Goal: Task Accomplishment & Management: Manage account settings

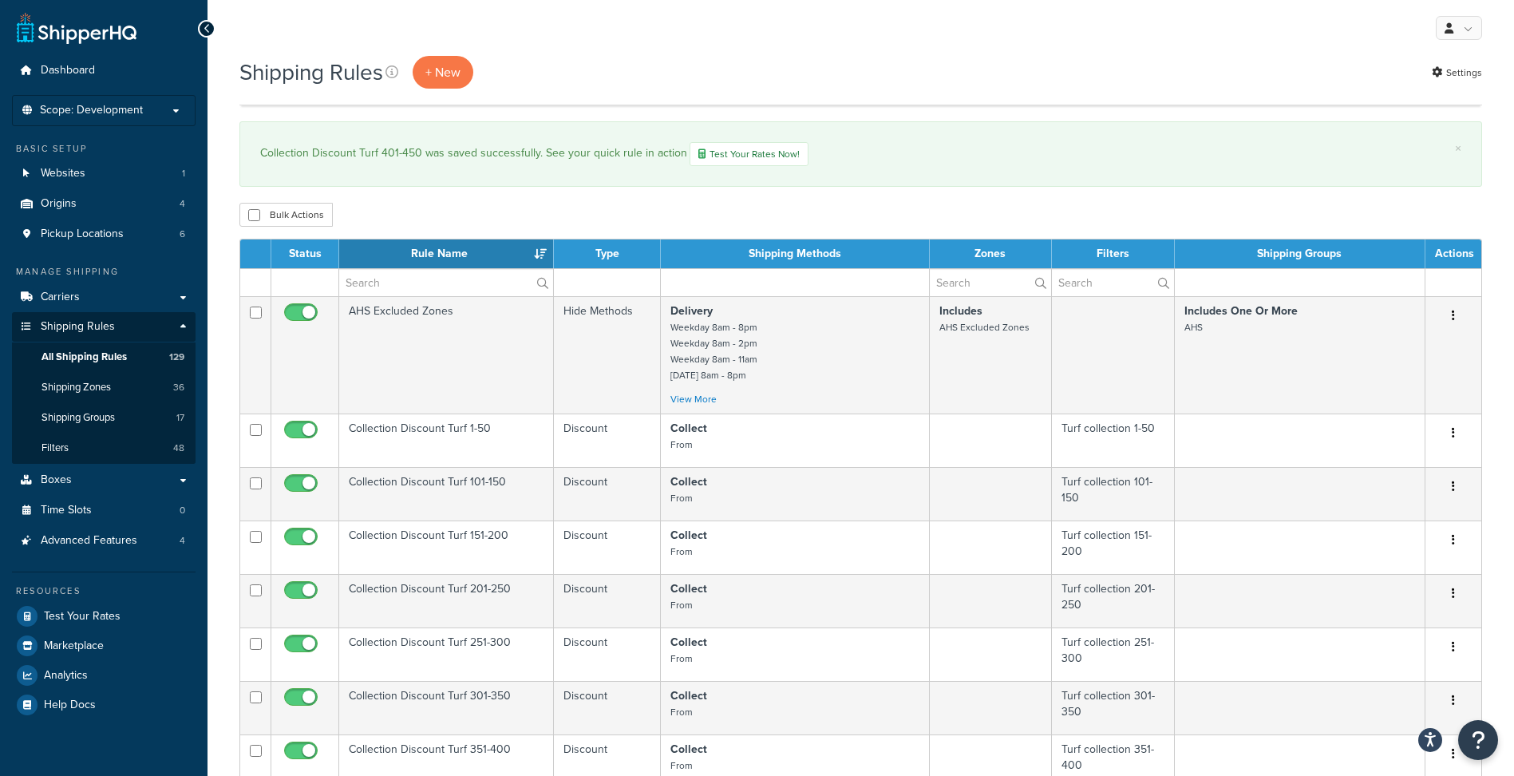
select select "100"
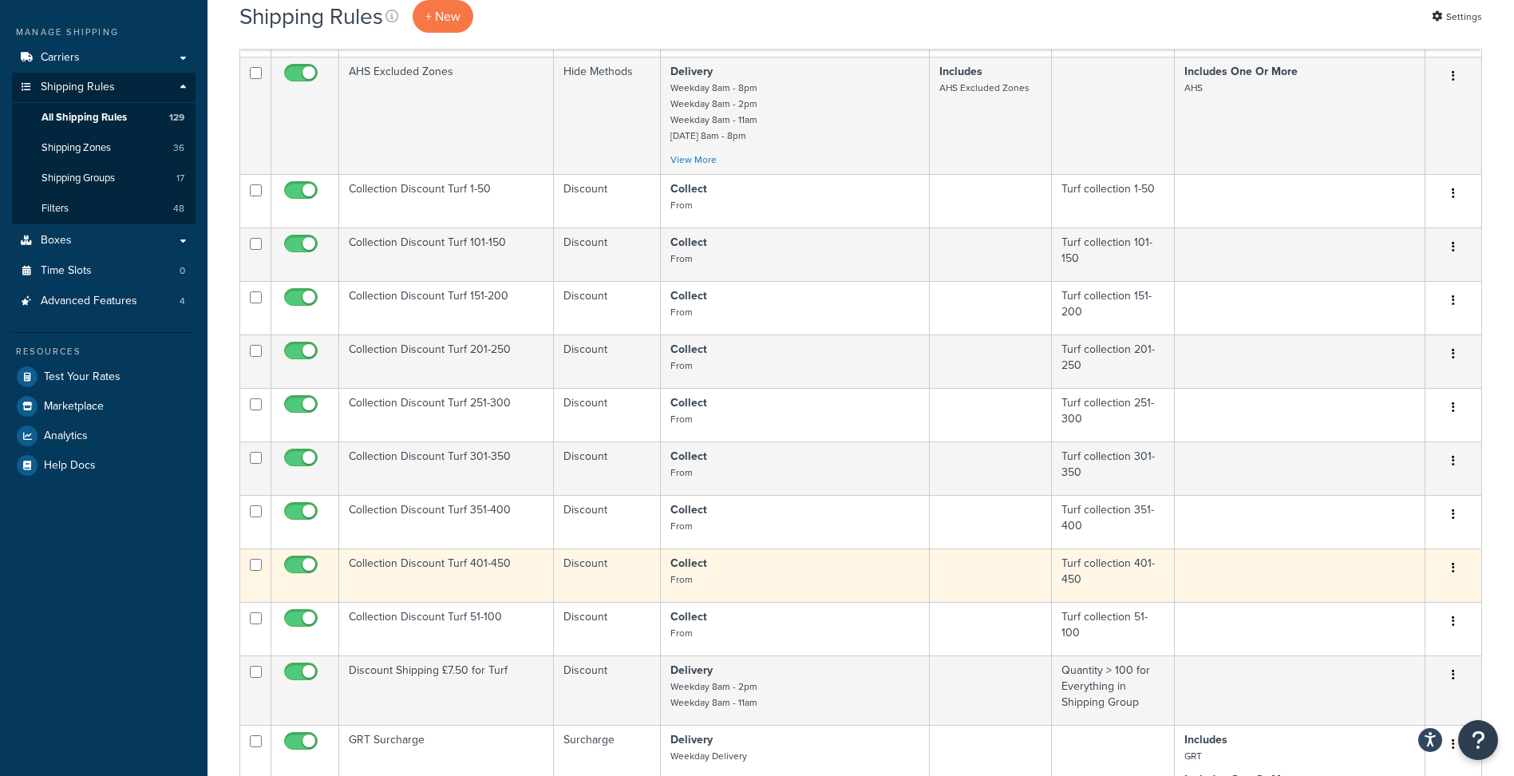
click at [255, 564] on input "checkbox" at bounding box center [256, 565] width 12 height 12
checkbox input "true"
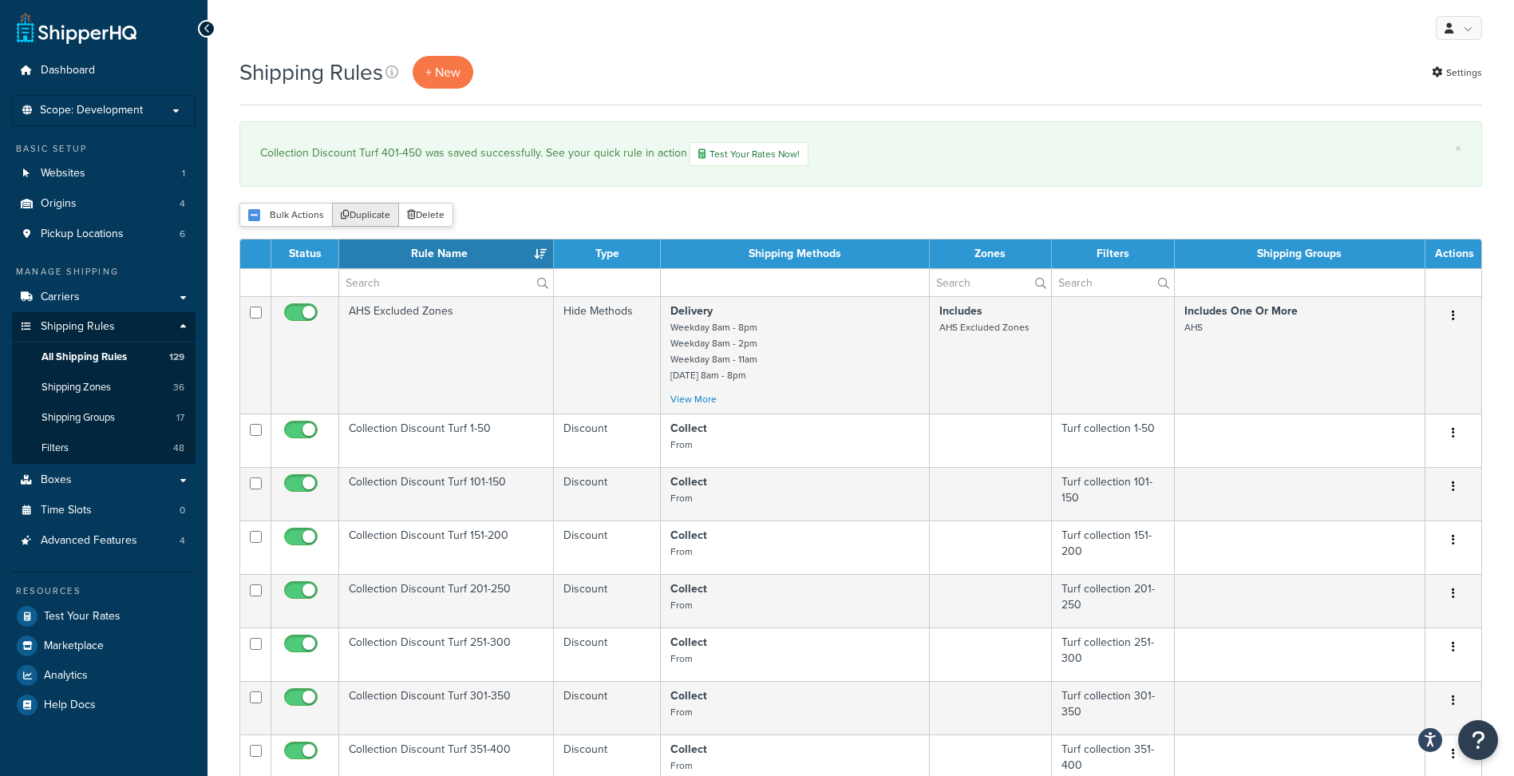
click at [376, 209] on button "Duplicate" at bounding box center [365, 215] width 67 height 24
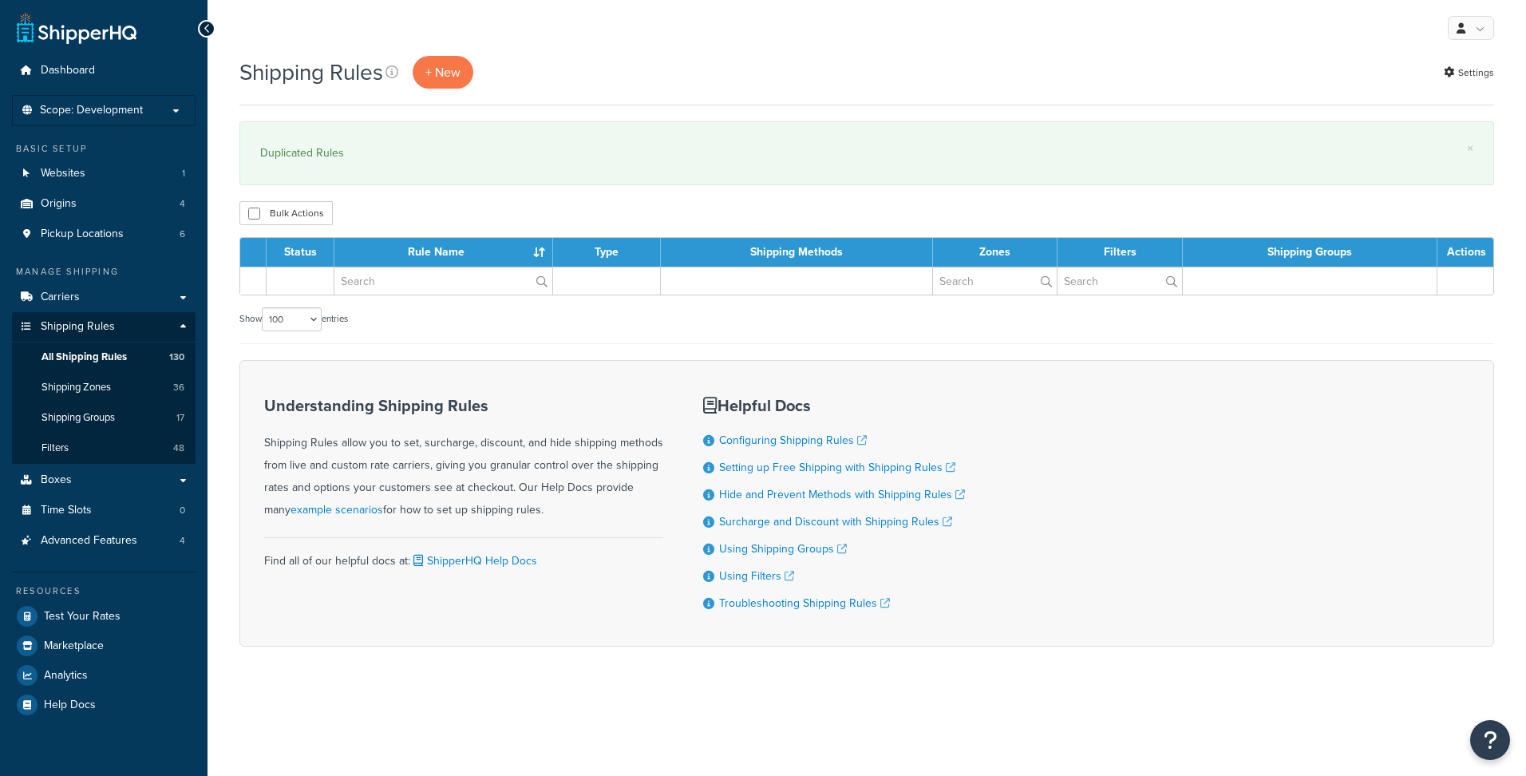
select select "100"
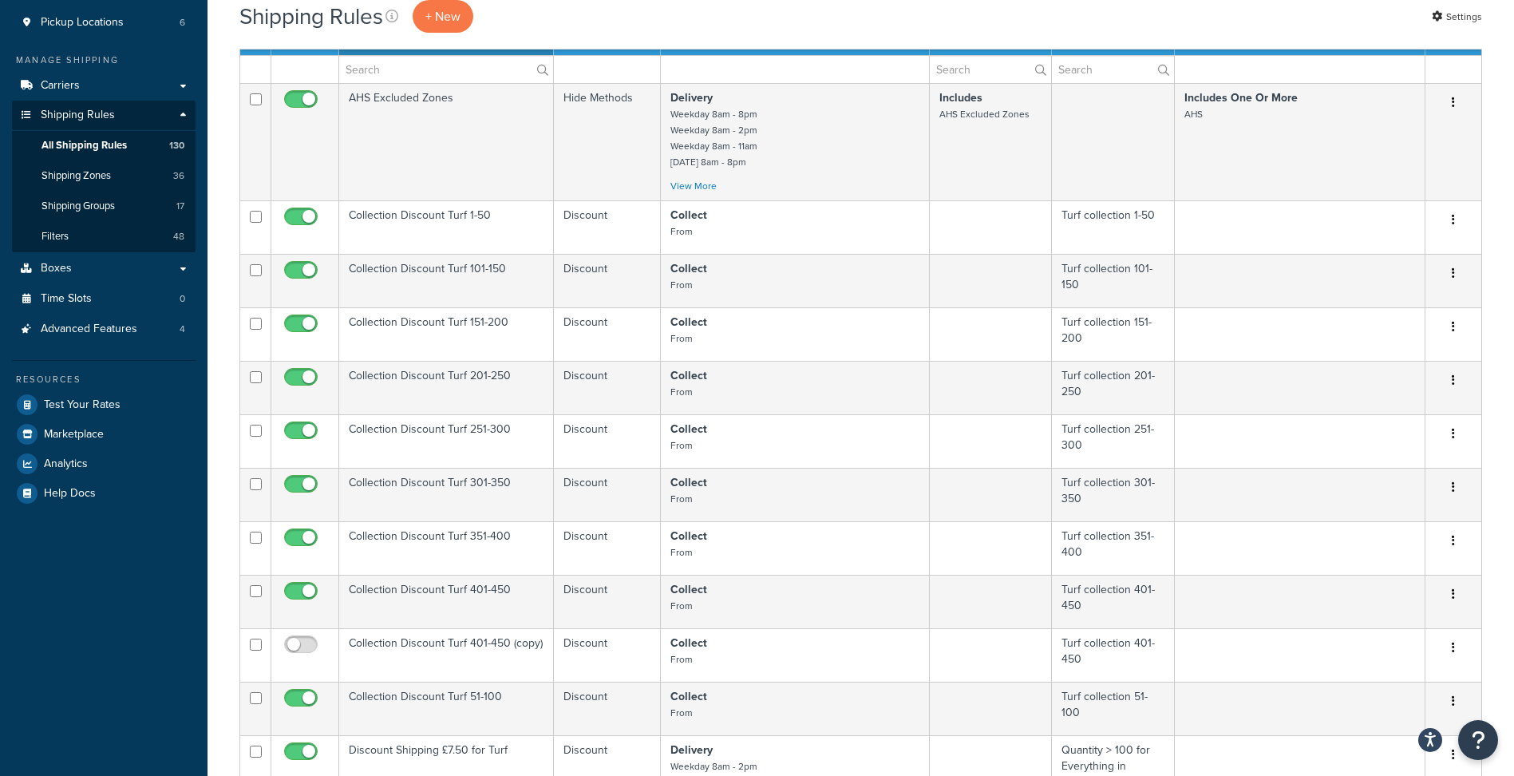
scroll to position [319, 0]
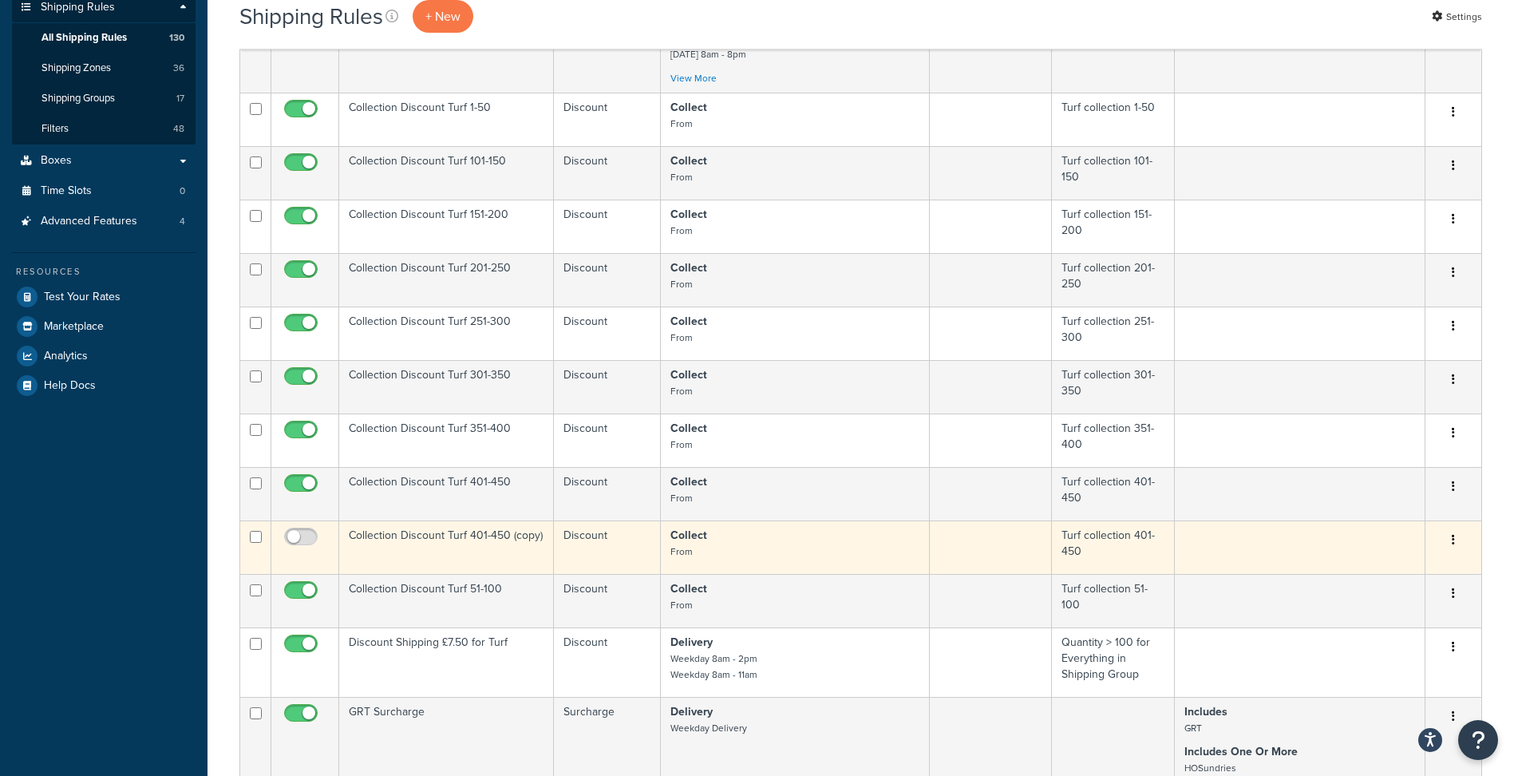
click at [494, 536] on td "Collection Discount Turf 401-450 (copy)" at bounding box center [446, 546] width 215 height 53
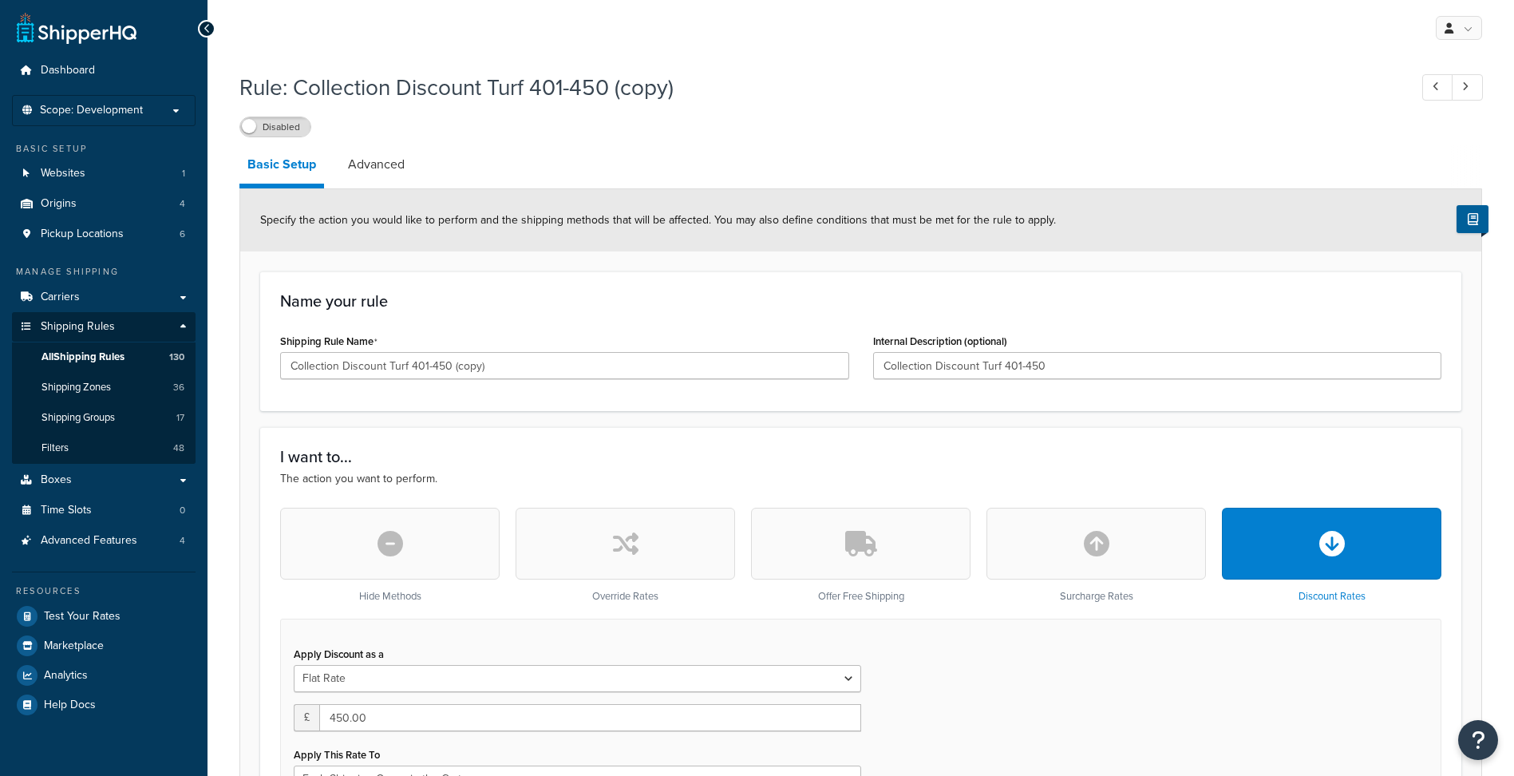
select select "SHIPPING_GROUP"
drag, startPoint x: 411, startPoint y: 363, endPoint x: 431, endPoint y: 363, distance: 19.9
click at [431, 363] on input "Collection Discount Turf 401-450 (copy)" at bounding box center [564, 365] width 569 height 27
drag, startPoint x: 432, startPoint y: 365, endPoint x: 469, endPoint y: 368, distance: 37.6
click at [469, 368] on input "Collection Discount Turf 450 (copy)" at bounding box center [564, 365] width 569 height 27
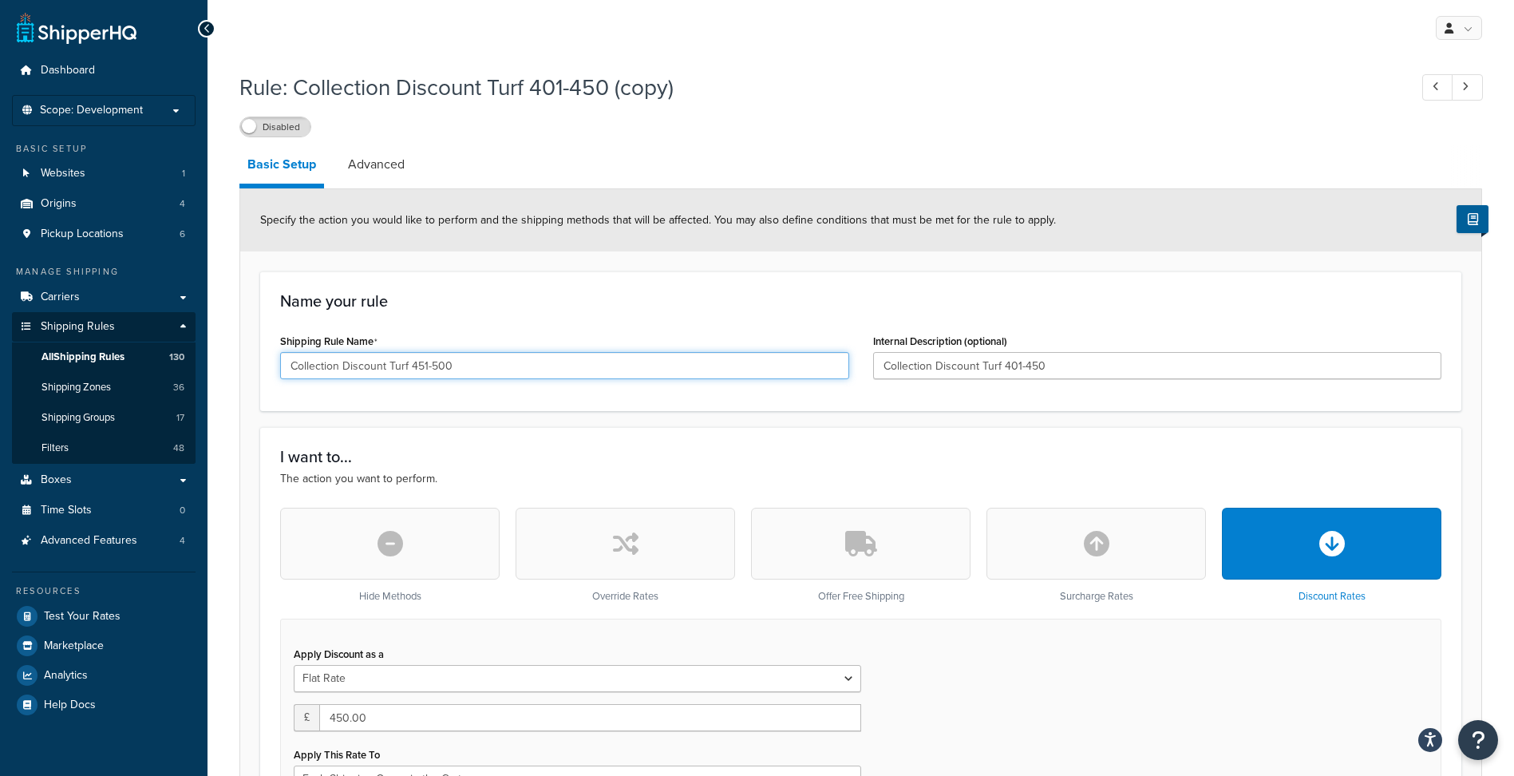
type input "Collection Discount Turf 451-500"
click at [1065, 361] on input "Collection Discount Turf 401-450" at bounding box center [1157, 365] width 569 height 27
paste input "51-50"
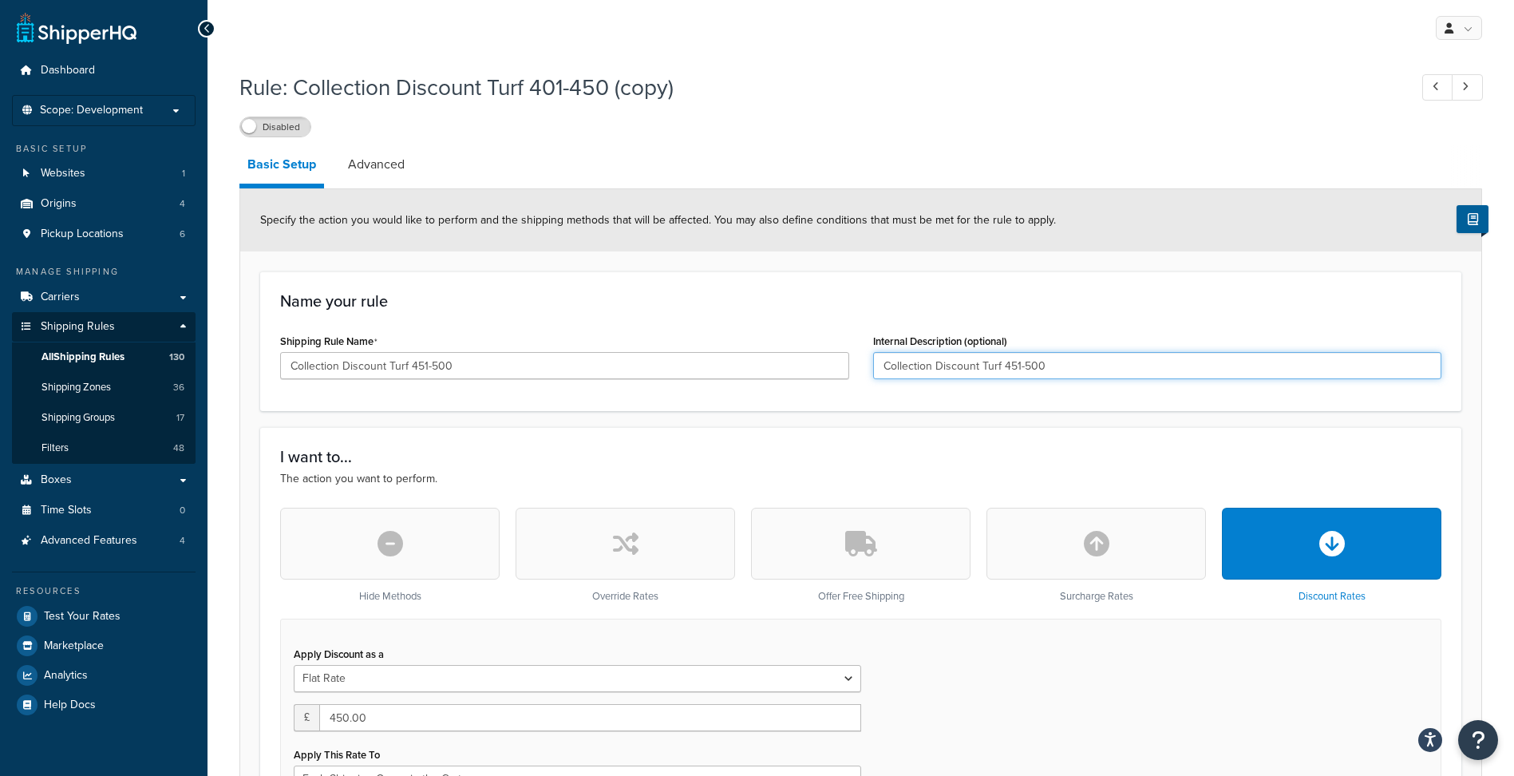
type input "Collection Discount Turf 451-500"
click at [375, 712] on input "450.00" at bounding box center [590, 717] width 542 height 27
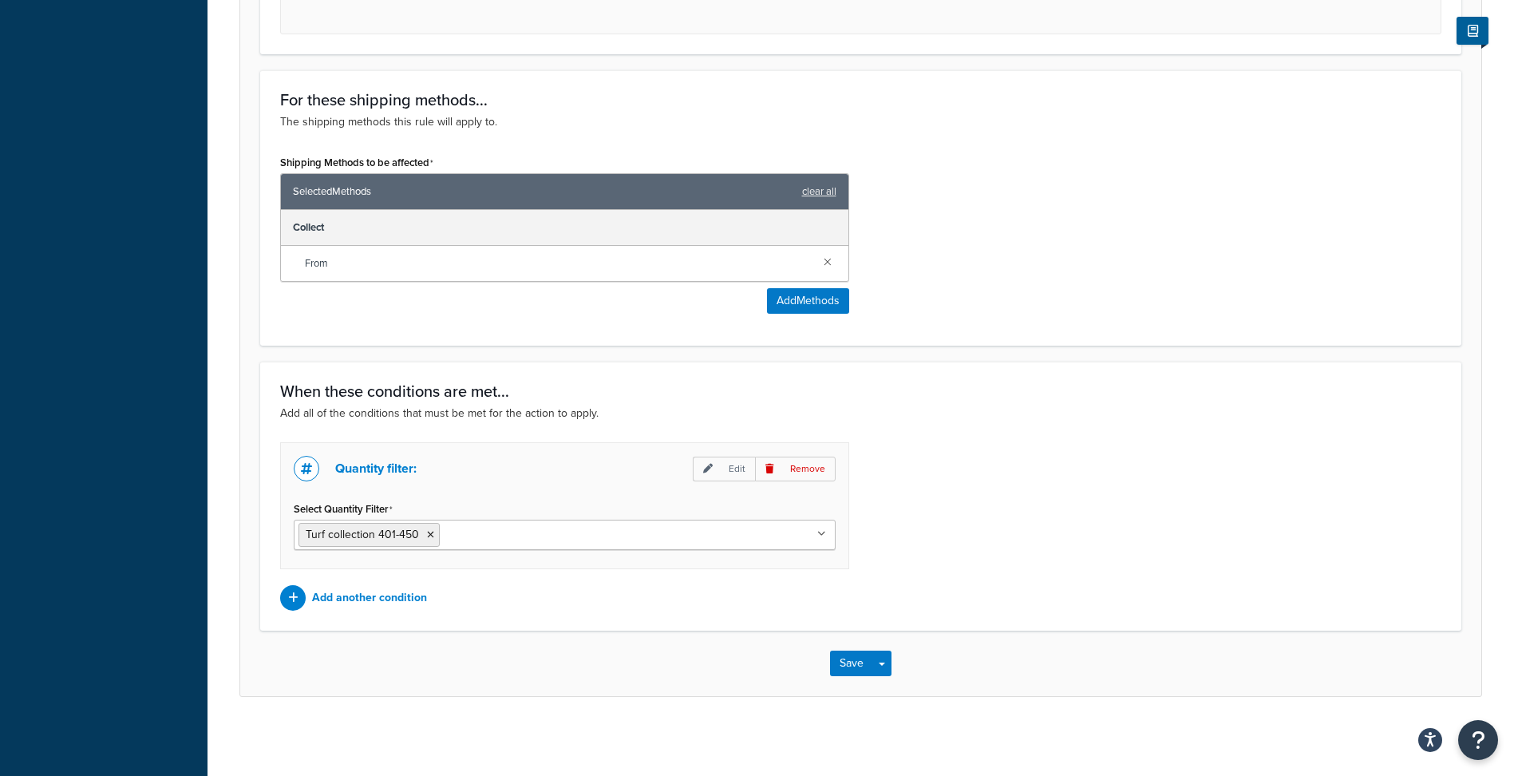
scroll to position [891, 0]
type input "500"
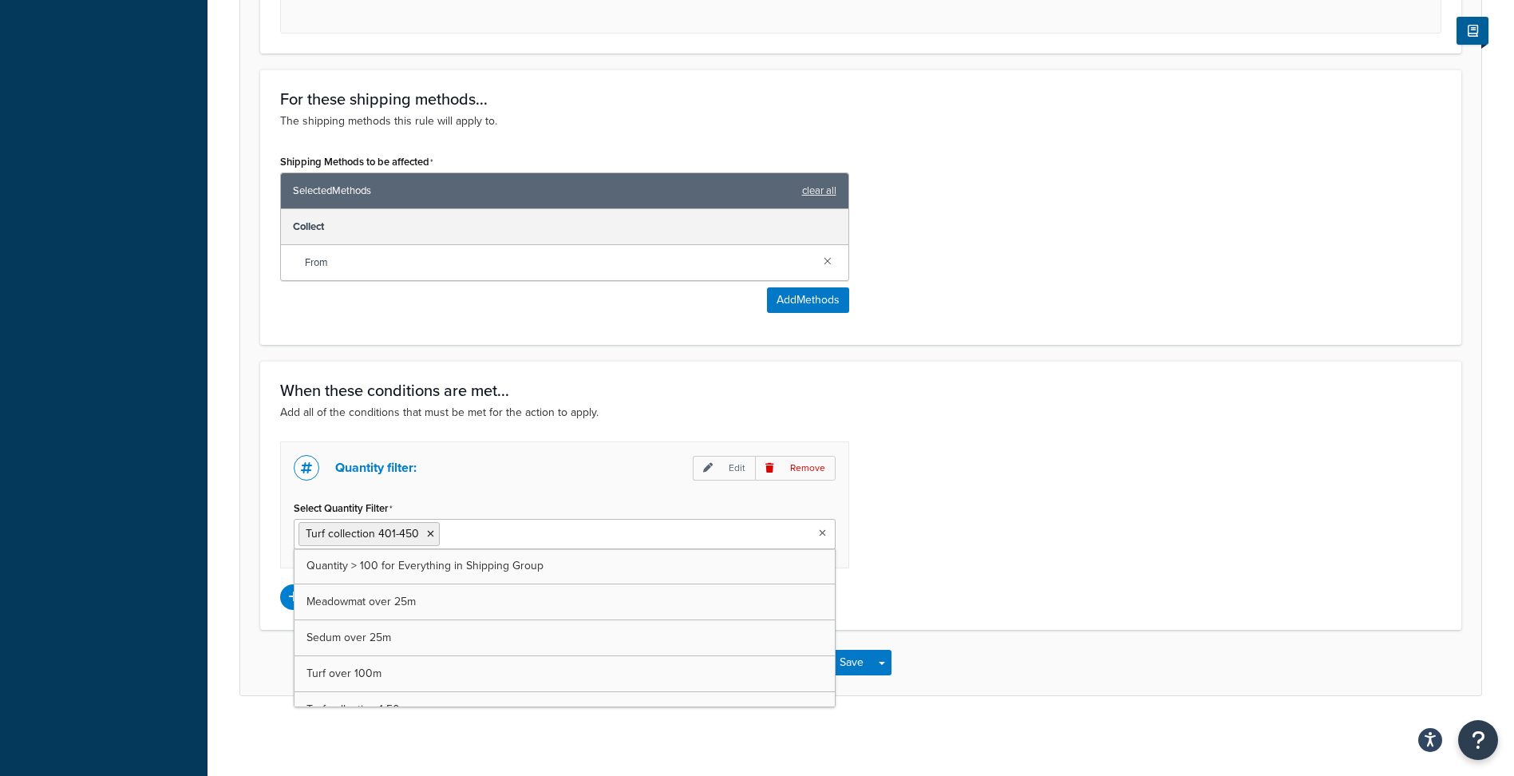
click at [511, 535] on input "Select Quantity Filter" at bounding box center [514, 533] width 141 height 18
click at [424, 533] on li "Turf collection 401-450" at bounding box center [368, 534] width 141 height 24
click at [427, 533] on icon at bounding box center [430, 534] width 7 height 10
click at [997, 519] on div "Quantity filter: Edit Remove Select Quantity Filter Turf collection 451-500 Qua…" at bounding box center [860, 525] width 1185 height 168
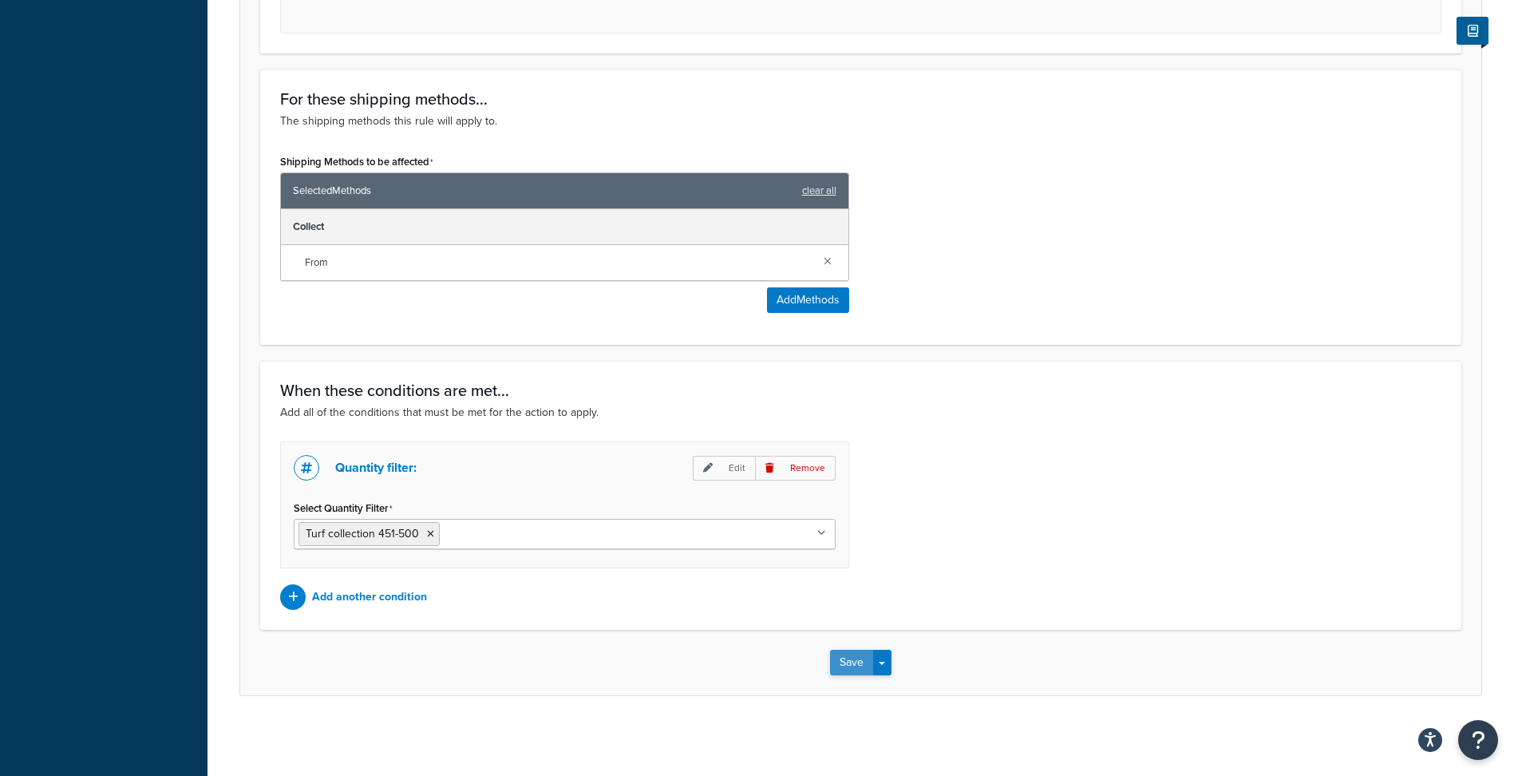
click at [847, 658] on button "Save" at bounding box center [851, 663] width 43 height 26
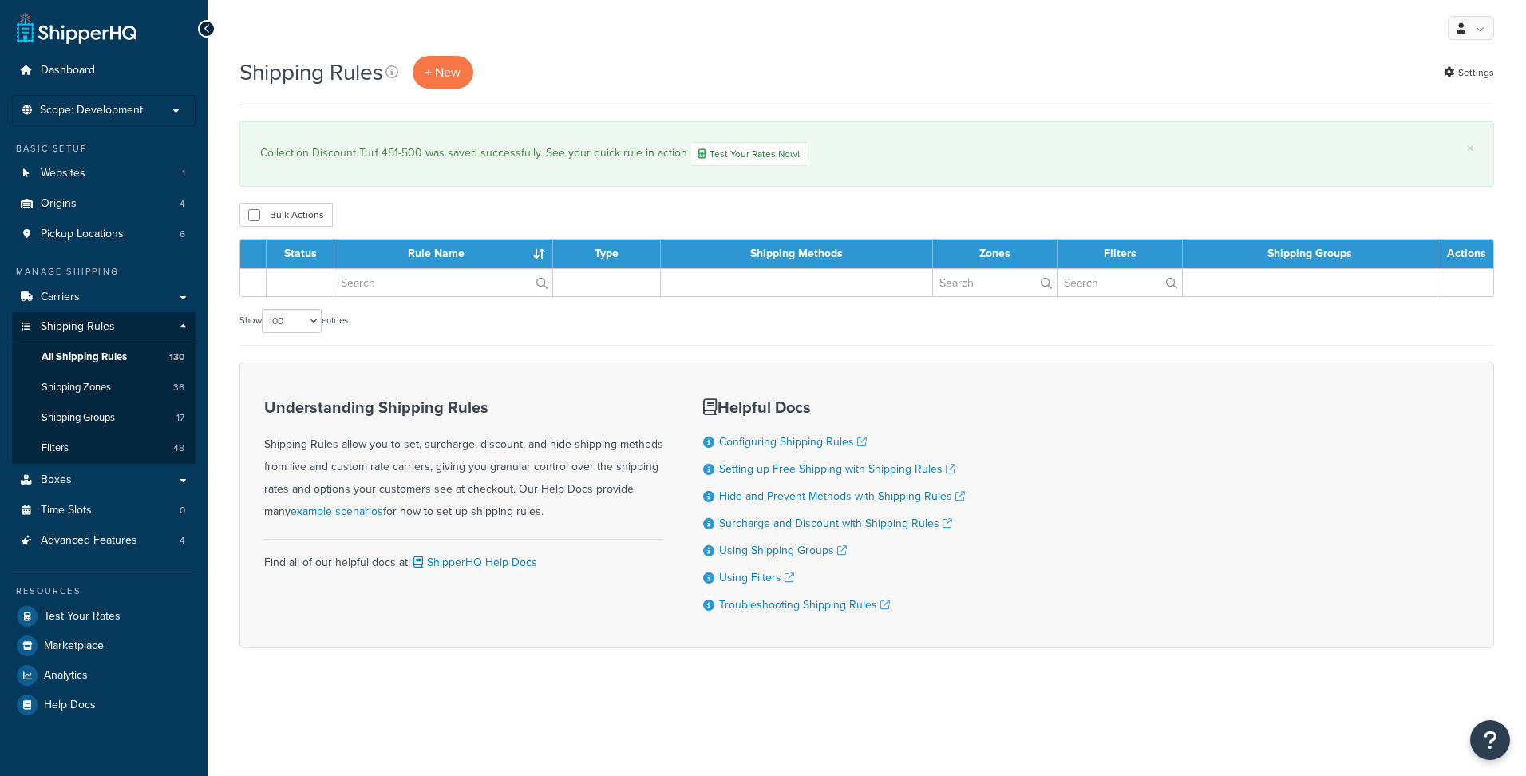
select select "100"
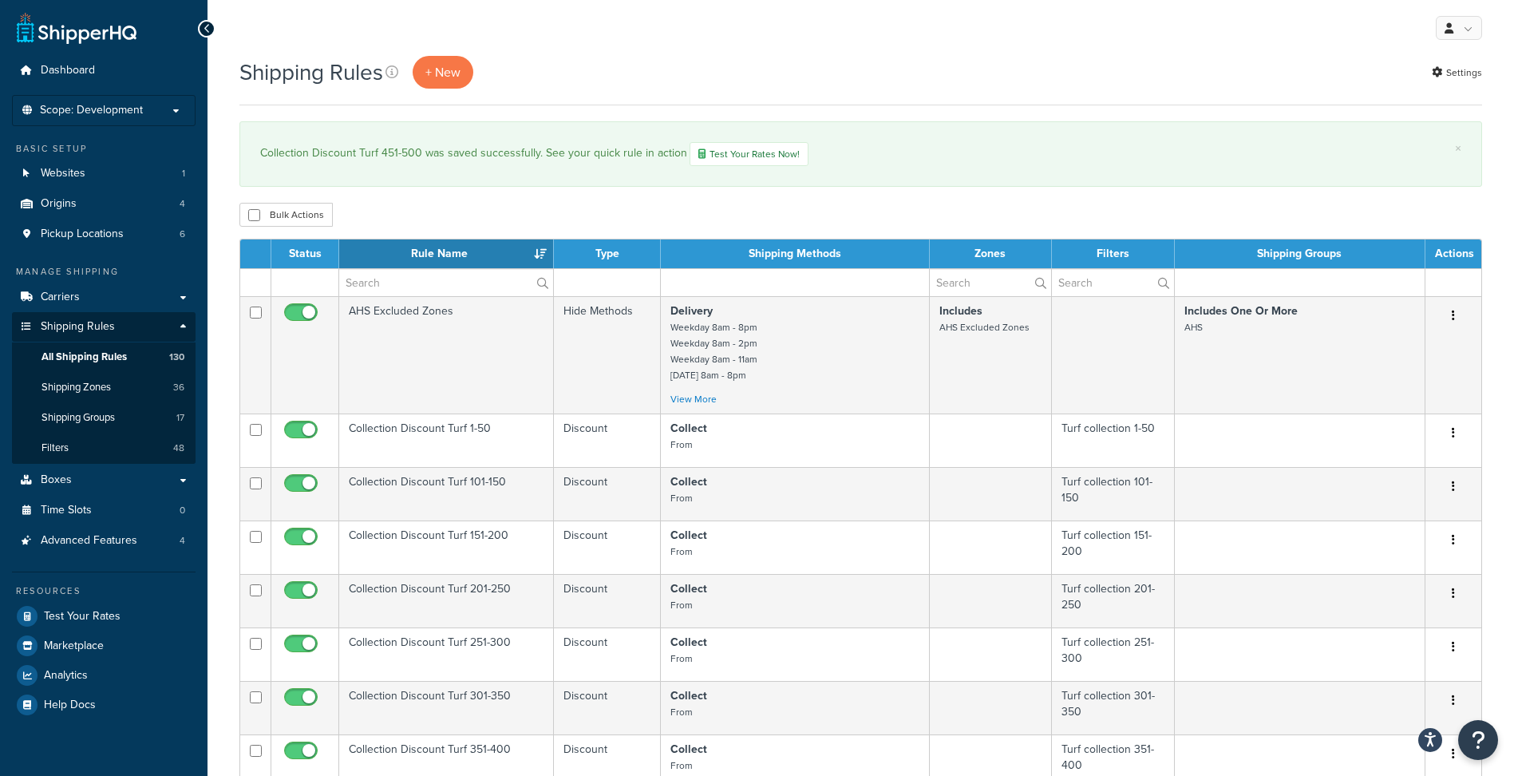
click at [556, 222] on div "Bulk Actions Duplicate Delete" at bounding box center [860, 215] width 1242 height 24
click at [534, 208] on div "Bulk Actions Duplicate Delete" at bounding box center [860, 215] width 1242 height 24
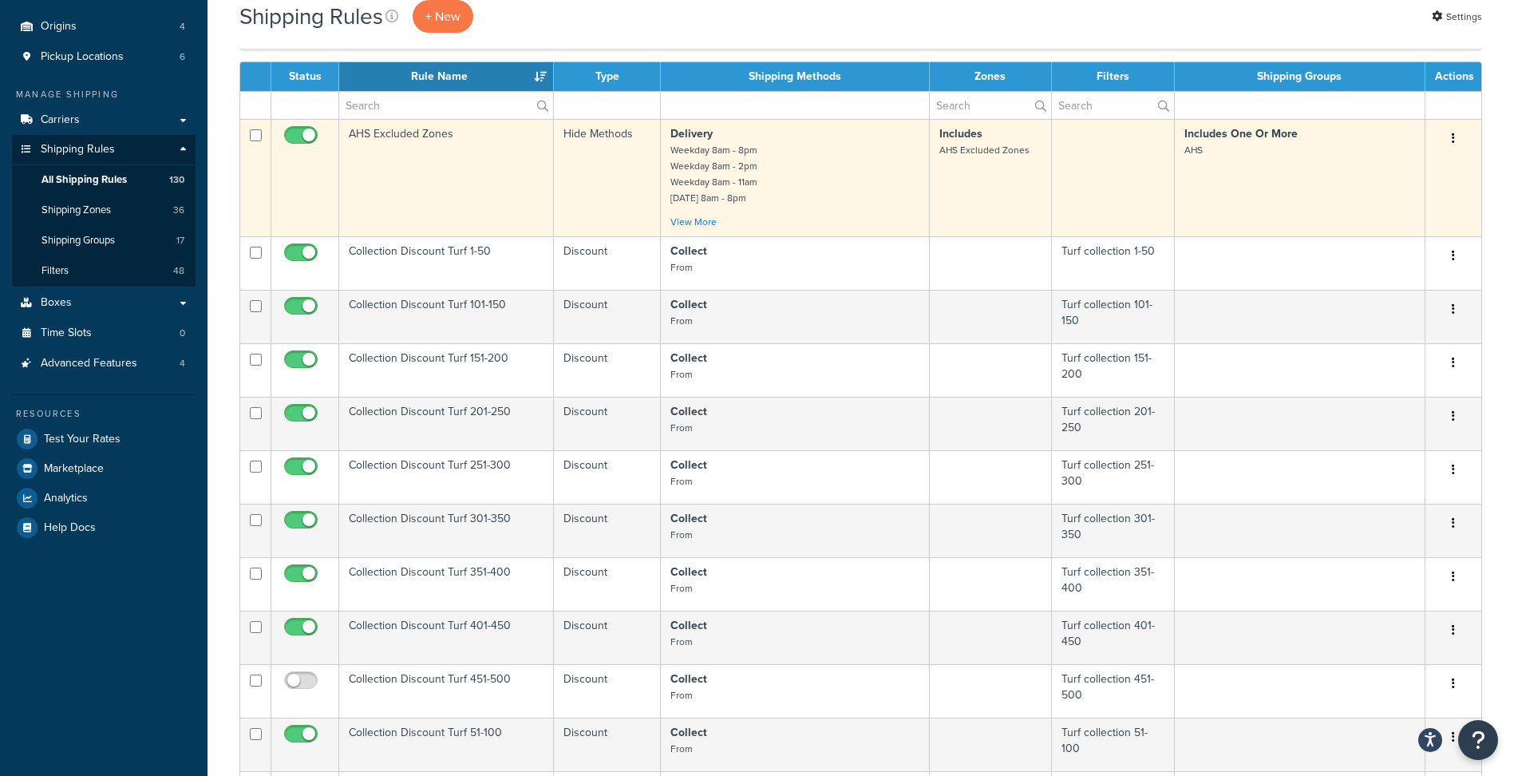
scroll to position [239, 0]
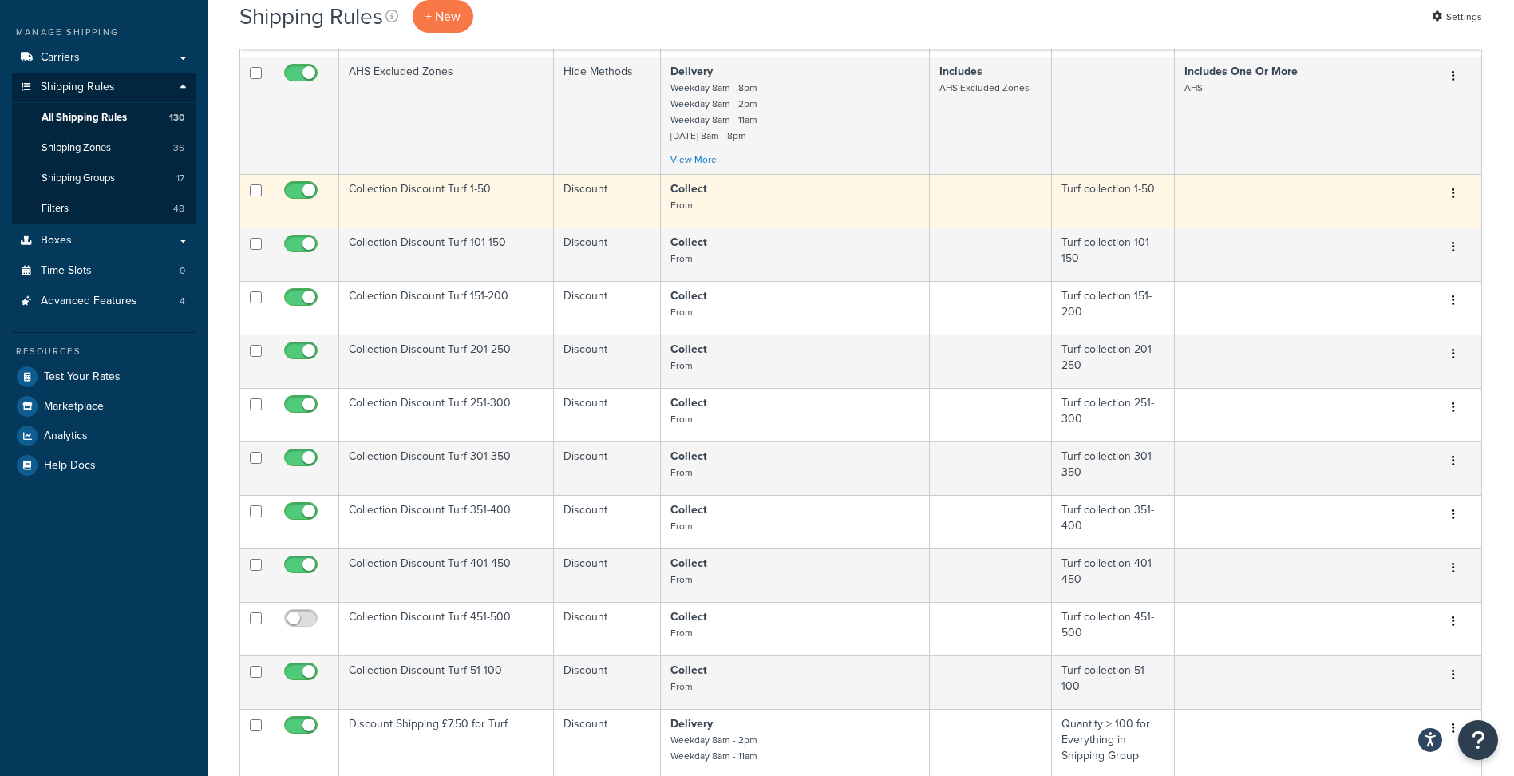
click at [254, 194] on input "checkbox" at bounding box center [256, 190] width 12 height 12
checkbox input "true"
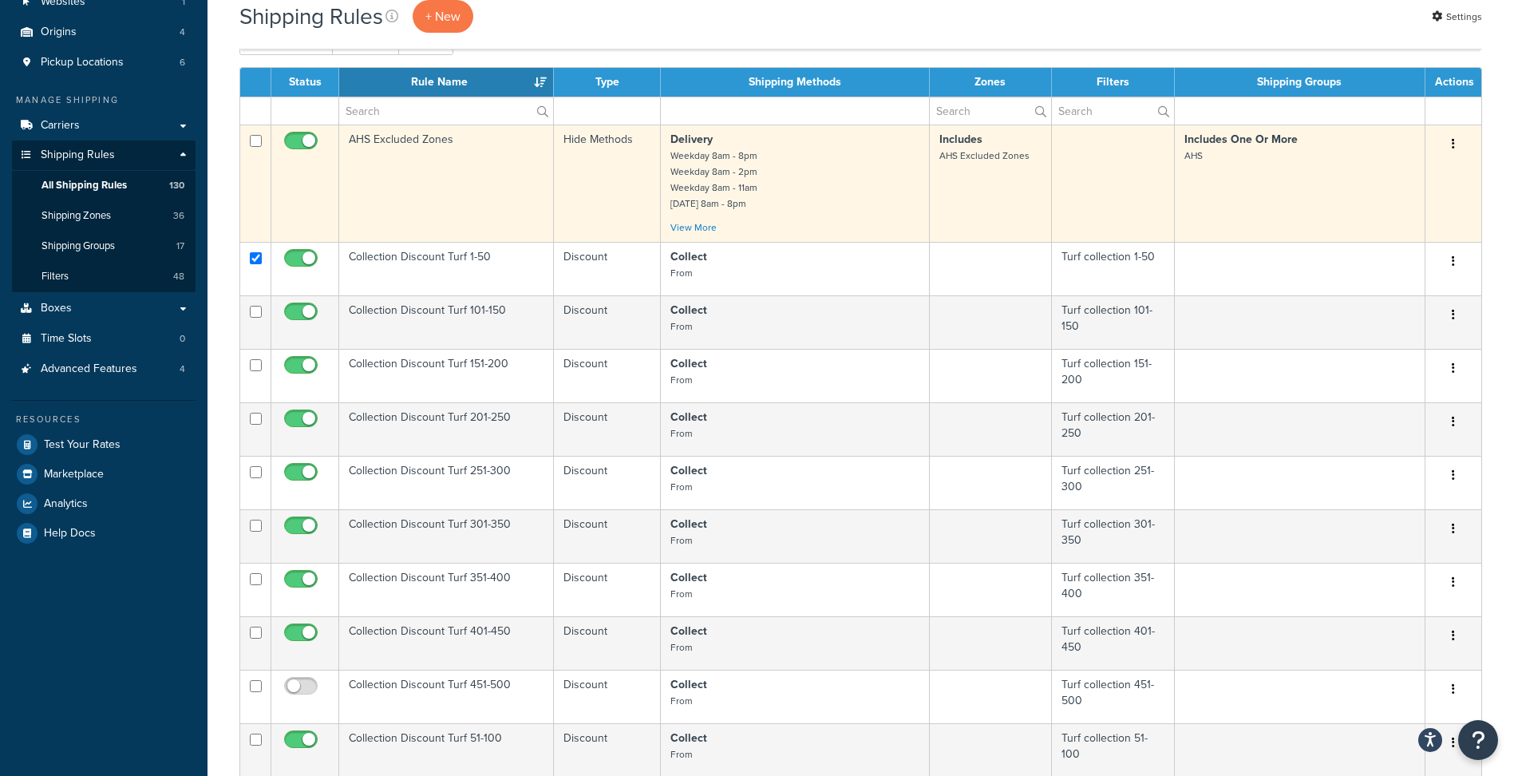
scroll to position [80, 0]
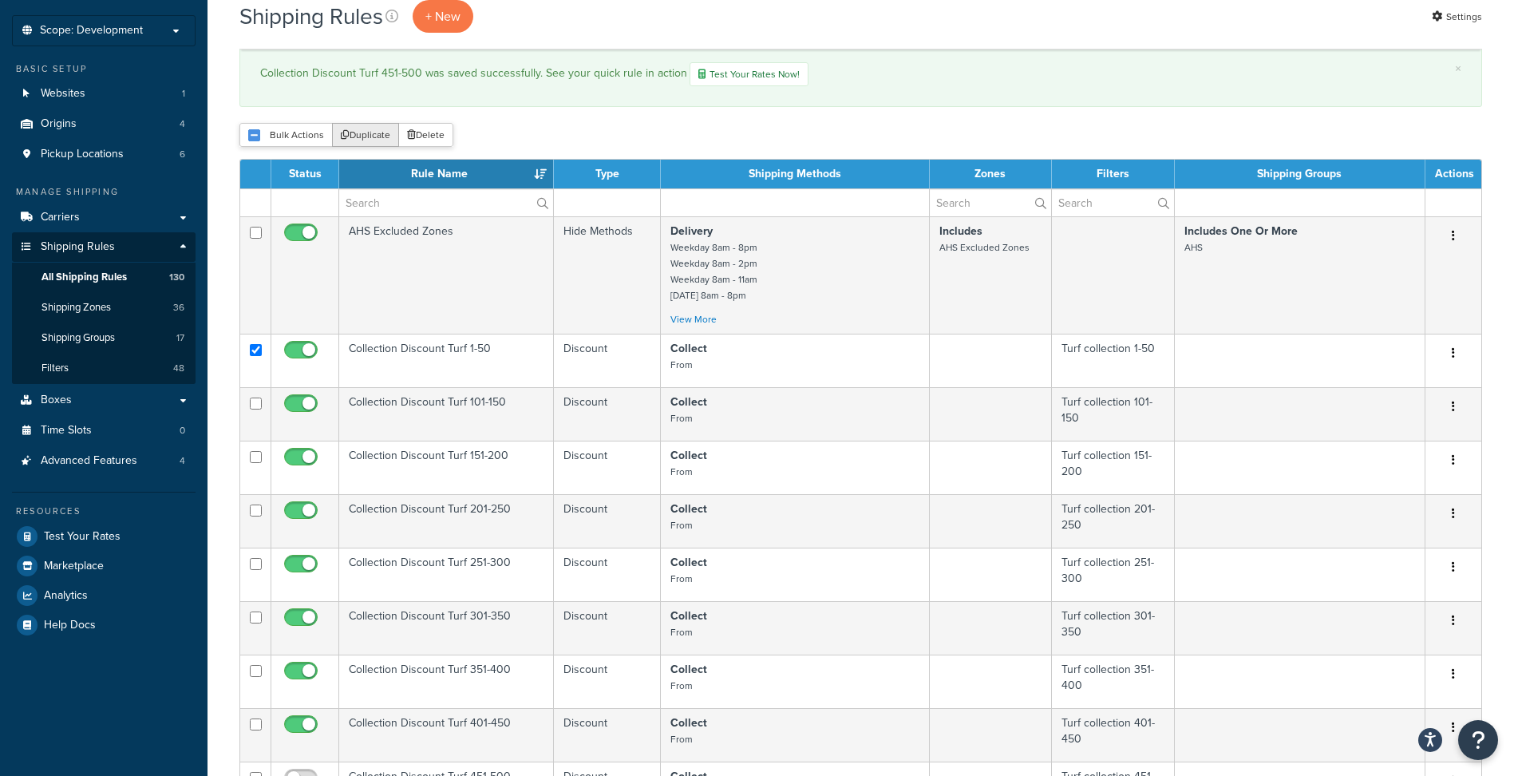
click at [362, 132] on button "Duplicate" at bounding box center [365, 135] width 67 height 24
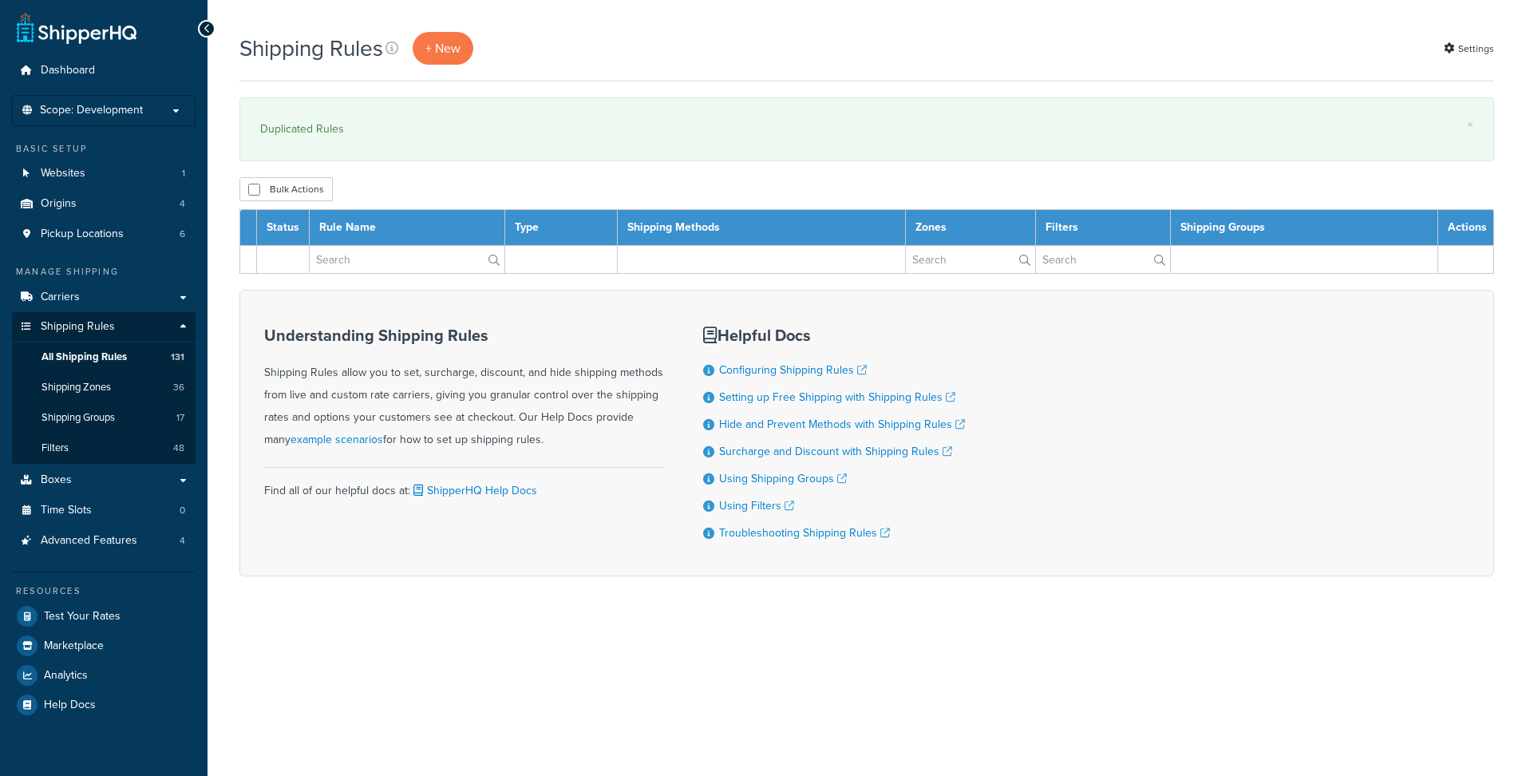
select select "100"
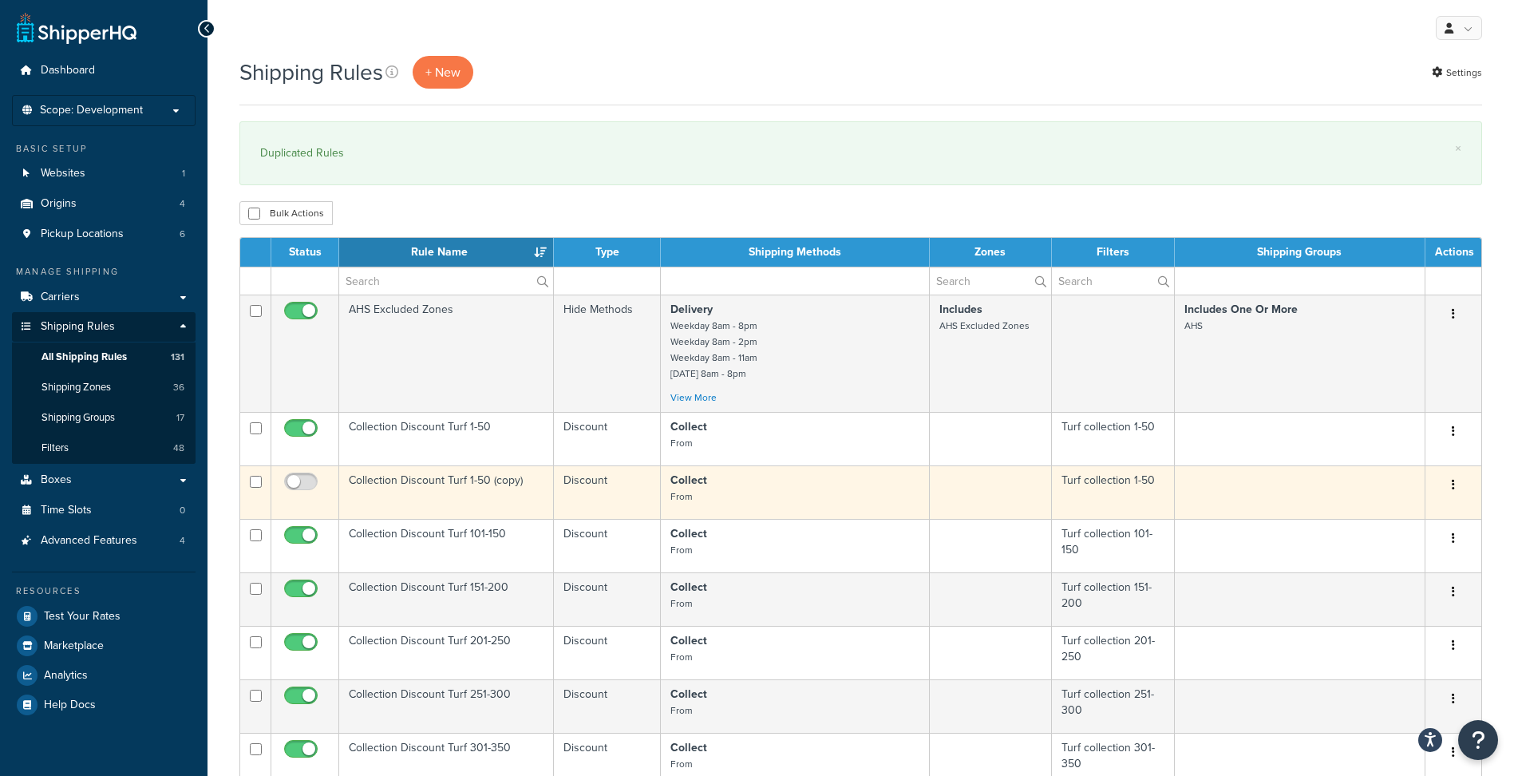
click at [445, 483] on td "Collection Discount Turf 1-50 (copy)" at bounding box center [446, 491] width 215 height 53
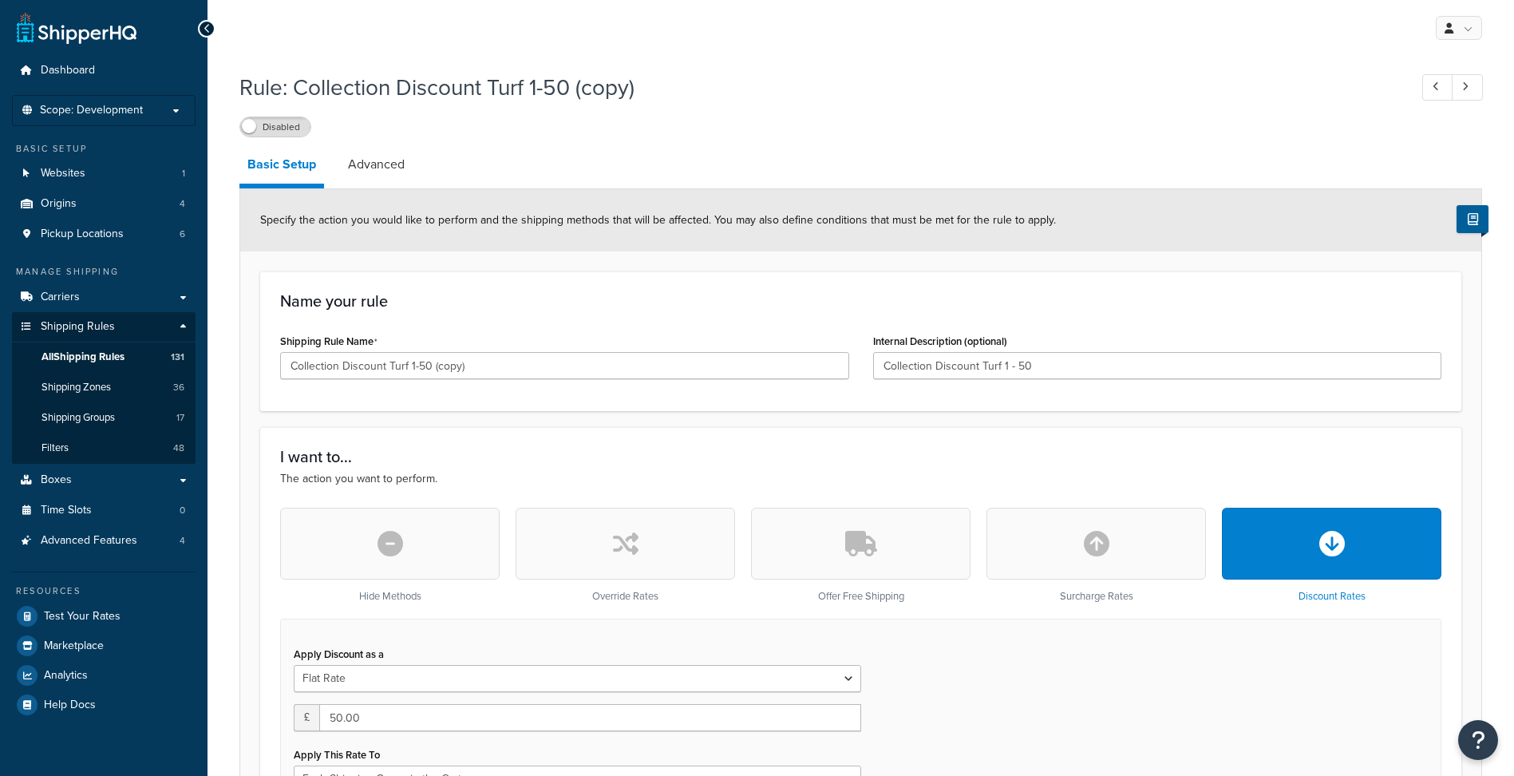
select select "SHIPPING_GROUP"
click at [399, 364] on input "Collection Discount Turf 1-50 (copy)" at bounding box center [564, 365] width 569 height 27
type input "Collection Discount Meadowmat 1-33"
click at [1020, 362] on input "Collection Discount Turf 1 - 50" at bounding box center [1157, 365] width 569 height 27
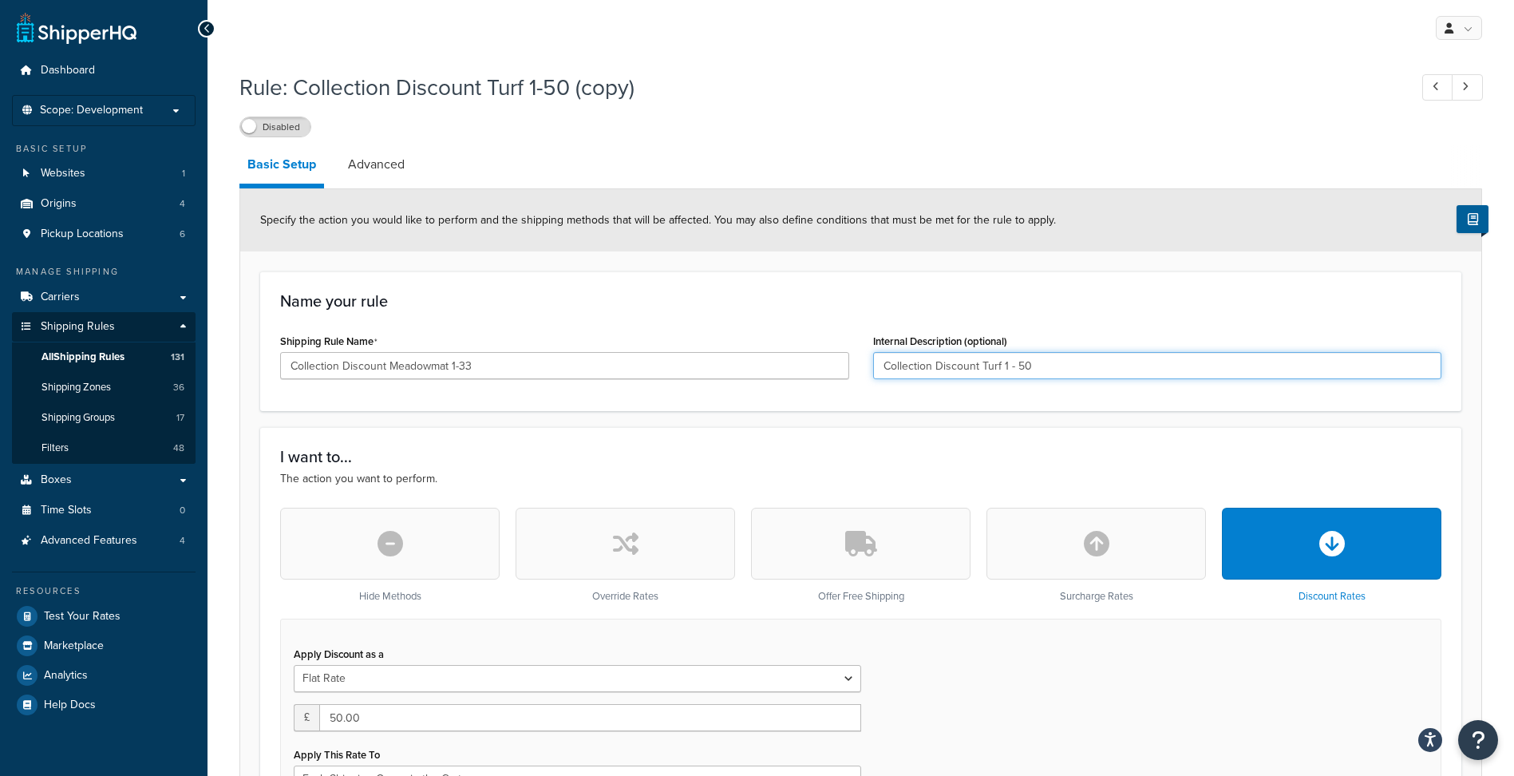
click at [1020, 362] on input "Collection Discount Turf 1 - 50" at bounding box center [1157, 365] width 569 height 27
paste input "Meadowmat 1-33"
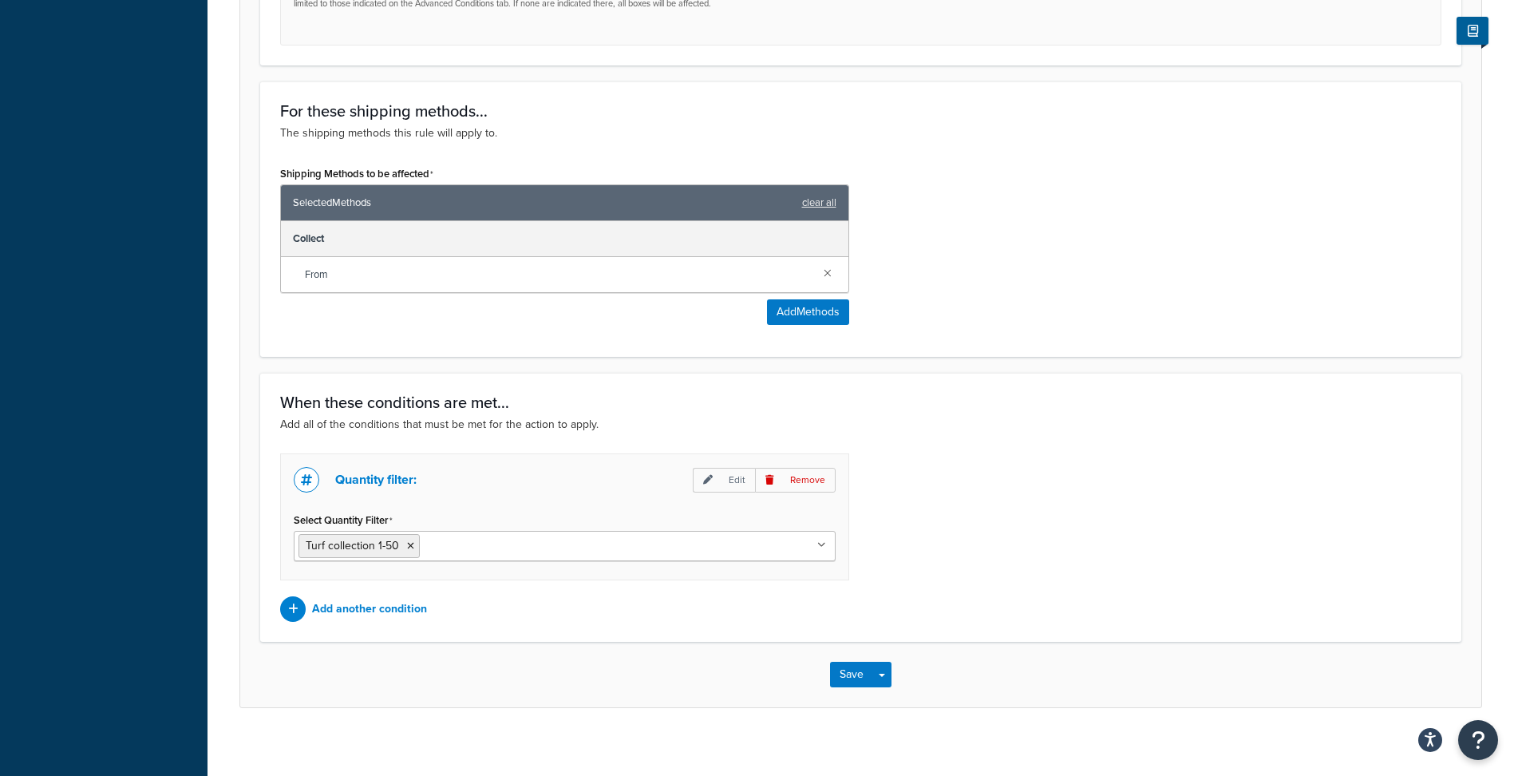
scroll to position [891, 0]
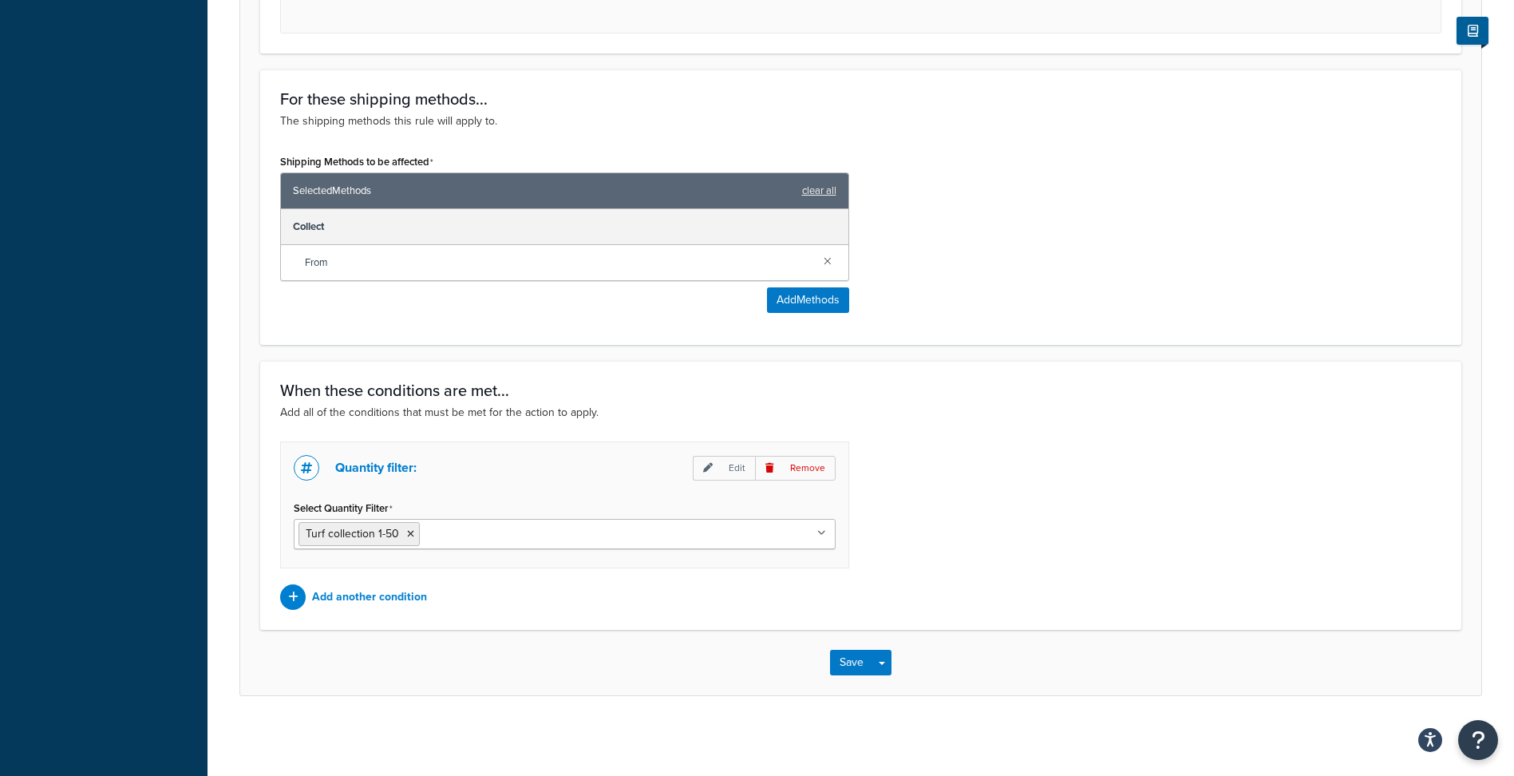
type input "Collection Discount Meadowmat 1-33"
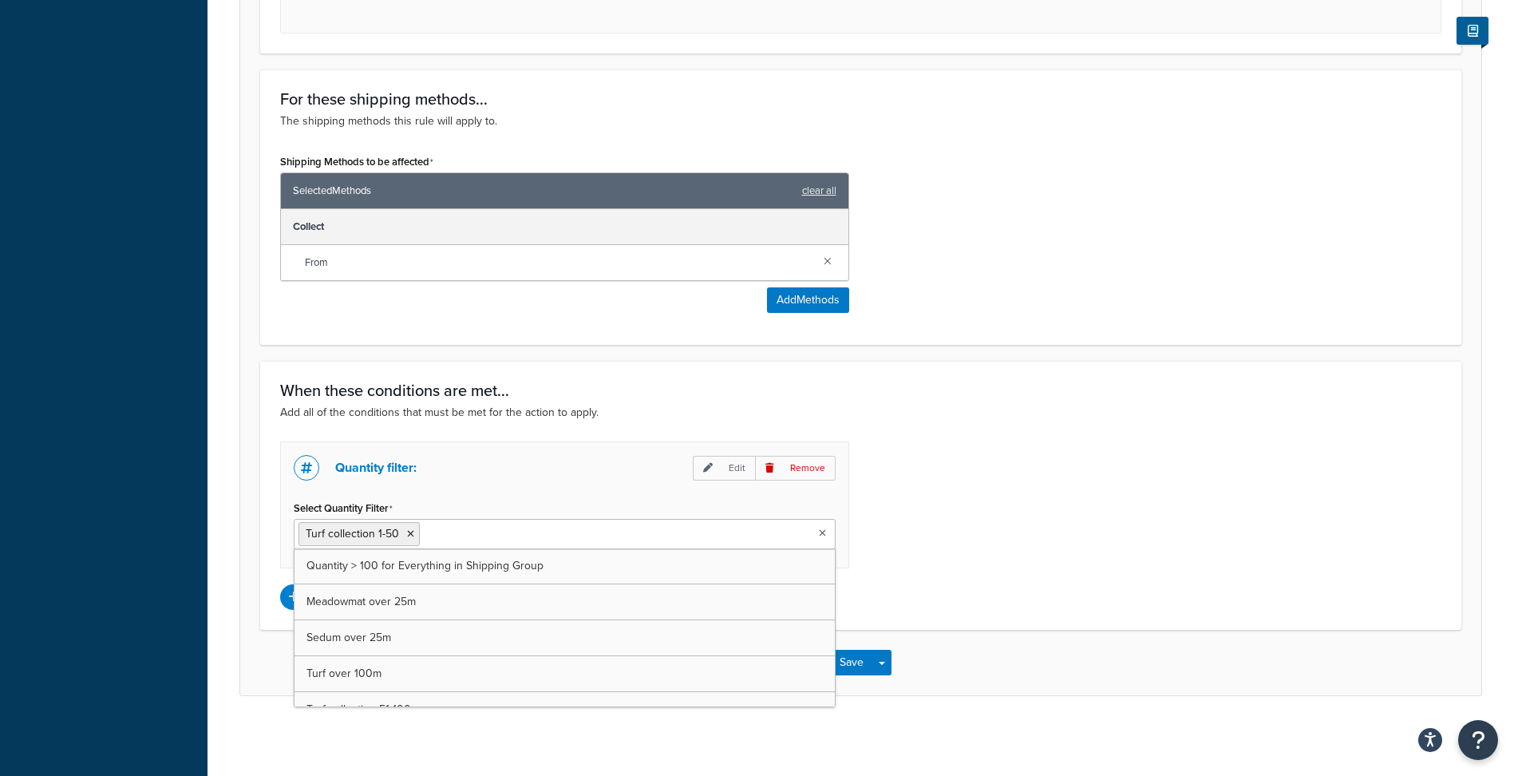
click at [454, 530] on input "Select Quantity Filter" at bounding box center [494, 533] width 141 height 18
type input "mea"
click at [407, 535] on icon at bounding box center [410, 534] width 7 height 10
click at [1019, 523] on div "Quantity filter: Edit Remove Select Quantity Filter Meadowmat collection 1-33 Q…" at bounding box center [860, 525] width 1185 height 168
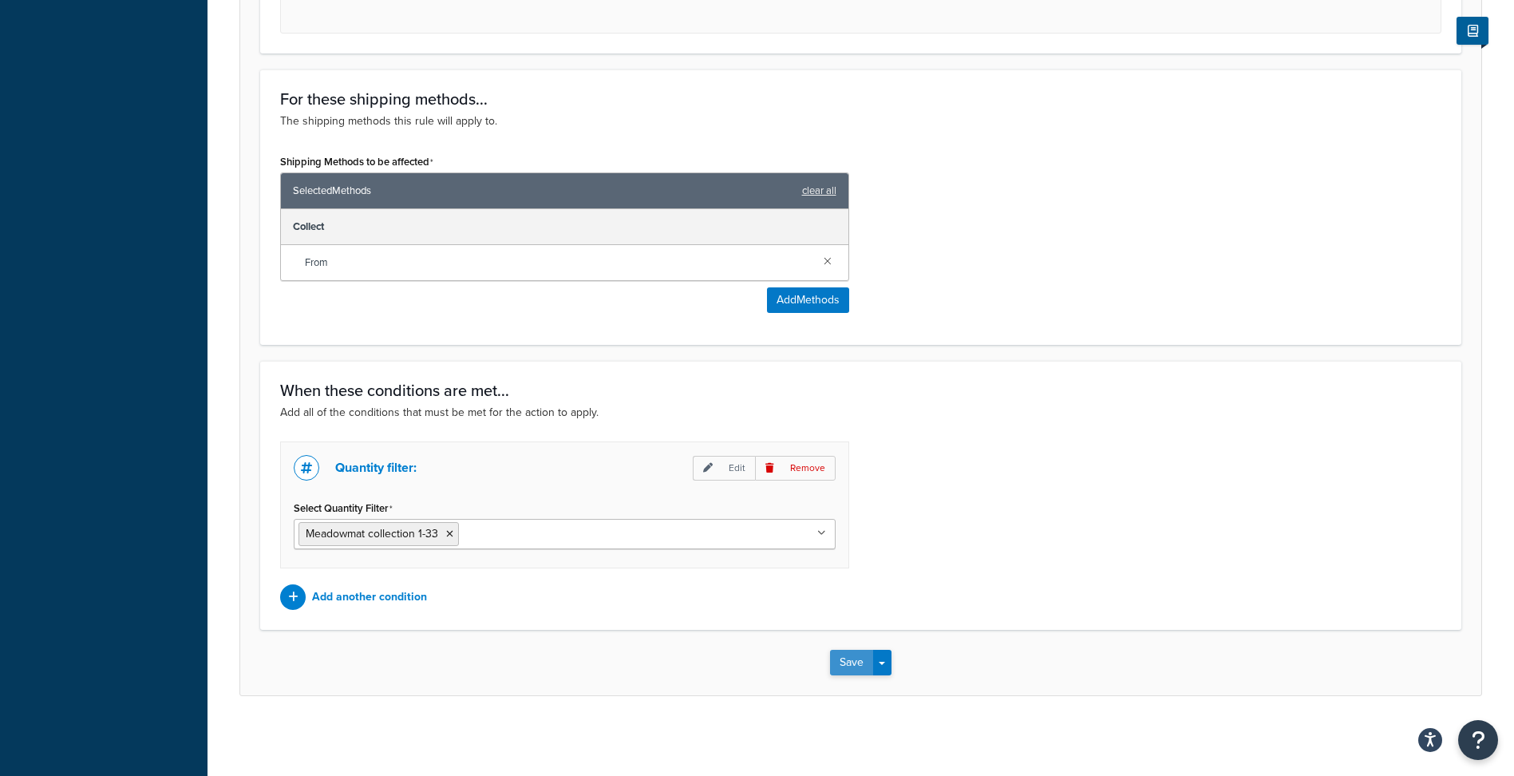
click at [852, 660] on button "Save" at bounding box center [851, 663] width 43 height 26
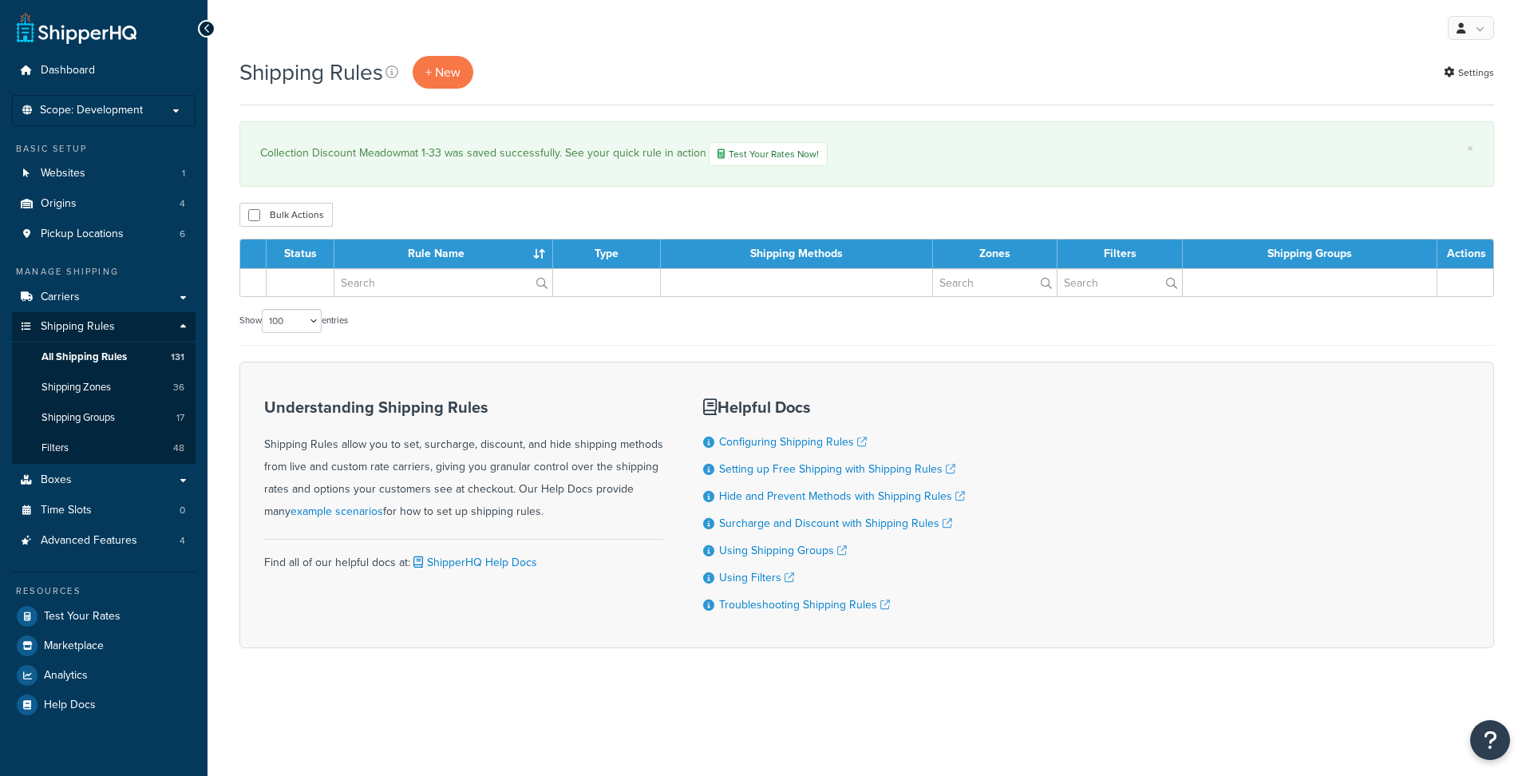
select select "100"
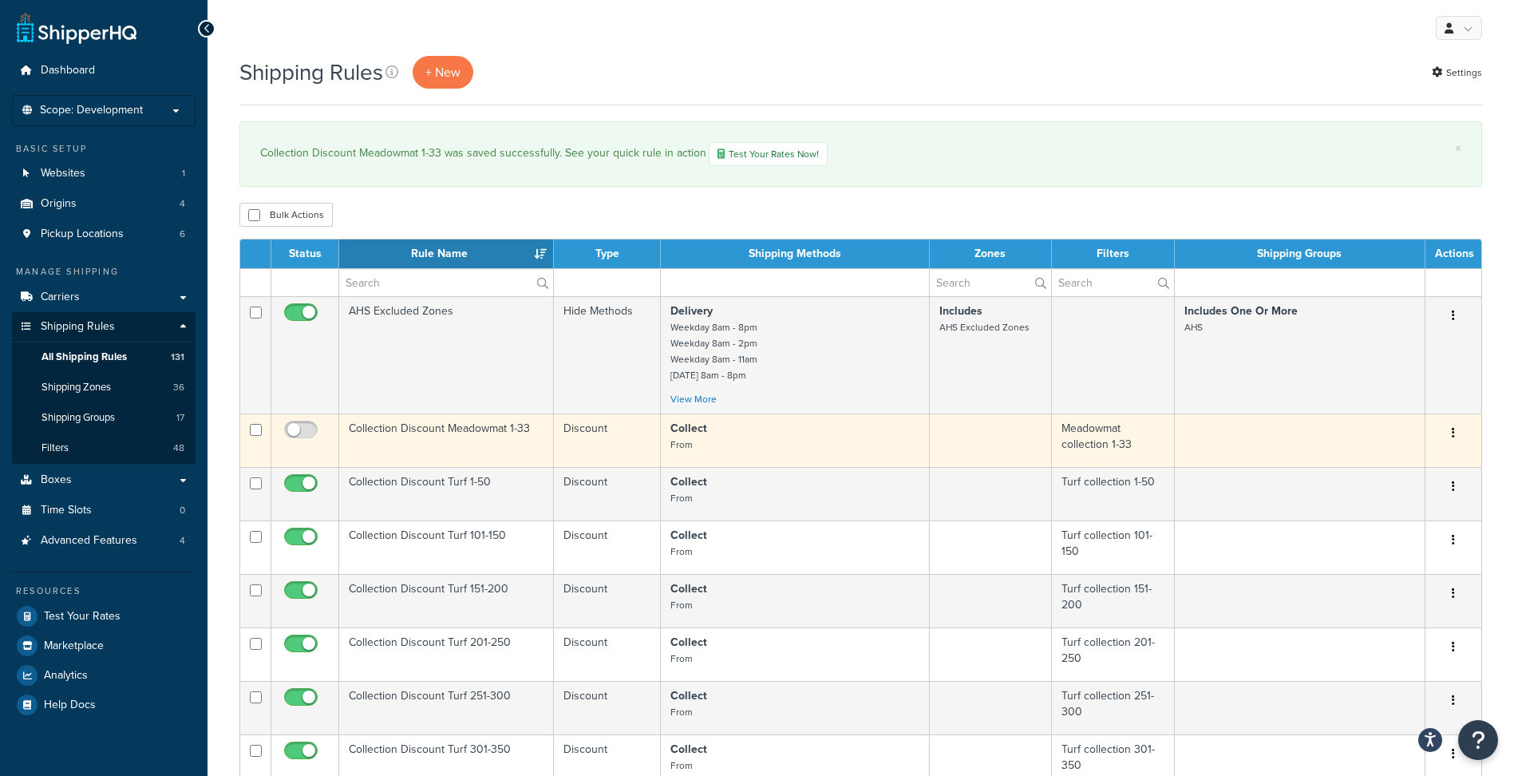
click at [256, 432] on input "checkbox" at bounding box center [256, 430] width 12 height 12
checkbox input "true"
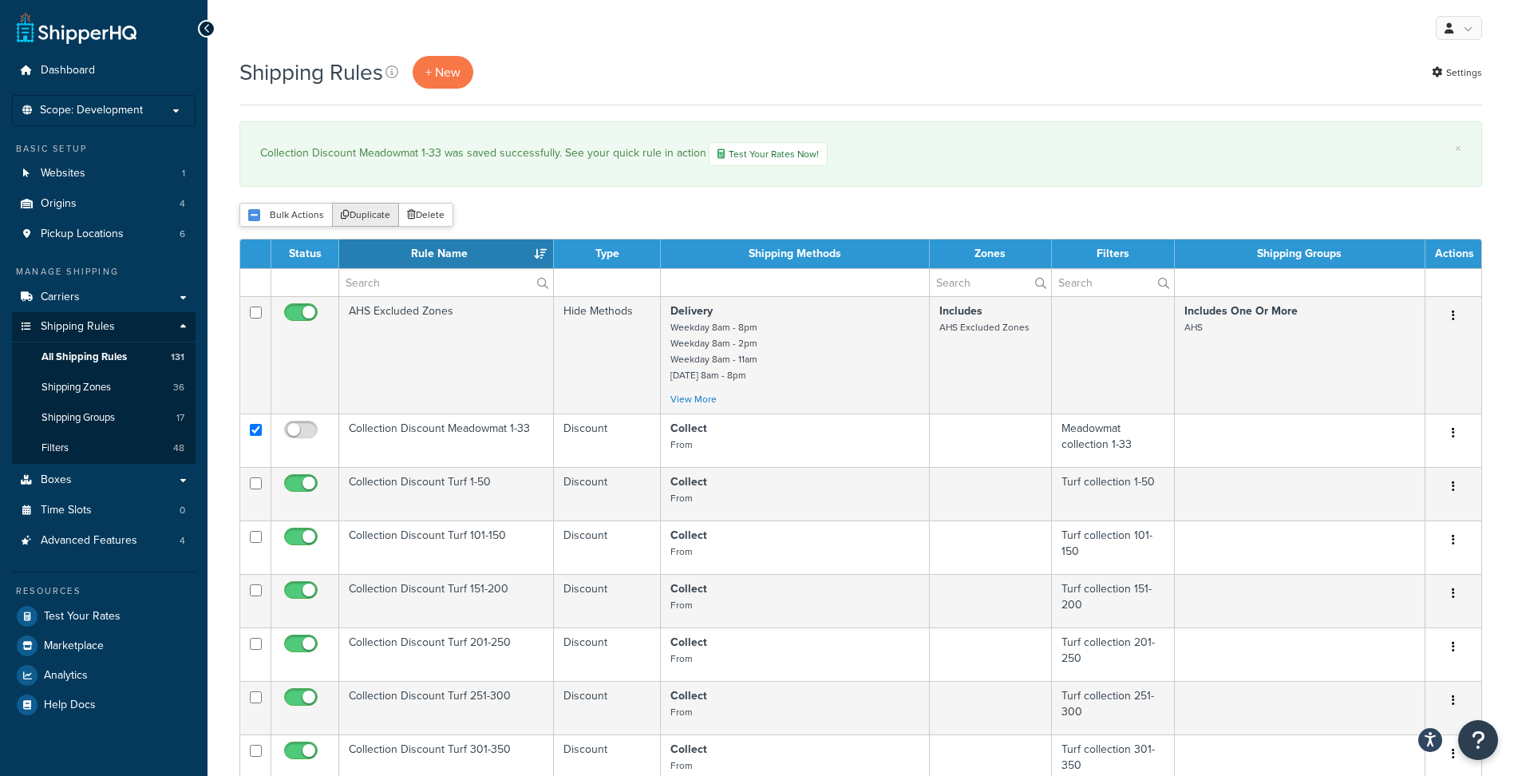
click at [361, 216] on button "Duplicate" at bounding box center [365, 215] width 67 height 24
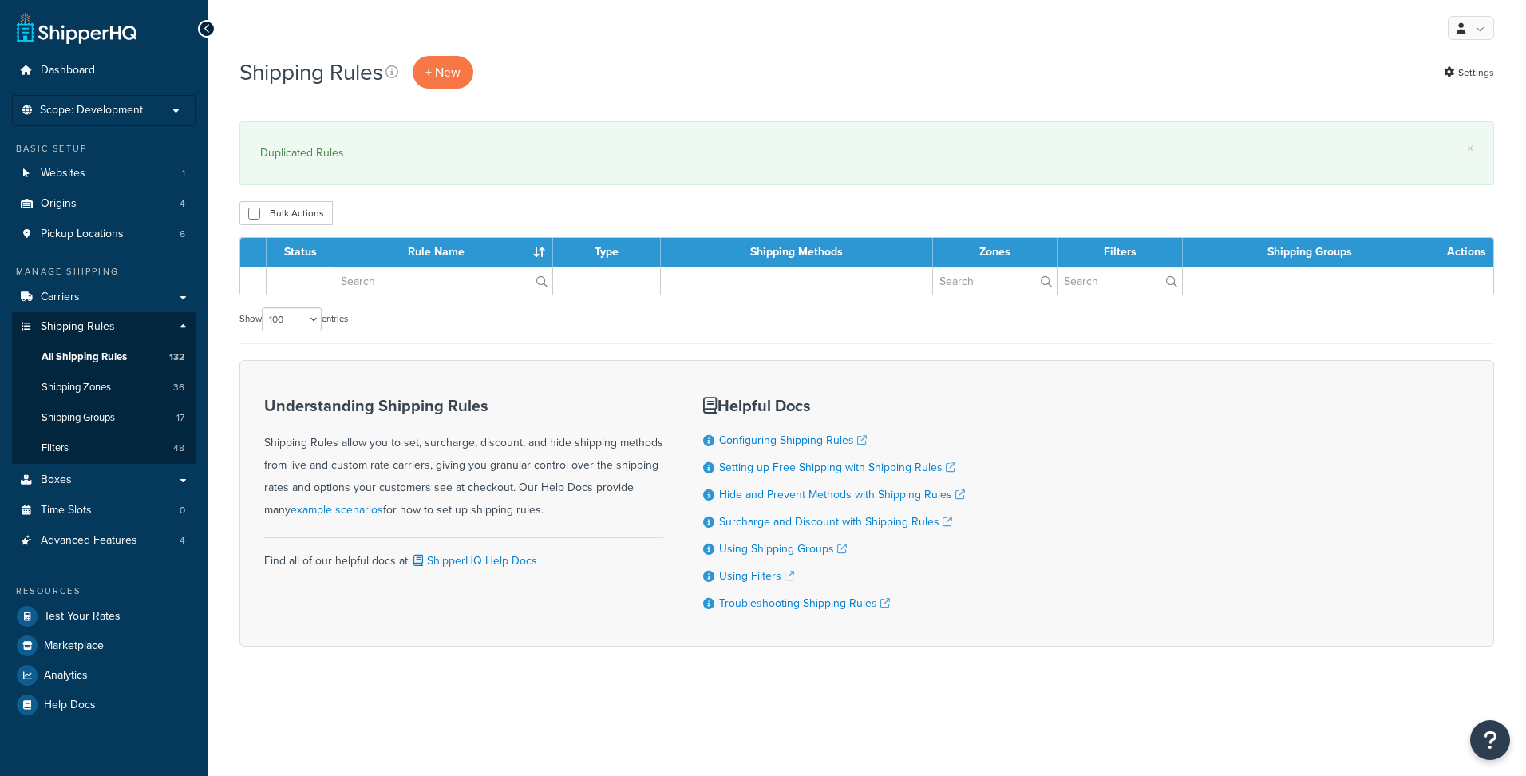
select select "100"
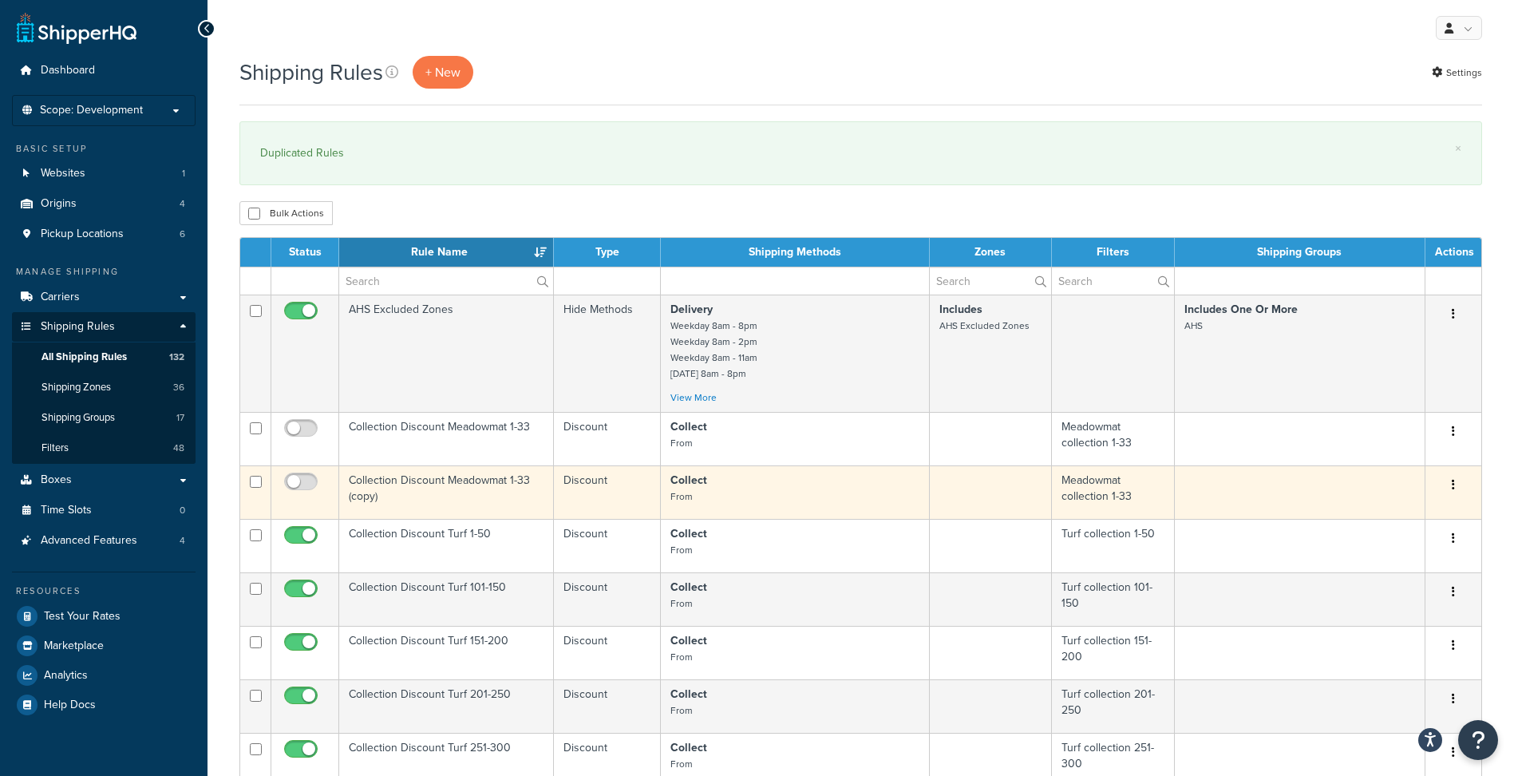
click at [449, 476] on td "Collection Discount Meadowmat 1-33 (copy)" at bounding box center [446, 491] width 215 height 53
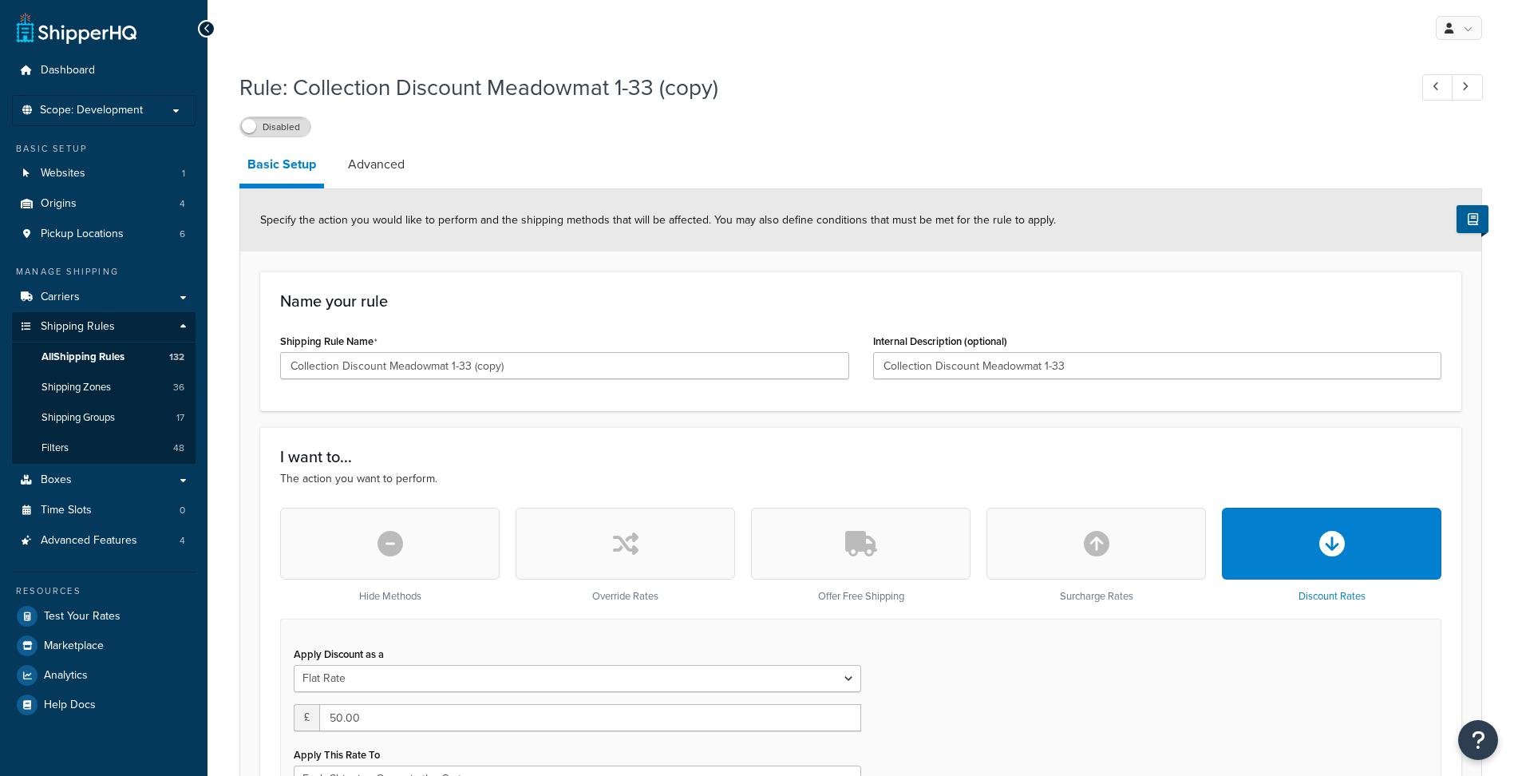
select select "SHIPPING_GROUP"
drag, startPoint x: 504, startPoint y: 365, endPoint x: 452, endPoint y: 367, distance: 51.9
click at [452, 367] on input "Collection Discount Meadowmat 1-33 (copy)" at bounding box center [564, 365] width 569 height 27
type input "Collection Discount Meadowmat 34-66"
click at [1072, 365] on input "Collection Discount Meadowmat 1-33" at bounding box center [1157, 365] width 569 height 27
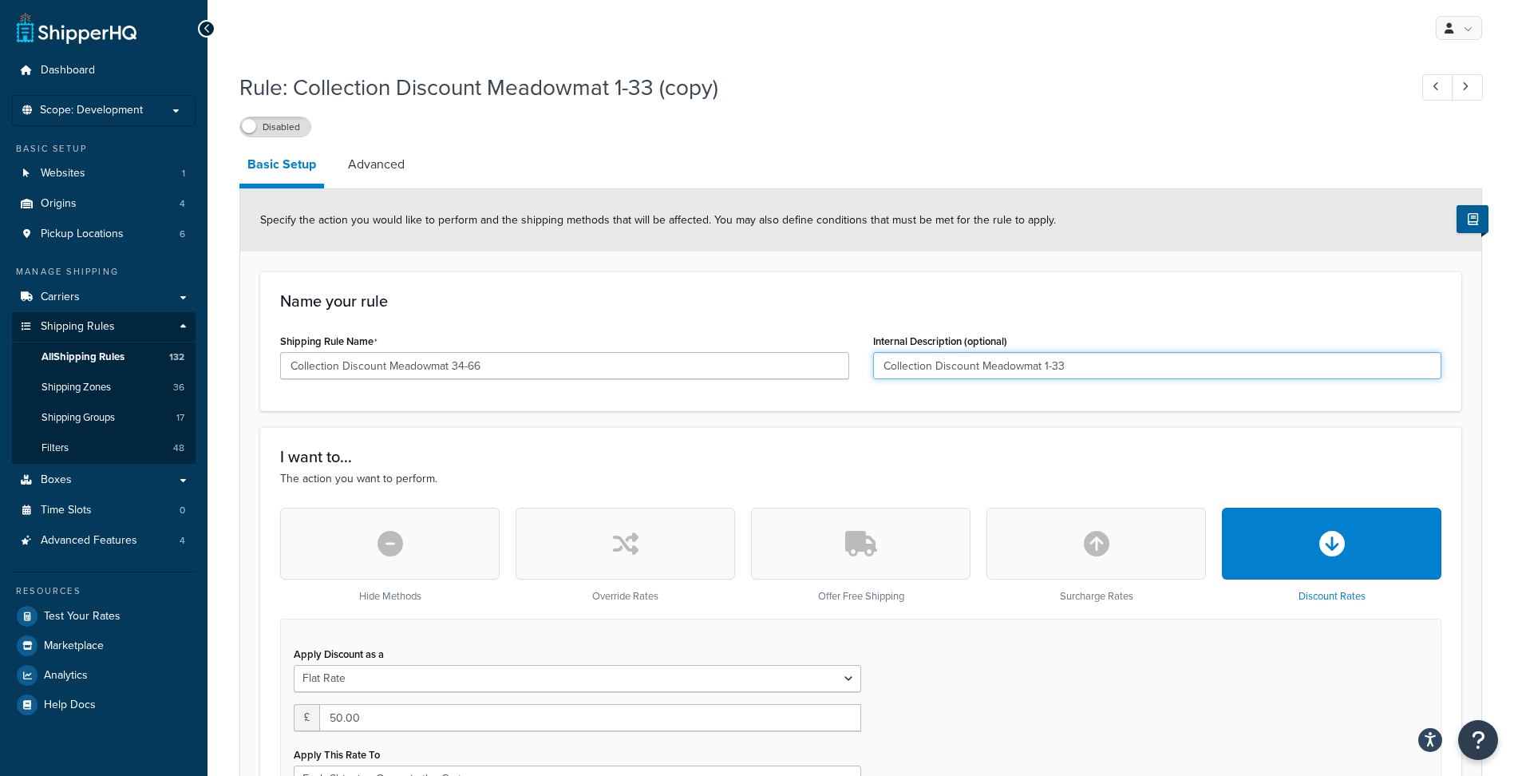
click at [1072, 365] on input "Collection Discount Meadowmat 1-33" at bounding box center [1157, 365] width 569 height 27
paste input "34-66"
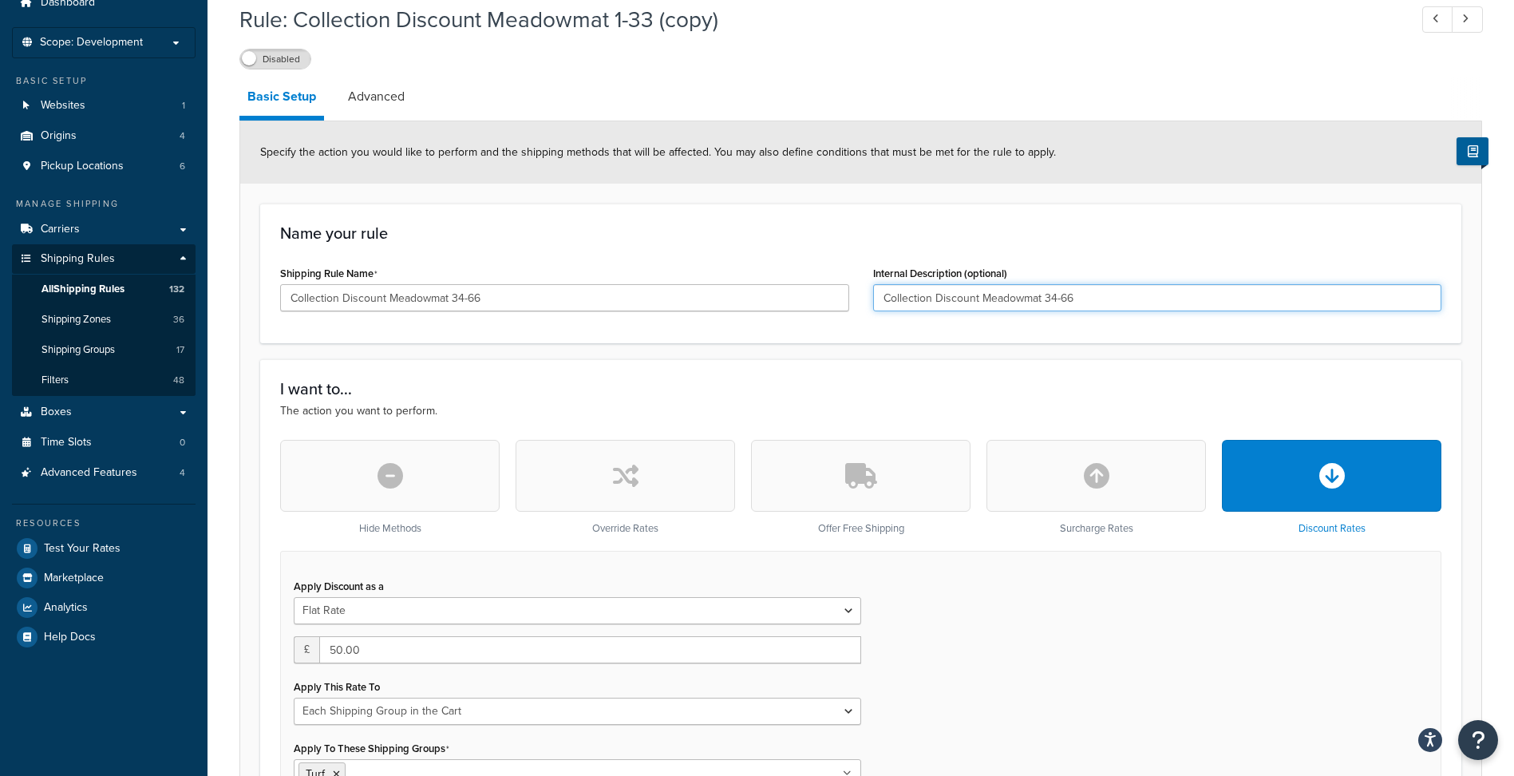
scroll to position [319, 0]
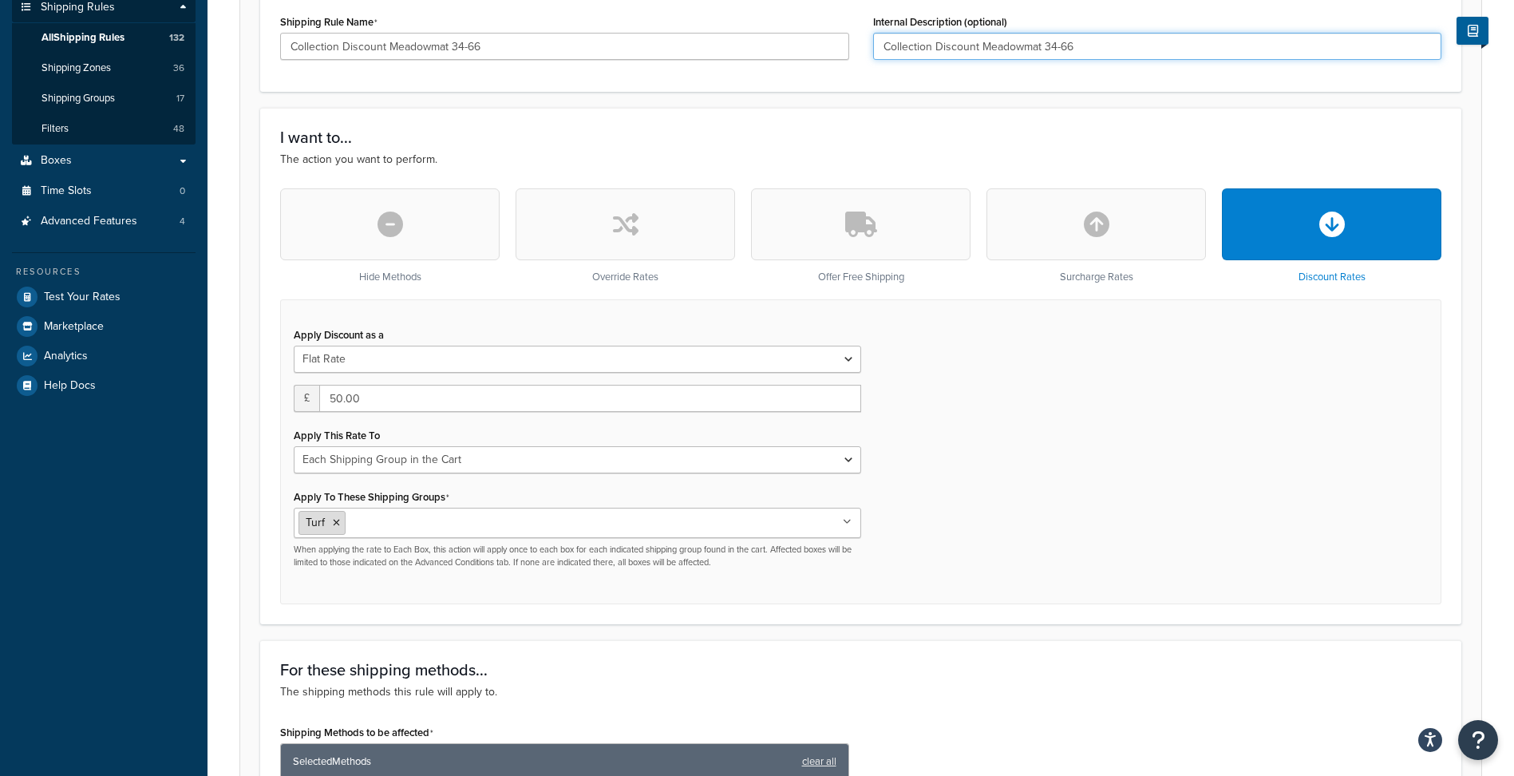
type input "Collection Discount Meadowmat 34-66"
click at [337, 522] on icon at bounding box center [336, 523] width 7 height 10
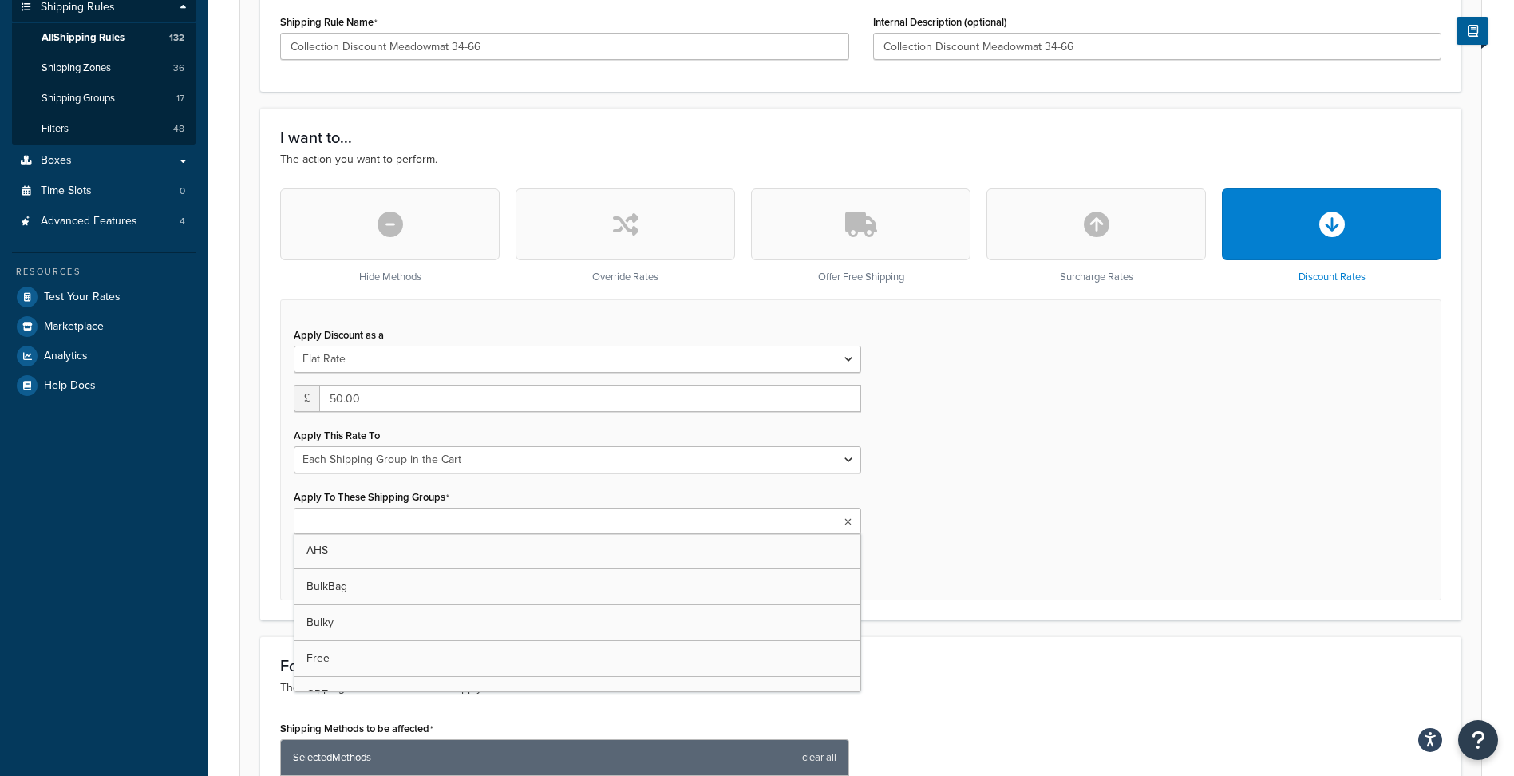
click at [338, 522] on input "Apply To These Shipping Groups" at bounding box center [368, 522] width 141 height 18
type input "mead"
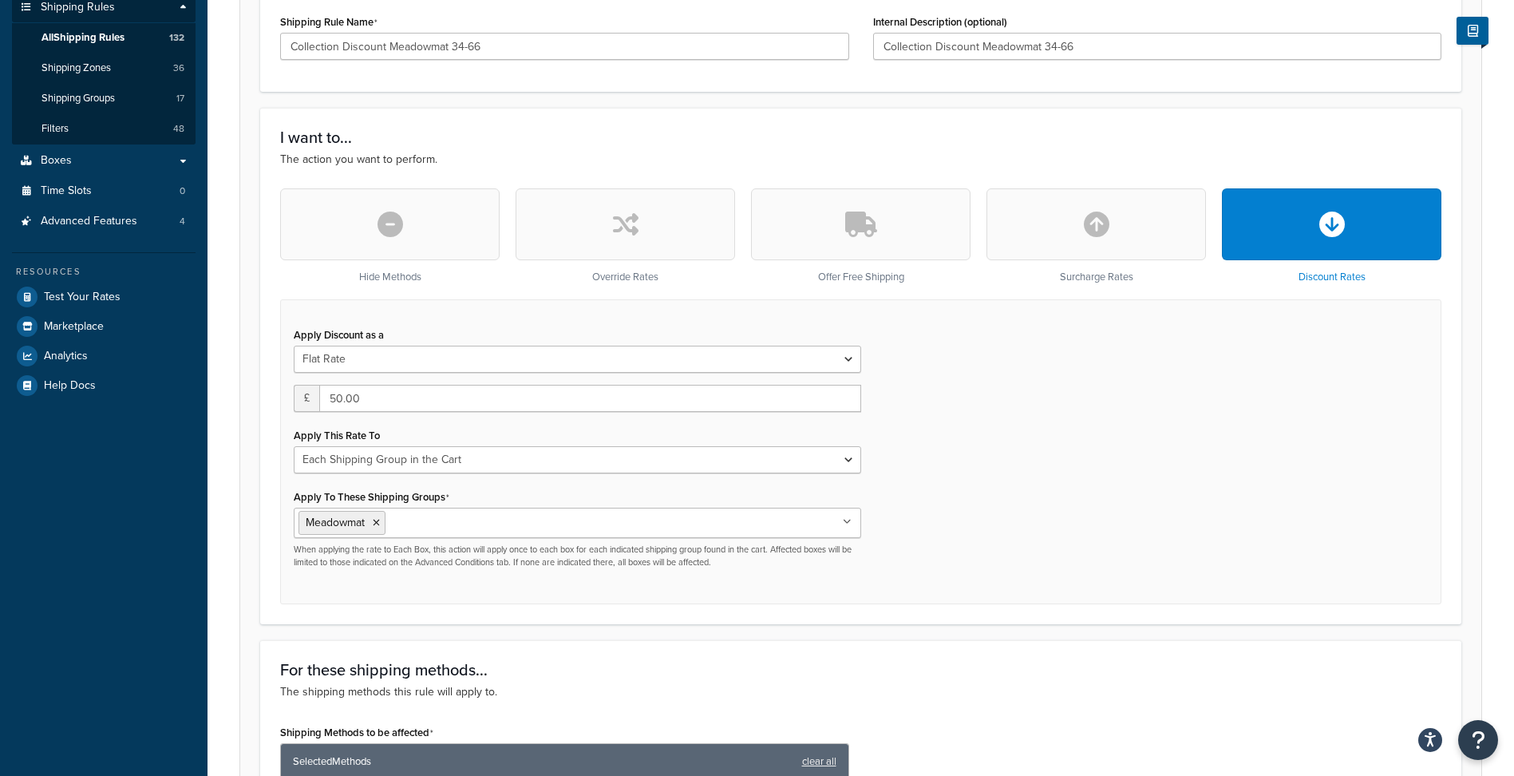
click at [276, 547] on div "Hide Methods Override Rates Offer Free Shipping Surcharge Rates Discount Rates …" at bounding box center [860, 396] width 1185 height 416
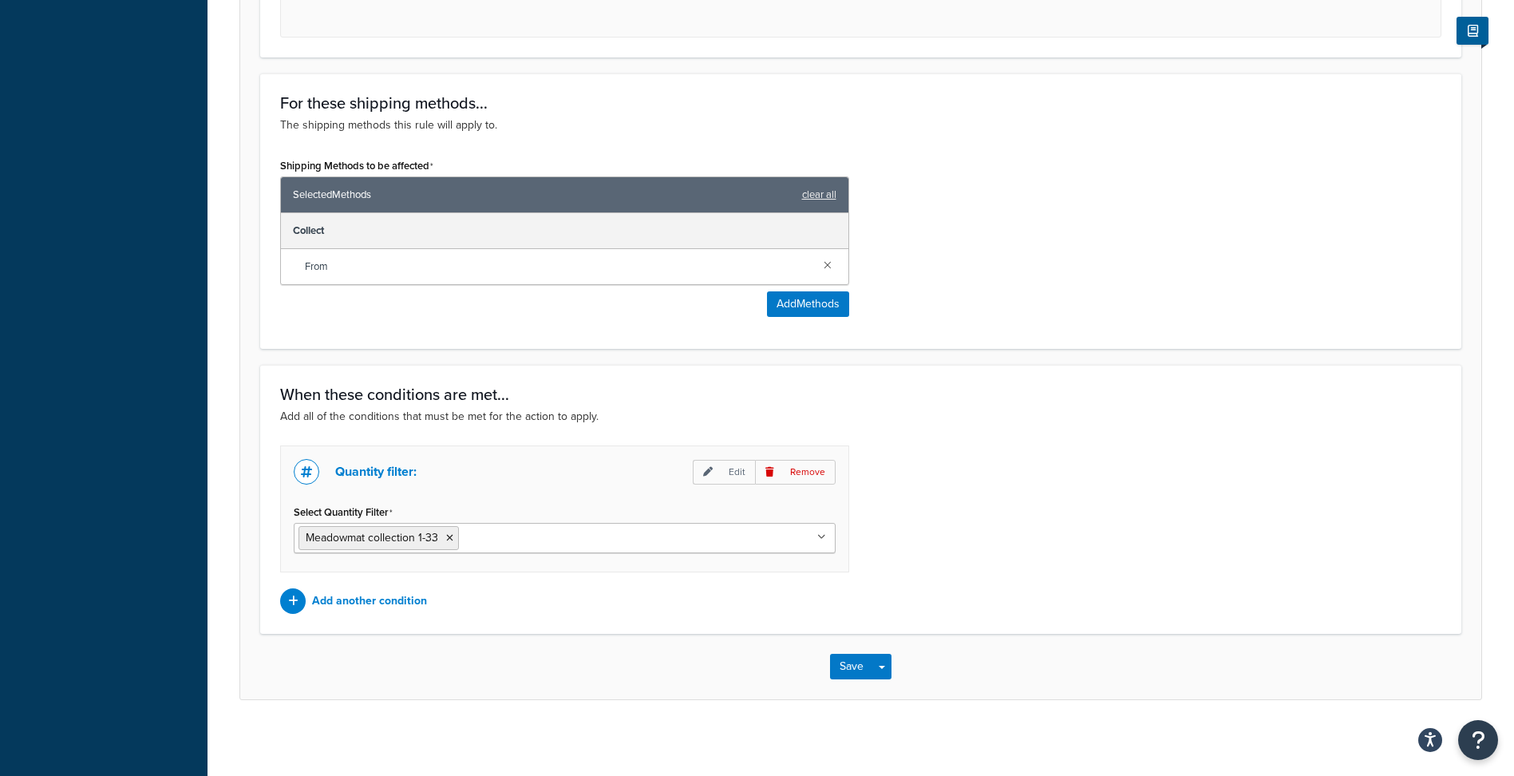
scroll to position [891, 0]
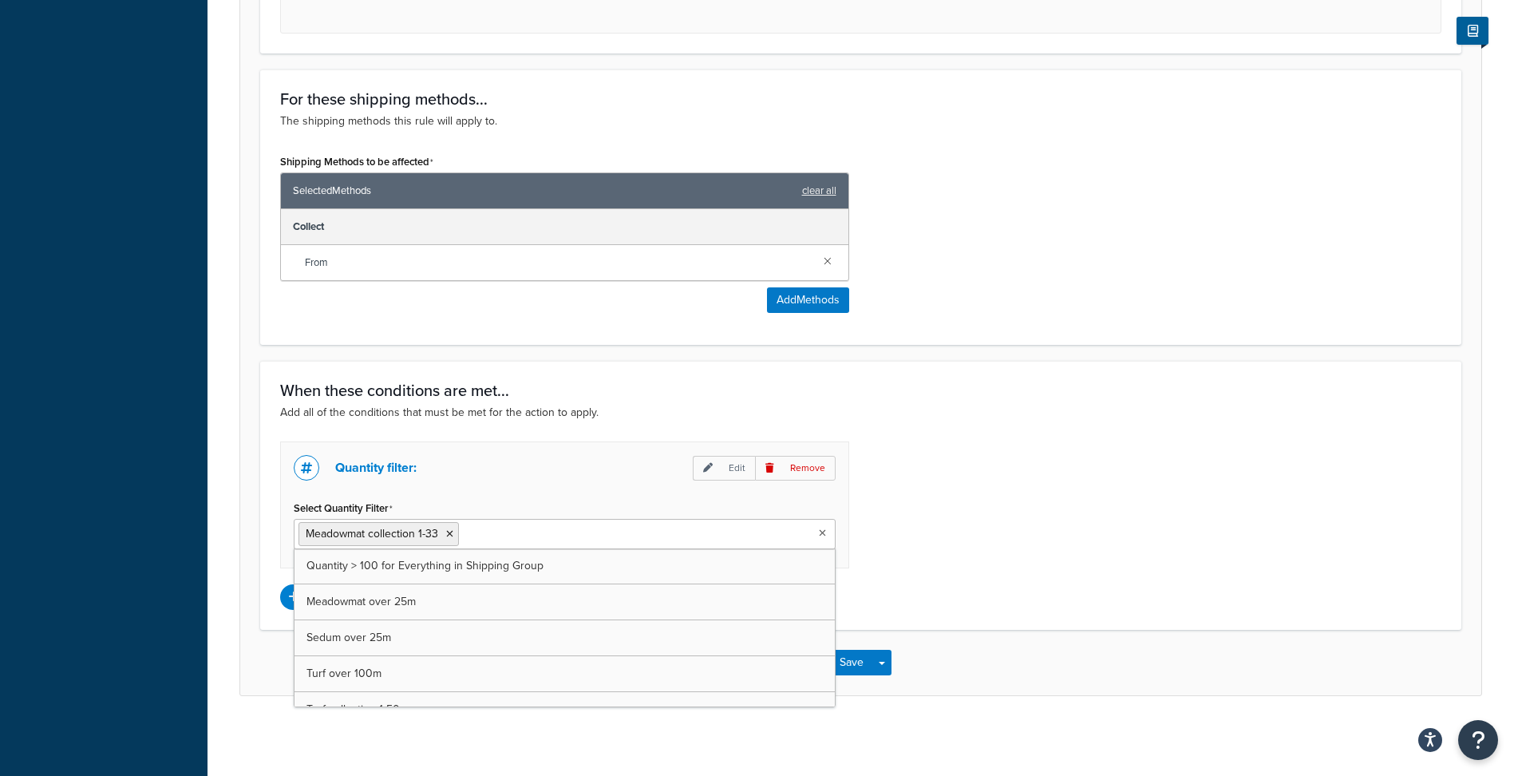
click at [506, 531] on input "Select Quantity Filter" at bounding box center [533, 533] width 141 height 18
type input "mead"
click at [453, 532] on icon at bounding box center [449, 534] width 7 height 10
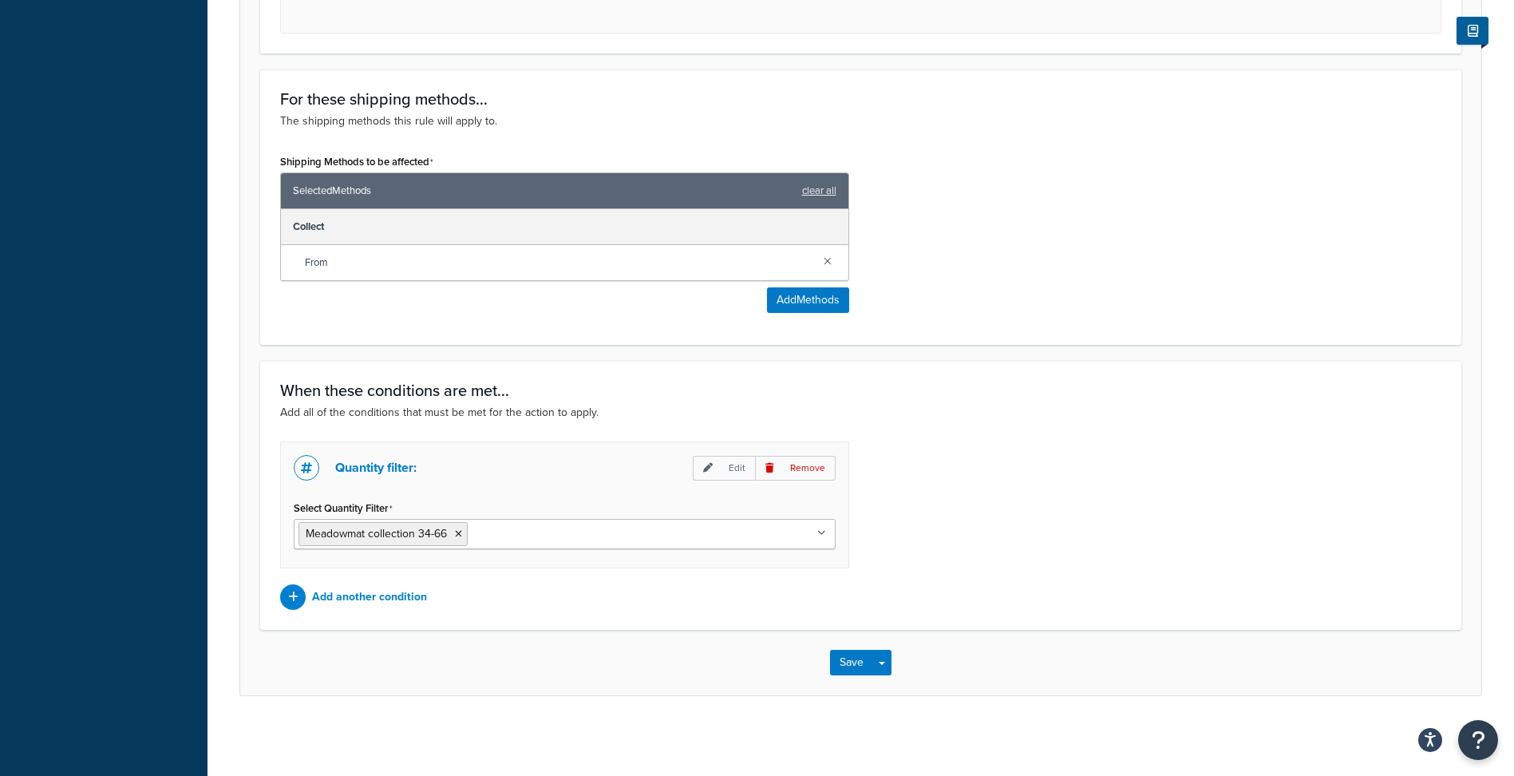
click at [1013, 514] on div "Quantity filter: Edit Remove Select Quantity Filter Meadowmat collection 34-66 …" at bounding box center [860, 525] width 1185 height 168
click at [838, 661] on button "Save" at bounding box center [851, 663] width 43 height 26
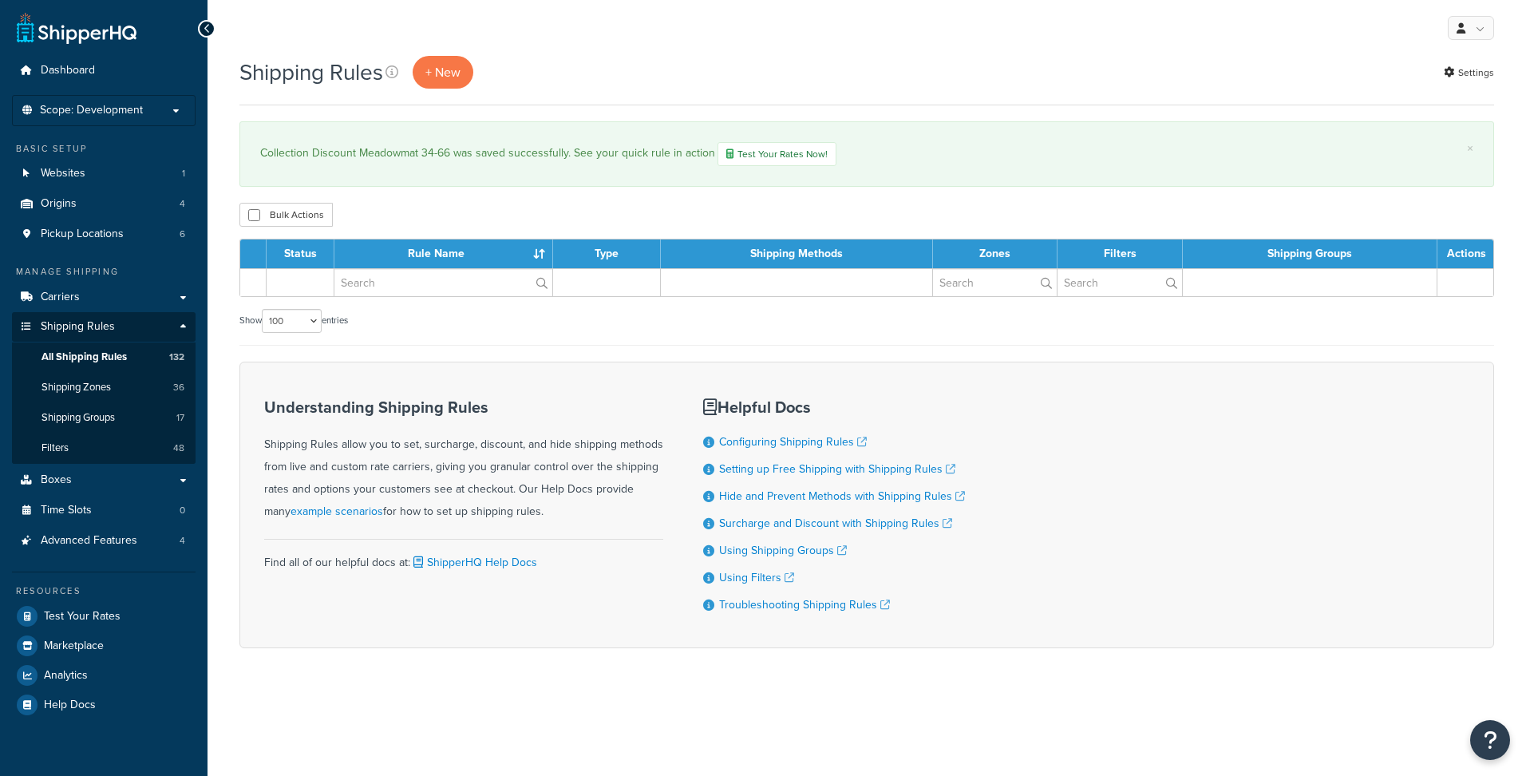
select select "100"
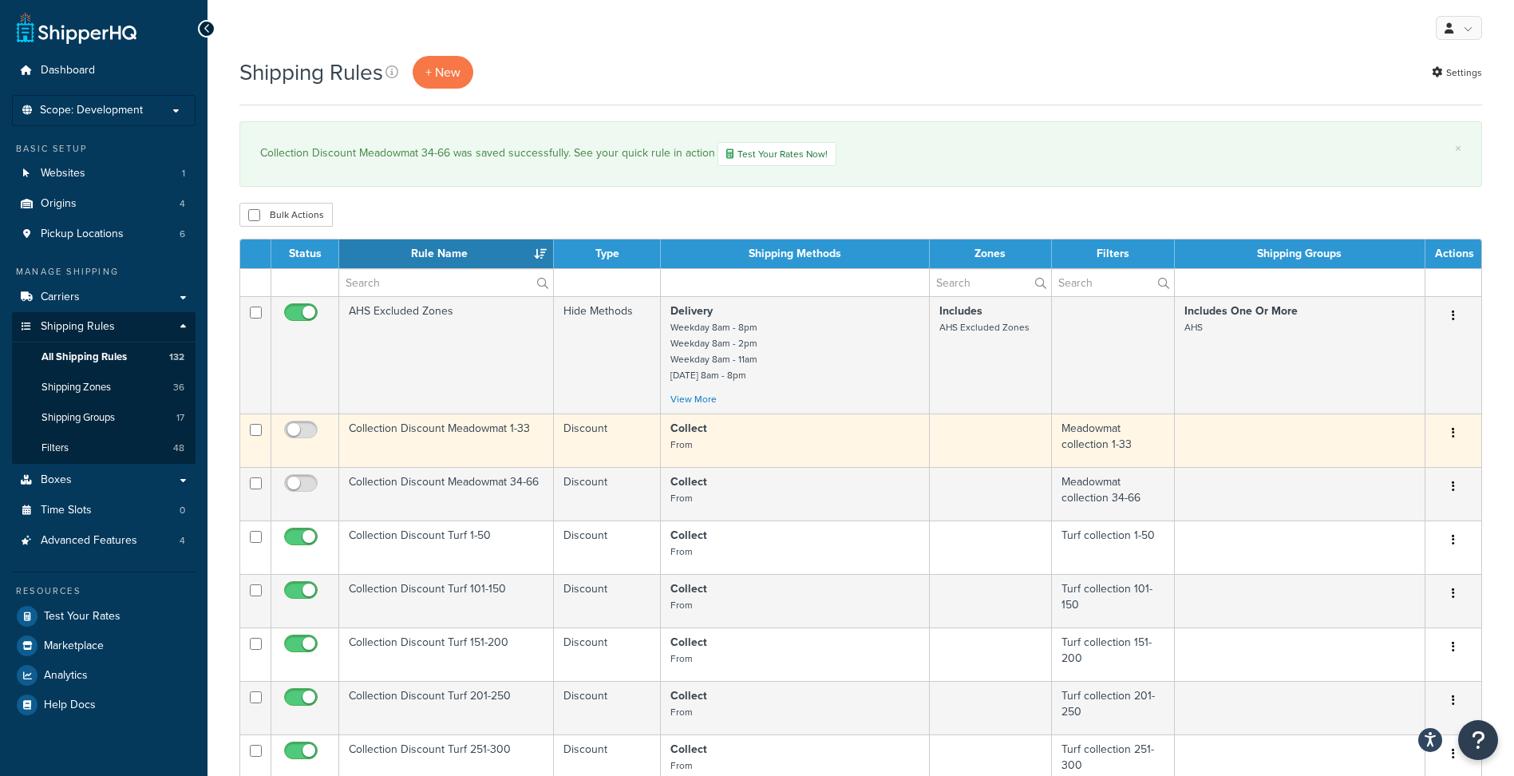
click at [461, 423] on td "Collection Discount Meadowmat 1-33" at bounding box center [446, 439] width 215 height 53
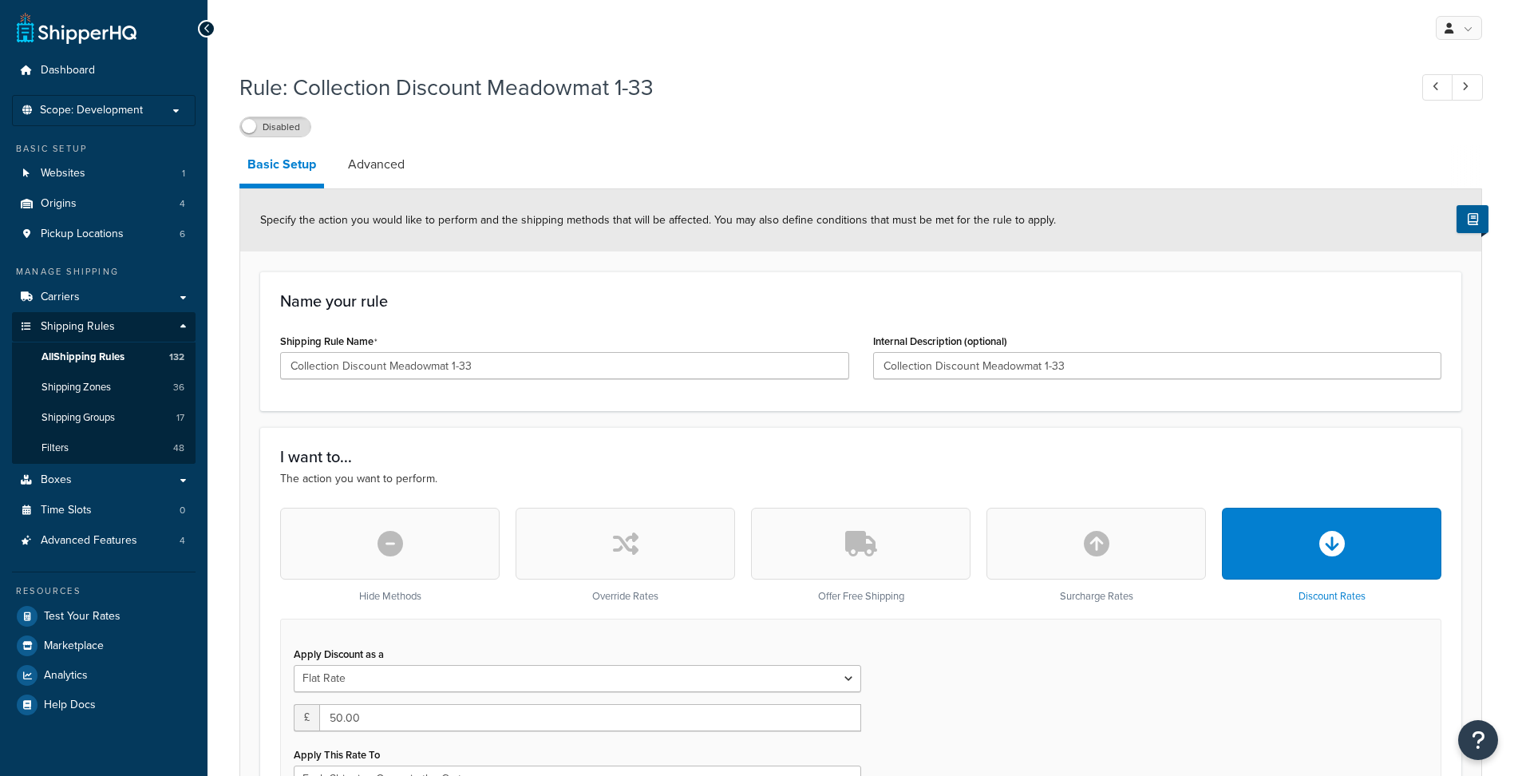
select select "SHIPPING_GROUP"
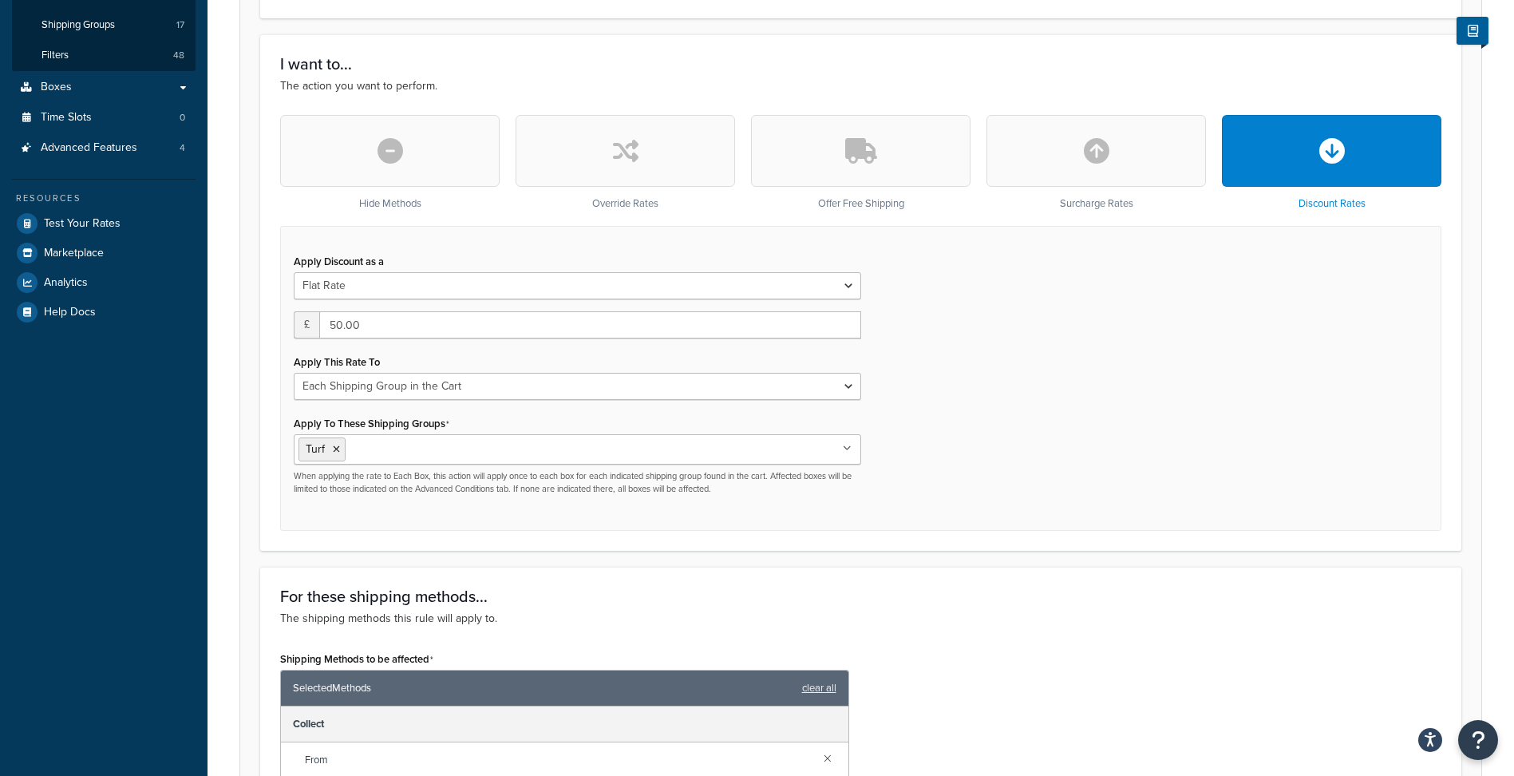
scroll to position [399, 0]
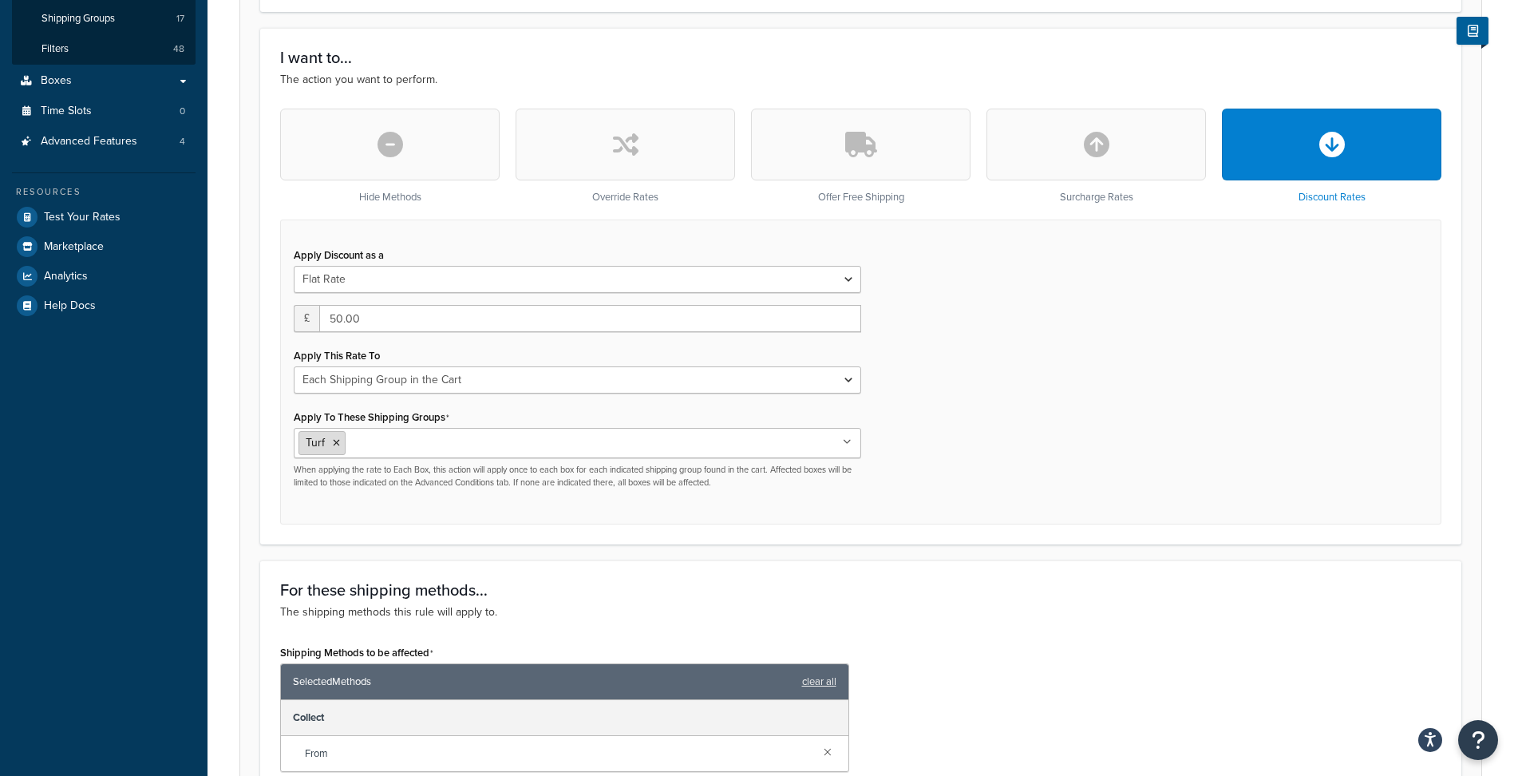
click at [333, 442] on icon at bounding box center [336, 443] width 7 height 10
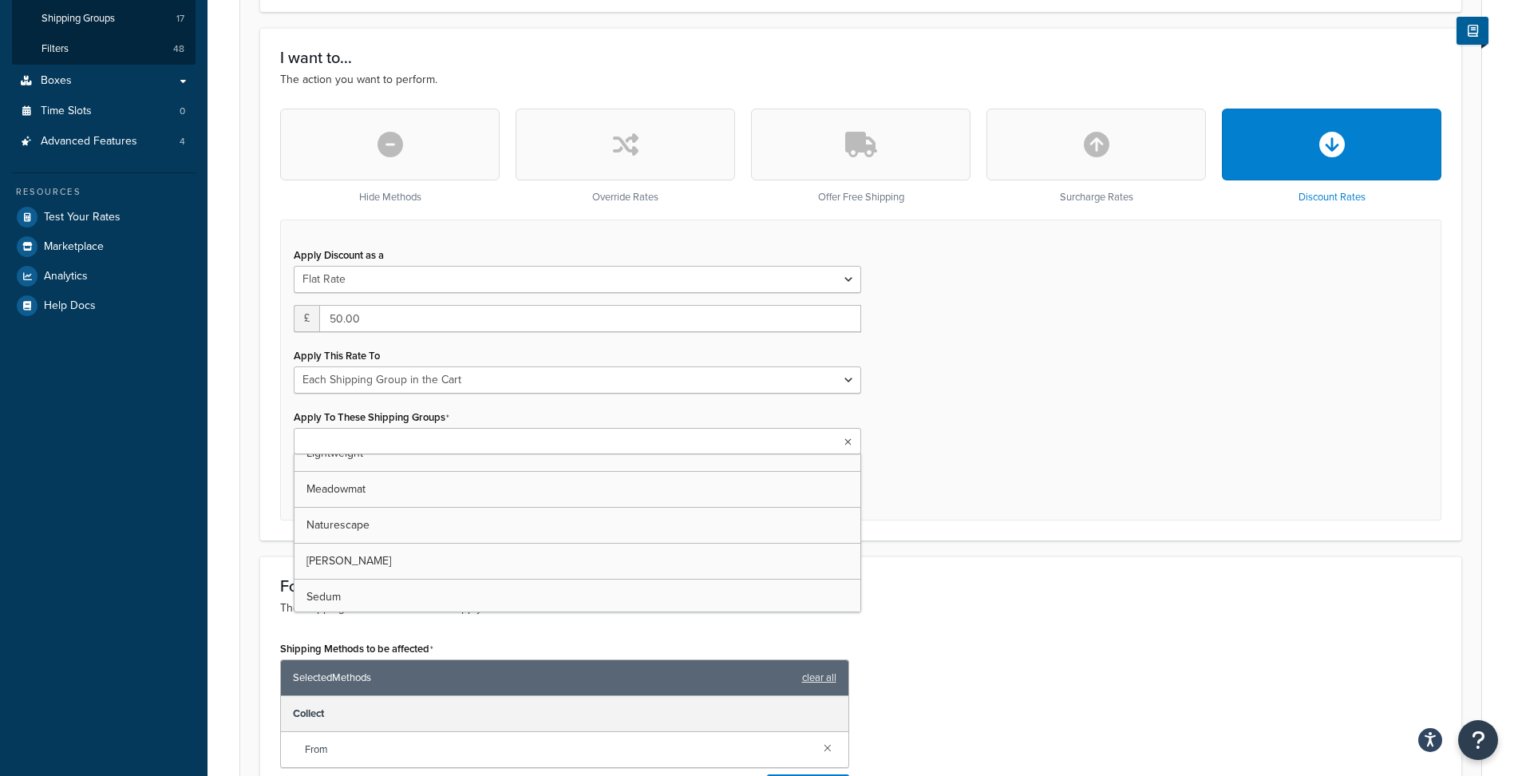
scroll to position [239, 0]
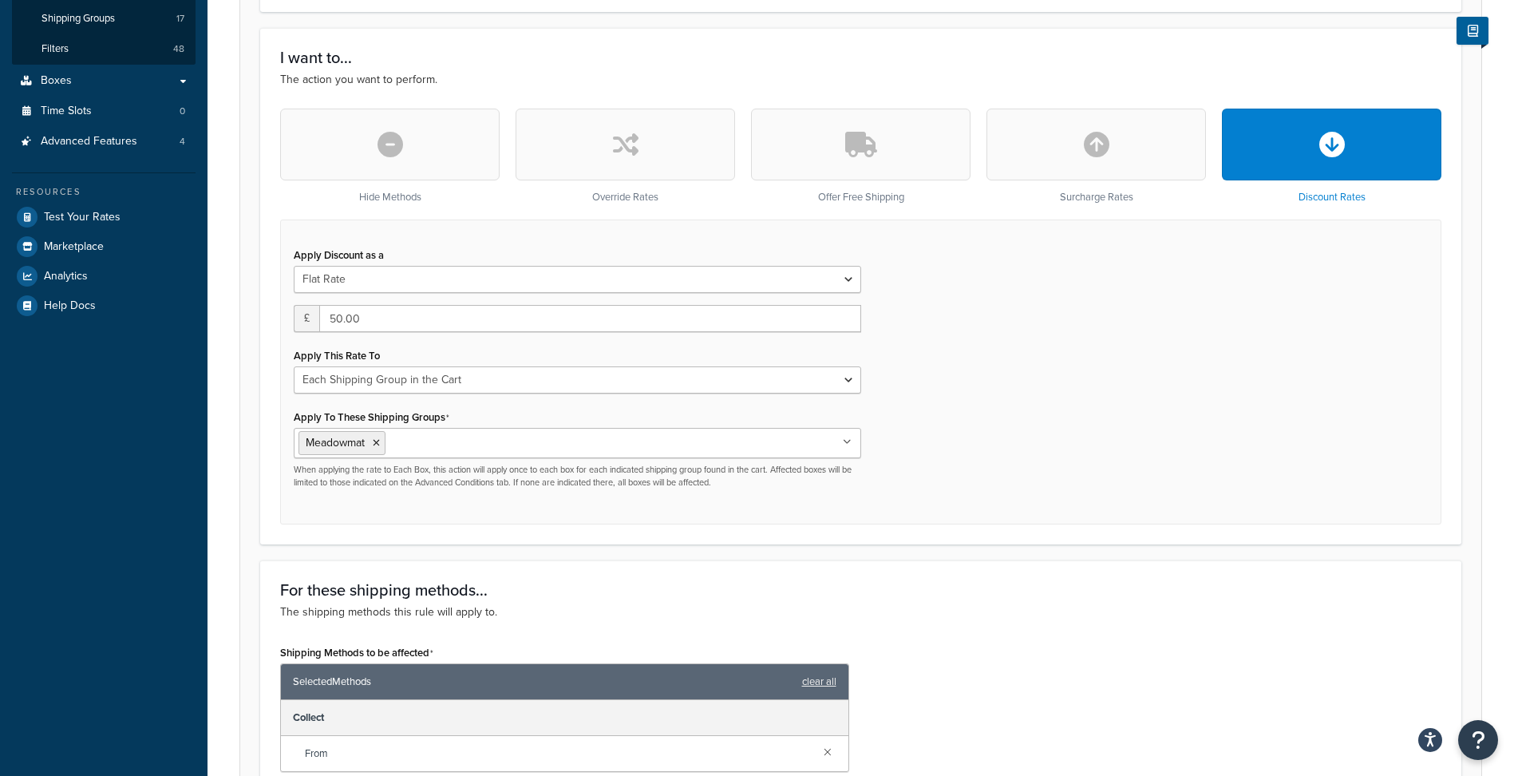
click at [1088, 408] on div "Apply Discount as a Flat Rate Percentage Flat Rate & Percentage £ 50.00 Apply T…" at bounding box center [860, 371] width 1161 height 305
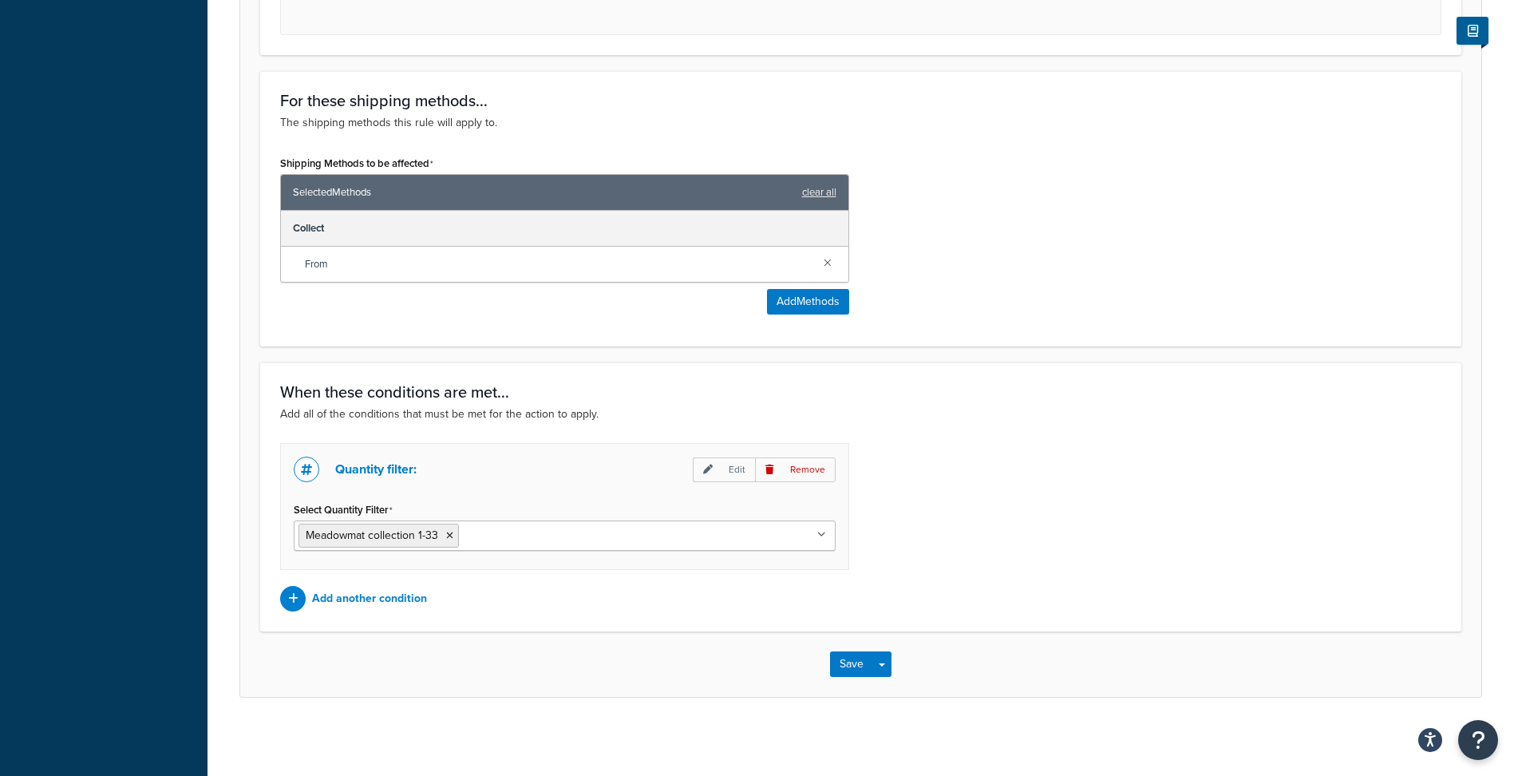
scroll to position [891, 0]
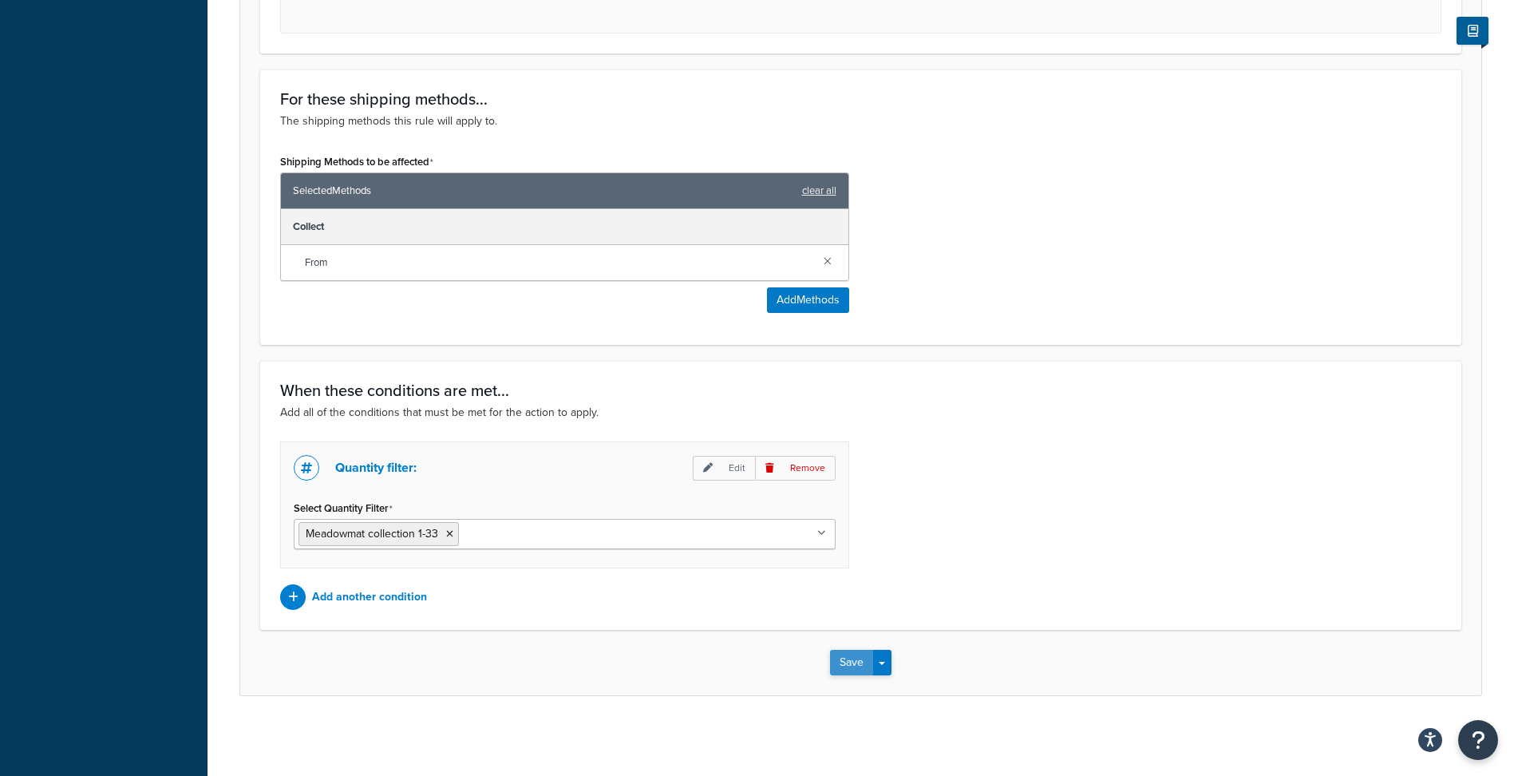
click at [843, 659] on button "Save" at bounding box center [851, 663] width 43 height 26
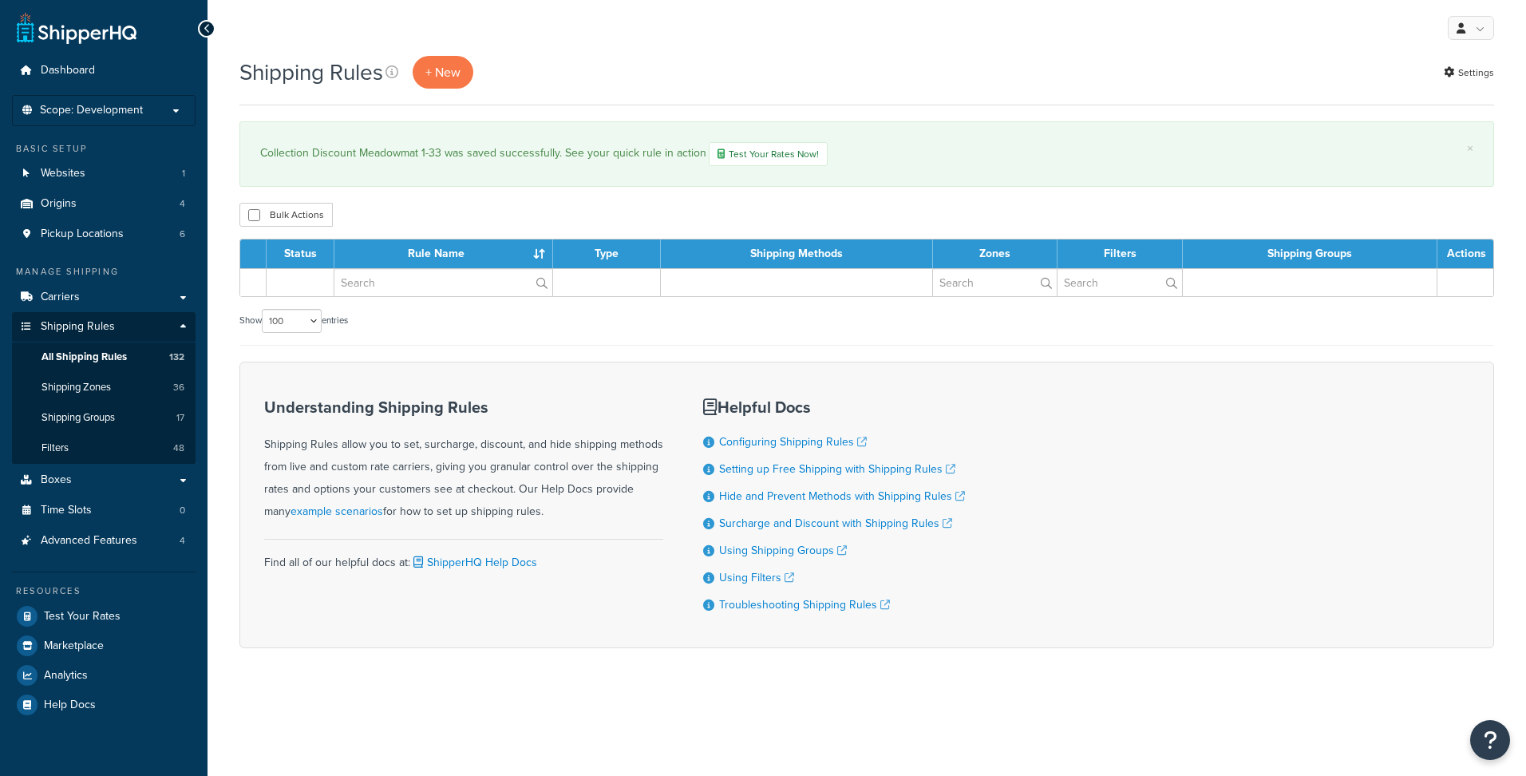
select select "100"
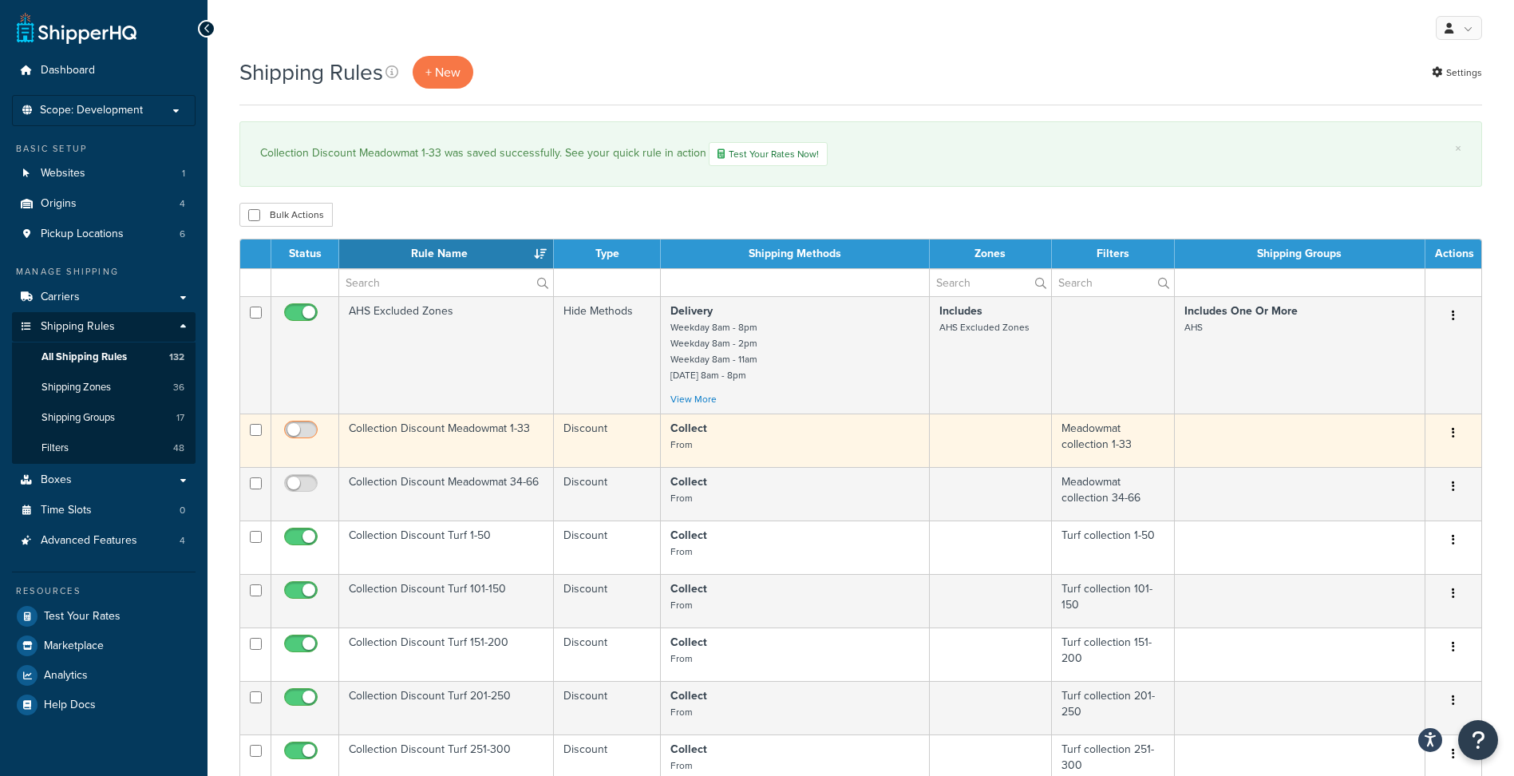
click at [306, 432] on input "checkbox" at bounding box center [303, 434] width 44 height 20
checkbox input "true"
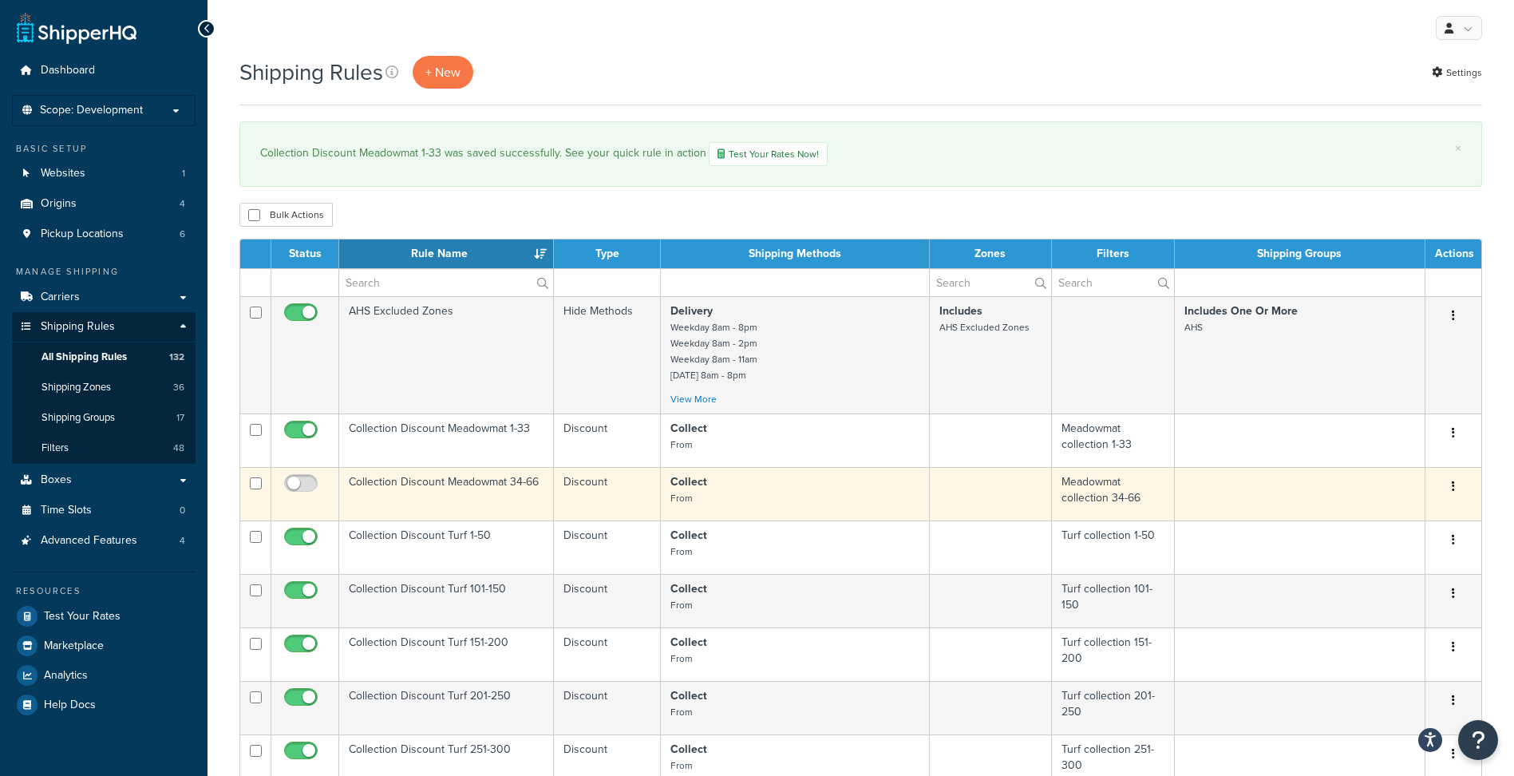
click at [257, 482] on input "checkbox" at bounding box center [256, 483] width 12 height 12
checkbox input "true"
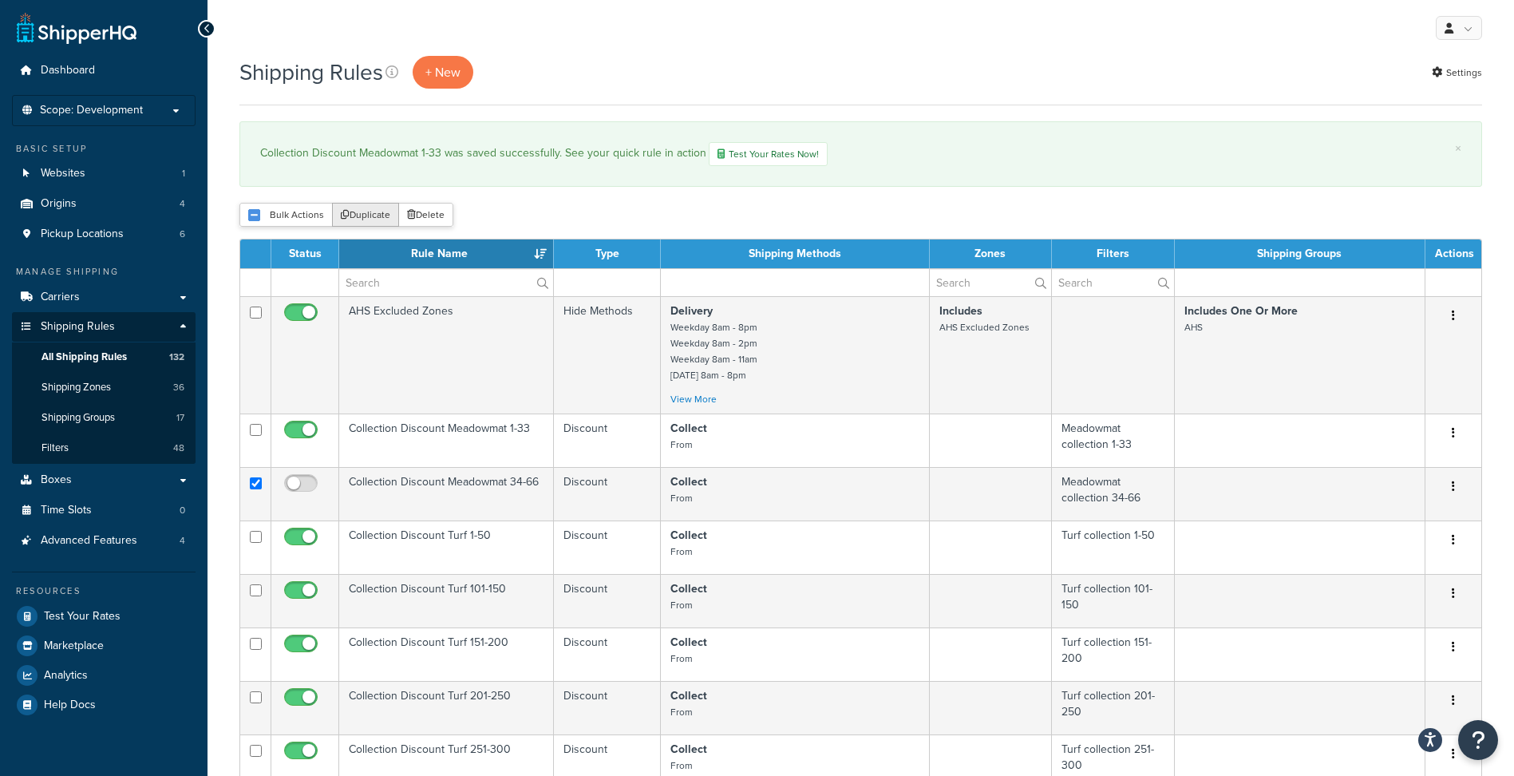
click at [387, 215] on button "Duplicate" at bounding box center [365, 215] width 67 height 24
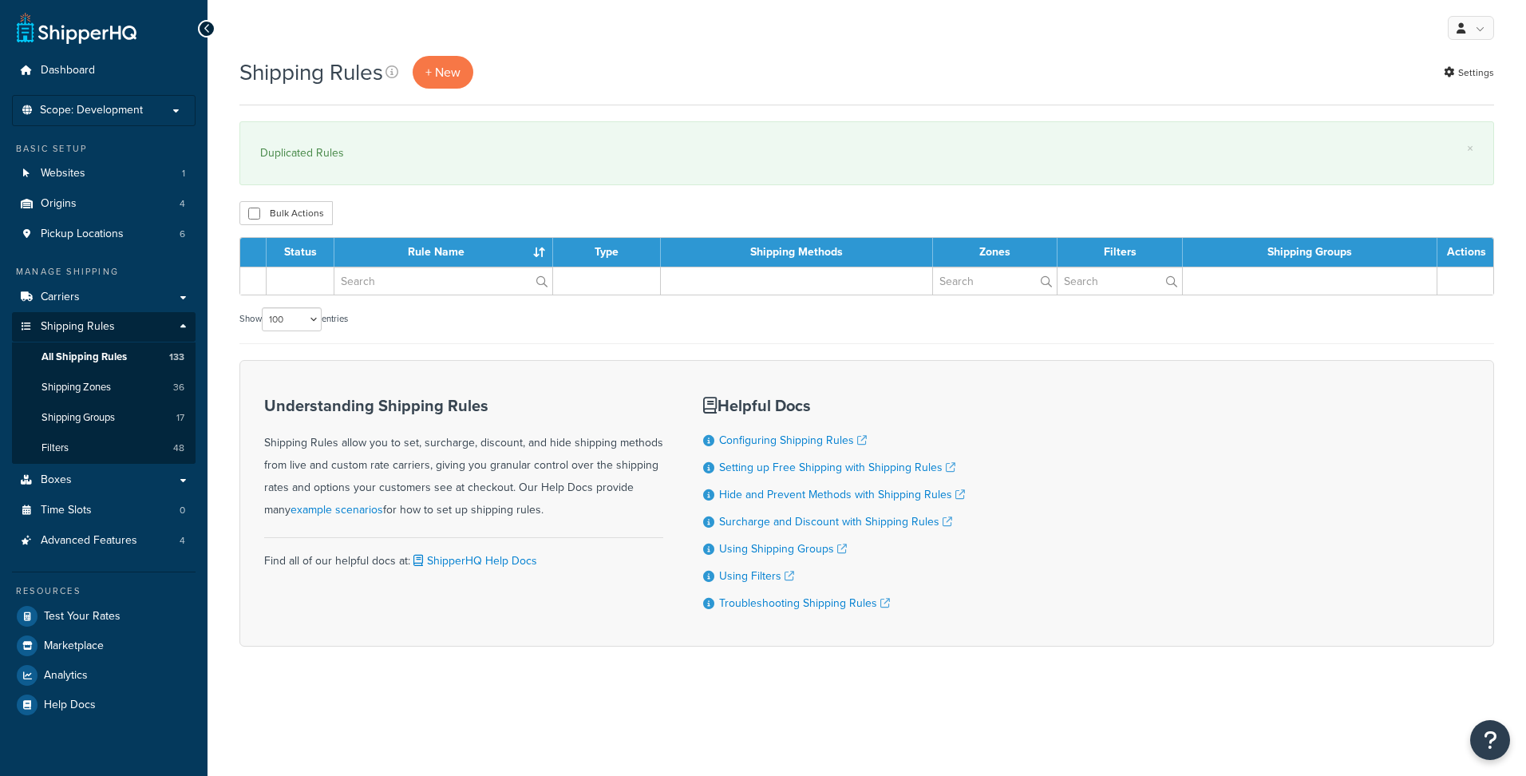
select select "100"
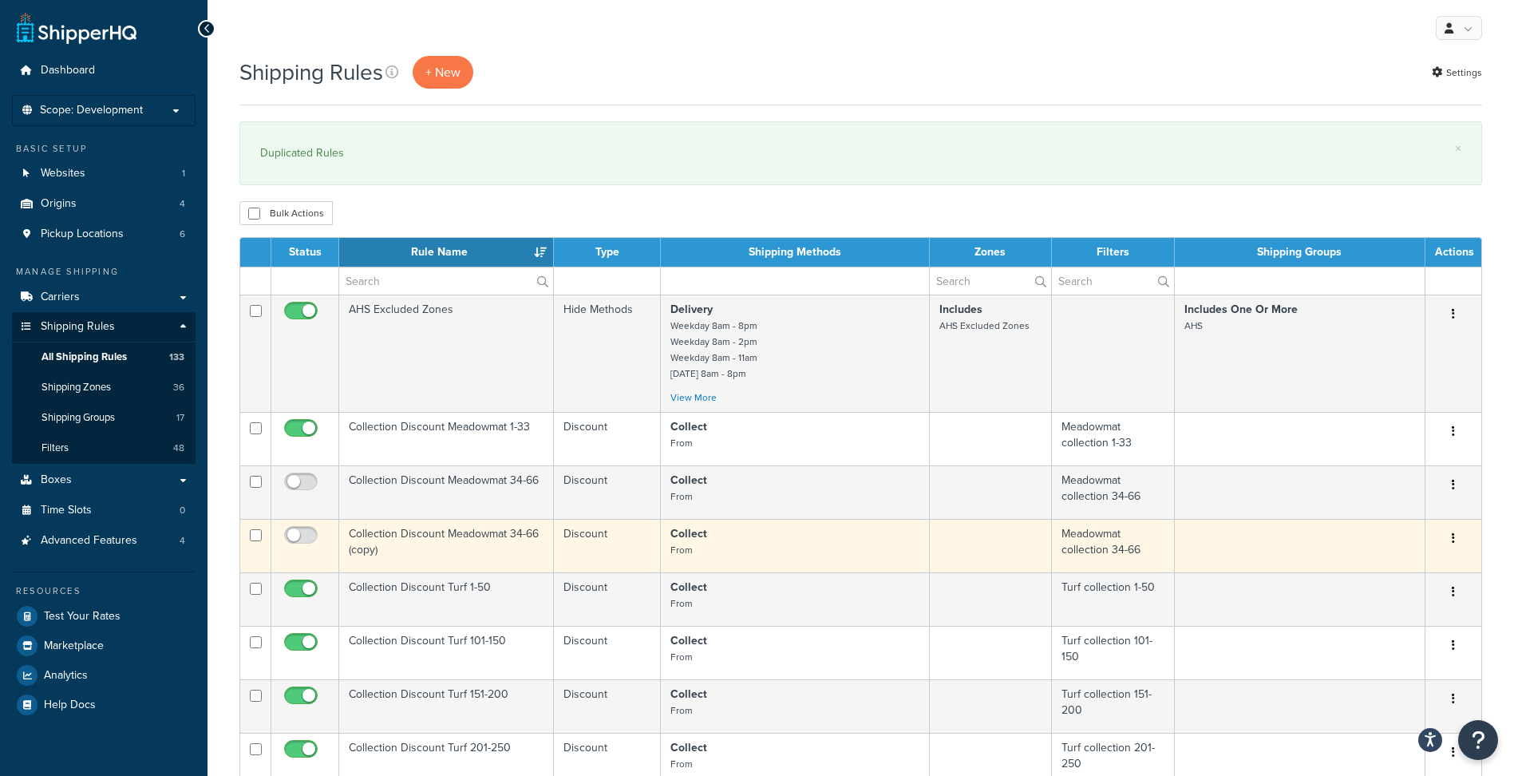
click at [435, 544] on td "Collection Discount Meadowmat 34-66 (copy)" at bounding box center [446, 545] width 215 height 53
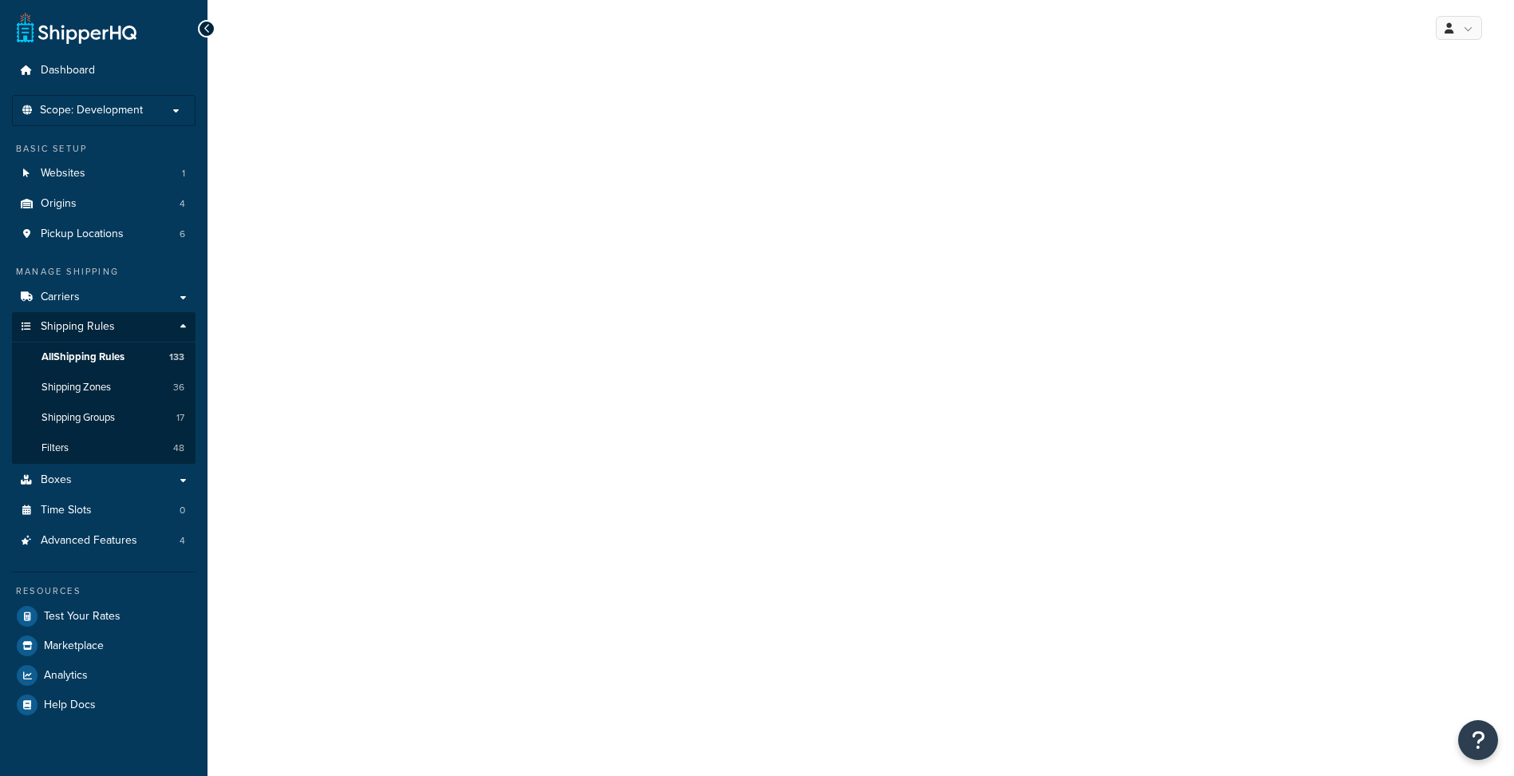
select select "SHIPPING_GROUP"
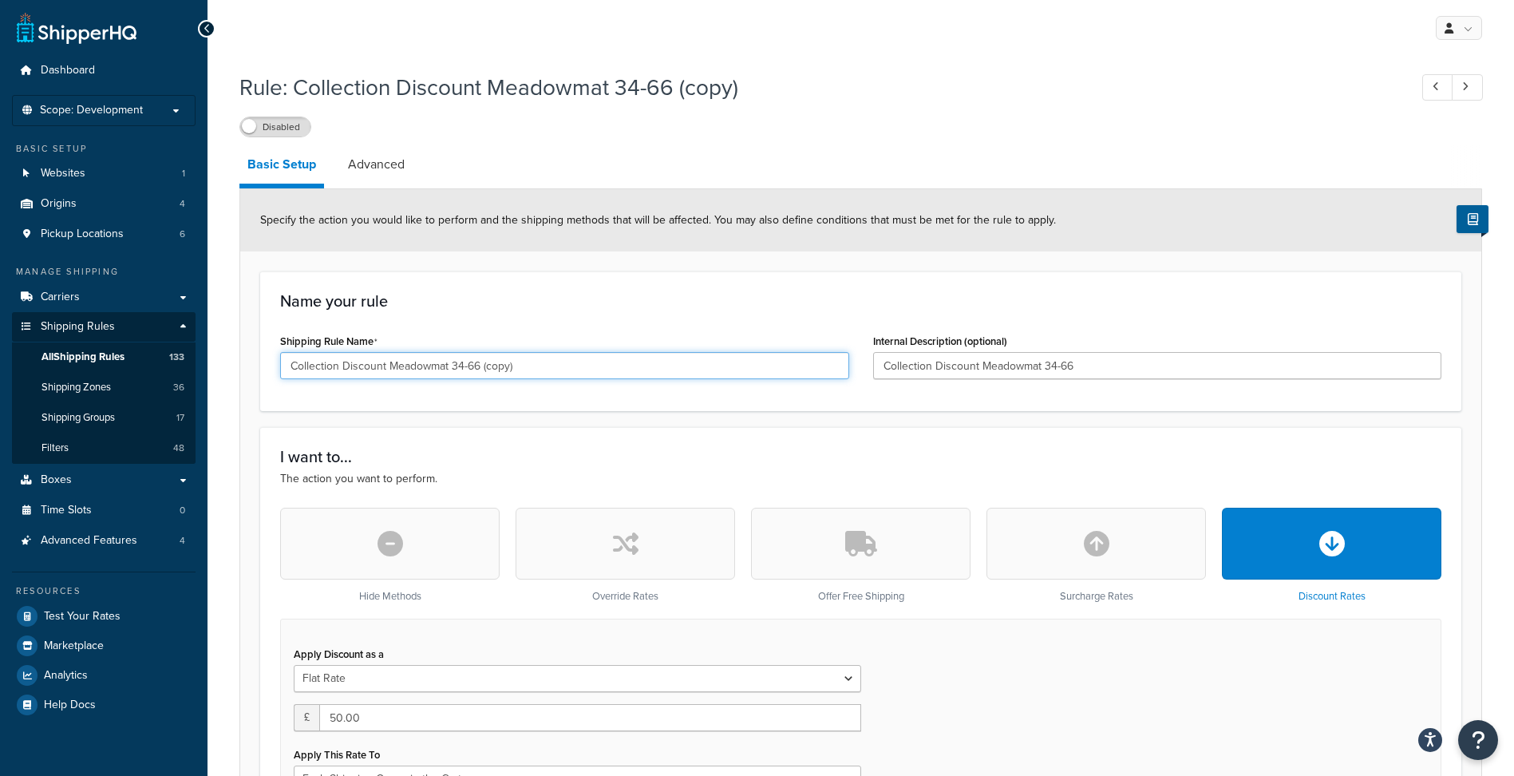
drag, startPoint x: 453, startPoint y: 366, endPoint x: 574, endPoint y: 366, distance: 120.5
click at [574, 366] on input "Collection Discount Meadowmat 34-66 (copy)" at bounding box center [564, 365] width 569 height 27
type input "Collection Discount Meadowmat 67-99"
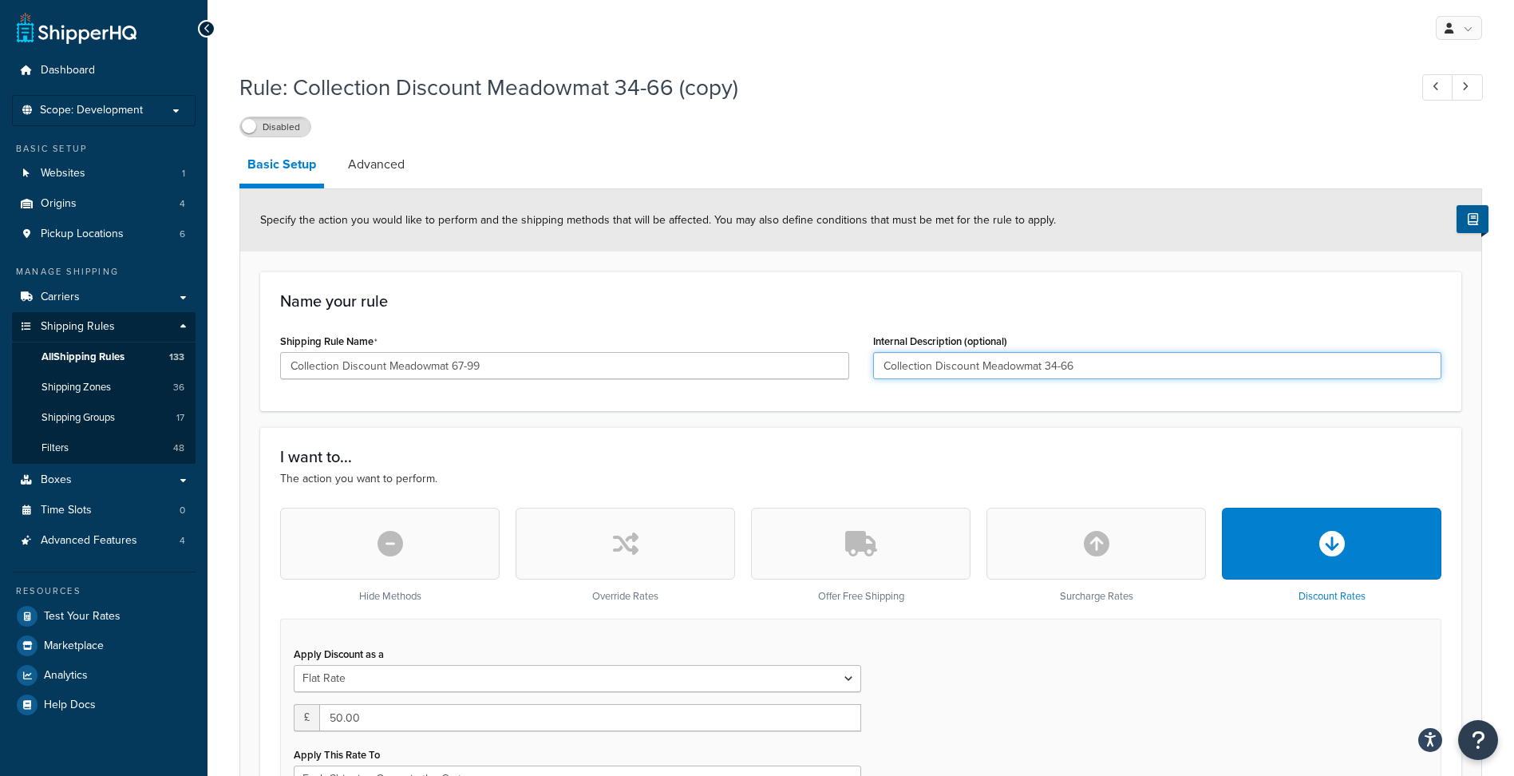
click at [1116, 372] on input "Collection Discount Meadowmat 34-66" at bounding box center [1157, 365] width 569 height 27
paste input "67-99"
type input "Collection Discount Meadowmat 67-99"
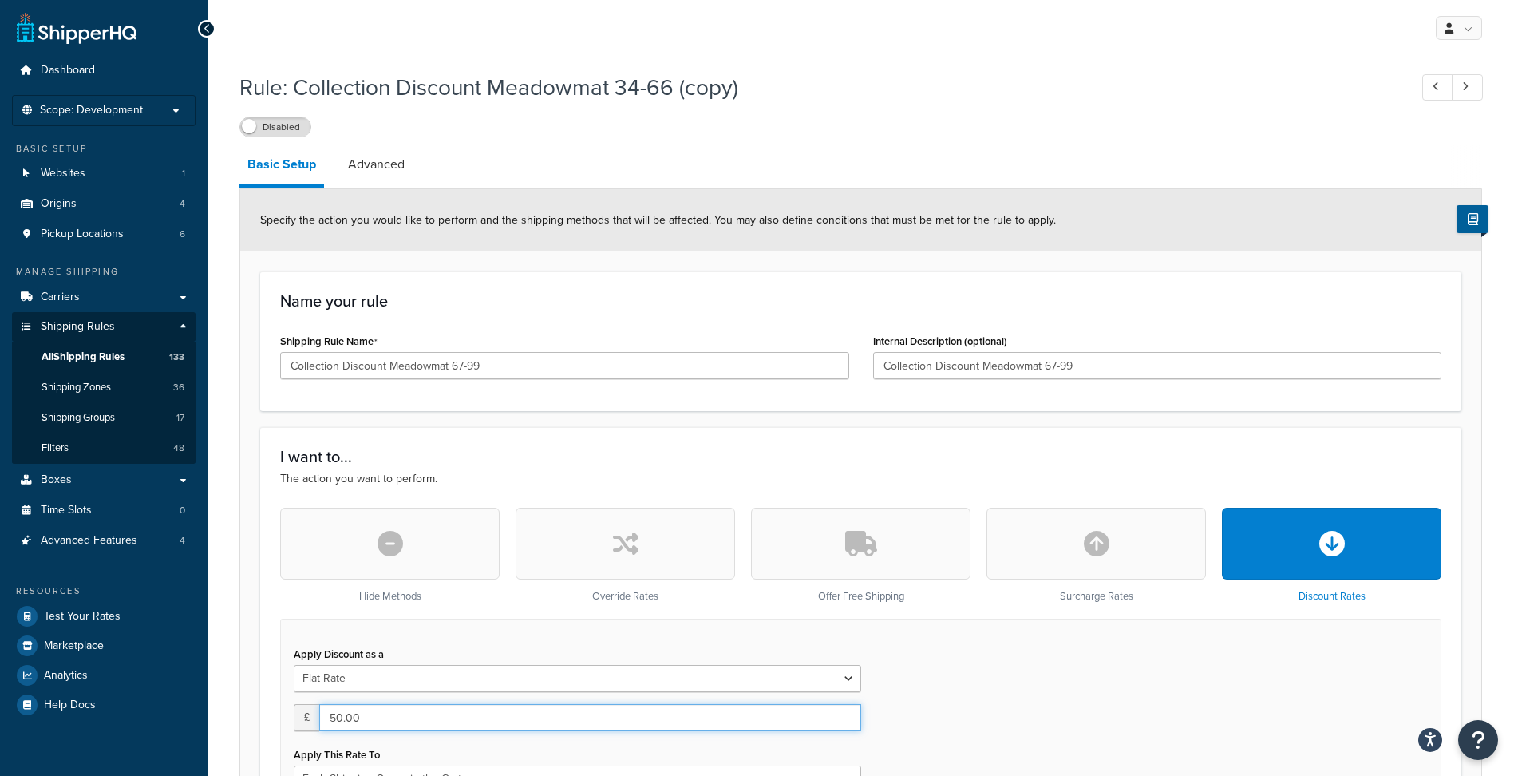
click at [330, 717] on input "50.00" at bounding box center [590, 717] width 542 height 27
type input "150.00"
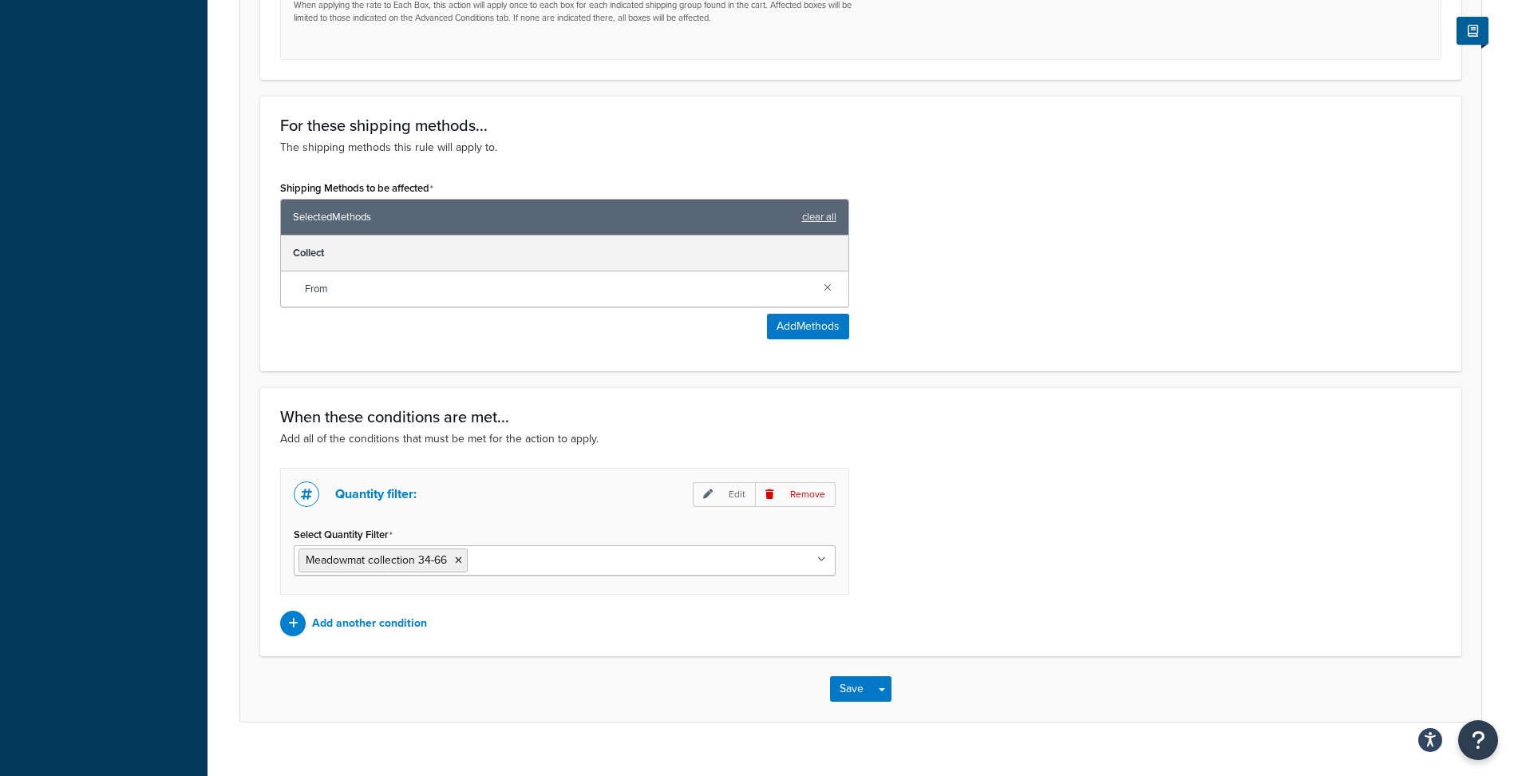
scroll to position [878, 0]
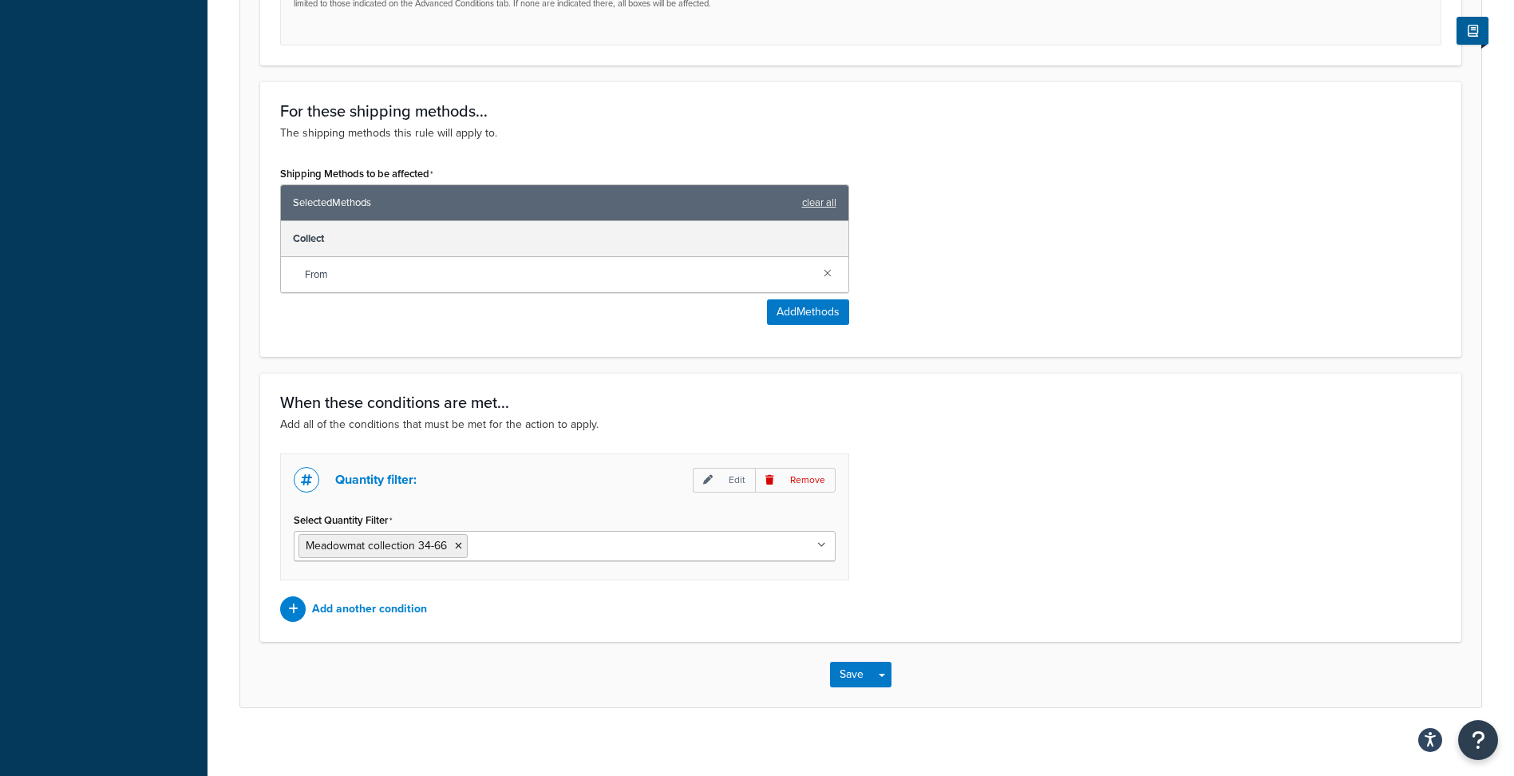
click at [509, 539] on input "Select Quantity Filter" at bounding box center [542, 545] width 141 height 18
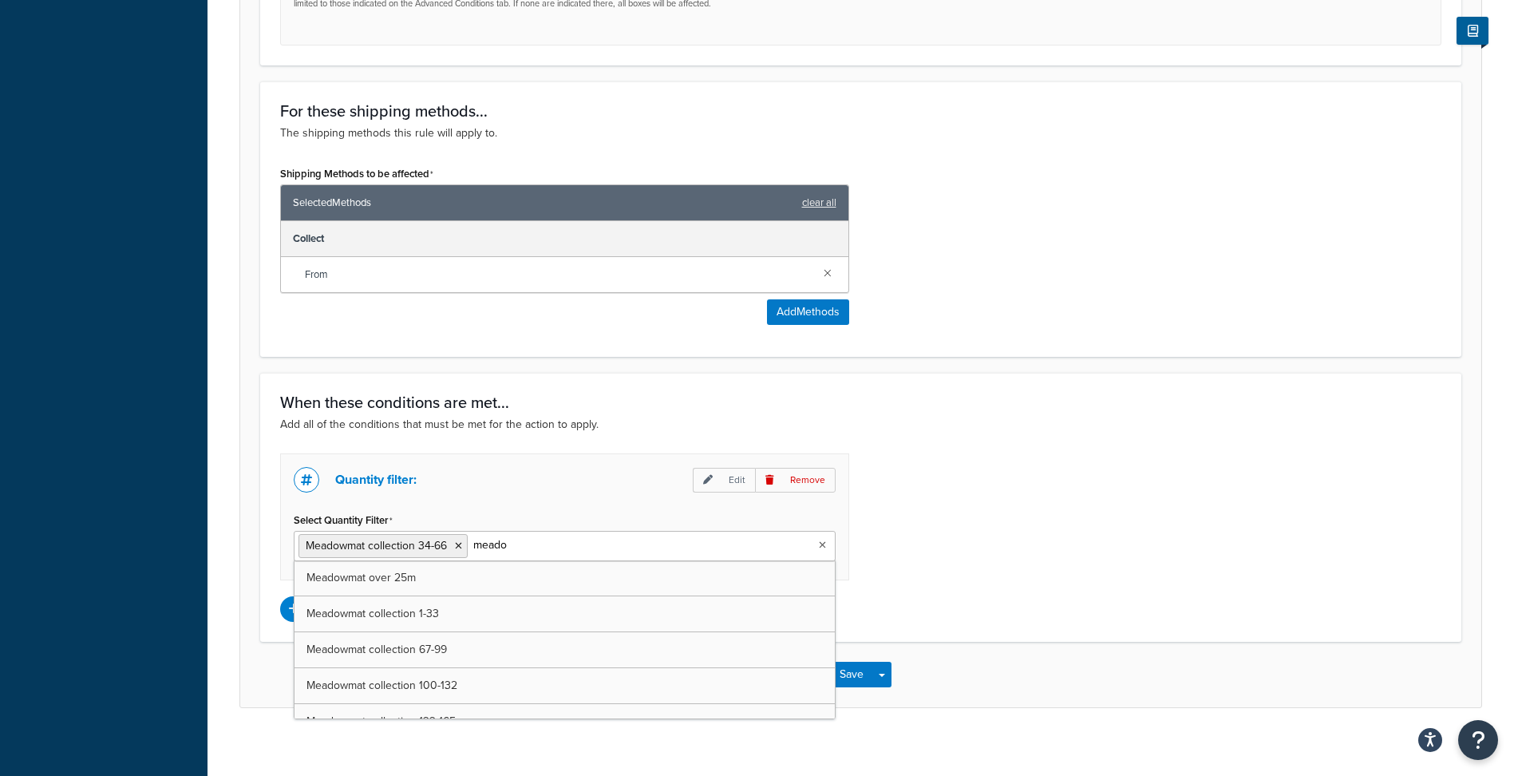
type input "meadow"
click at [459, 546] on icon at bounding box center [458, 546] width 7 height 10
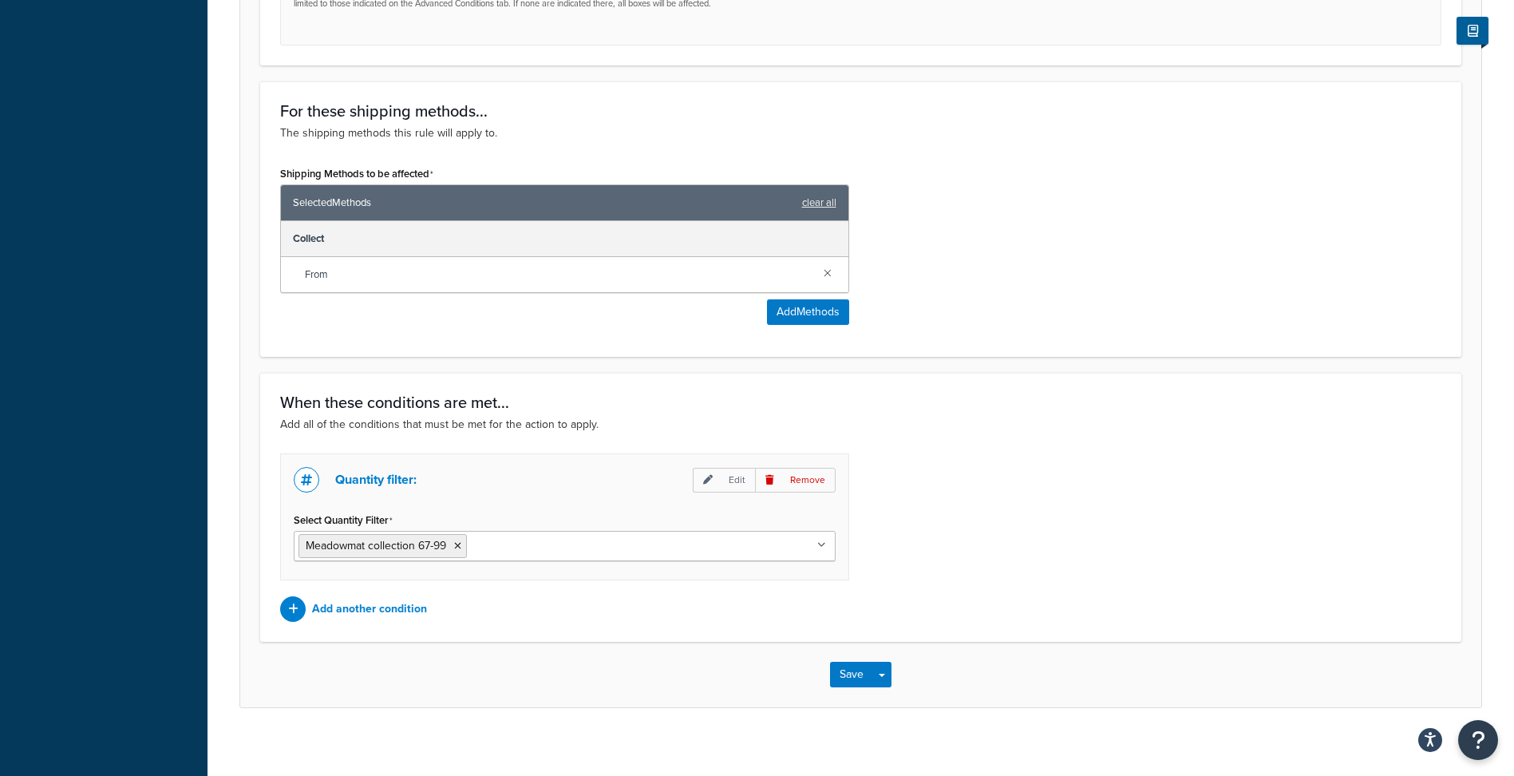
click at [974, 540] on div "Quantity filter: Edit Remove Select Quantity Filter Meadowmat collection 67-99 …" at bounding box center [860, 537] width 1185 height 168
click at [848, 673] on button "Save" at bounding box center [851, 674] width 43 height 26
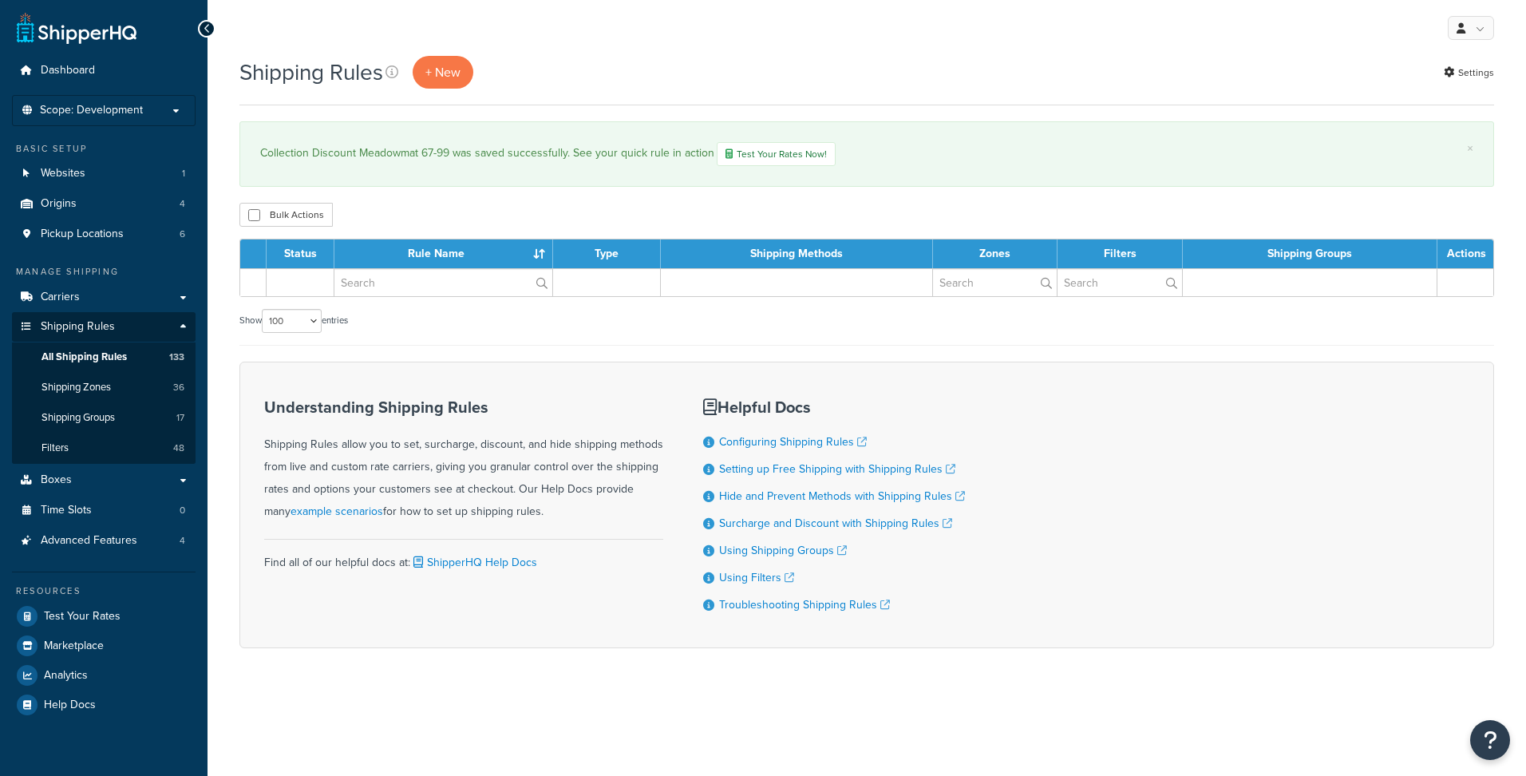
select select "100"
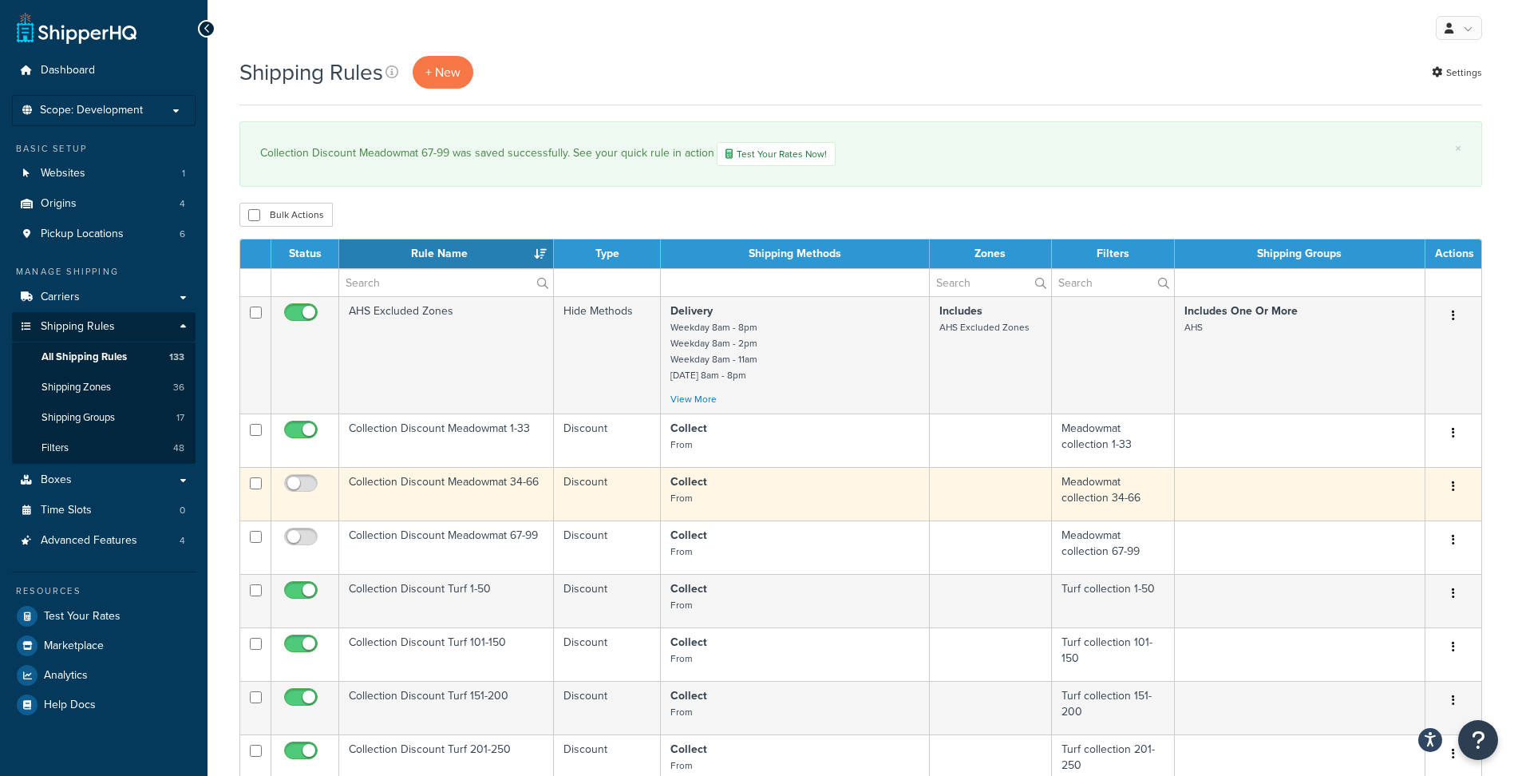
click at [449, 483] on td "Collection Discount Meadowmat 34-66" at bounding box center [446, 493] width 215 height 53
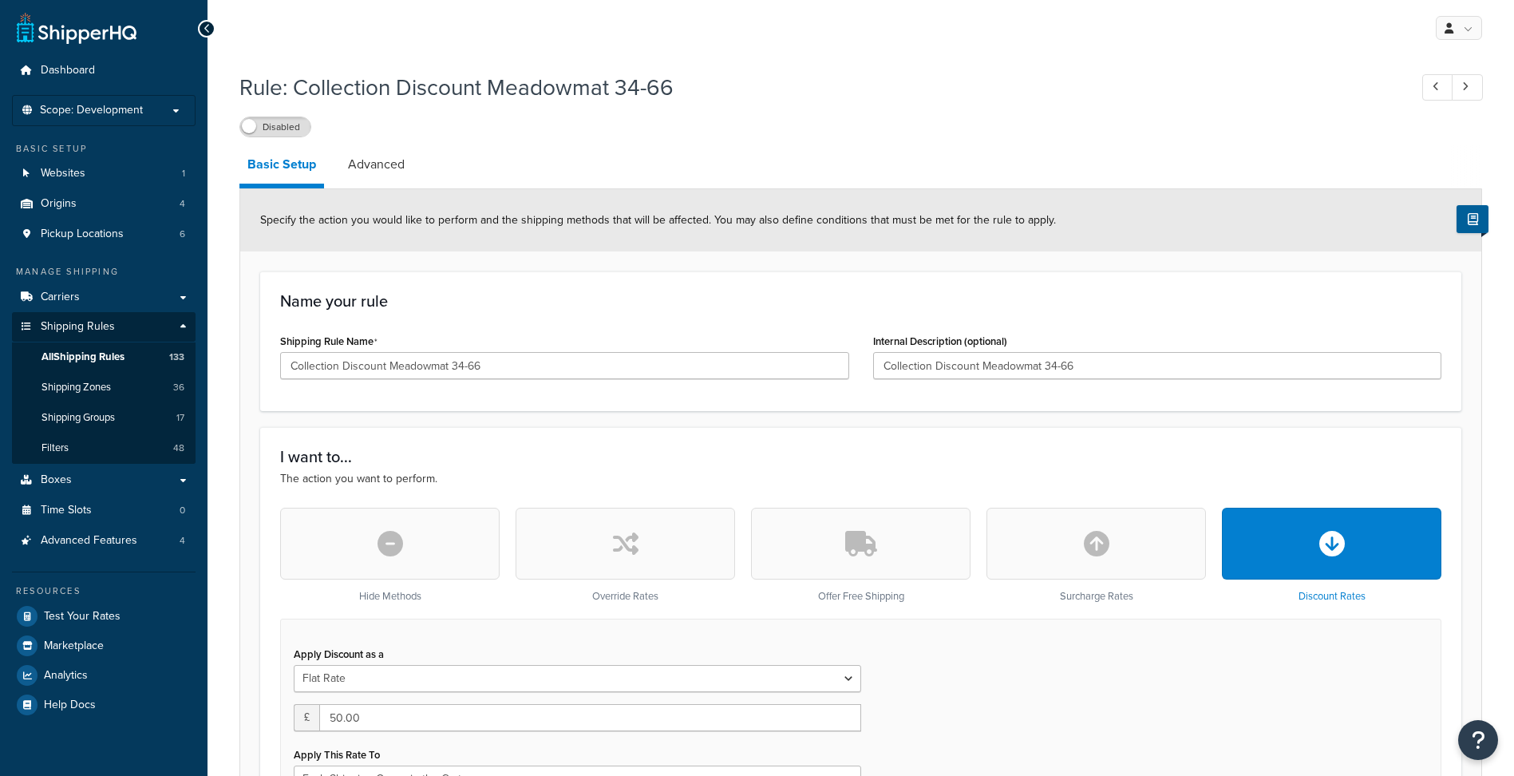
select select "SHIPPING_GROUP"
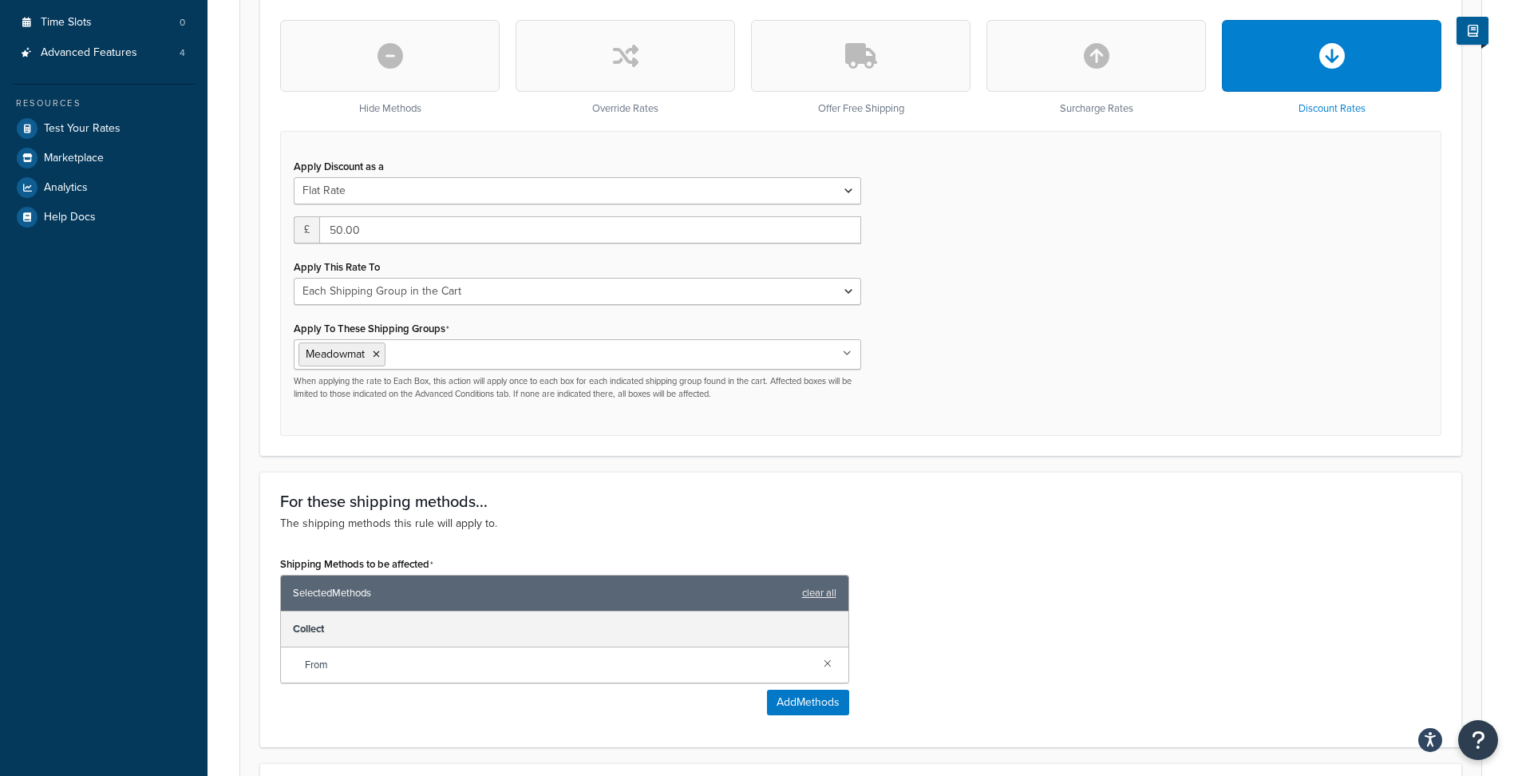
scroll to position [479, 0]
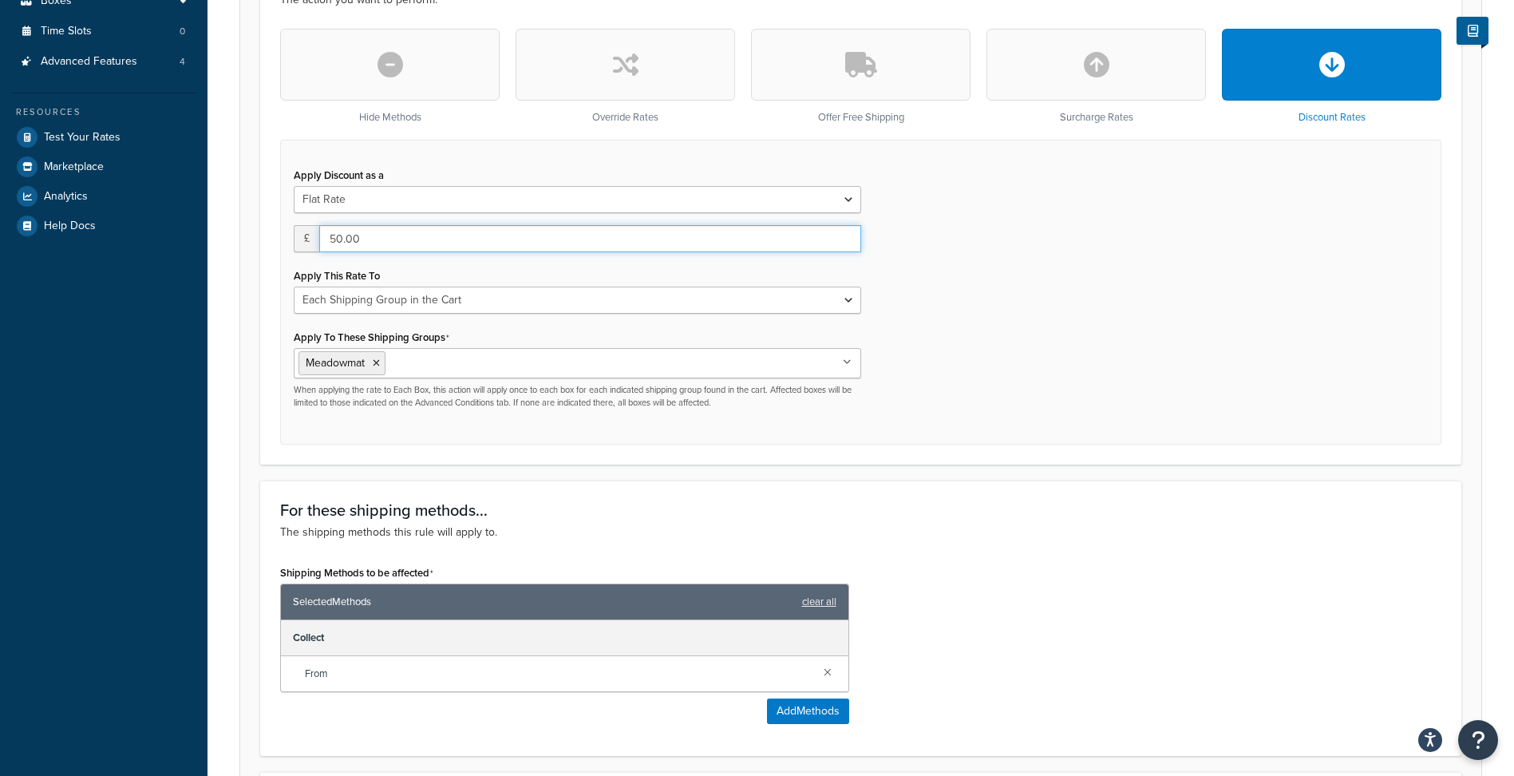
click at [330, 240] on input "50.00" at bounding box center [590, 238] width 542 height 27
type input "100"
click at [250, 313] on form "Specify the action you would like to perform and the shipping methods that will…" at bounding box center [860, 408] width 1241 height 1396
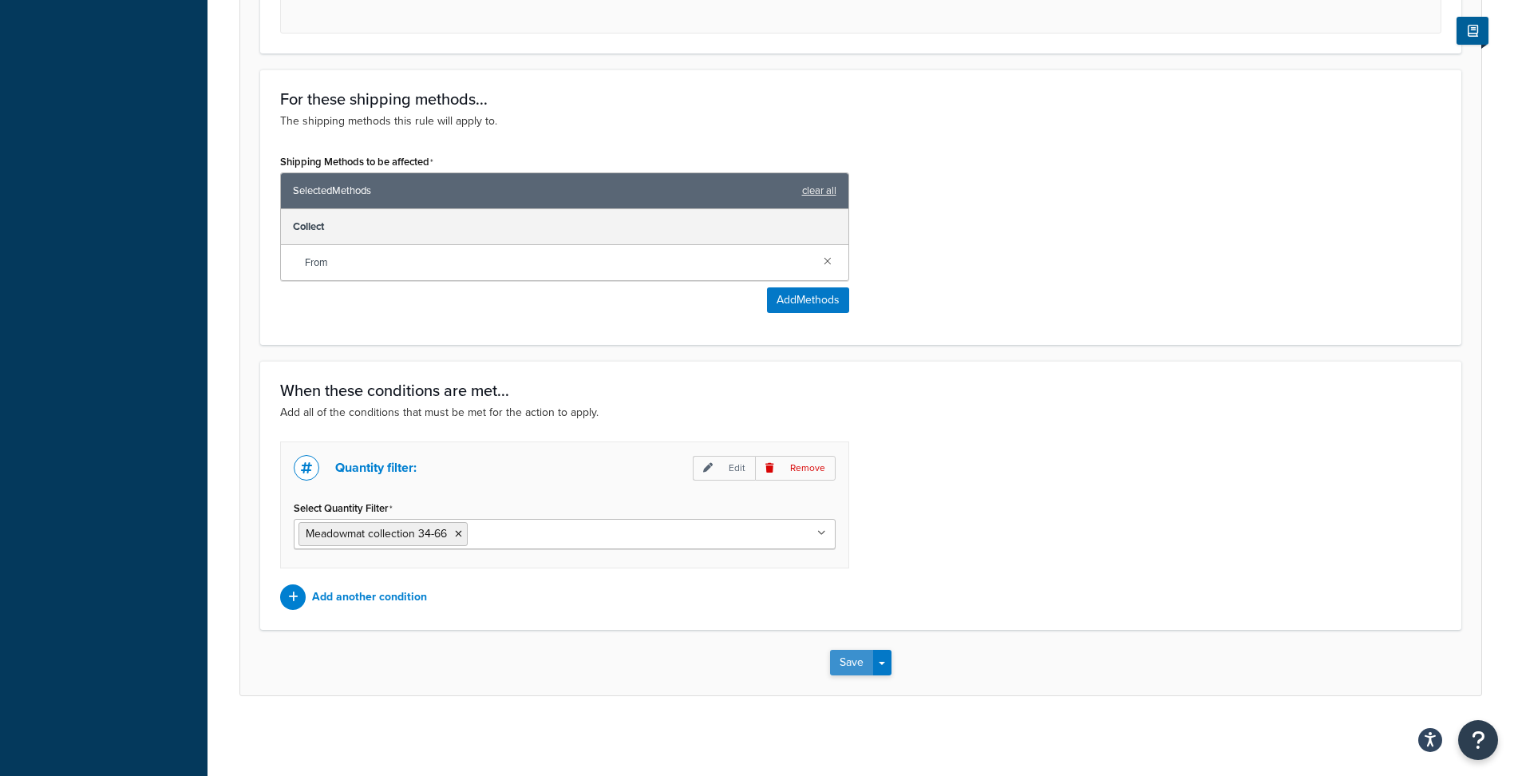
click at [843, 662] on button "Save" at bounding box center [851, 663] width 43 height 26
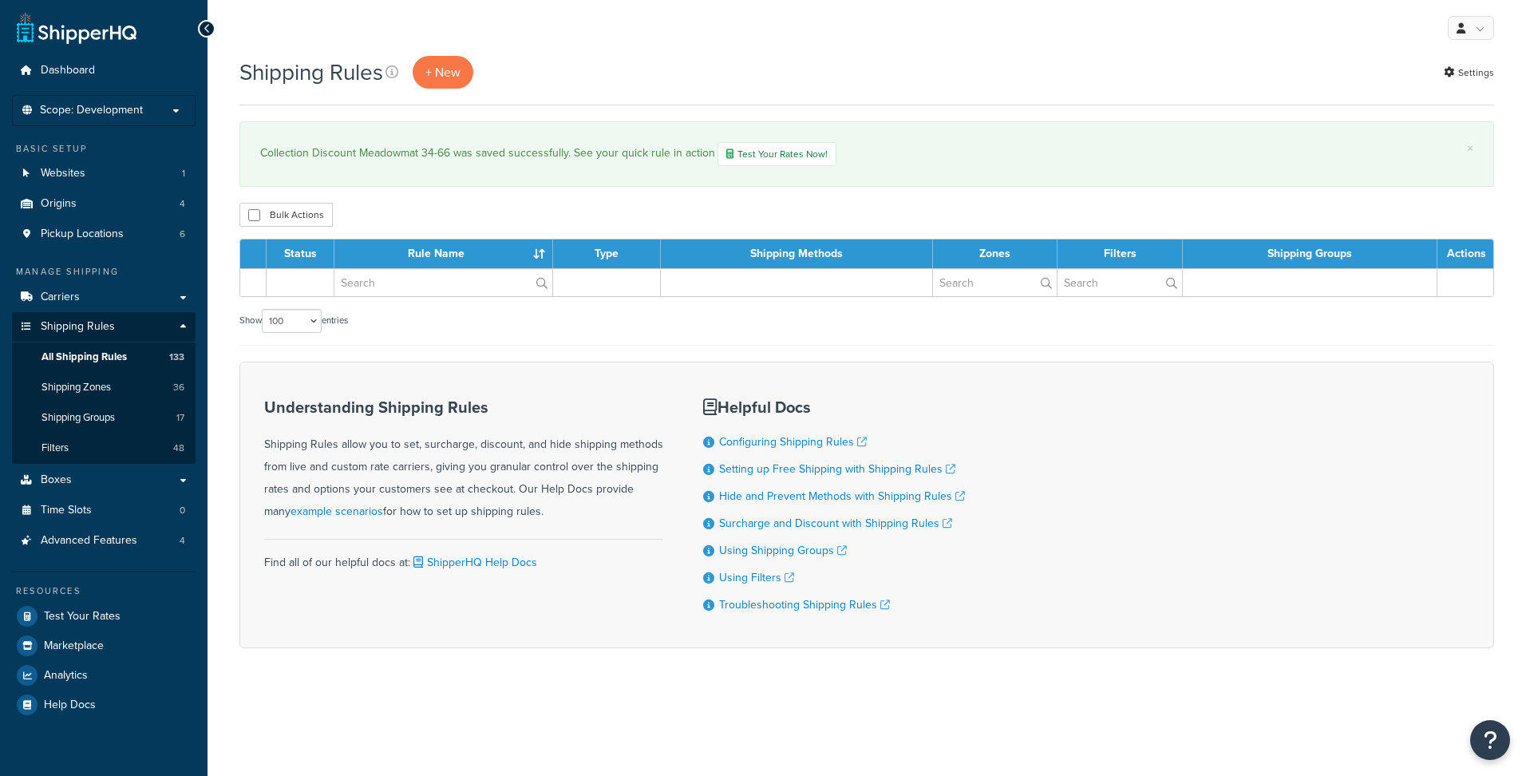
select select "100"
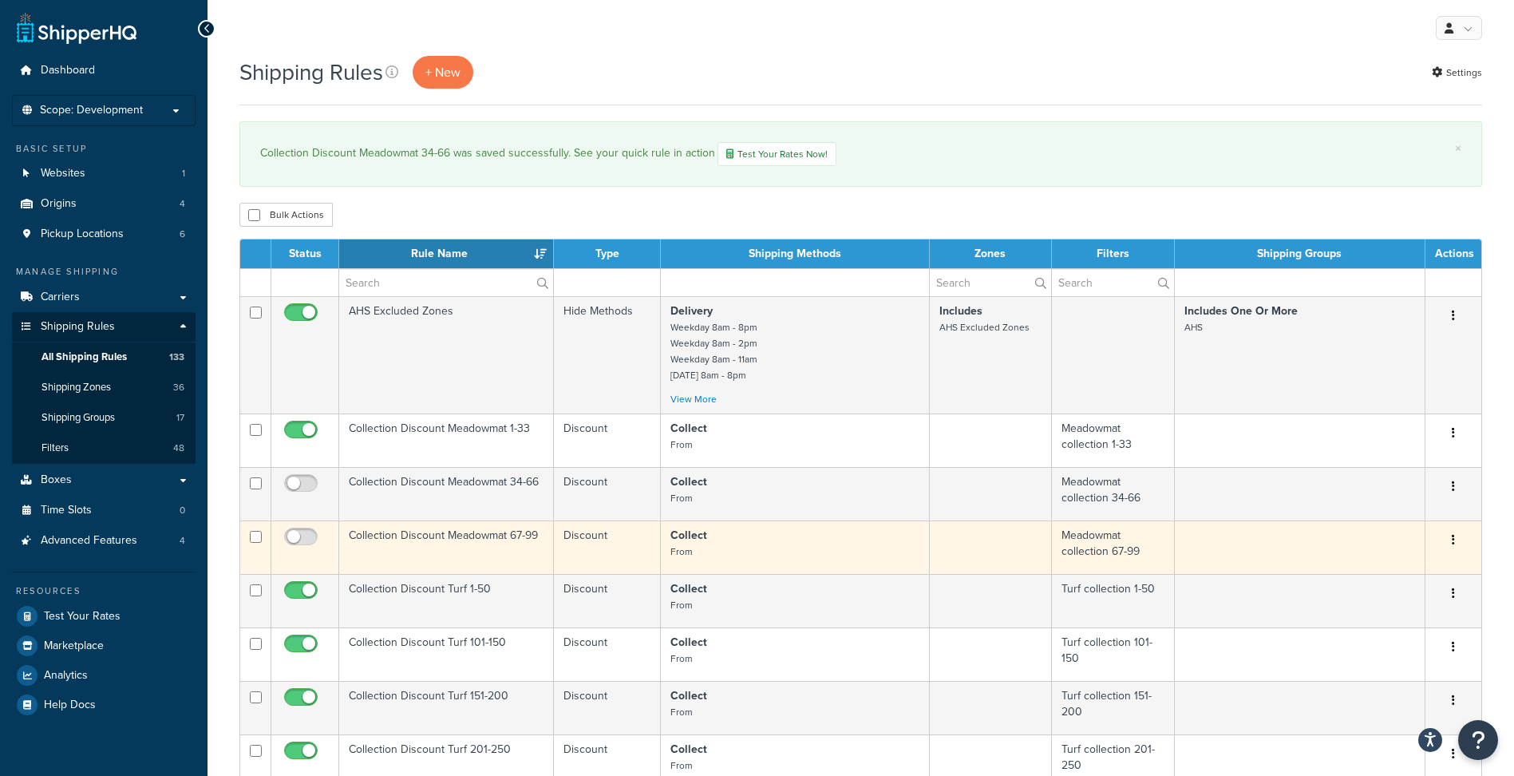
click at [471, 534] on td "Collection Discount Meadowmat 67-99" at bounding box center [446, 546] width 215 height 53
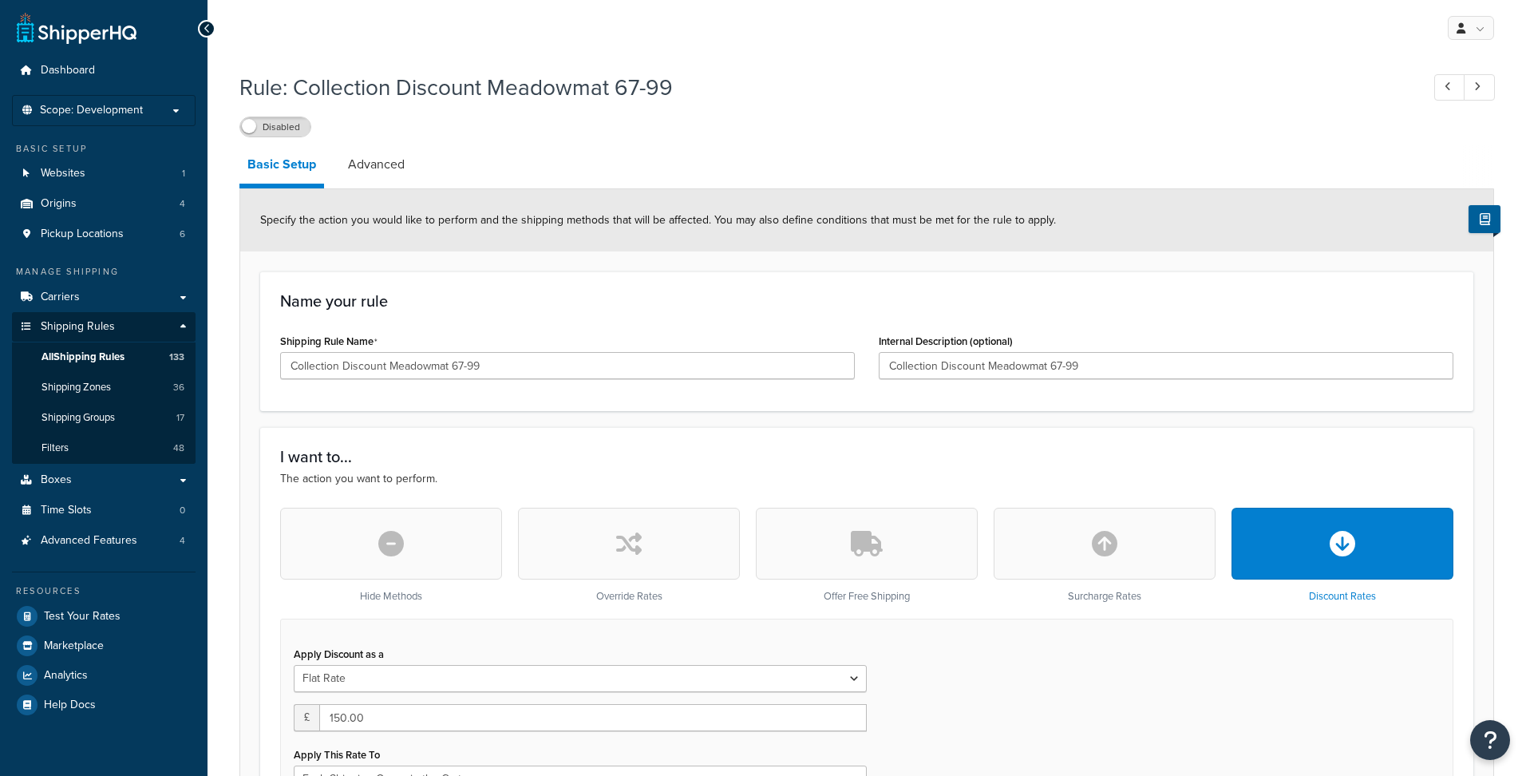
select select "SHIPPING_GROUP"
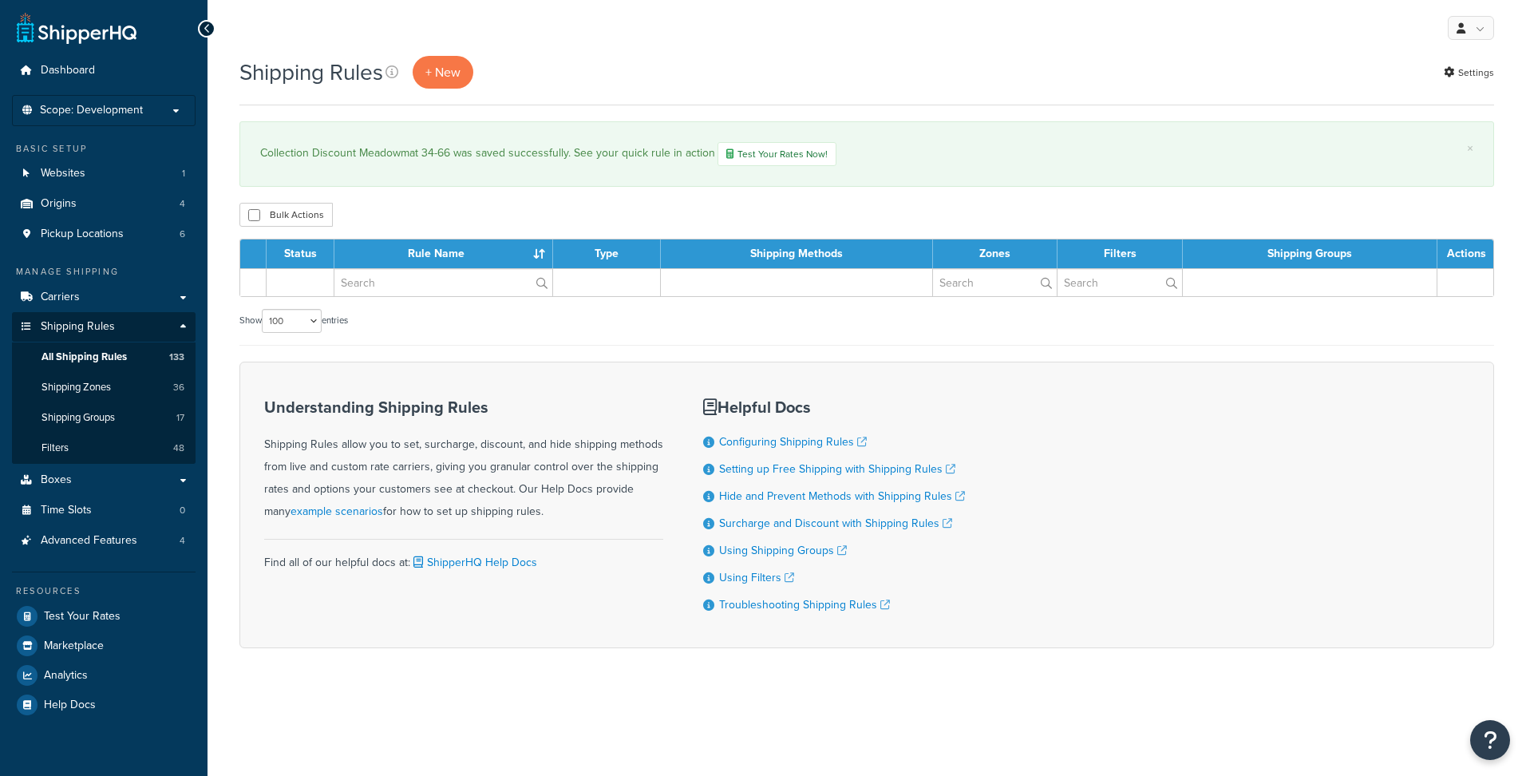
select select "100"
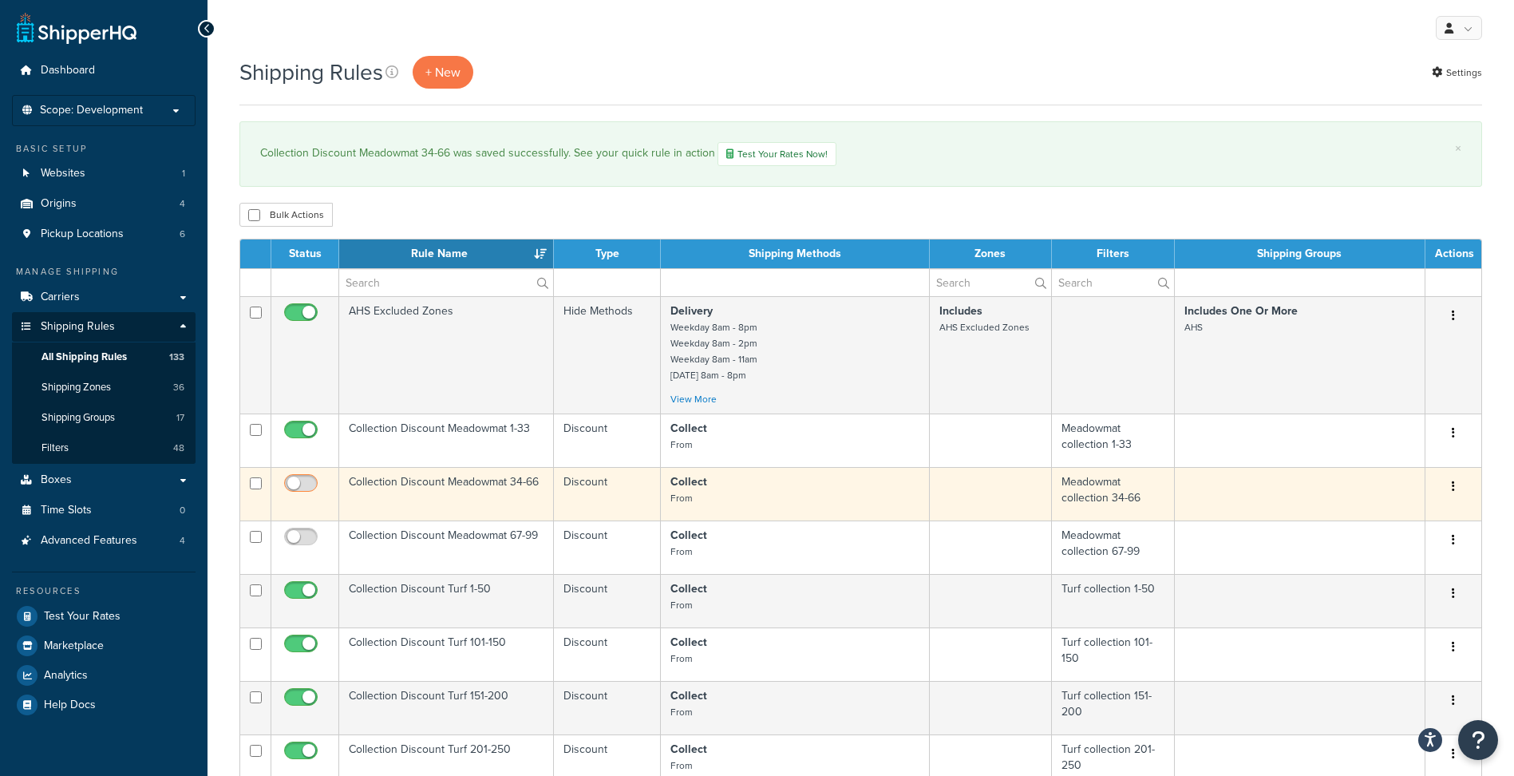
click at [301, 483] on input "checkbox" at bounding box center [303, 487] width 44 height 20
checkbox input "true"
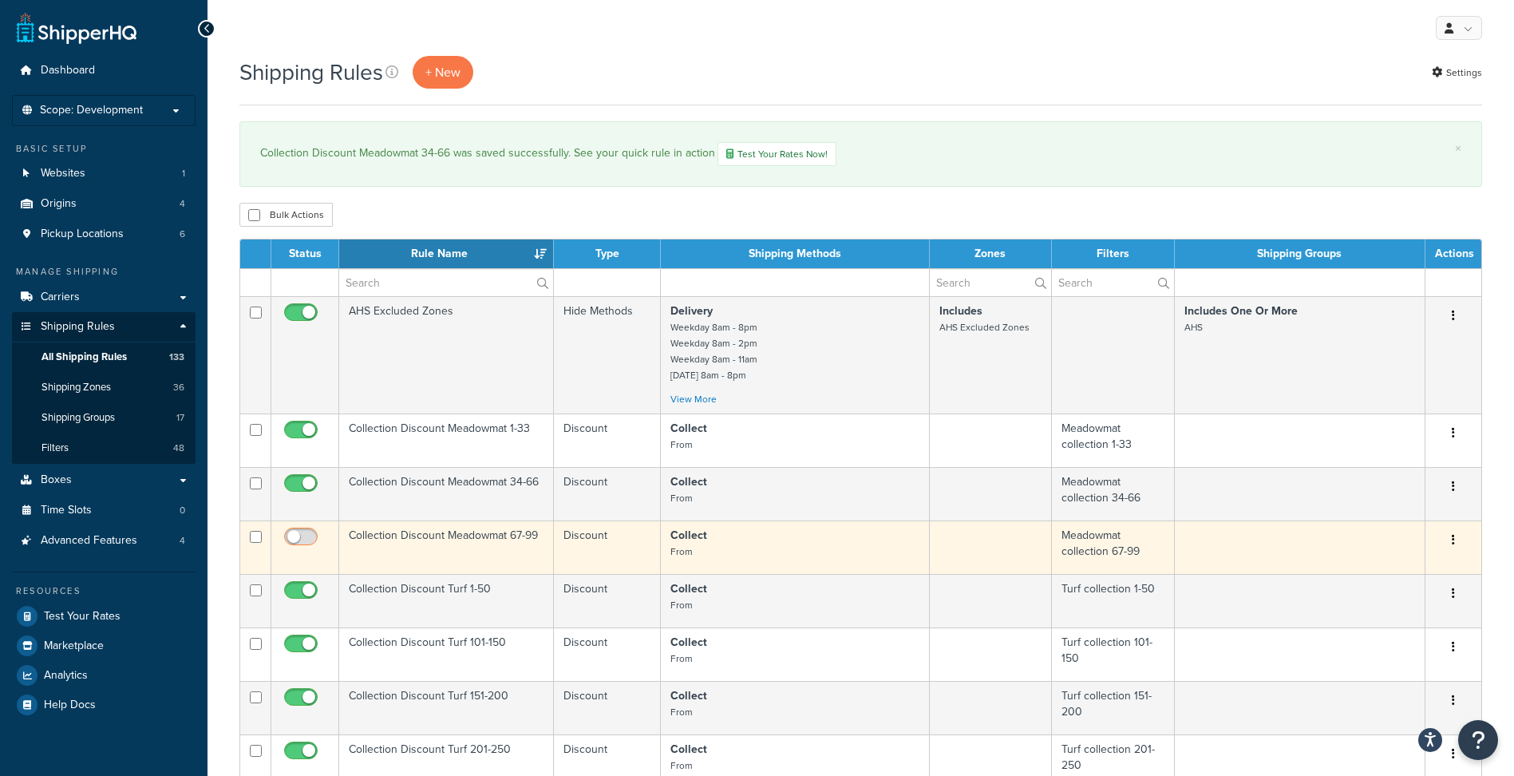
click at [302, 537] on input "checkbox" at bounding box center [303, 541] width 44 height 20
checkbox input "true"
click at [252, 539] on input "checkbox" at bounding box center [256, 537] width 12 height 12
checkbox input "true"
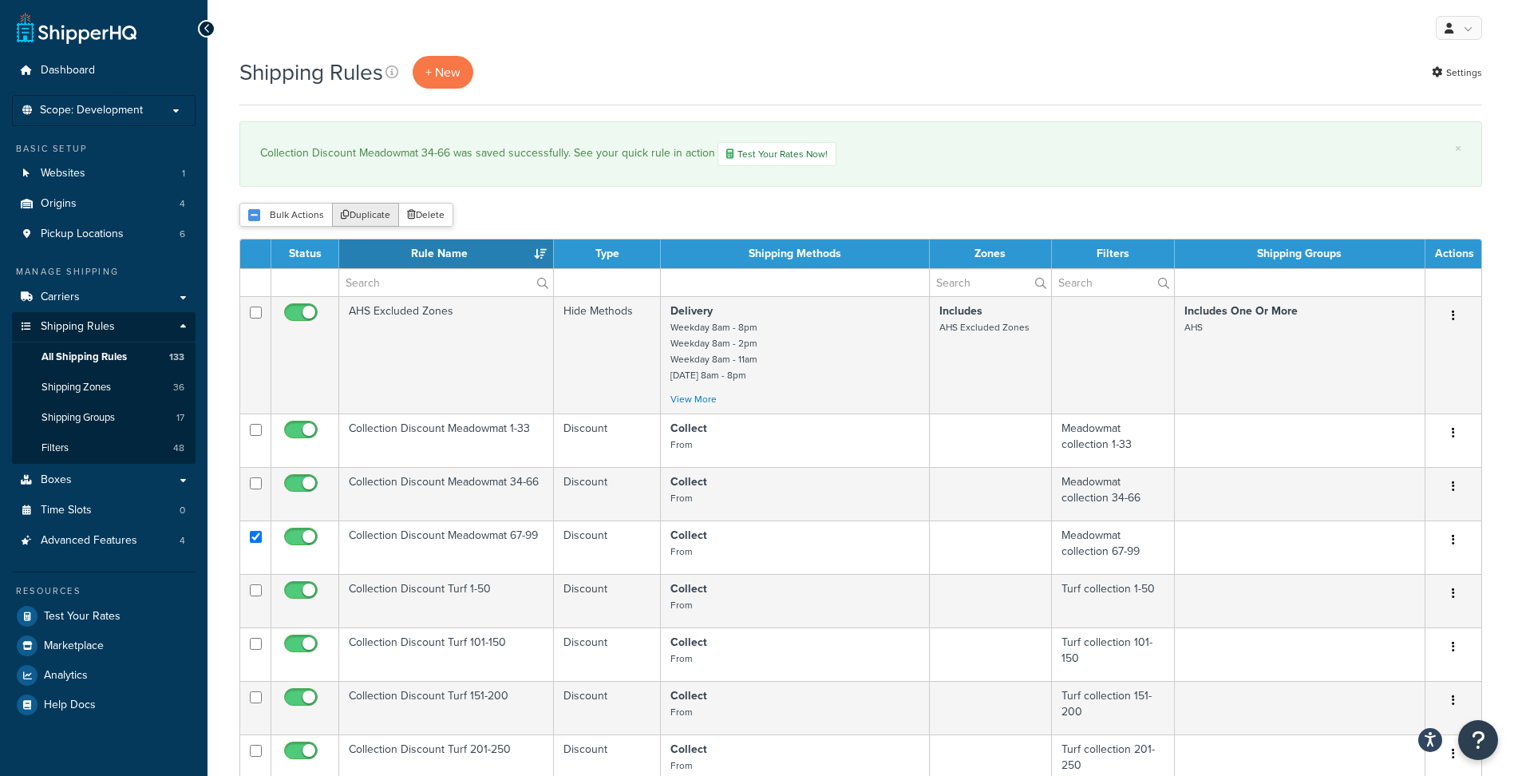
click at [375, 219] on button "Duplicate" at bounding box center [365, 215] width 67 height 24
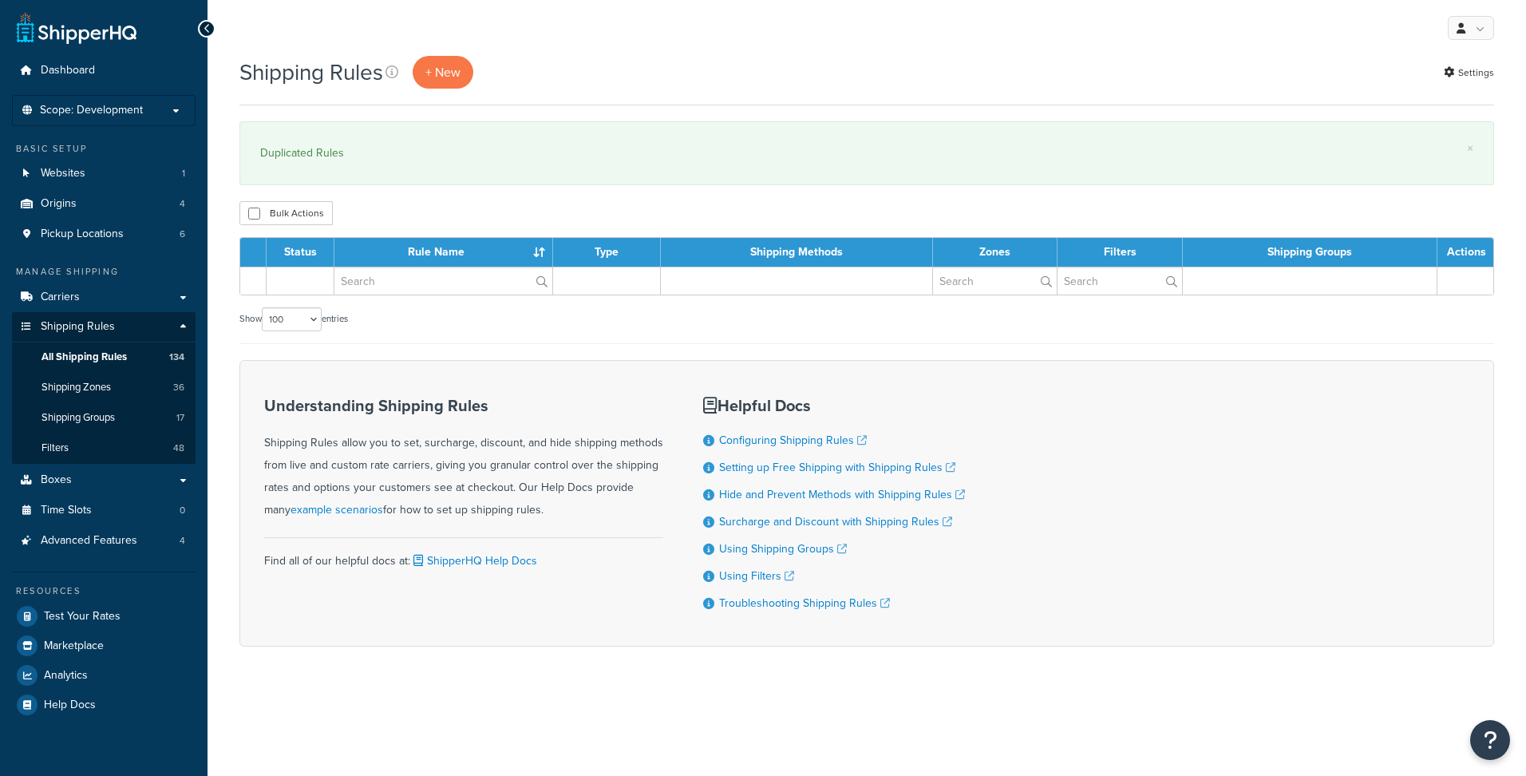
select select "100"
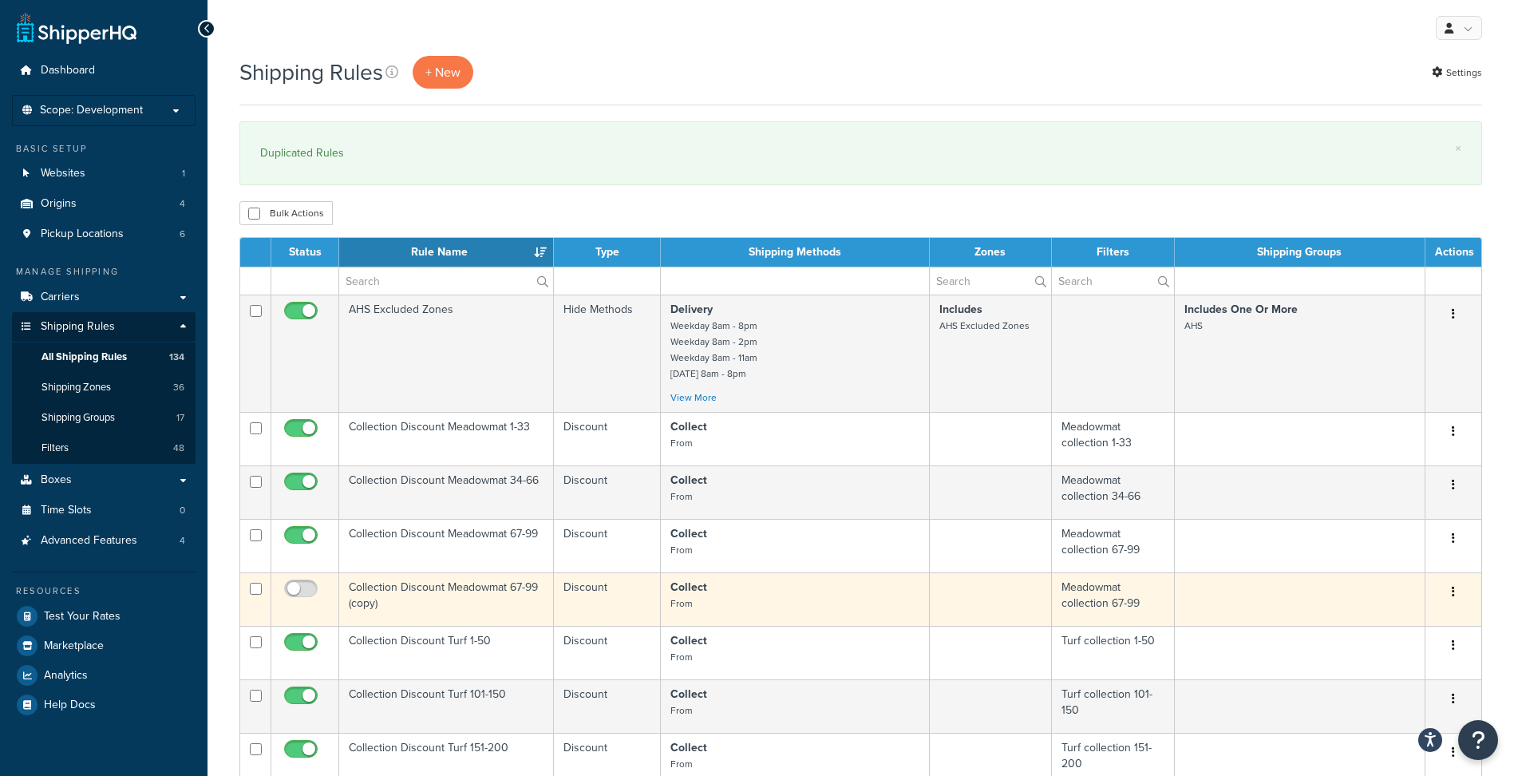
click at [488, 586] on td "Collection Discount Meadowmat 67-99 (copy)" at bounding box center [446, 598] width 215 height 53
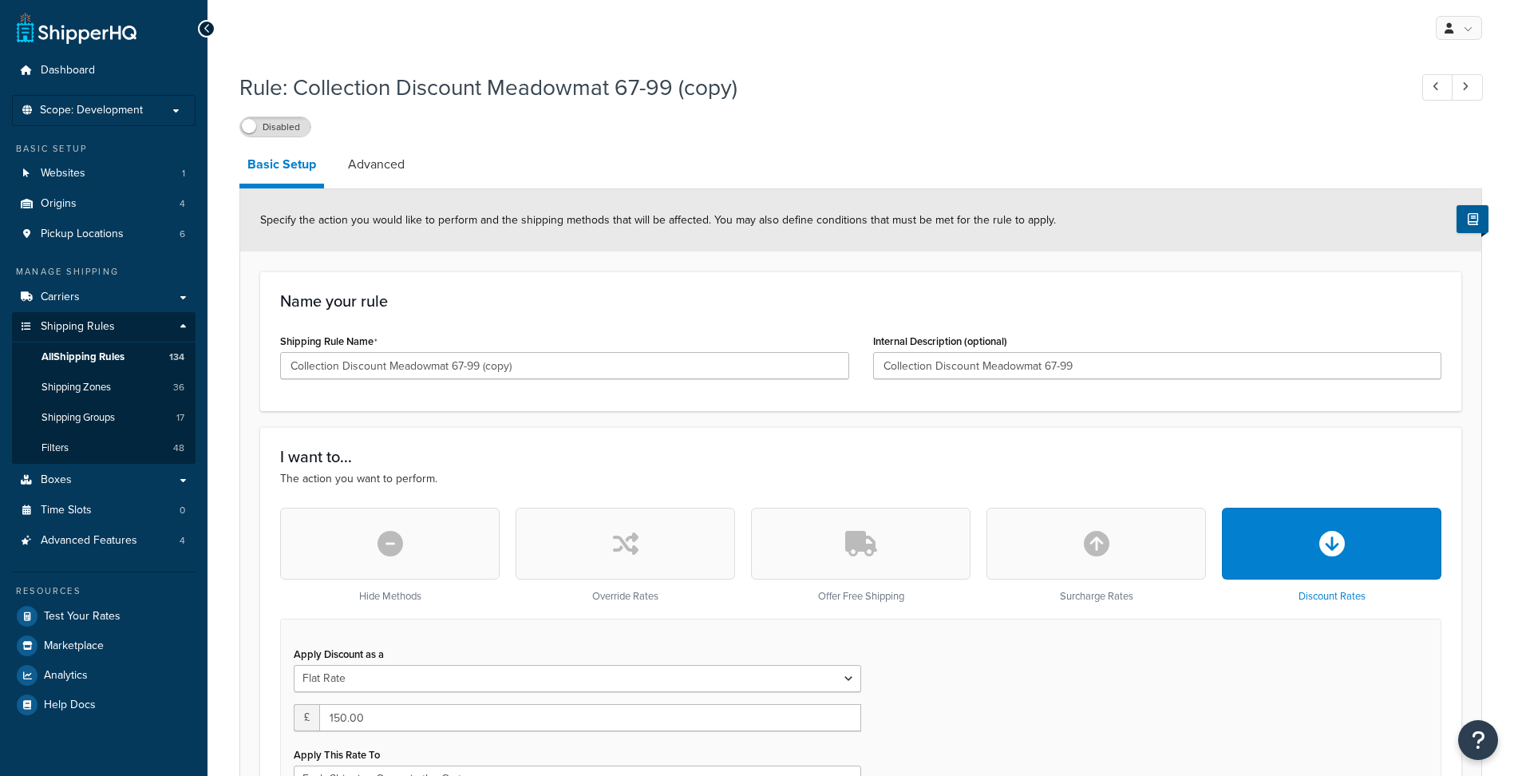
select select "SHIPPING_GROUP"
drag, startPoint x: 451, startPoint y: 362, endPoint x: 589, endPoint y: 362, distance: 138.0
click at [589, 362] on input "Collection Discount Meadowmat 67-99 (copy)" at bounding box center [564, 365] width 569 height 27
type input "Collection Discount Meadowmat 100-32"
click at [1082, 366] on input "Collection Discount Meadowmat 67-99" at bounding box center [1157, 365] width 569 height 27
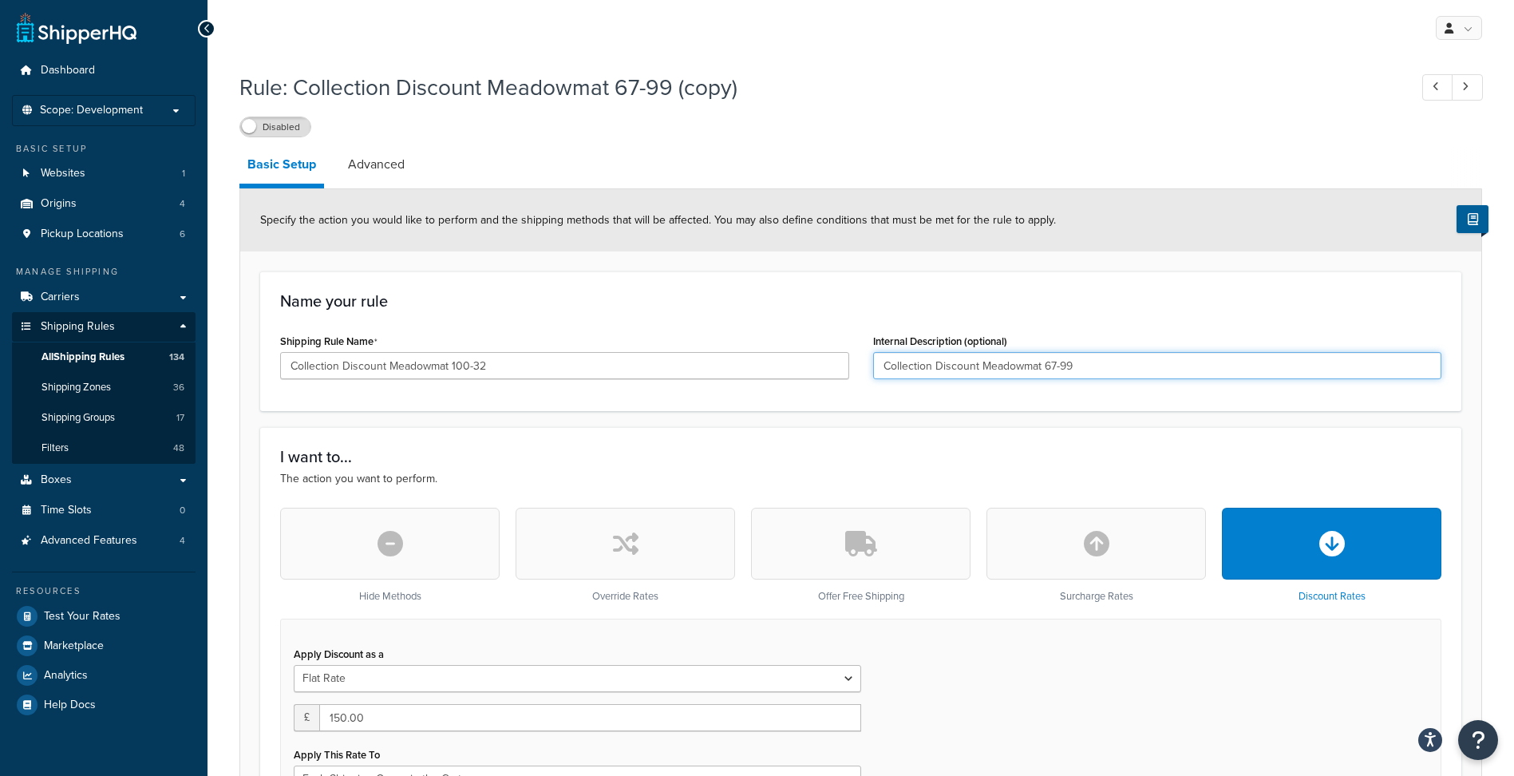
click at [1082, 366] on input "Collection Discount Meadowmat 67-99" at bounding box center [1157, 365] width 569 height 27
paste input "100-32"
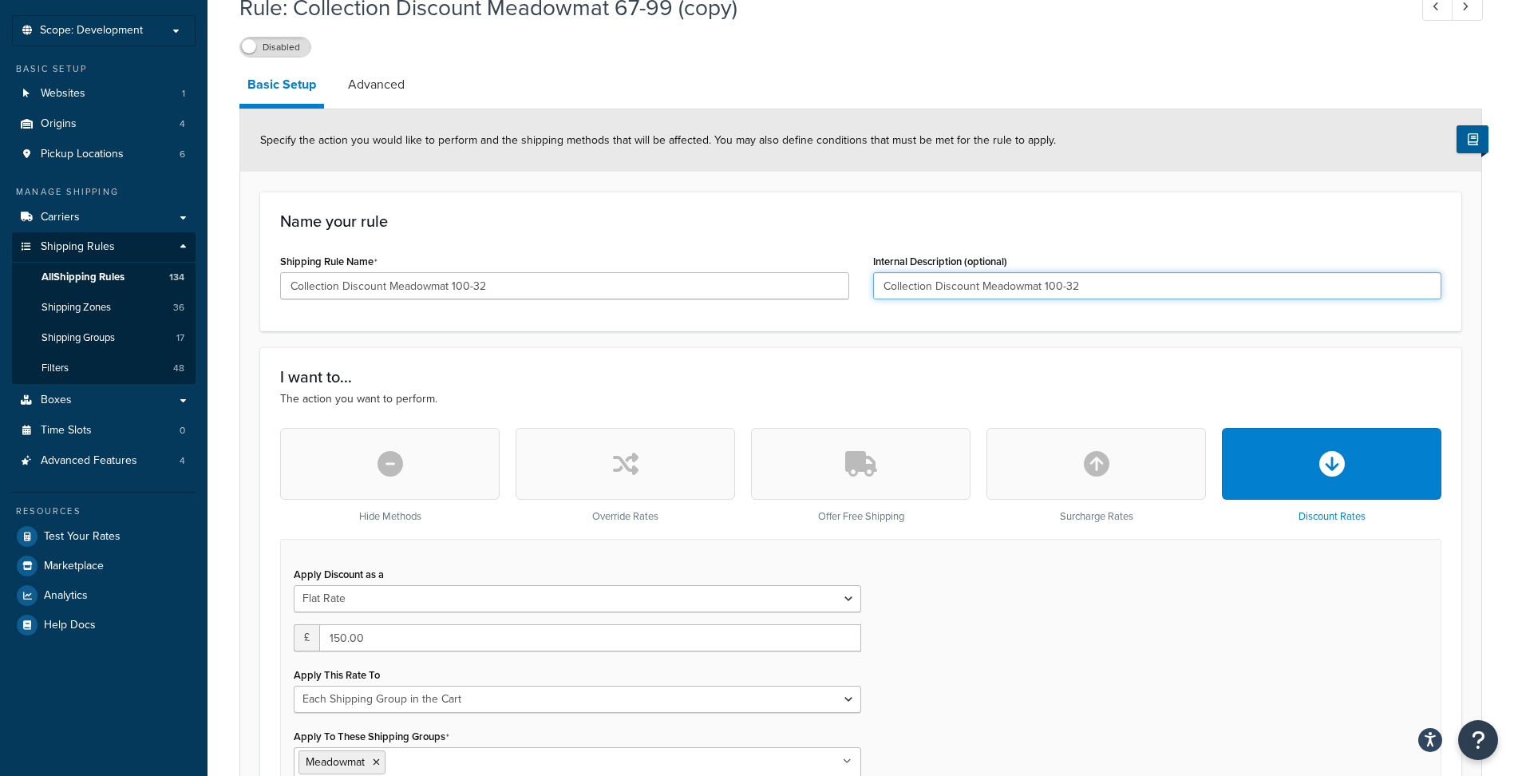
type input "Collection Discount Meadowmat 100-32"
click at [365, 638] on input "150.00" at bounding box center [590, 637] width 542 height 27
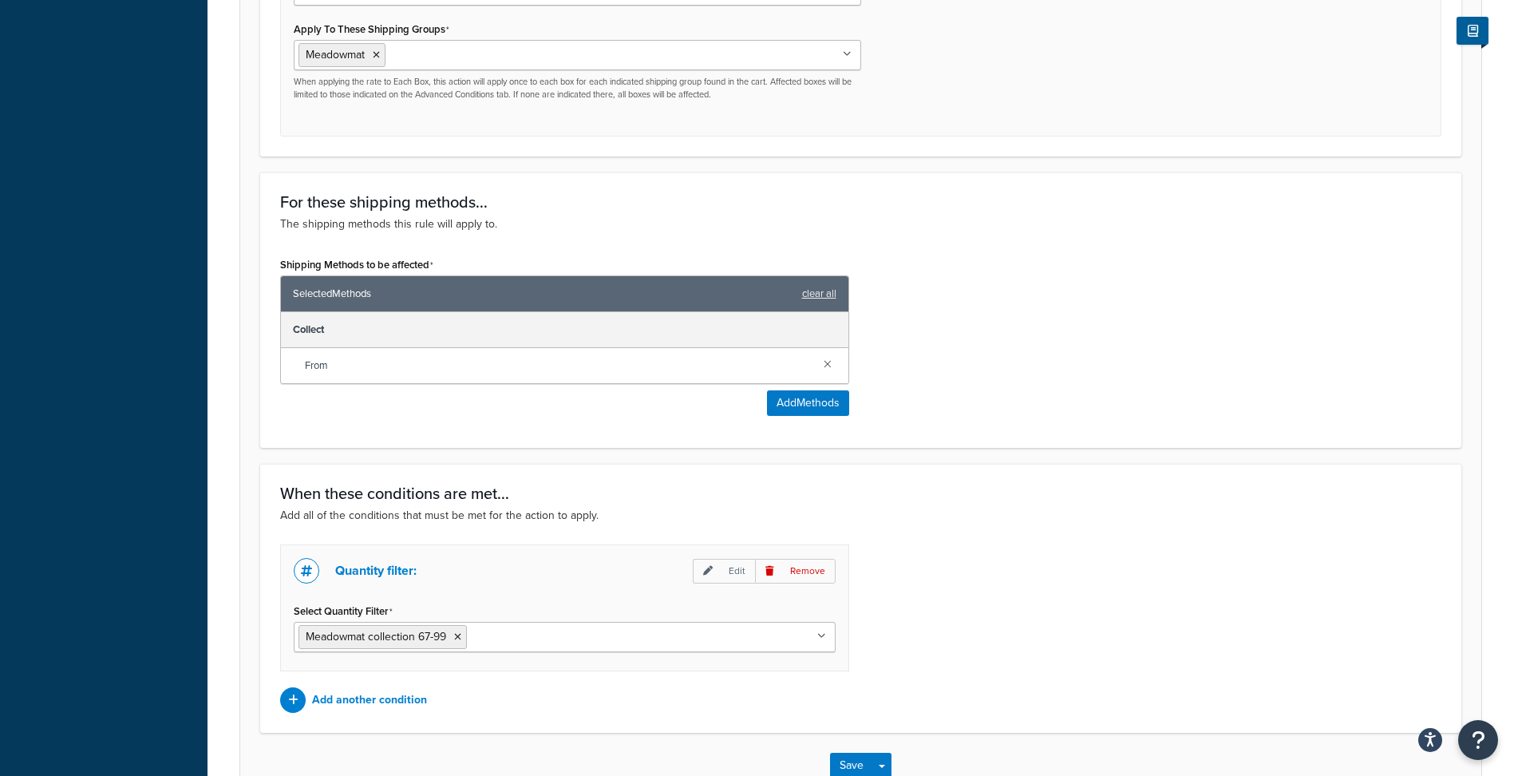
scroll to position [798, 0]
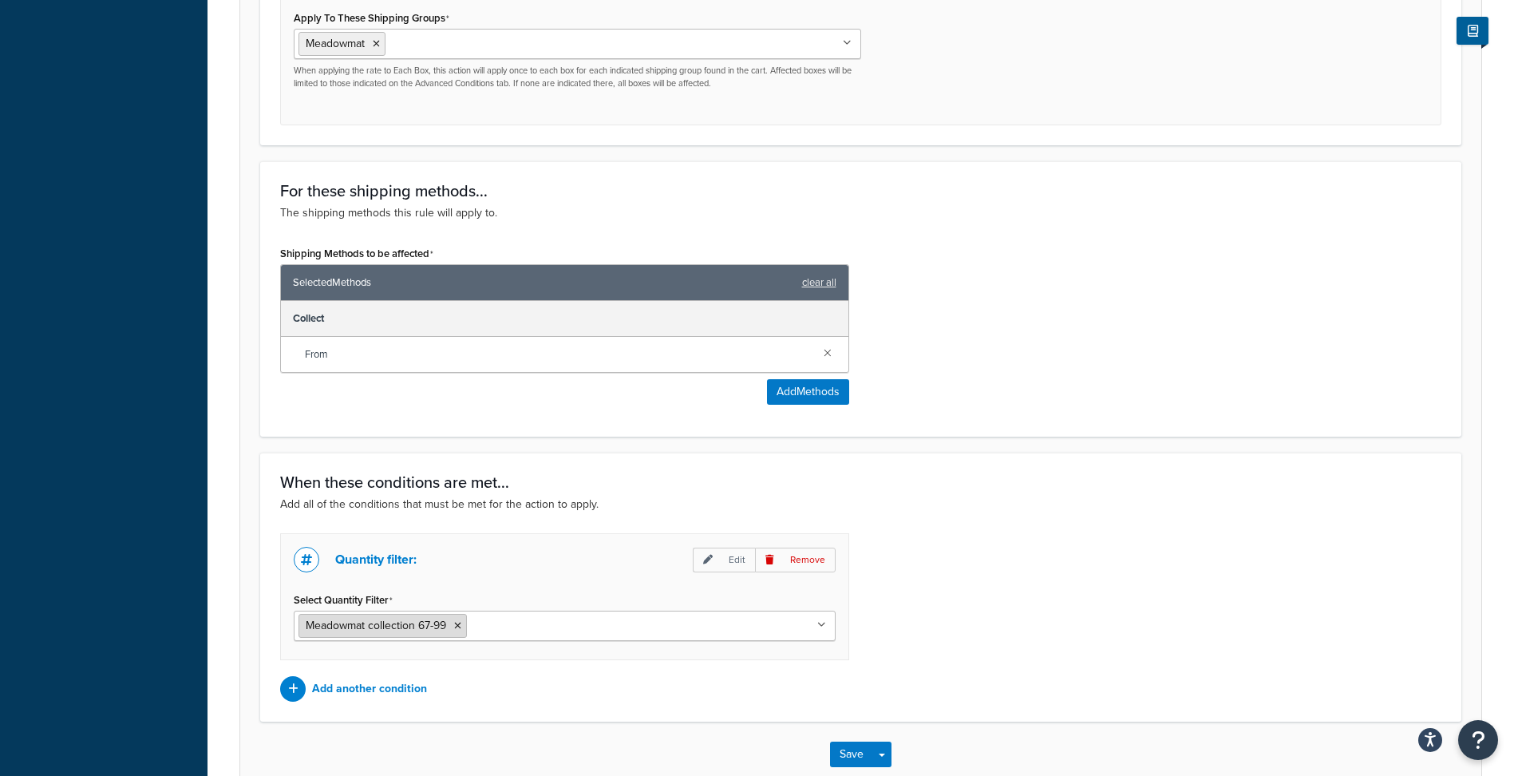
type input "200"
click at [461, 627] on icon at bounding box center [457, 626] width 7 height 10
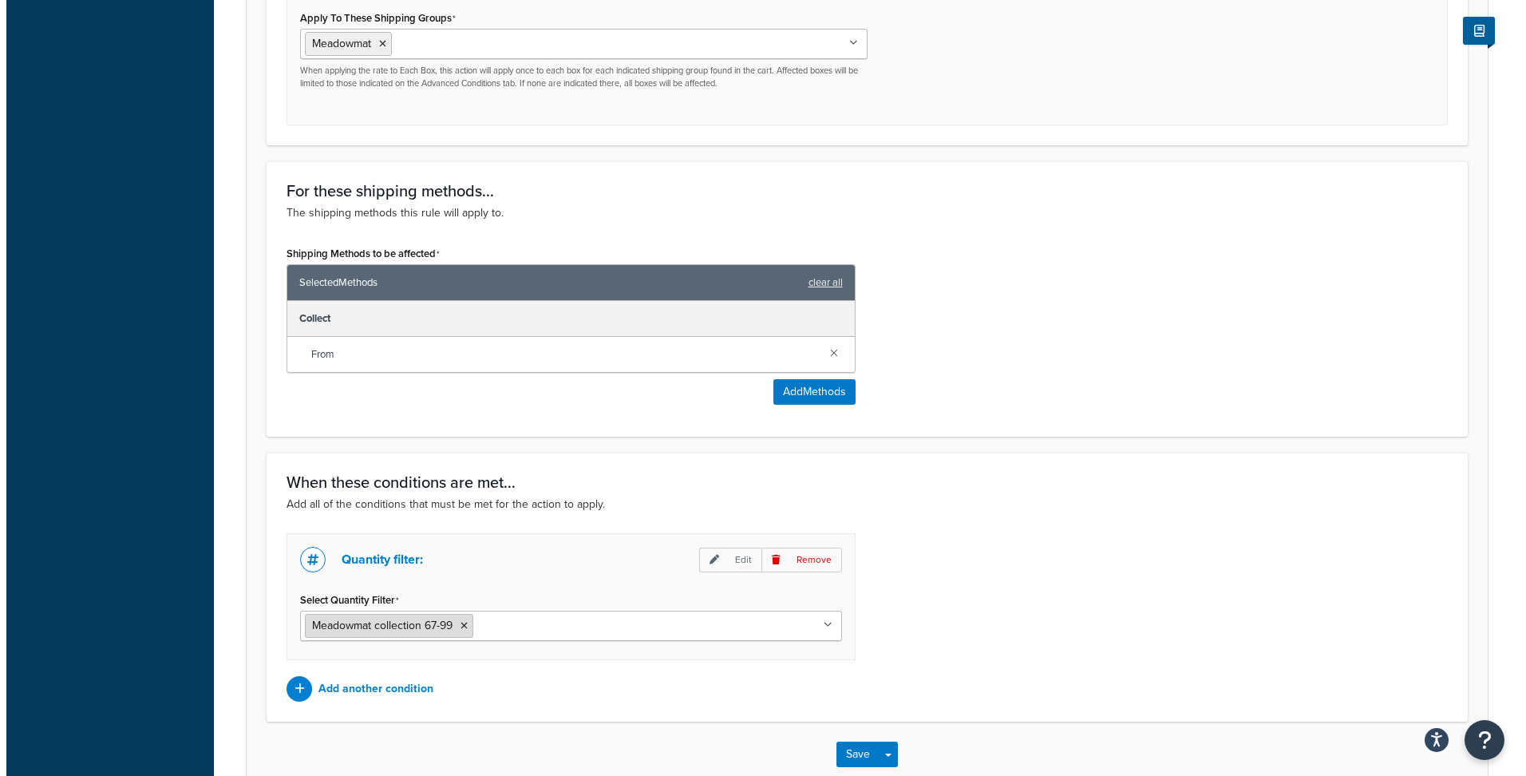
scroll to position [748, 0]
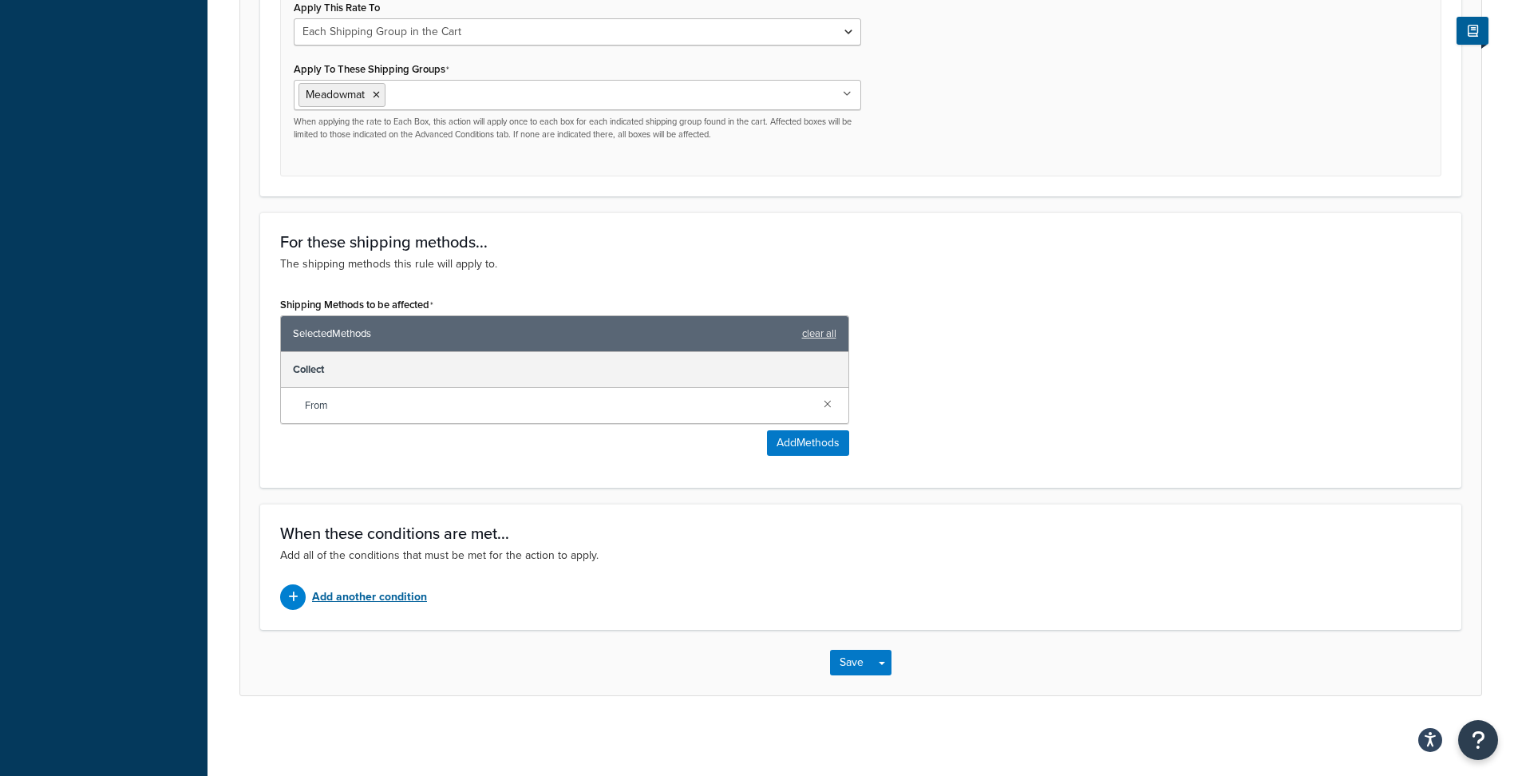
click at [385, 598] on p "Add another condition" at bounding box center [369, 597] width 115 height 22
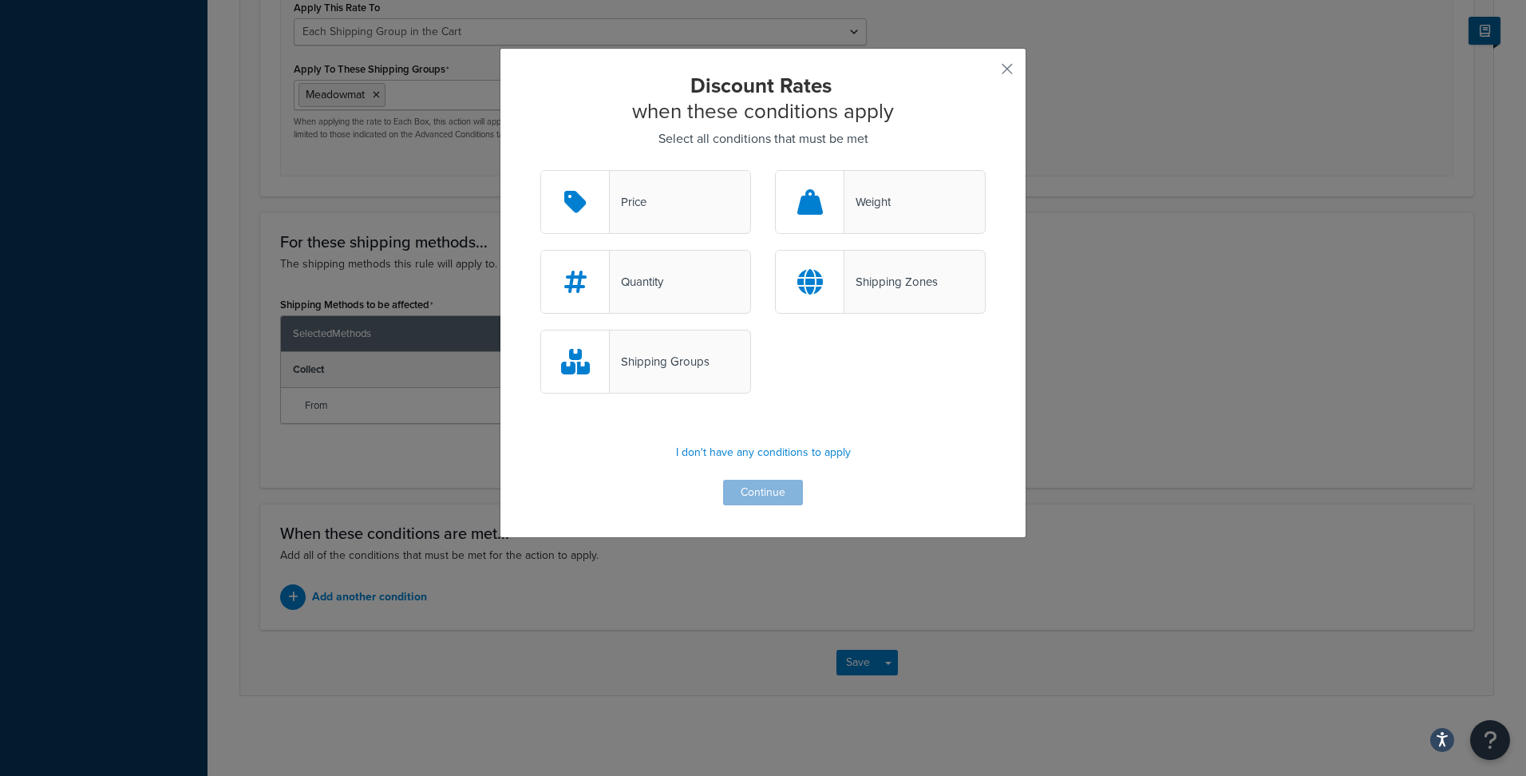
click at [659, 279] on div "Quantity" at bounding box center [636, 282] width 53 height 22
click at [0, 0] on input "Quantity" at bounding box center [0, 0] width 0 height 0
click at [749, 488] on button "Continue" at bounding box center [763, 493] width 80 height 26
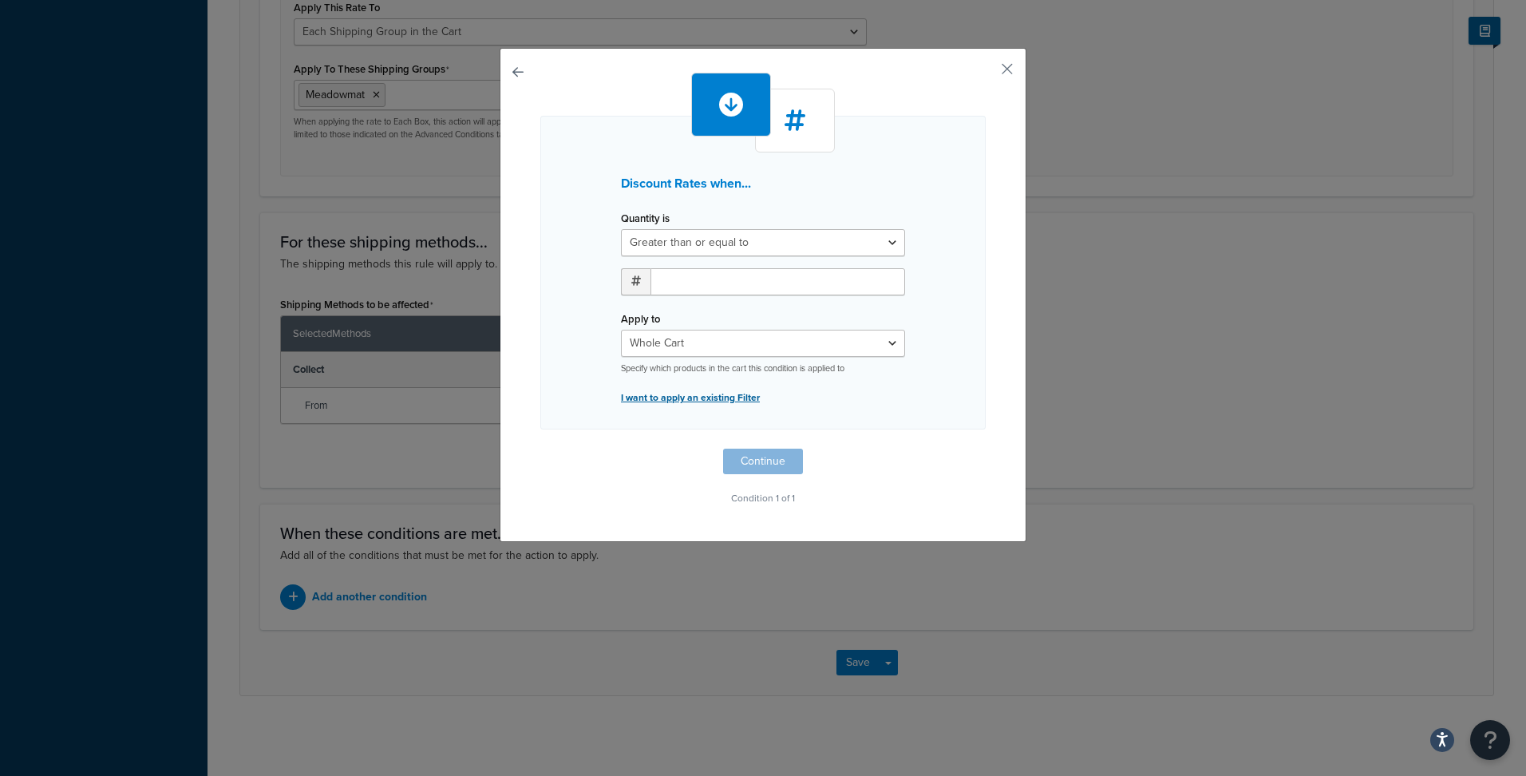
click at [707, 398] on p "I want to apply an existing Filter" at bounding box center [763, 397] width 284 height 22
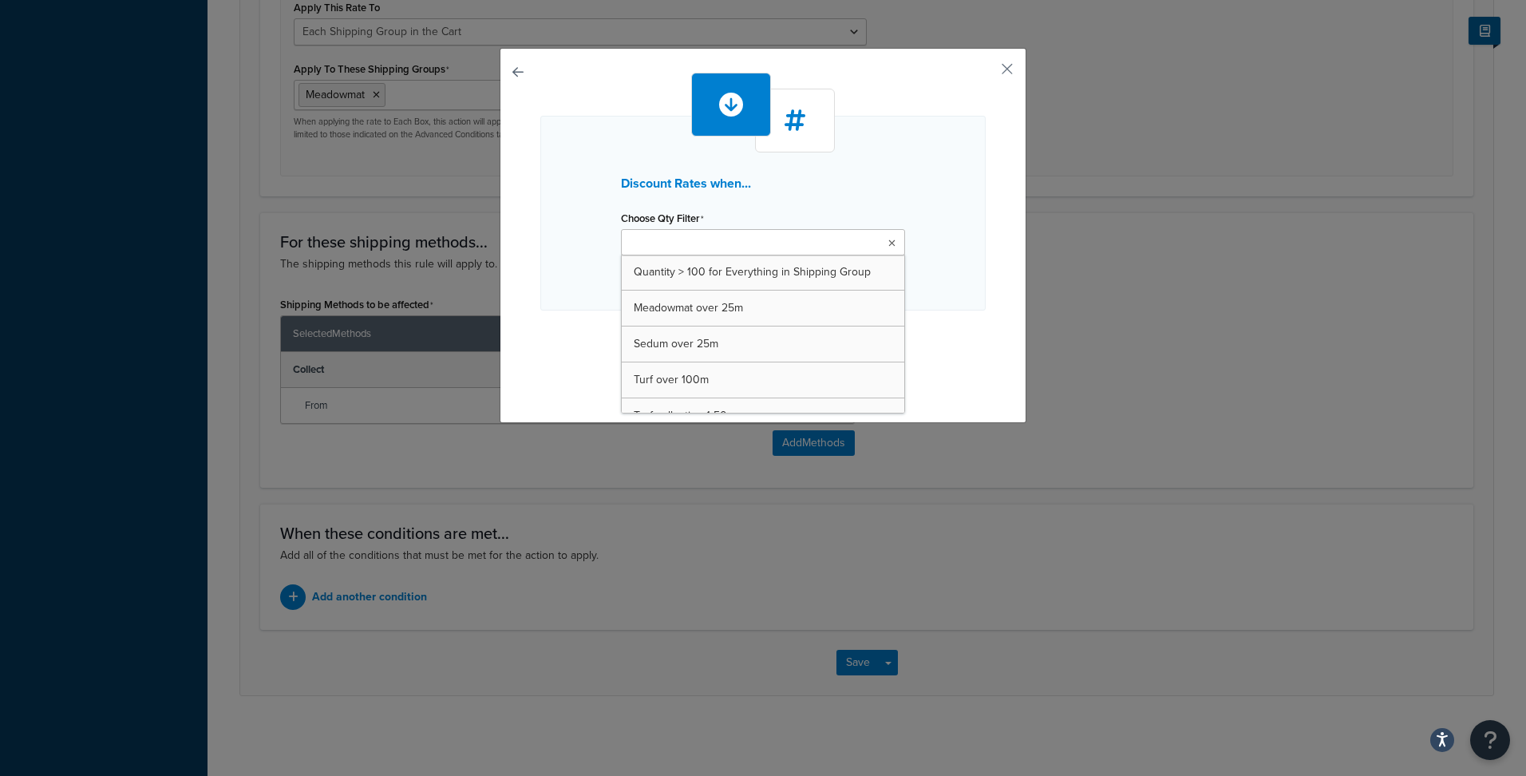
click at [682, 235] on input "Choose Qty Filter" at bounding box center [696, 244] width 141 height 18
type input "meado"
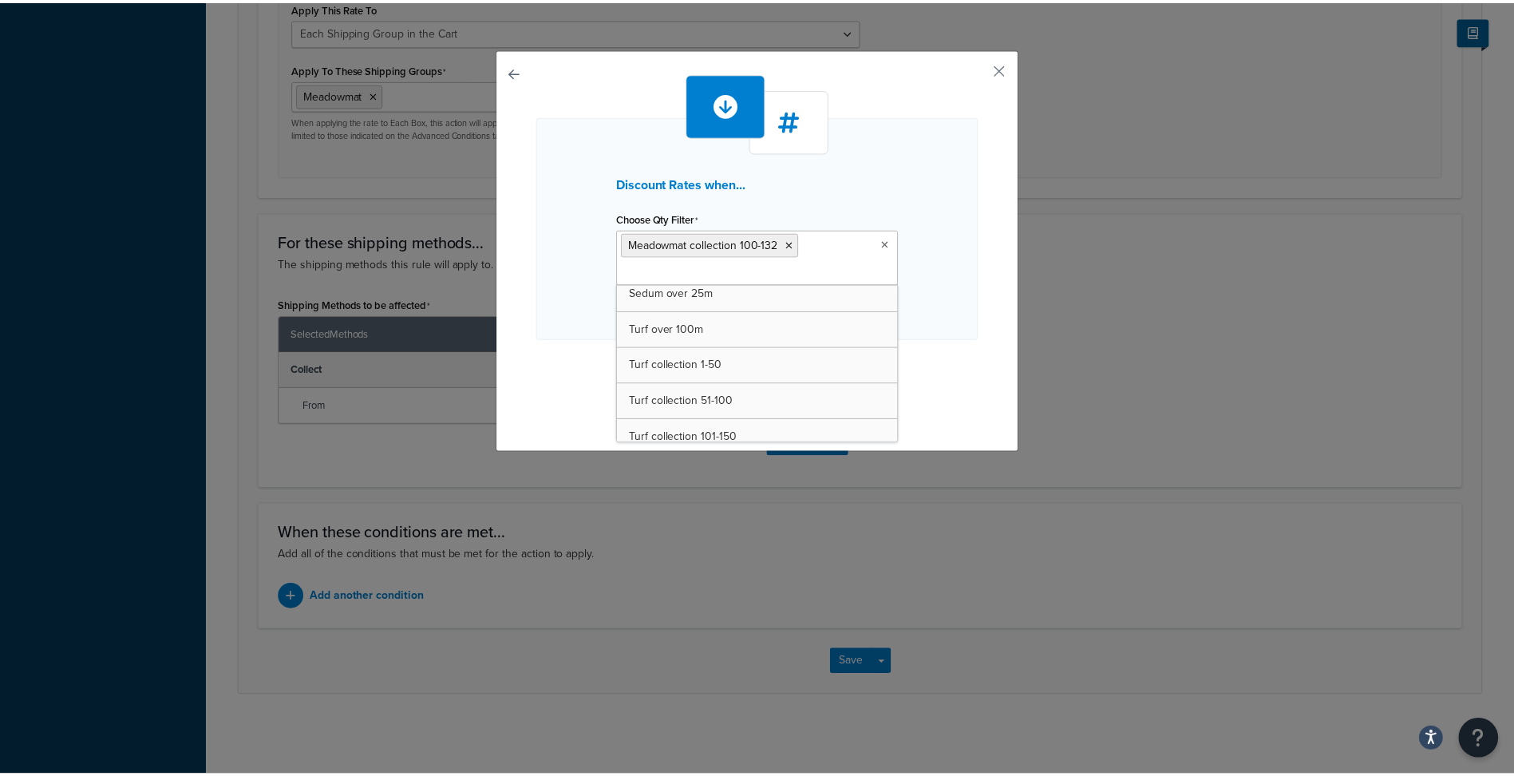
scroll to position [618, 0]
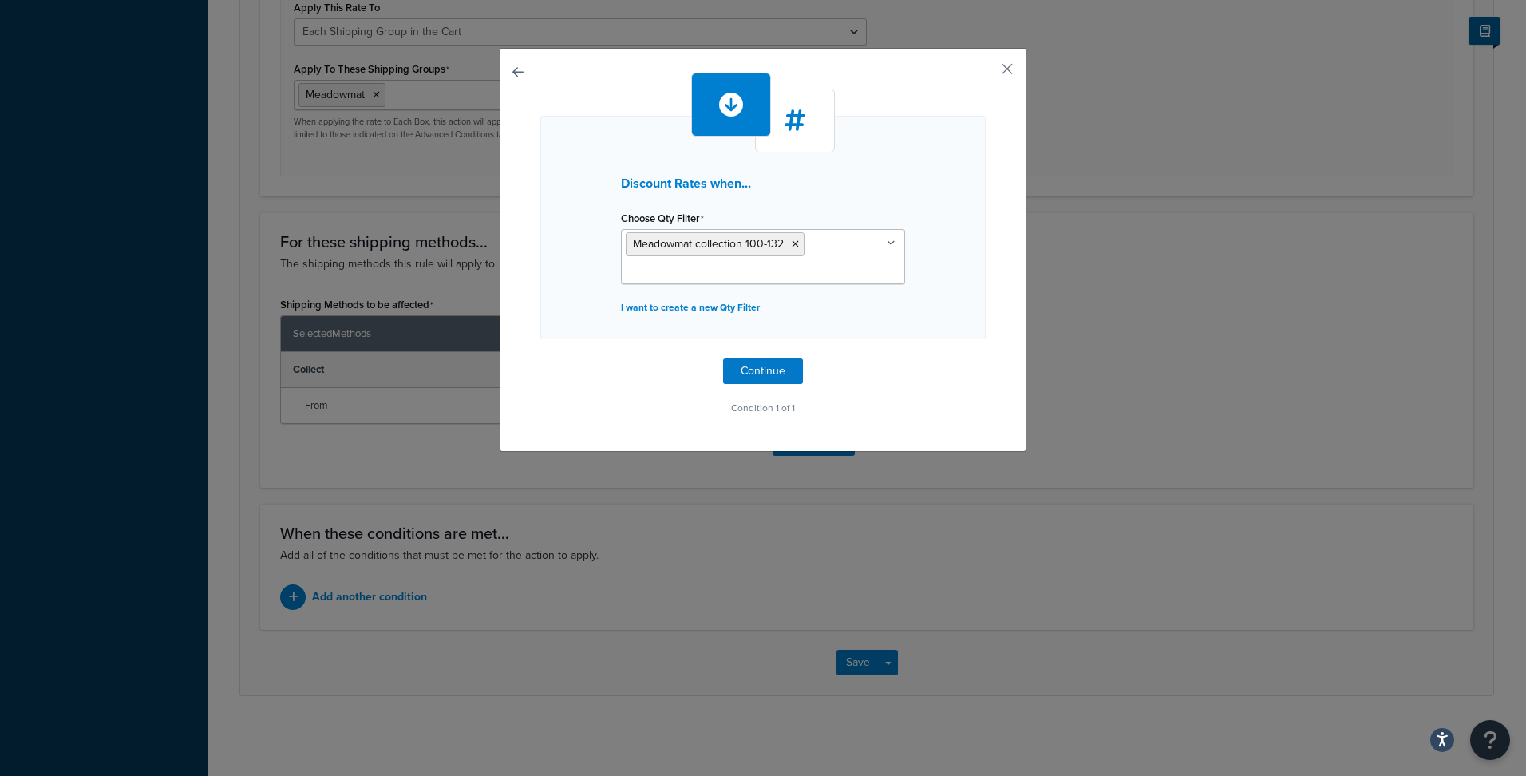
click at [564, 334] on div "Discount Rates when... Choose Qty Filter Meadowmat collection 100-132 Quantity …" at bounding box center [762, 227] width 445 height 223
click at [757, 371] on button "Continue" at bounding box center [763, 371] width 80 height 26
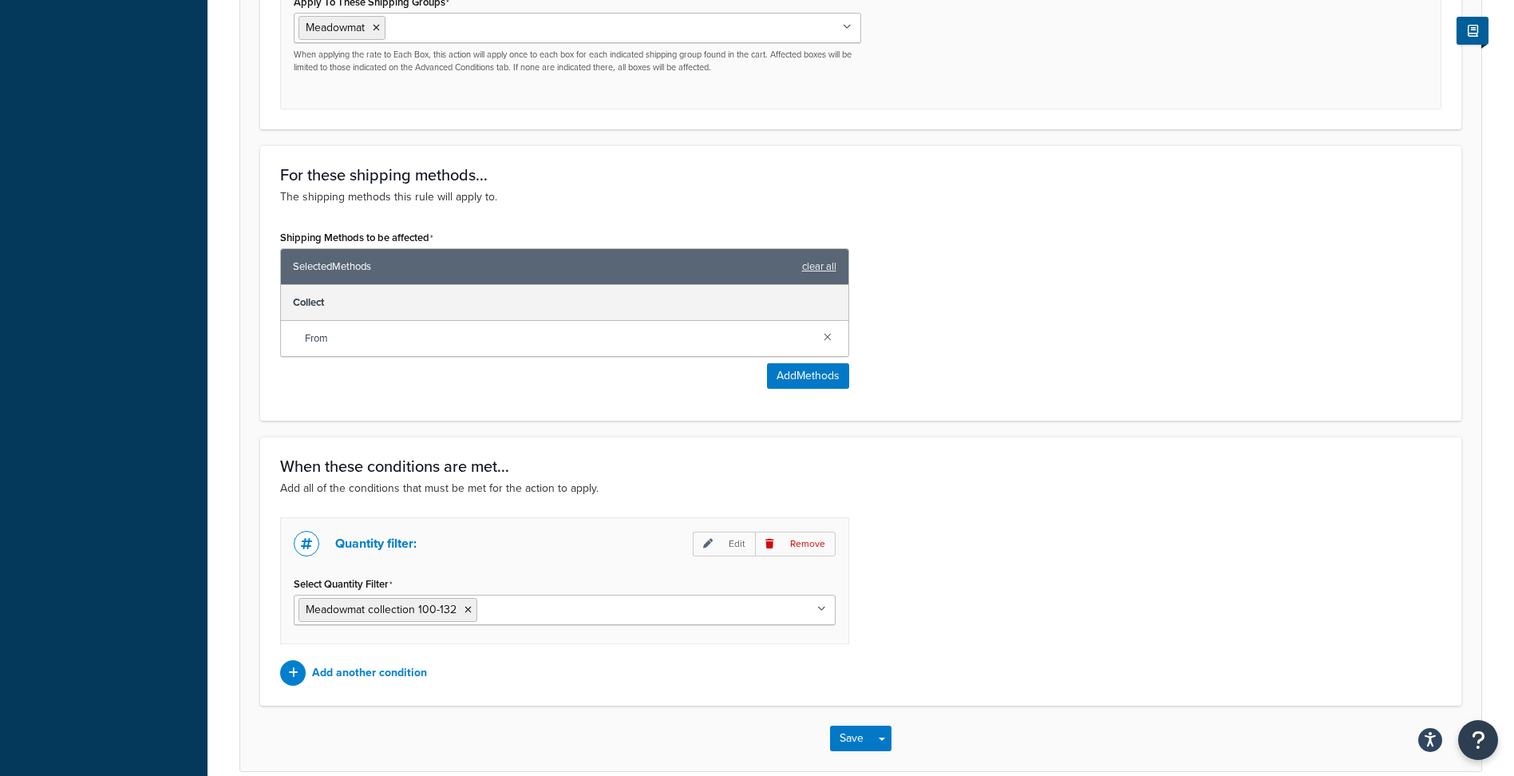
scroll to position [891, 0]
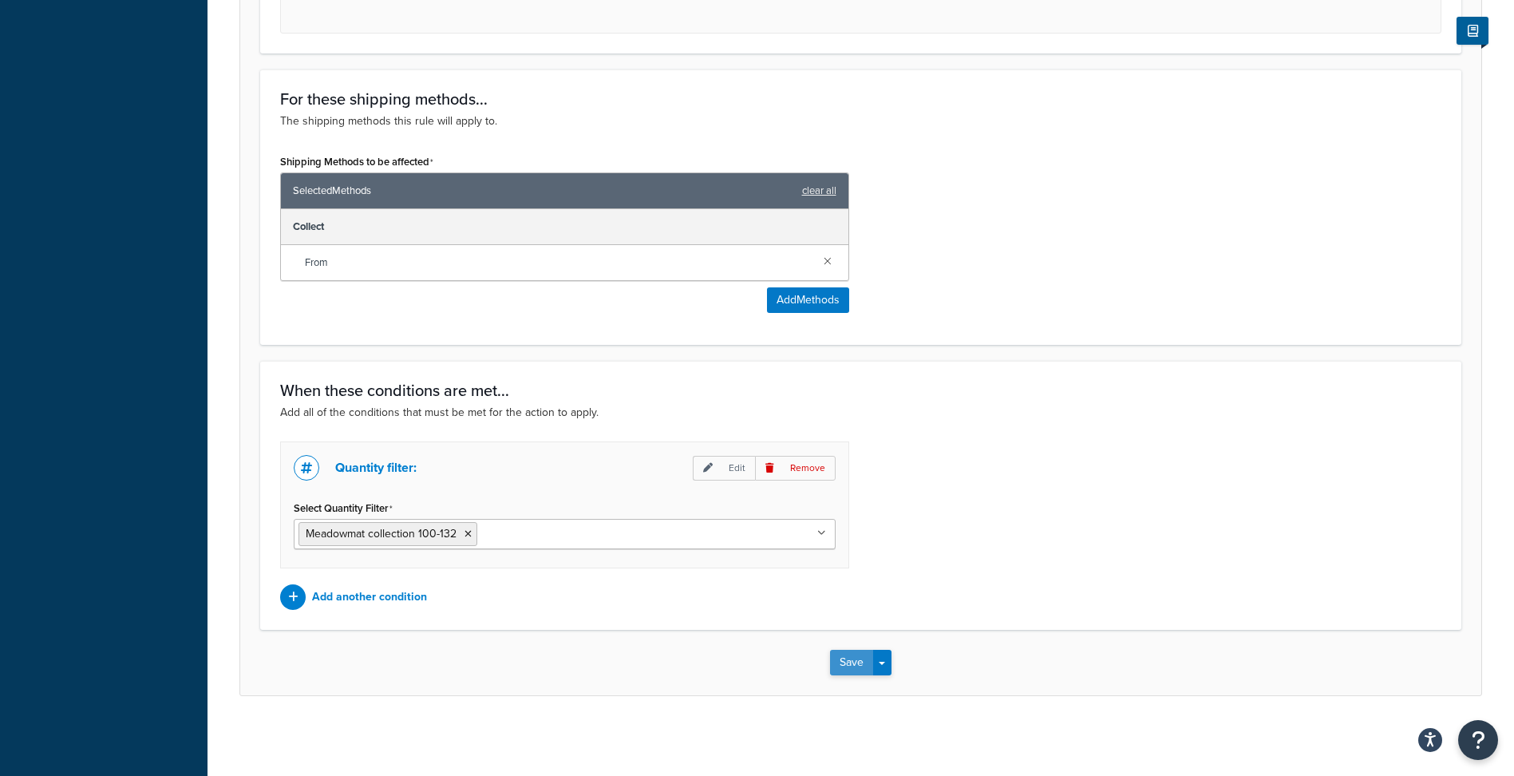
click at [852, 656] on button "Save" at bounding box center [851, 663] width 43 height 26
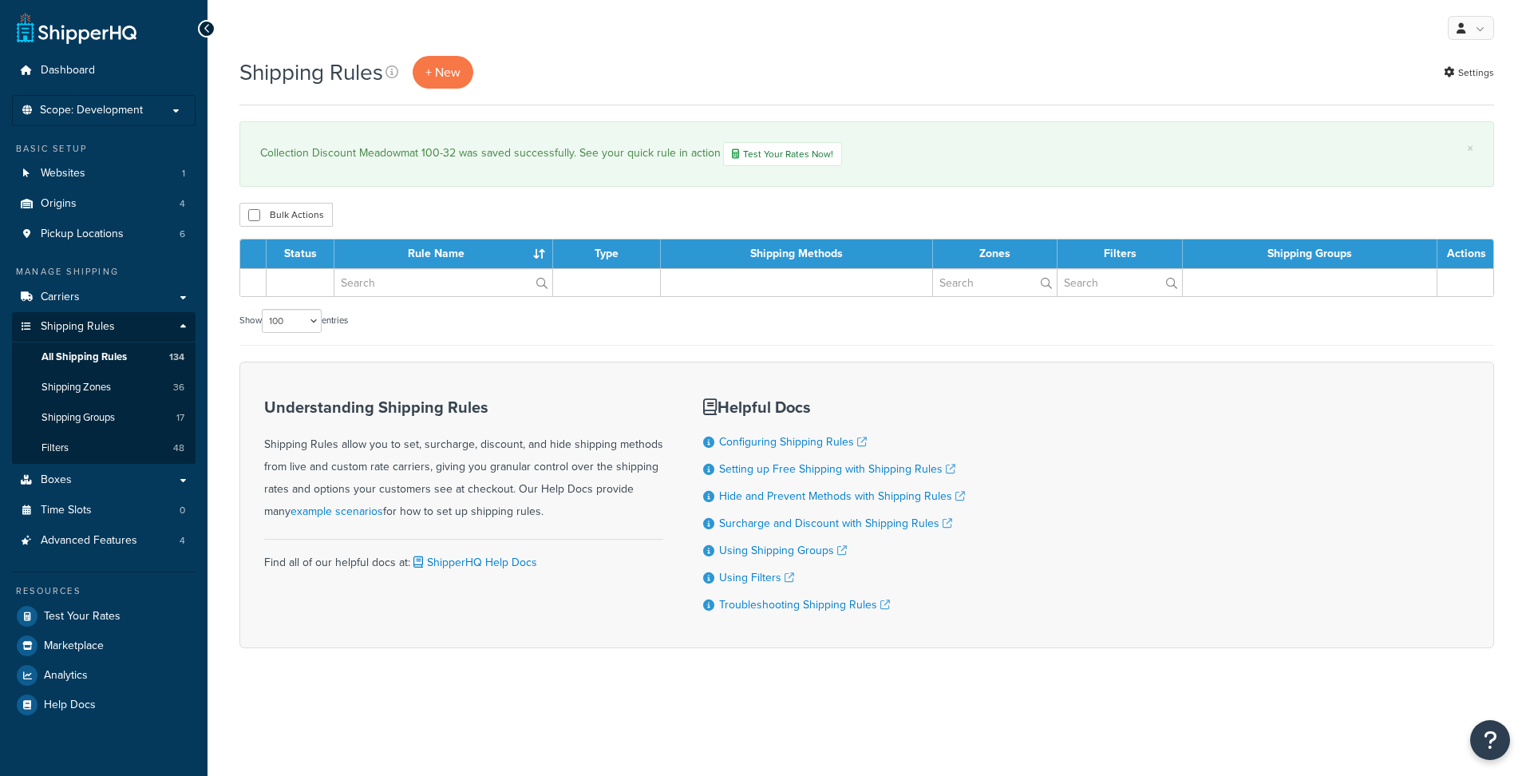
select select "100"
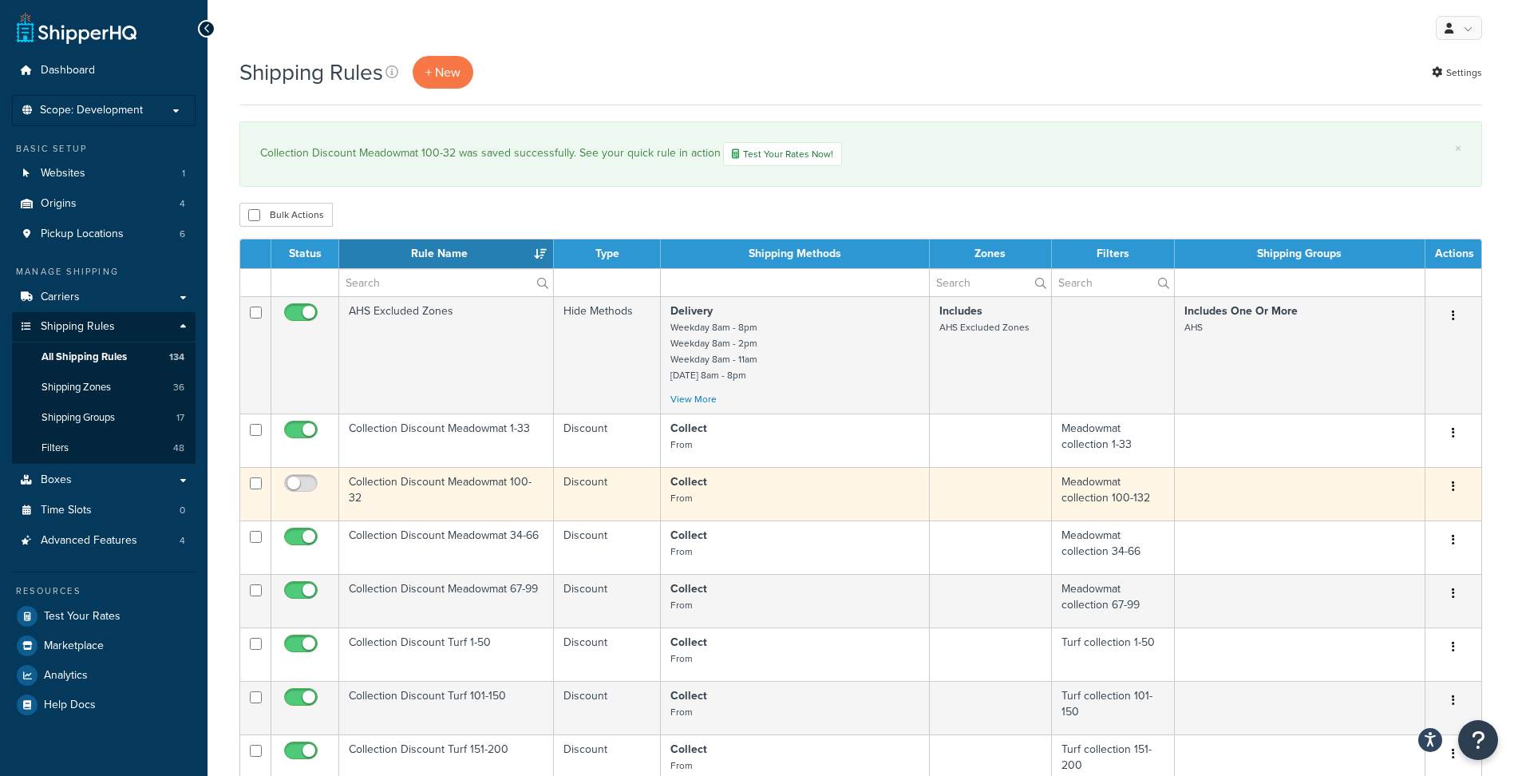
click at [479, 482] on td "Collection Discount Meadowmat 100-32" at bounding box center [446, 493] width 215 height 53
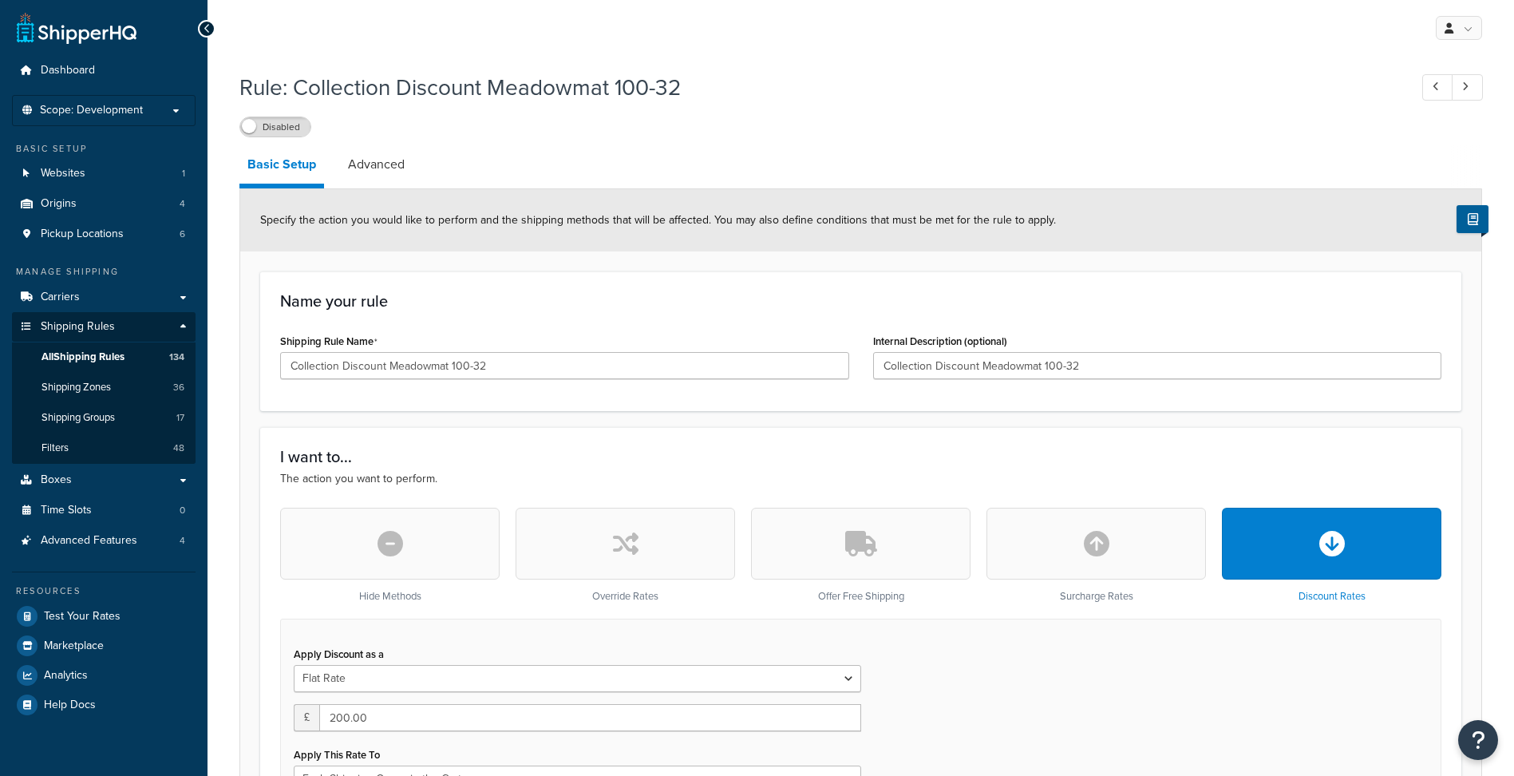
select select "SHIPPING_GROUP"
click at [473, 365] on input "Collection Discount Meadowmat 100-32" at bounding box center [564, 365] width 569 height 27
type input "Collection Discount Meadowmat 100-132"
click at [1066, 369] on input "Collection Discount Meadowmat 100-32" at bounding box center [1157, 365] width 569 height 27
type input "Collection Discount Meadowmat 100-132"
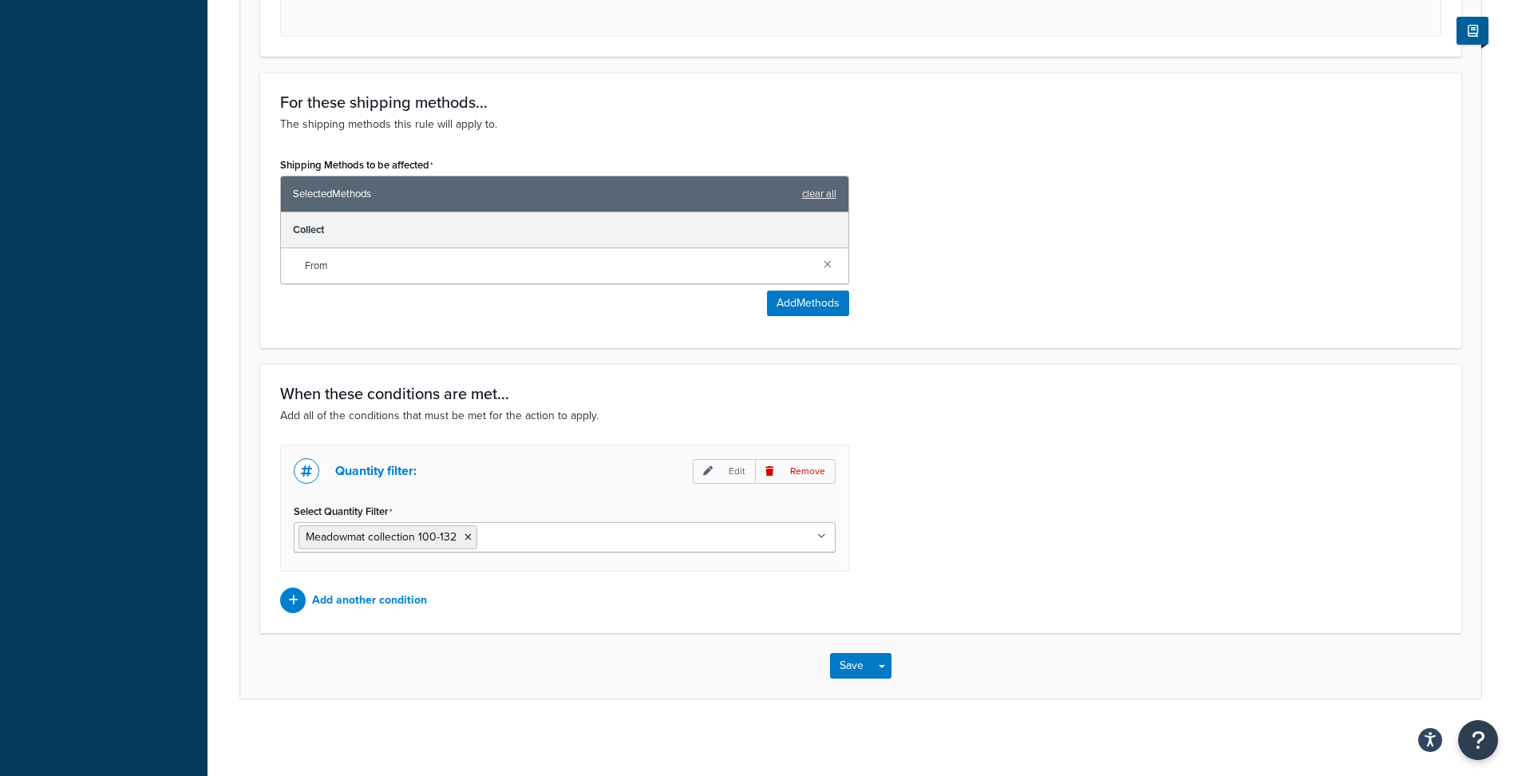
scroll to position [891, 0]
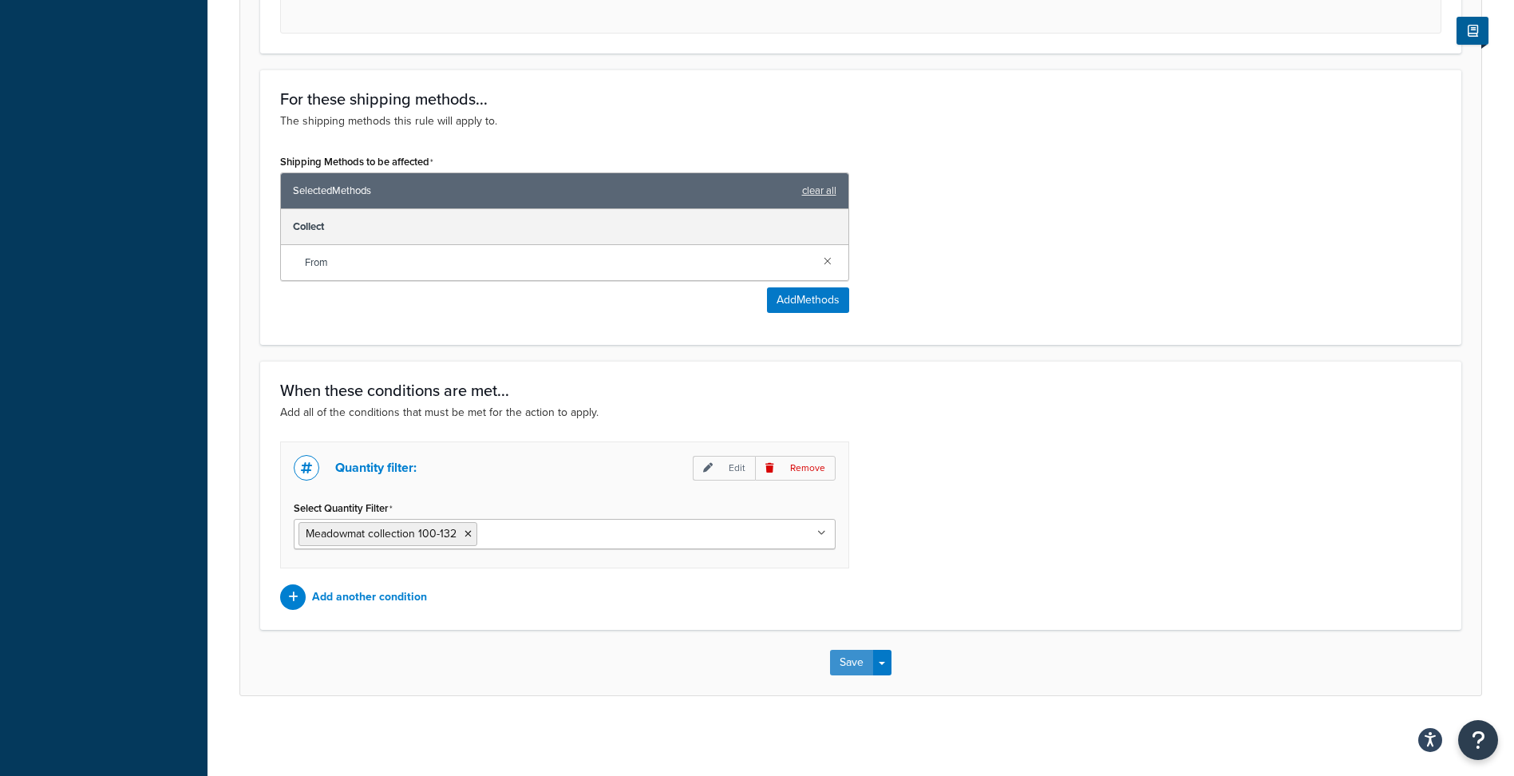
click at [838, 658] on button "Save" at bounding box center [851, 663] width 43 height 26
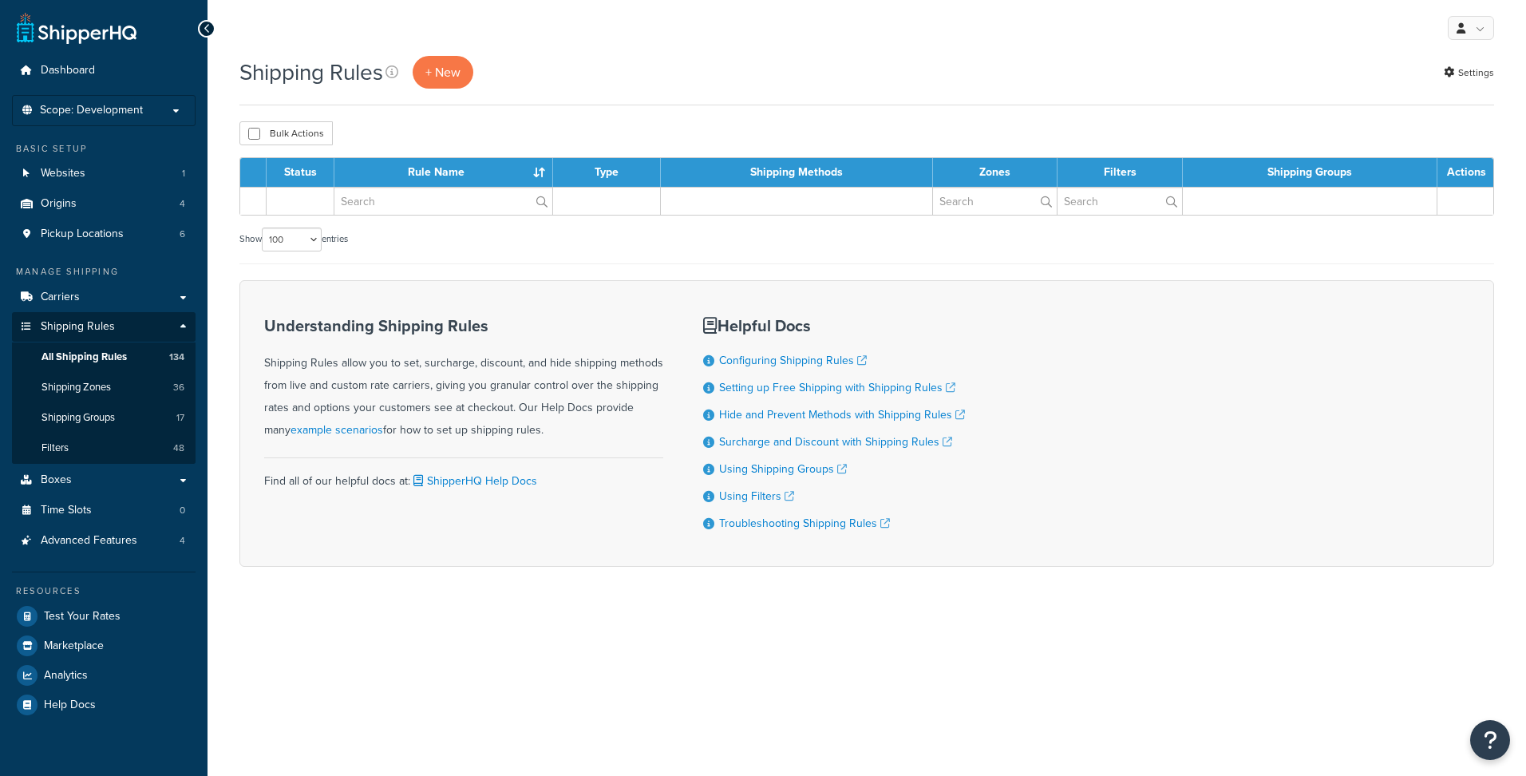
select select "100"
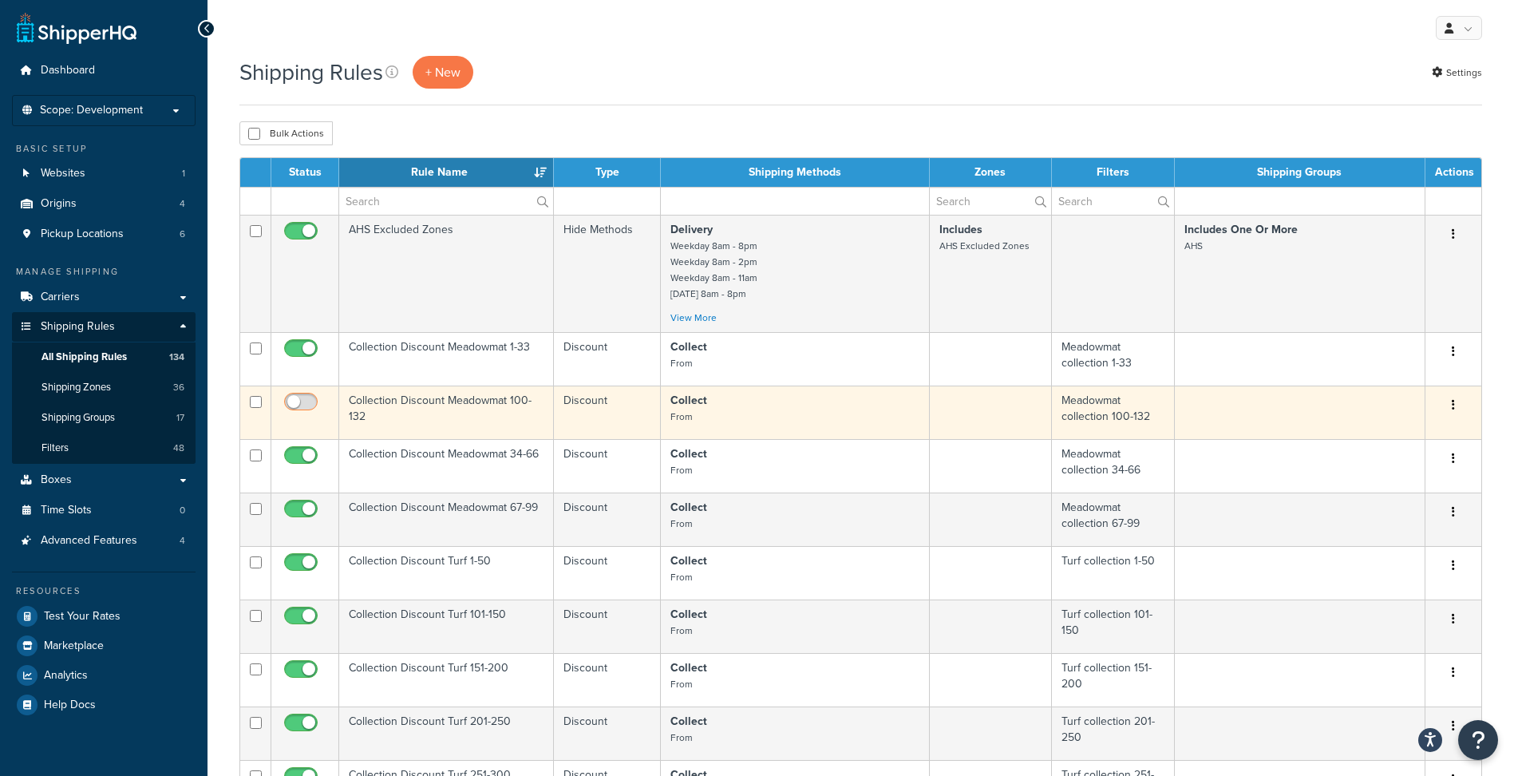
click at [298, 398] on input "checkbox" at bounding box center [303, 406] width 44 height 20
checkbox input "true"
click at [256, 401] on input "checkbox" at bounding box center [256, 402] width 12 height 12
checkbox input "true"
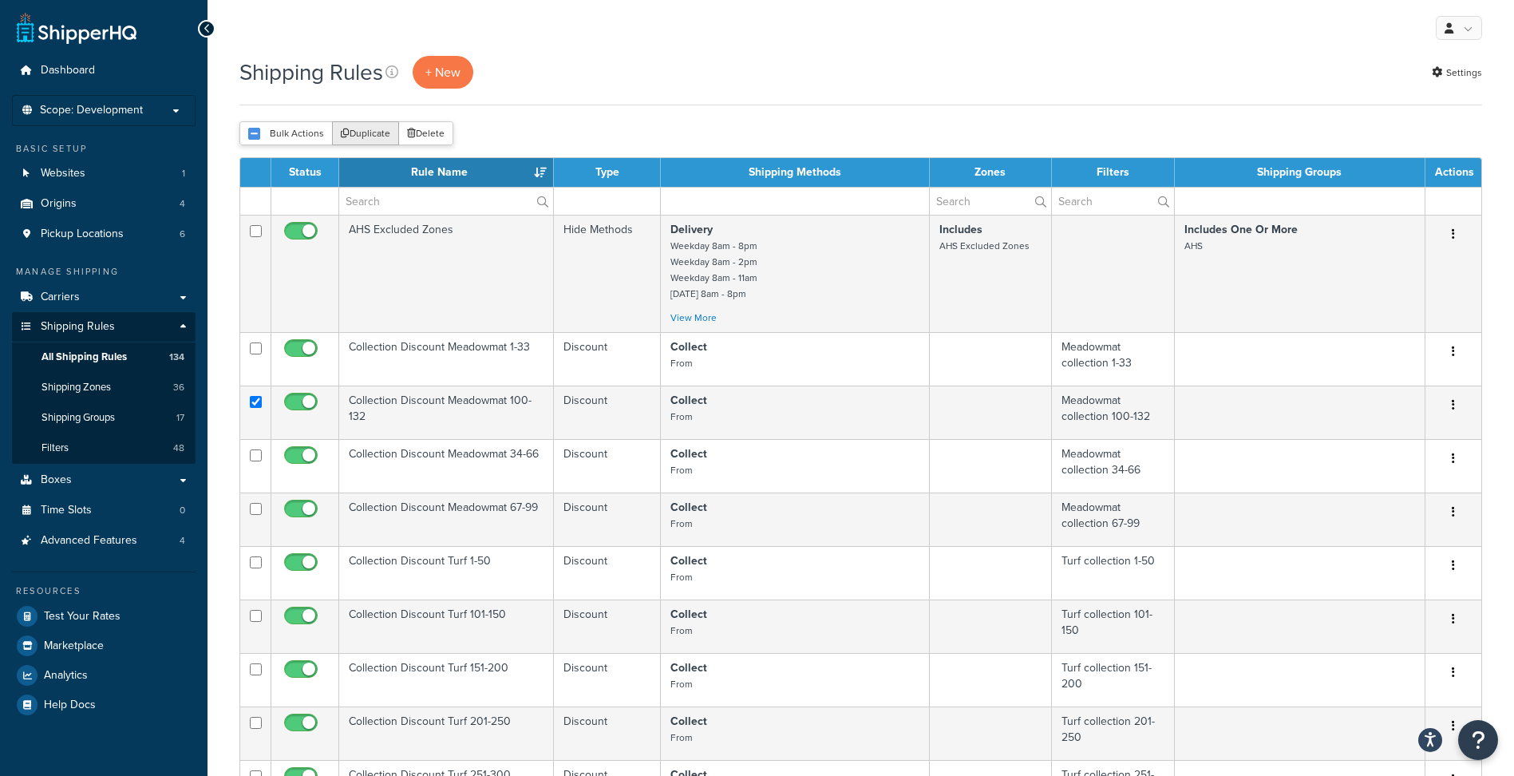
click at [364, 134] on button "Duplicate" at bounding box center [365, 133] width 67 height 24
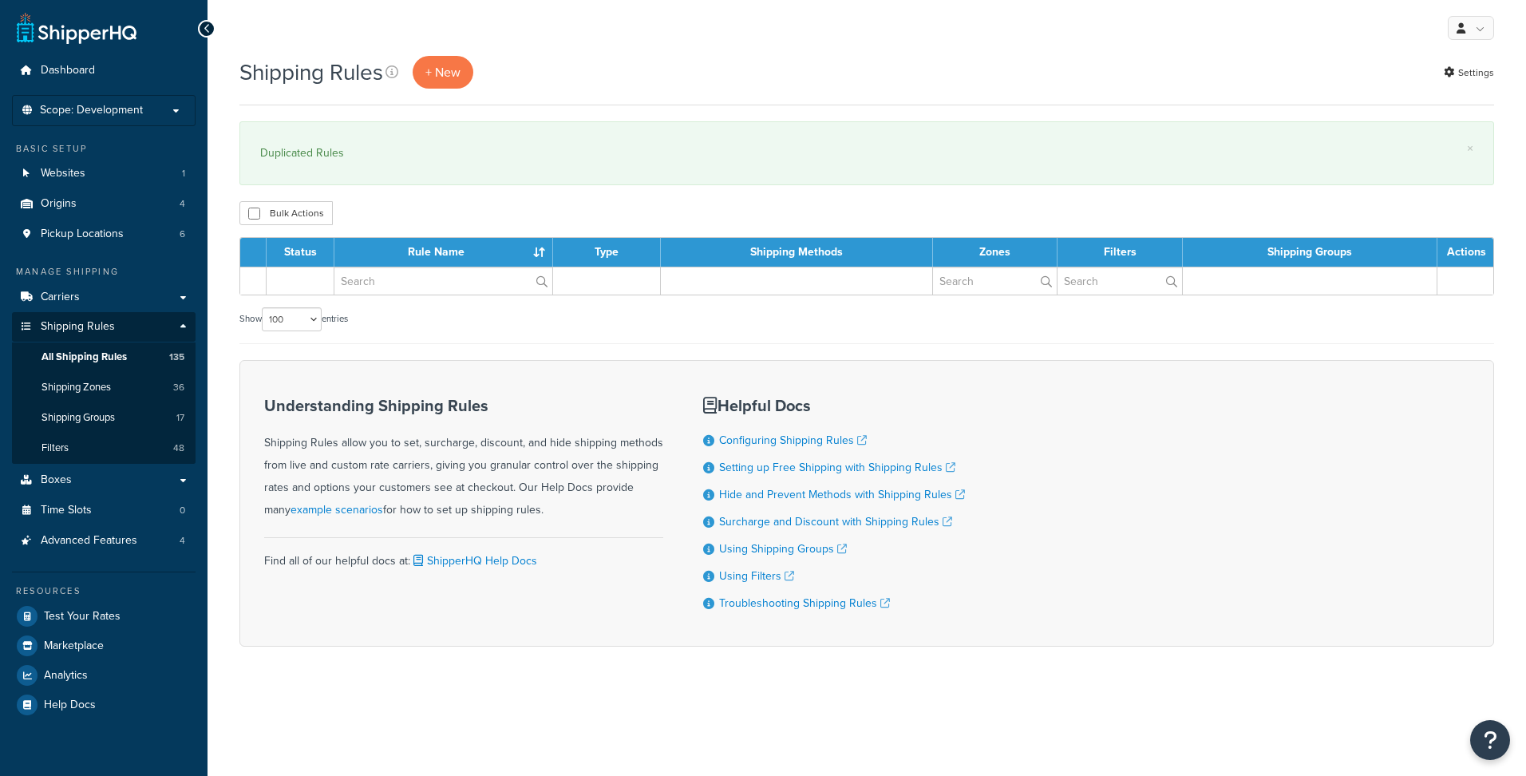
select select "100"
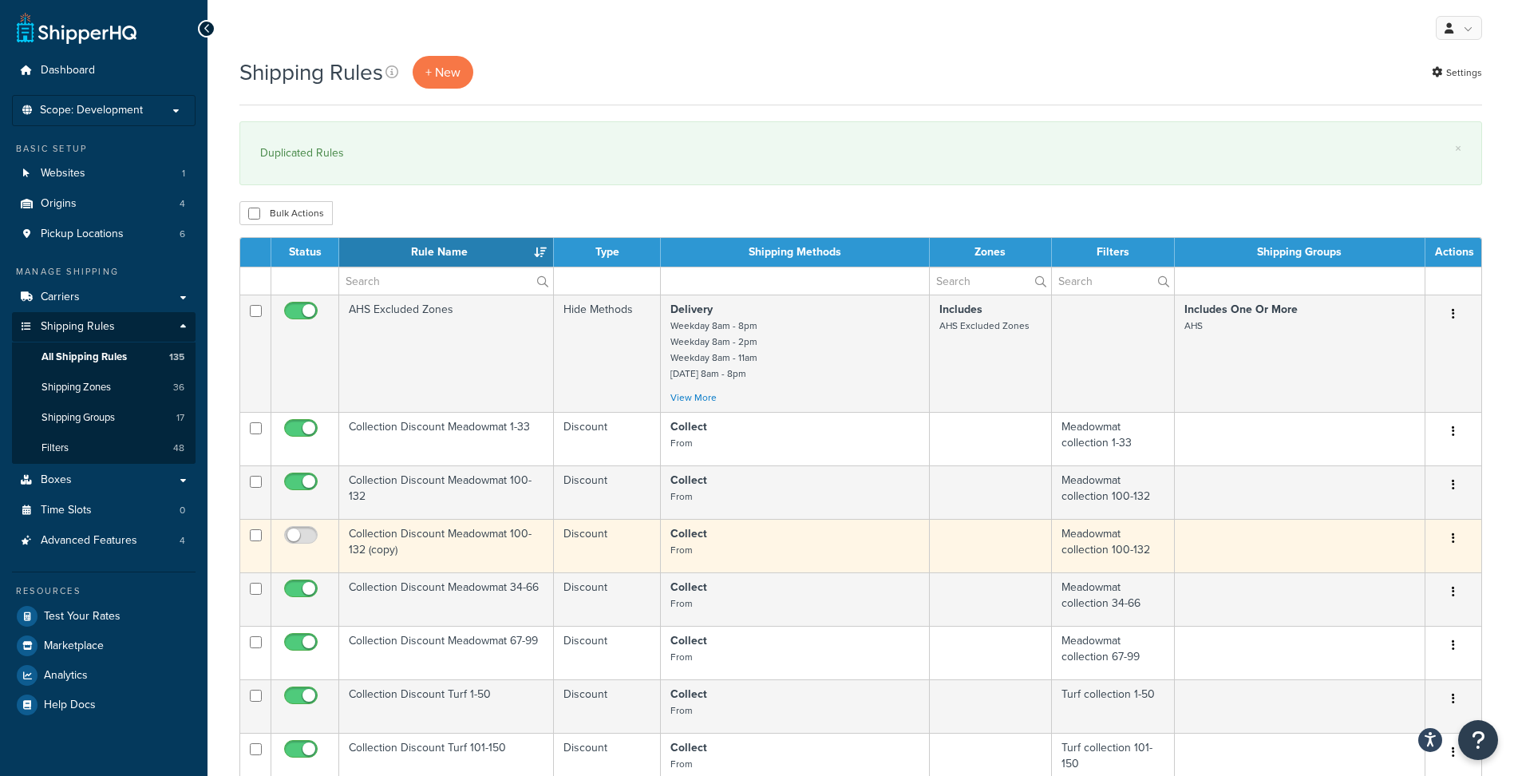
click at [488, 536] on td "Collection Discount Meadowmat 100-132 (copy)" at bounding box center [446, 545] width 215 height 53
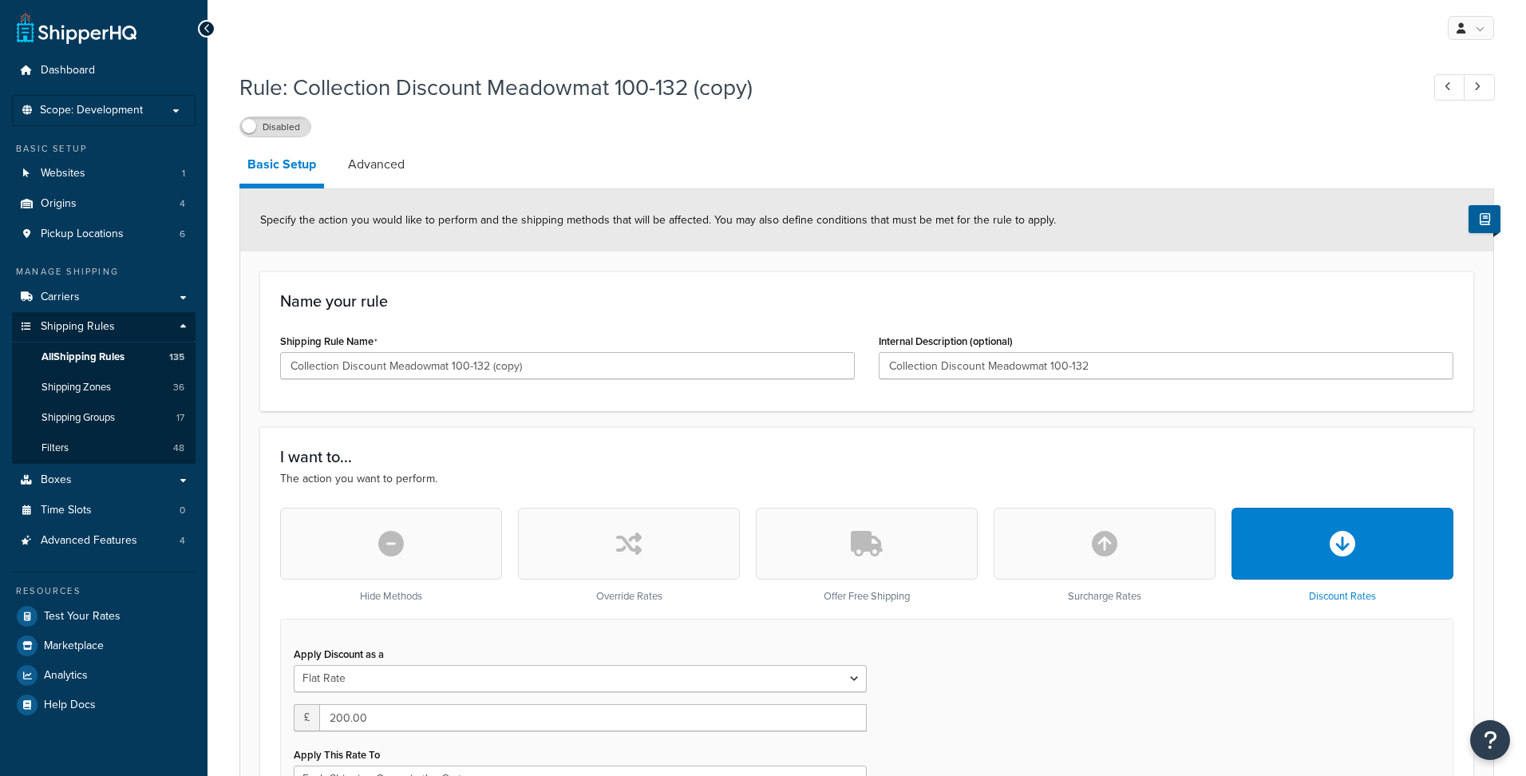
select select "SHIPPING_GROUP"
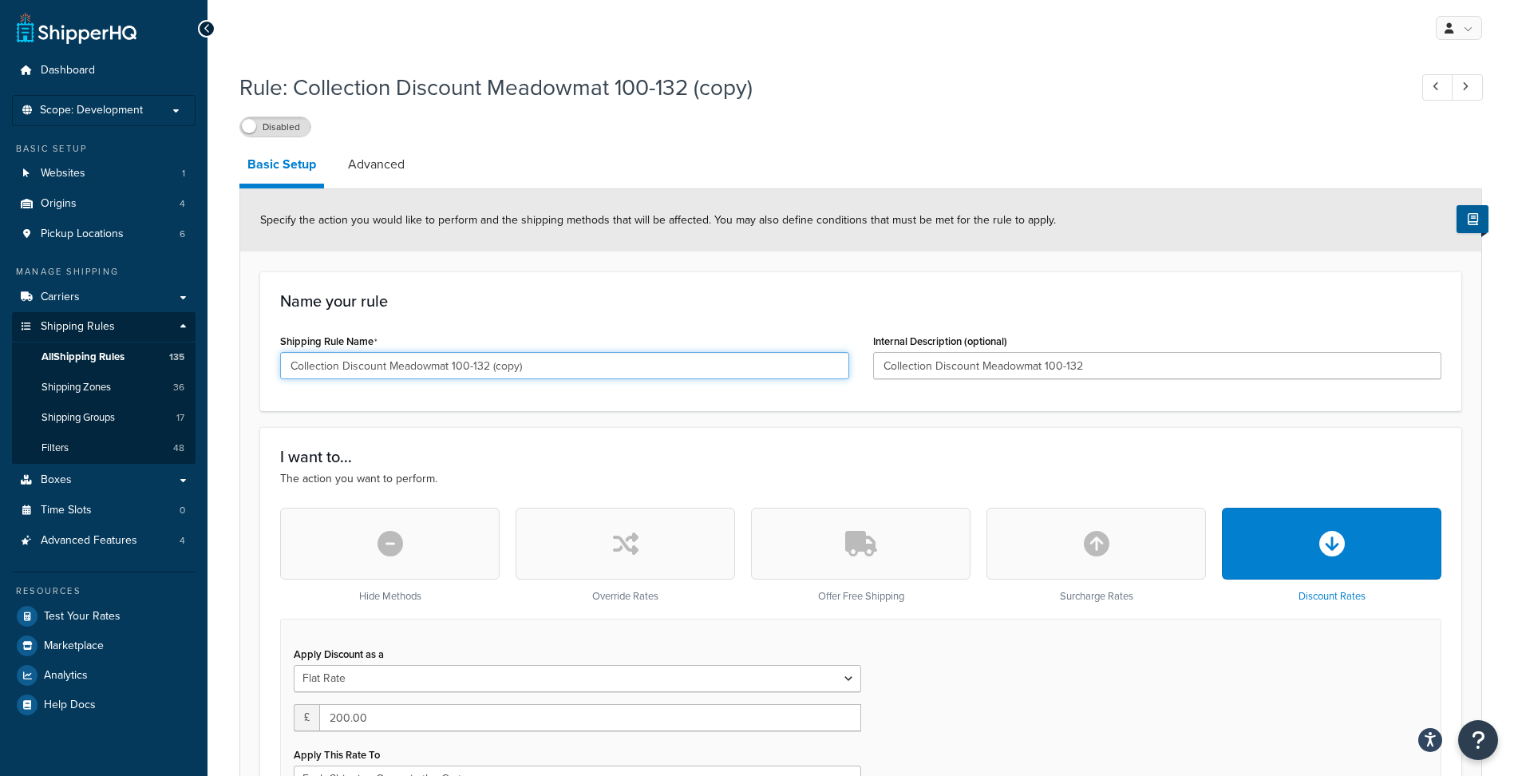
drag, startPoint x: 452, startPoint y: 363, endPoint x: 651, endPoint y: 356, distance: 199.6
click at [651, 356] on input "Collection Discount Meadowmat 100-132 (copy)" at bounding box center [564, 365] width 569 height 27
type input "Collection Discount Meadowmat 133-165"
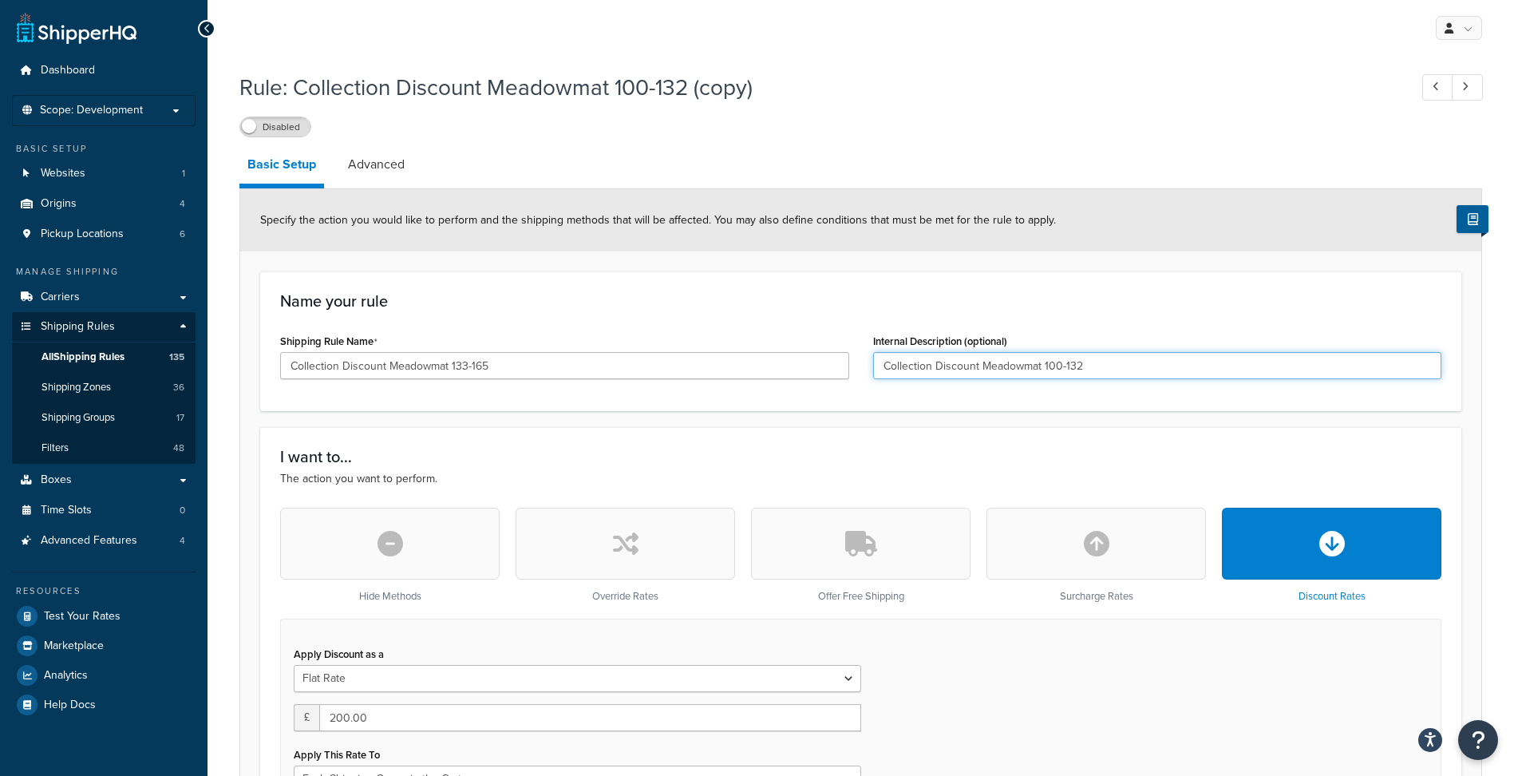
click at [1109, 361] on input "Collection Discount Meadowmat 100-132" at bounding box center [1157, 365] width 569 height 27
paste input "33-165"
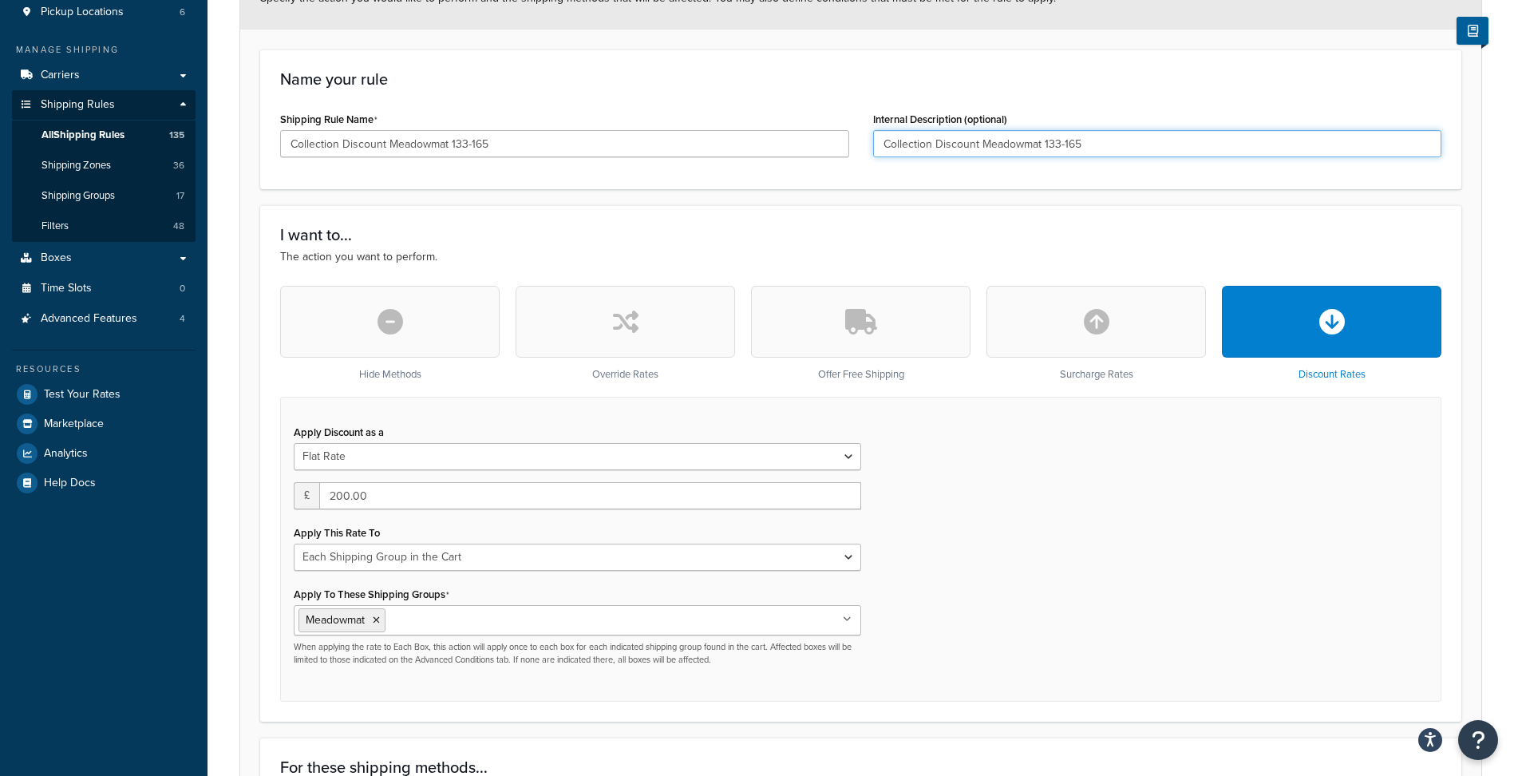
scroll to position [319, 0]
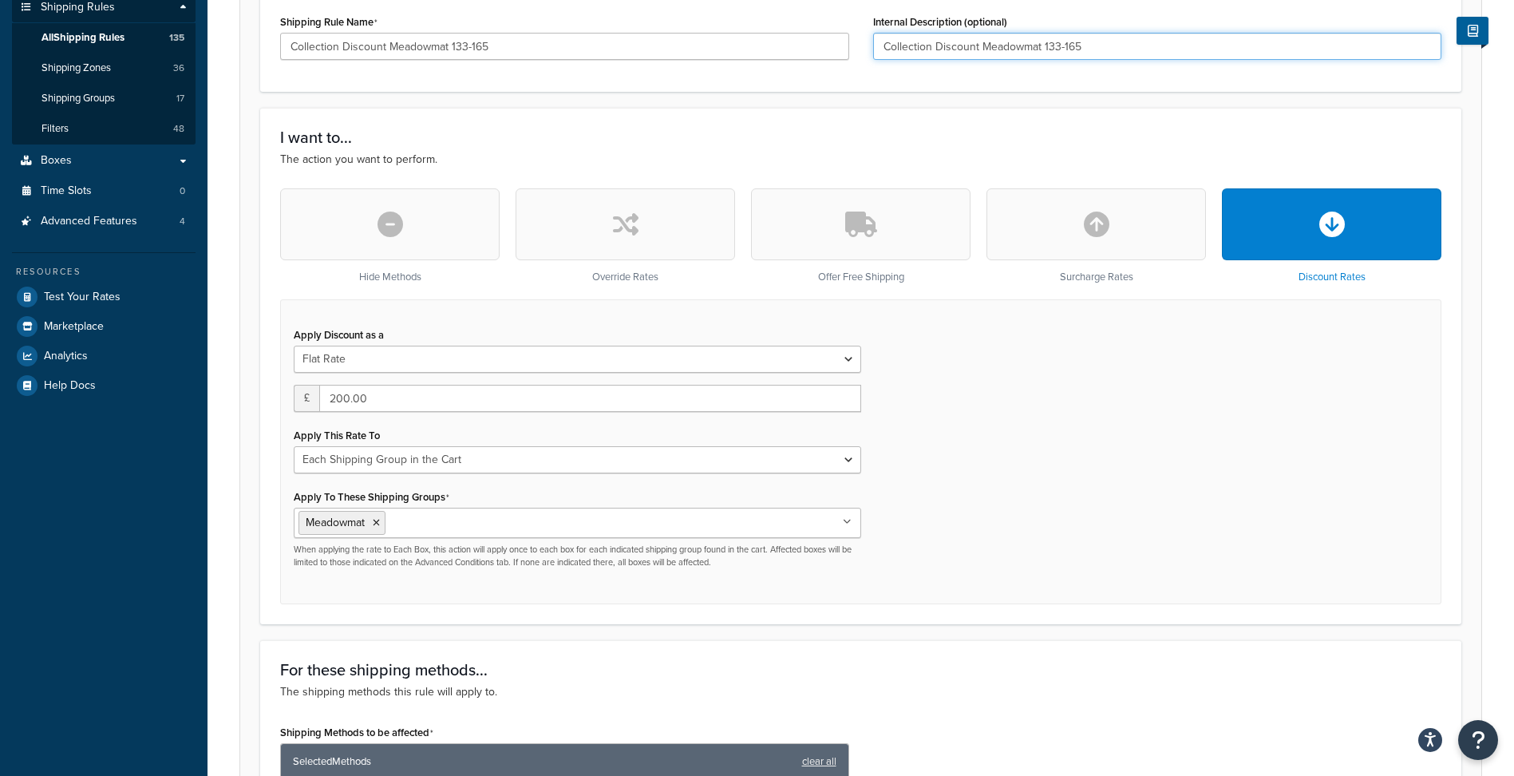
type input "Collection Discount Meadowmat 133-165"
click at [383, 406] on input "200.00" at bounding box center [590, 398] width 542 height 27
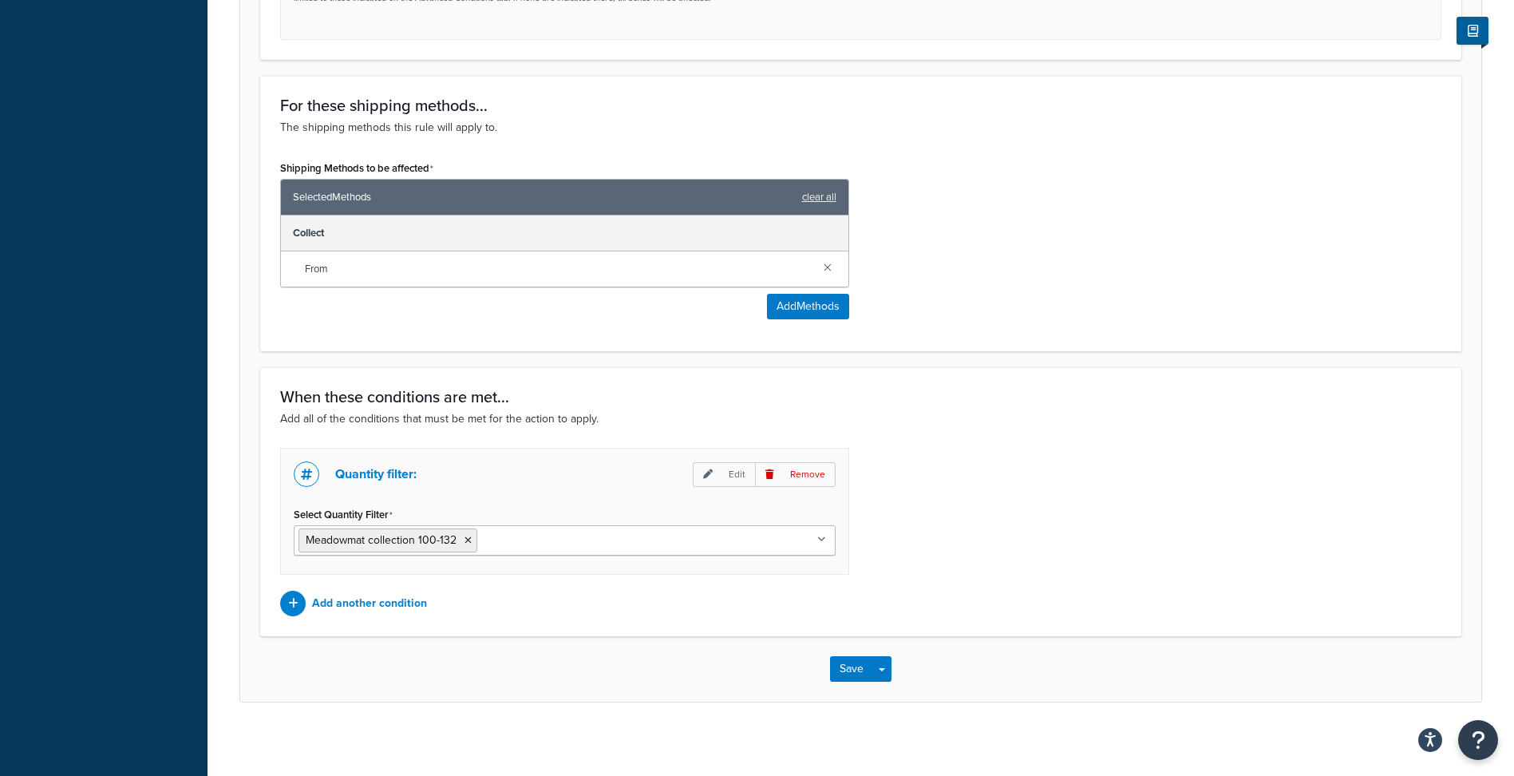
scroll to position [891, 0]
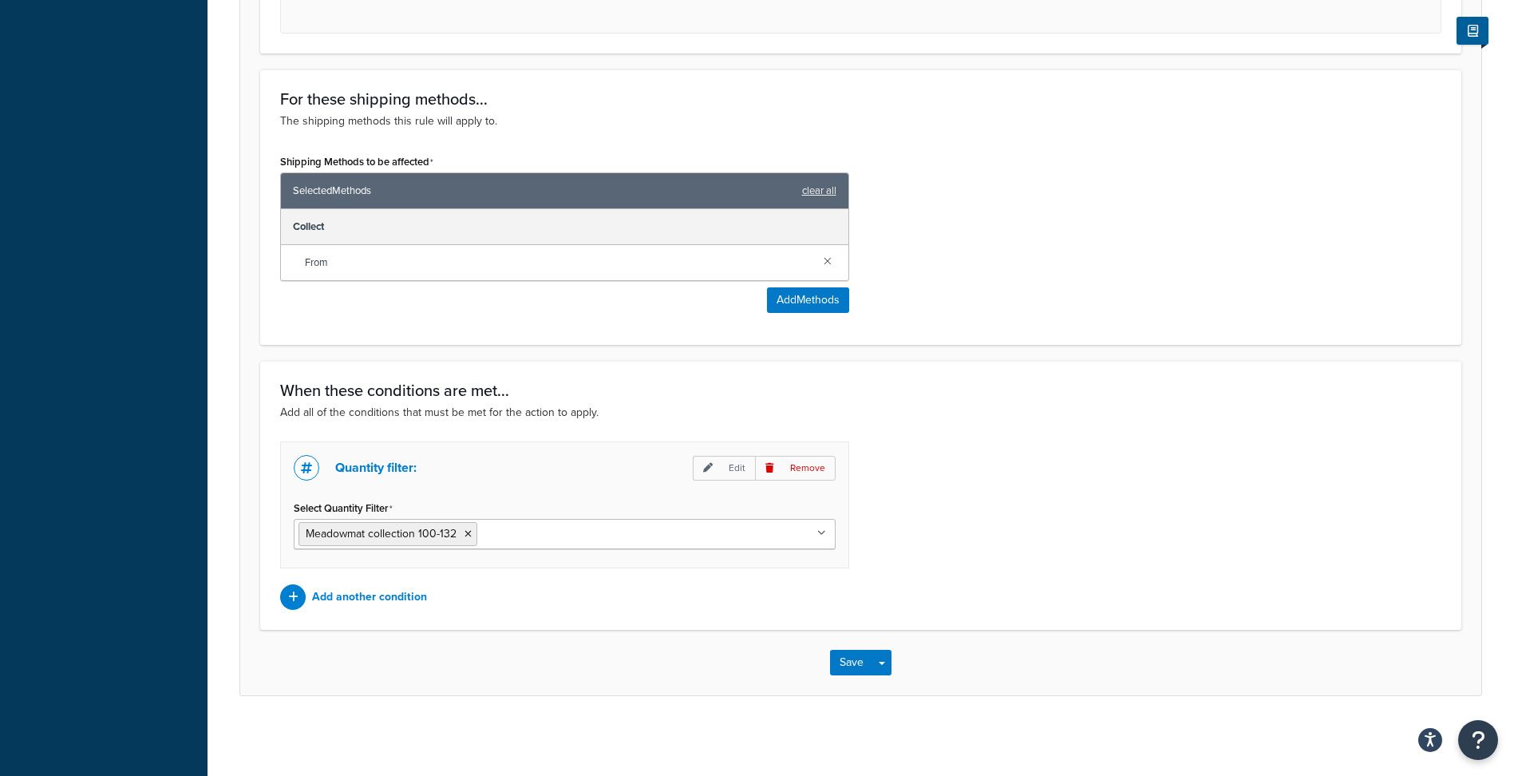
type input "250"
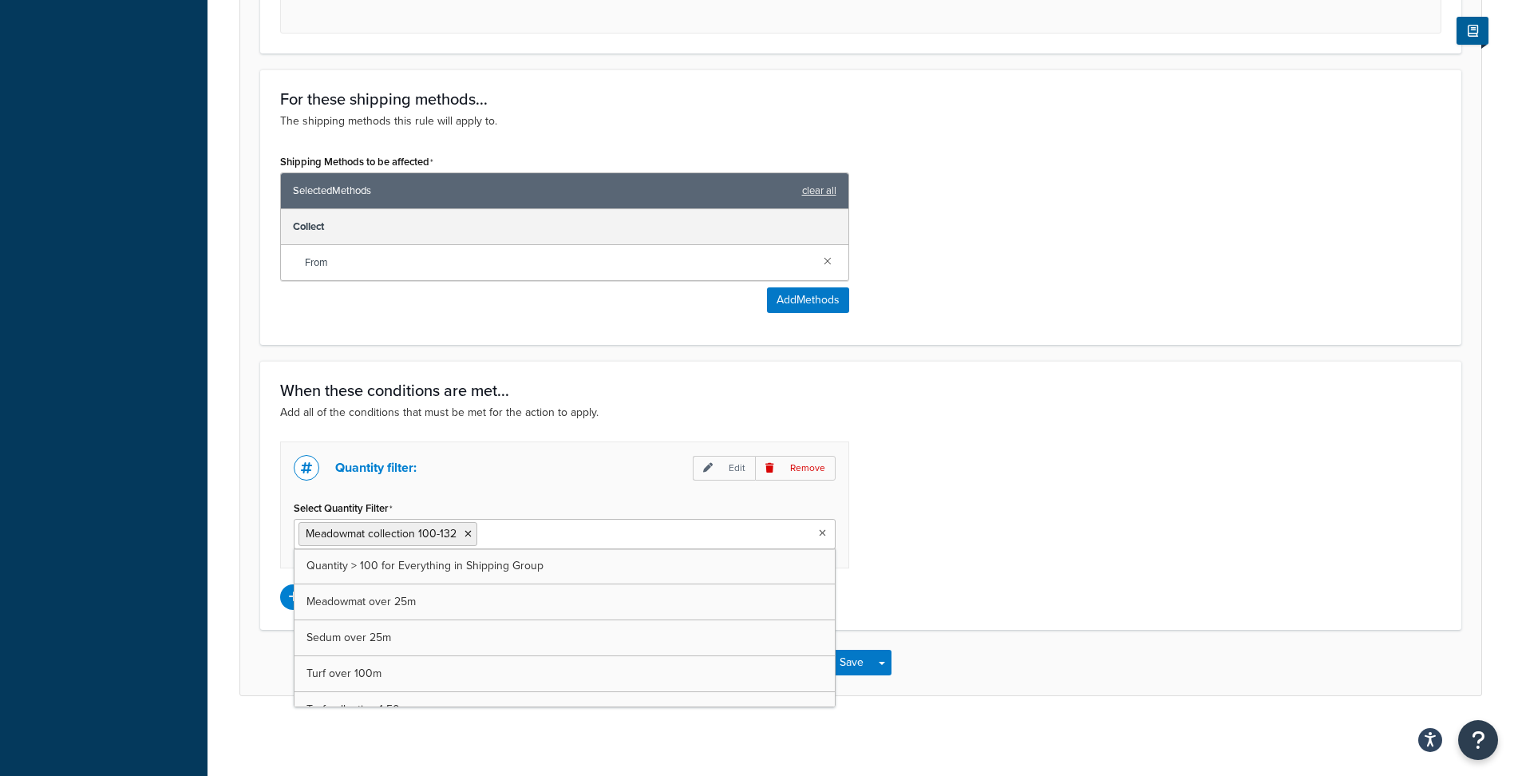
click at [515, 532] on input "Select Quantity Filter" at bounding box center [551, 533] width 141 height 18
type input "meado"
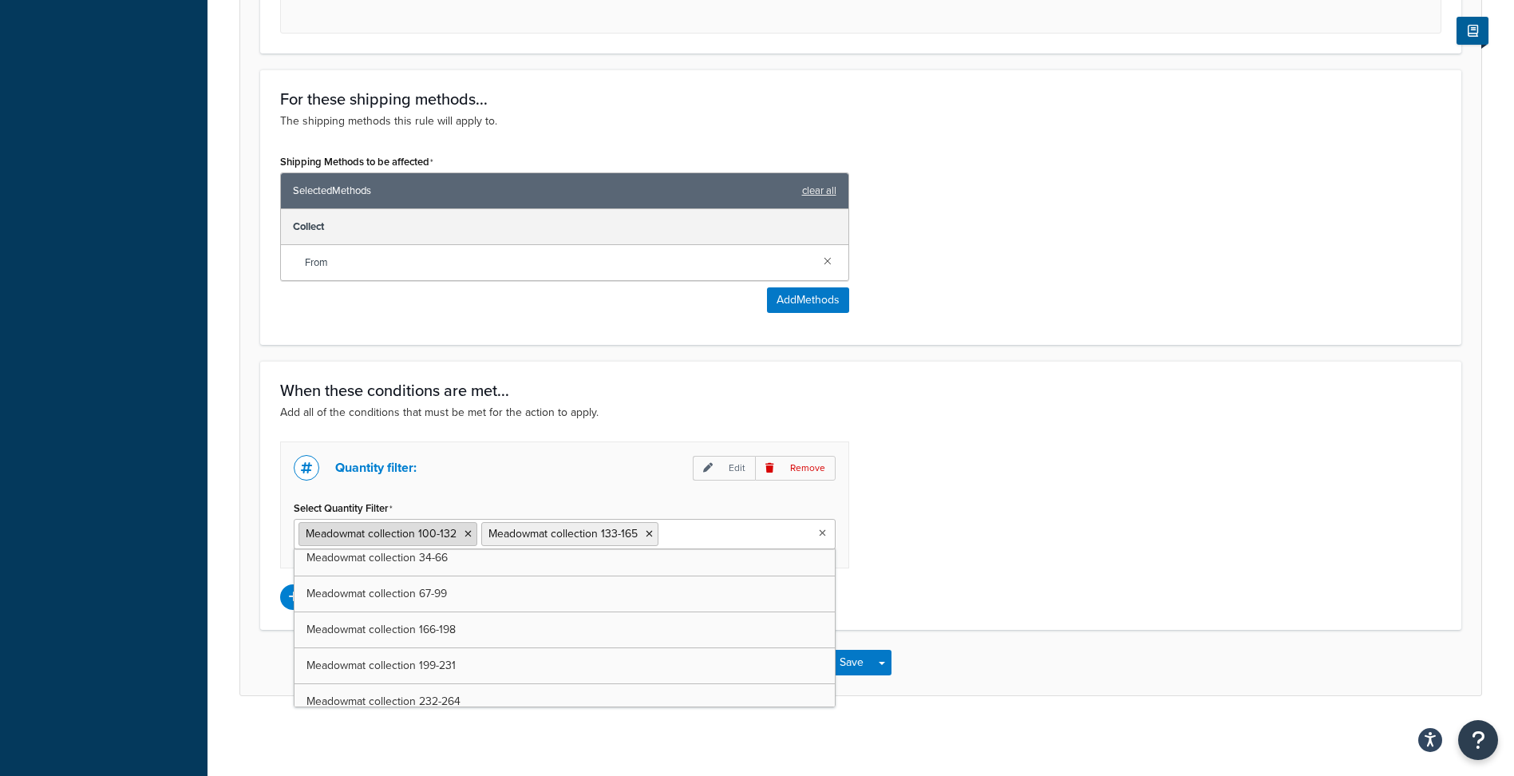
click at [471, 530] on icon at bounding box center [467, 534] width 7 height 10
click at [1081, 519] on div "Quantity filter: Edit Remove Select Quantity Filter Meadowmat collection 133-16…" at bounding box center [860, 525] width 1185 height 168
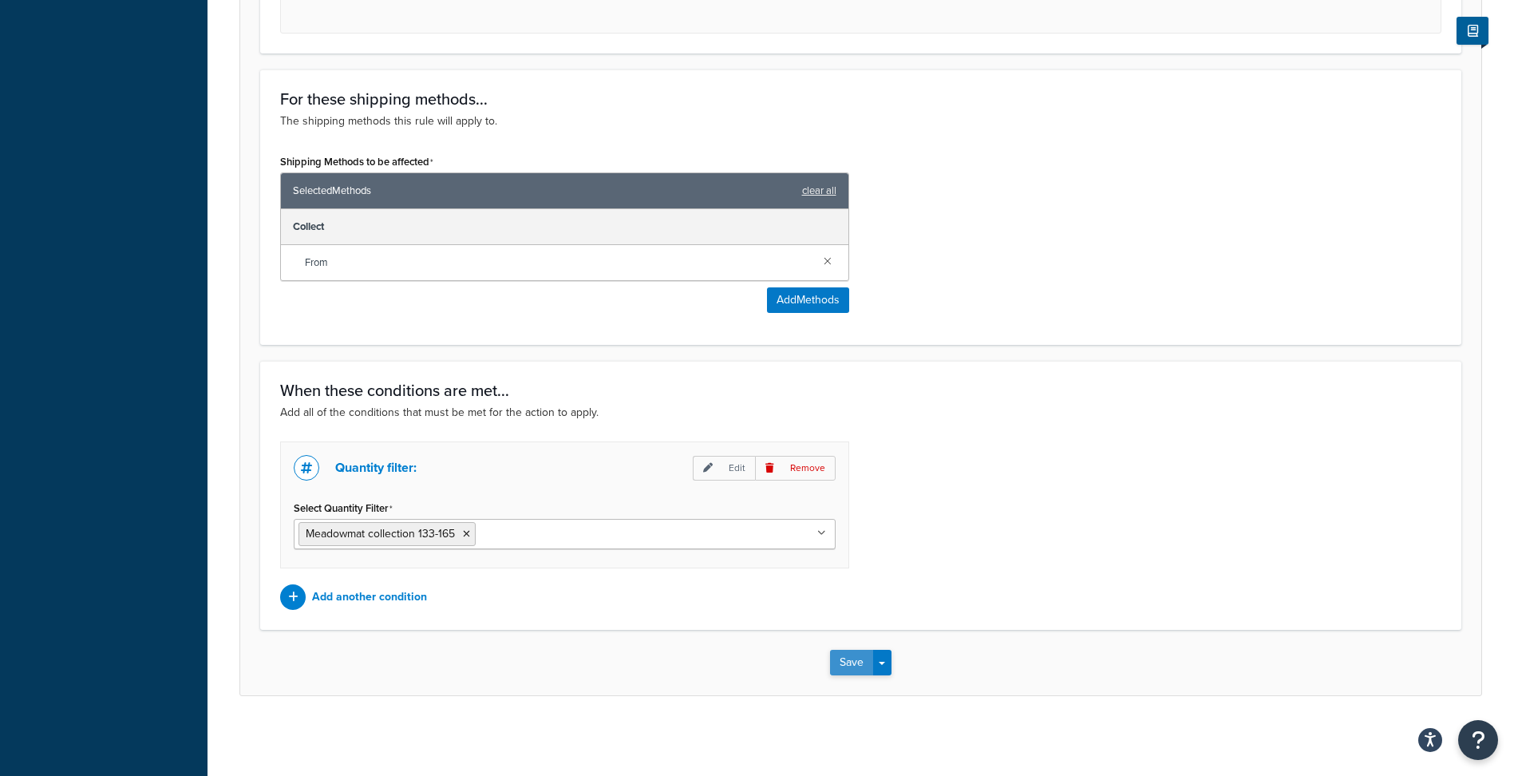
click at [850, 661] on button "Save" at bounding box center [851, 663] width 43 height 26
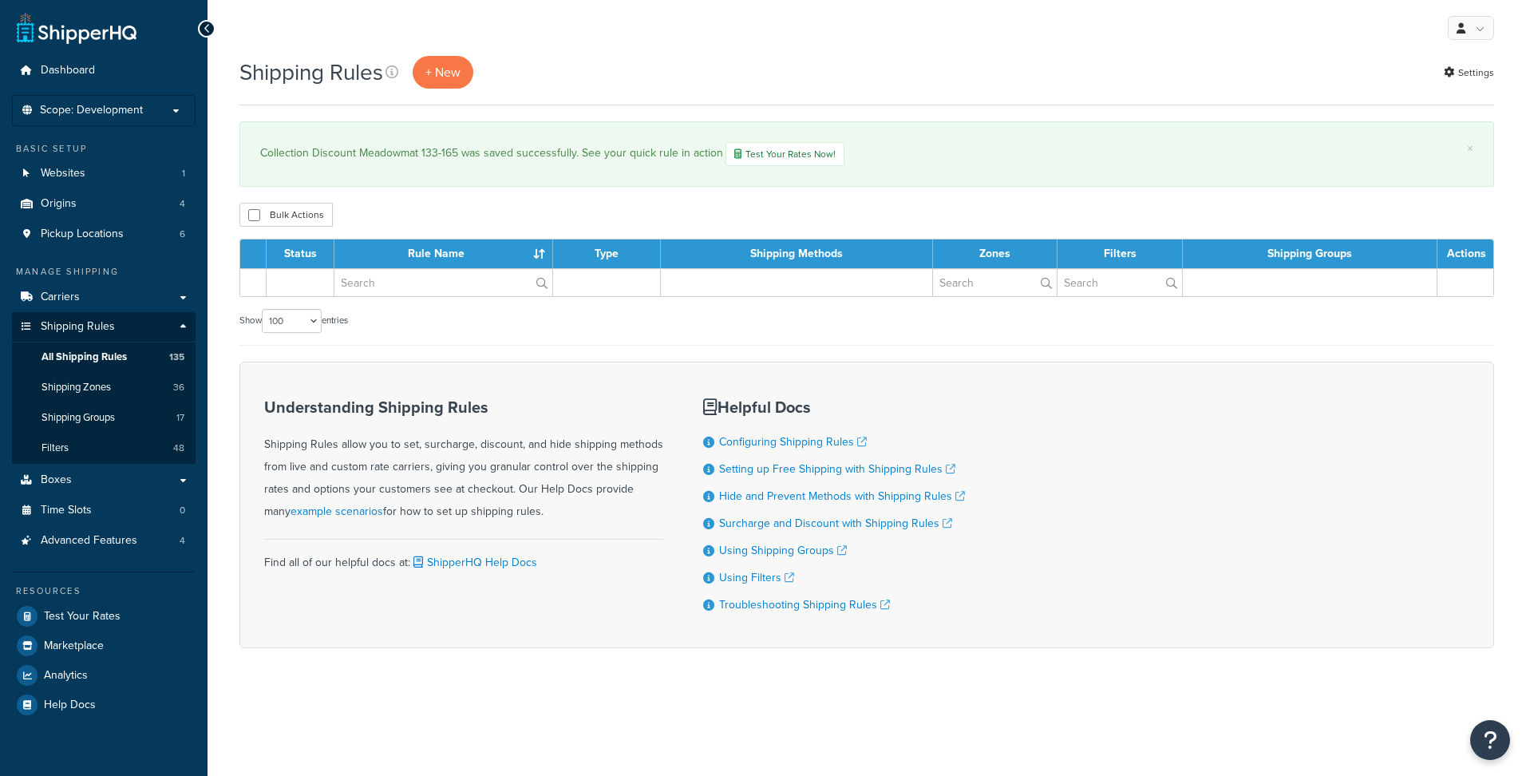
select select "100"
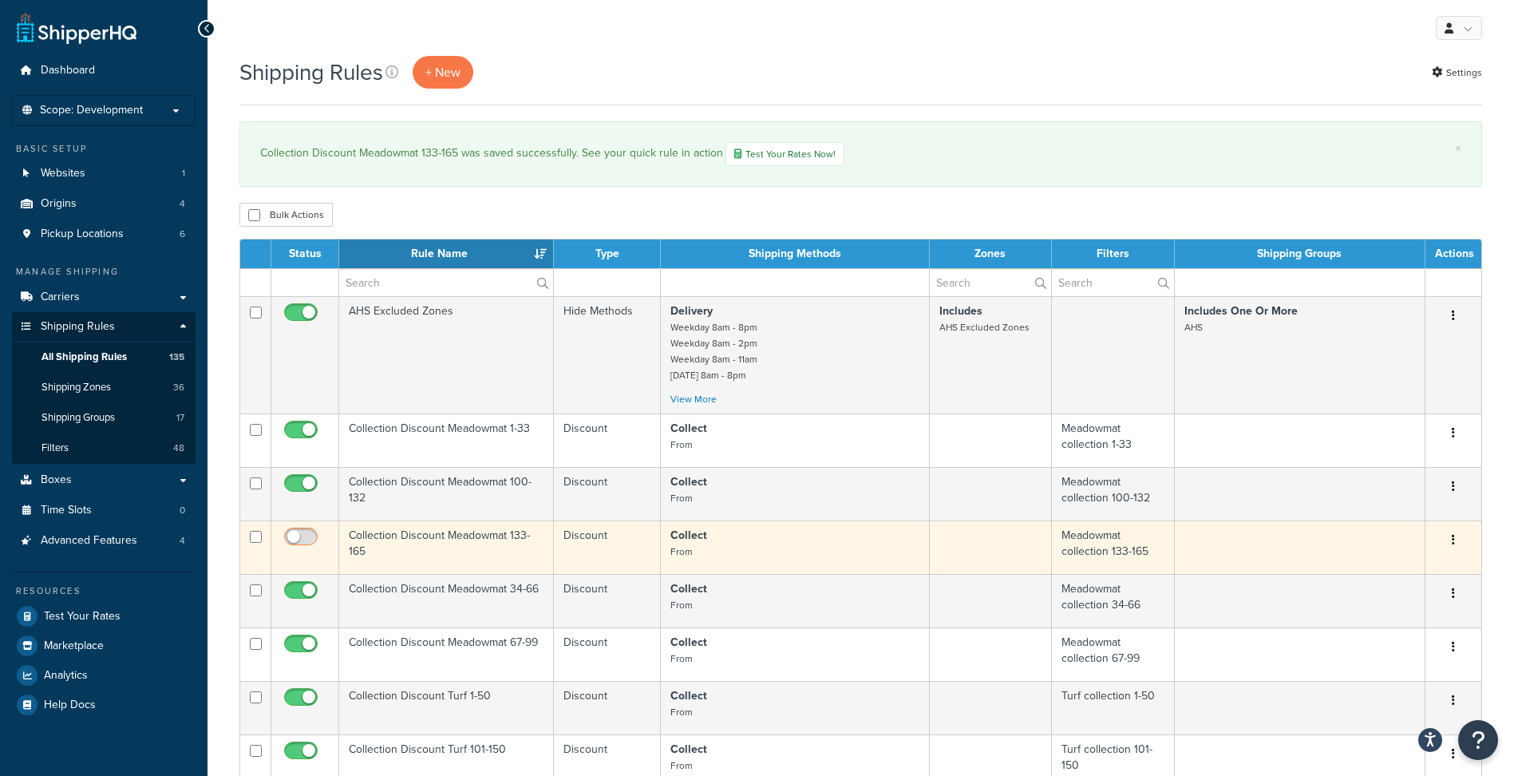
click at [306, 537] on input "checkbox" at bounding box center [303, 541] width 44 height 20
checkbox input "true"
click at [256, 537] on input "checkbox" at bounding box center [256, 537] width 12 height 12
checkbox input "true"
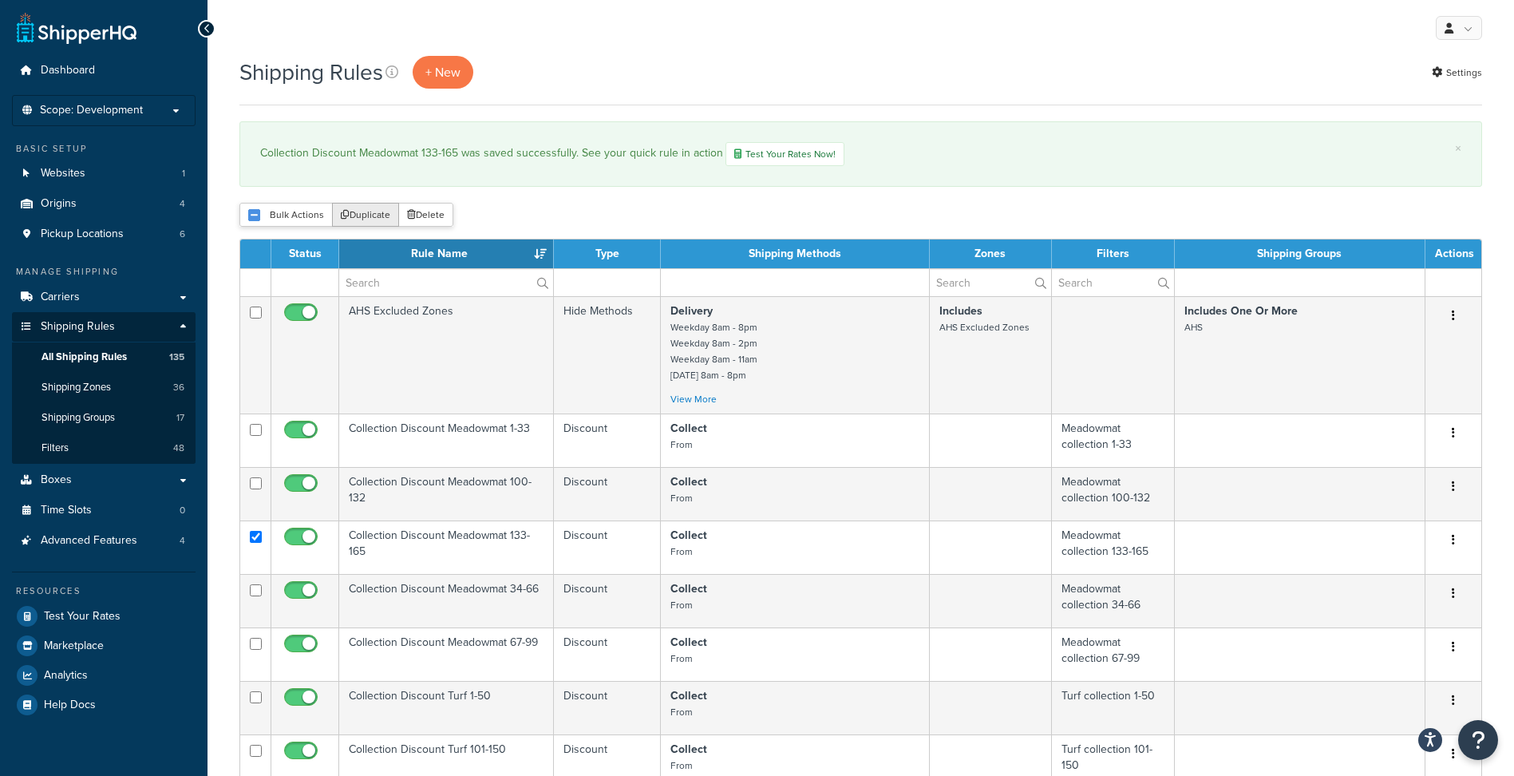
click at [367, 212] on button "Duplicate" at bounding box center [365, 215] width 67 height 24
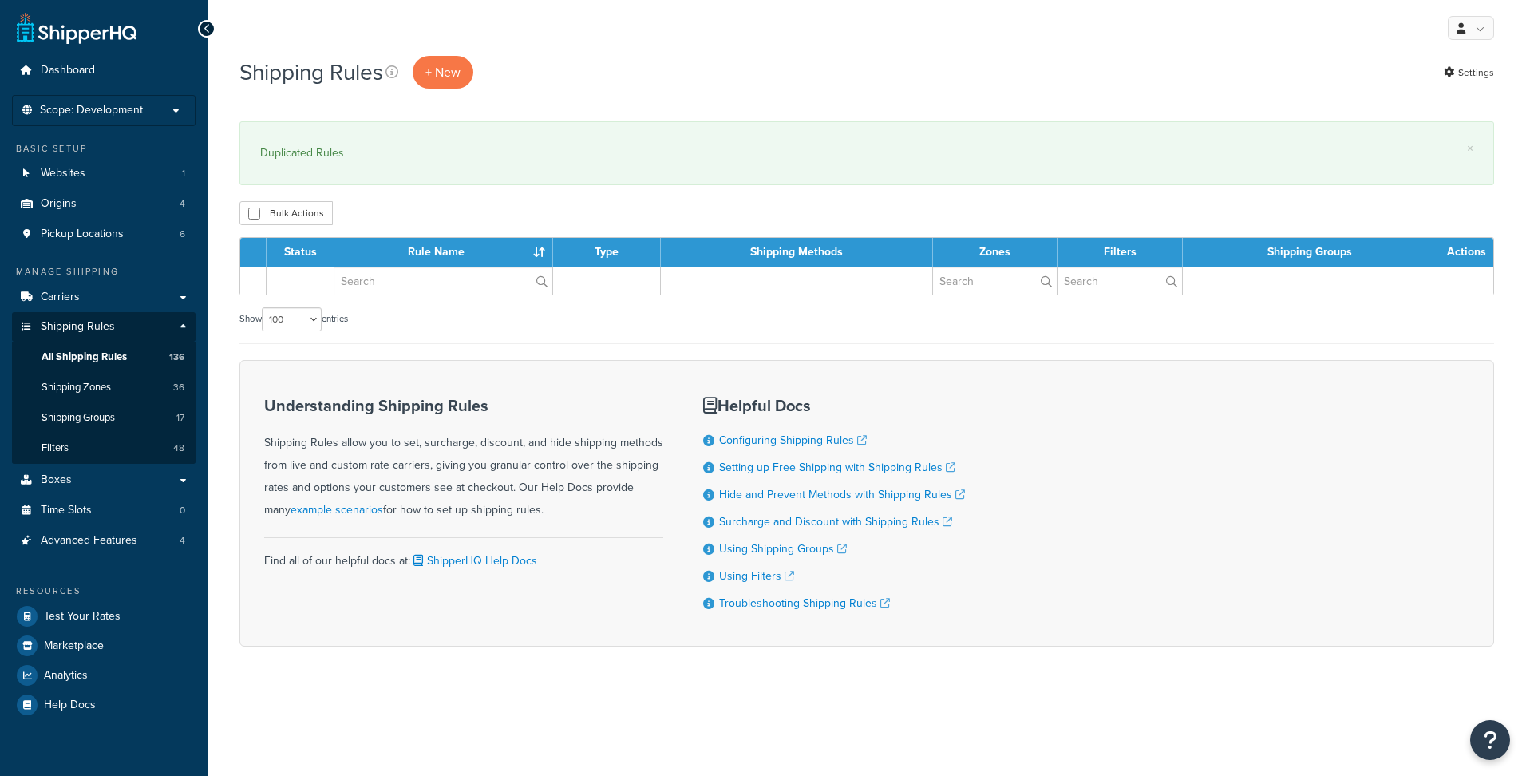
select select "100"
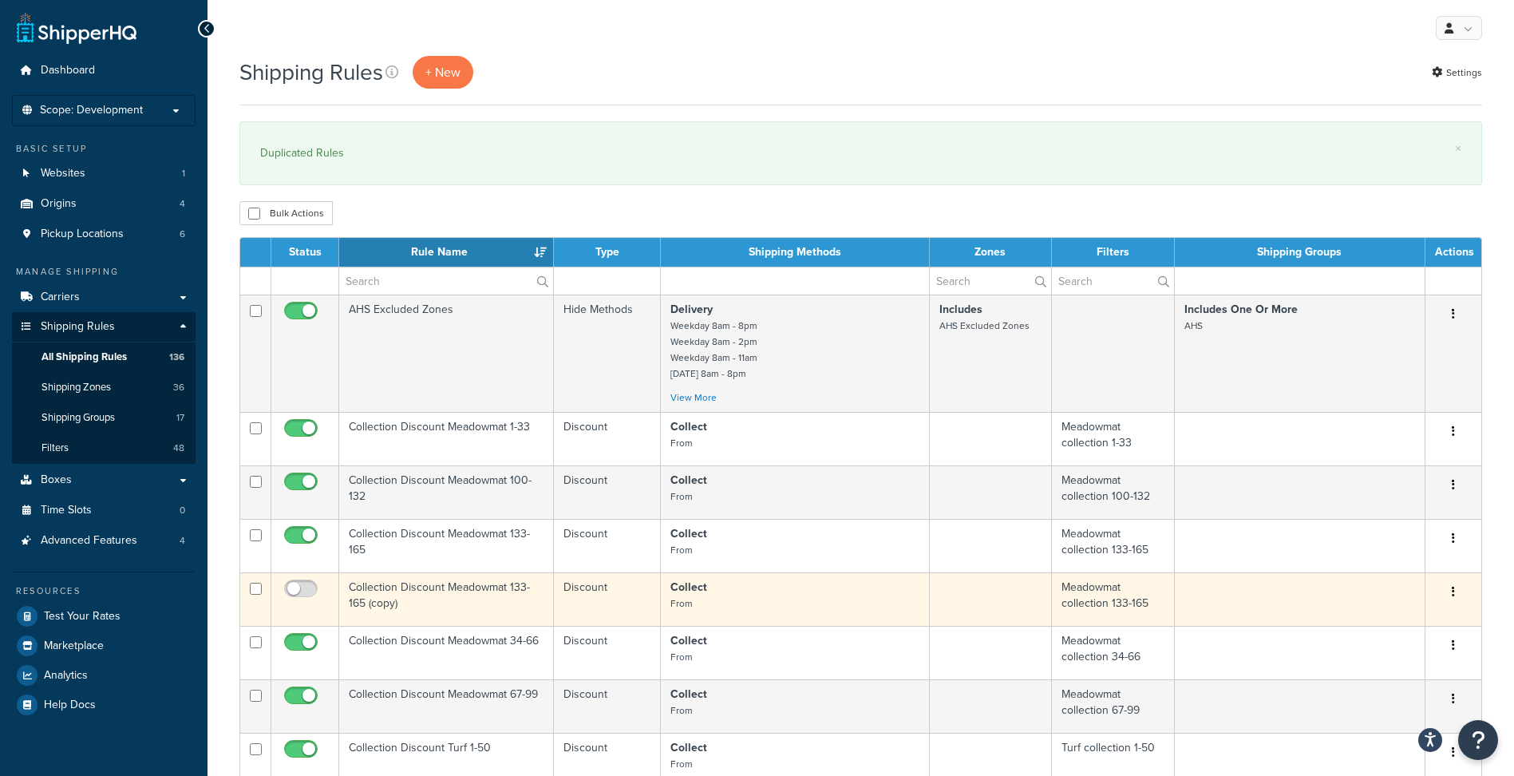
click at [399, 590] on td "Collection Discount Meadowmat 133-165 (copy)" at bounding box center [446, 598] width 215 height 53
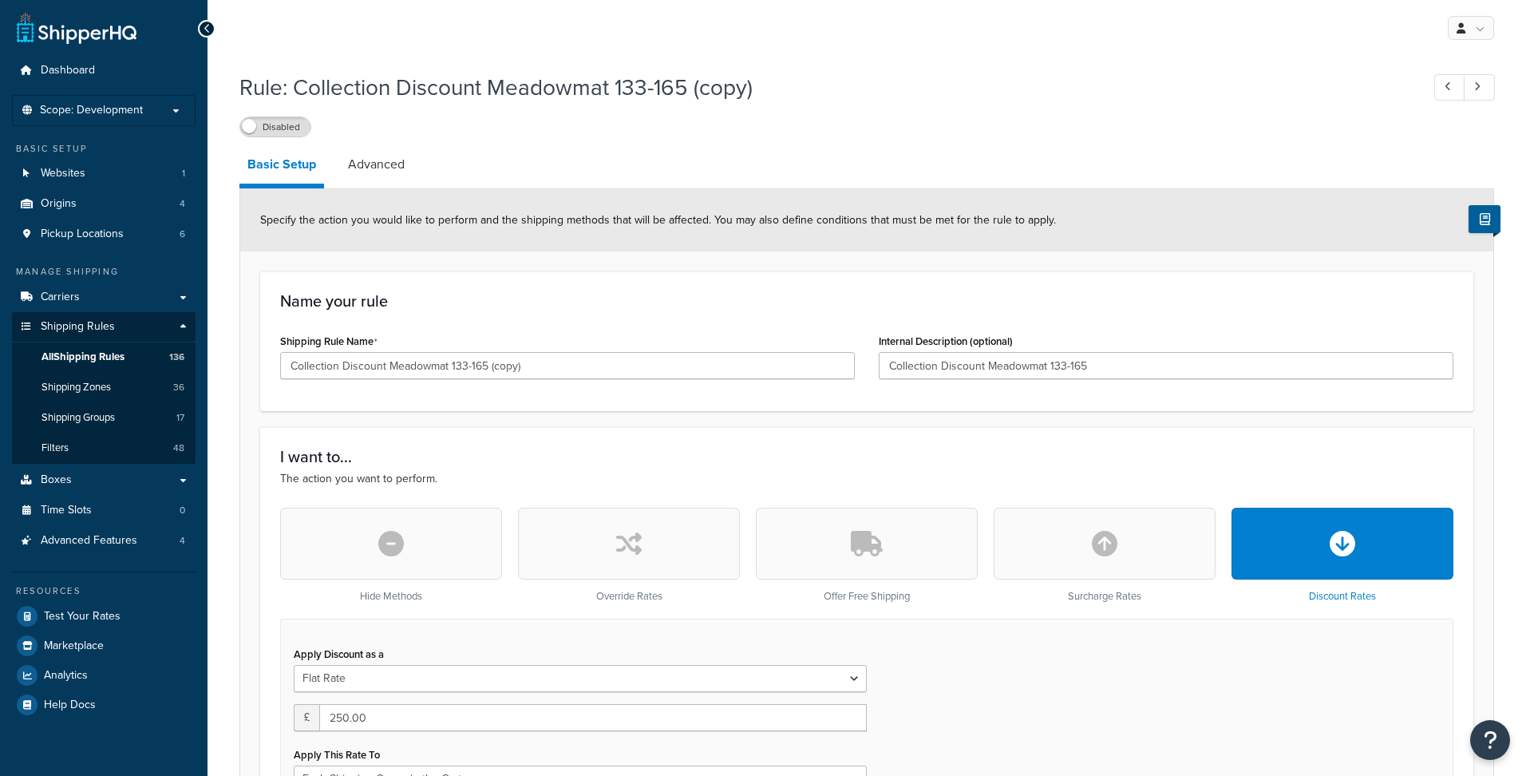
select select "SHIPPING_GROUP"
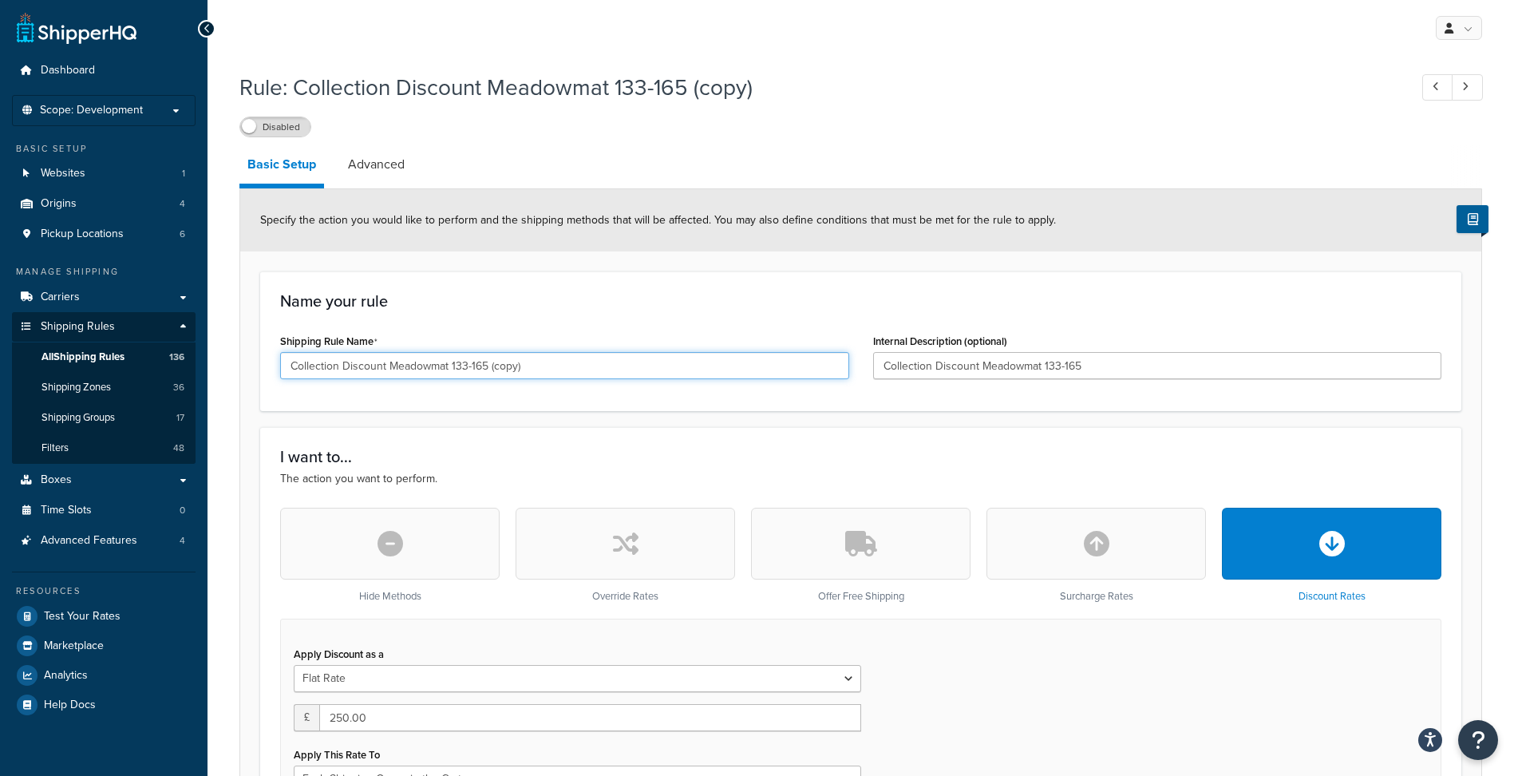
drag, startPoint x: 456, startPoint y: 365, endPoint x: 615, endPoint y: 365, distance: 158.8
click at [615, 365] on input "Collection Discount Meadowmat 133-165 (copy)" at bounding box center [564, 365] width 569 height 27
type input "Collection Discount Meadowmat 166-198"
click at [1047, 365] on input "Collection Discount Meadowmat 133-165" at bounding box center [1157, 365] width 569 height 27
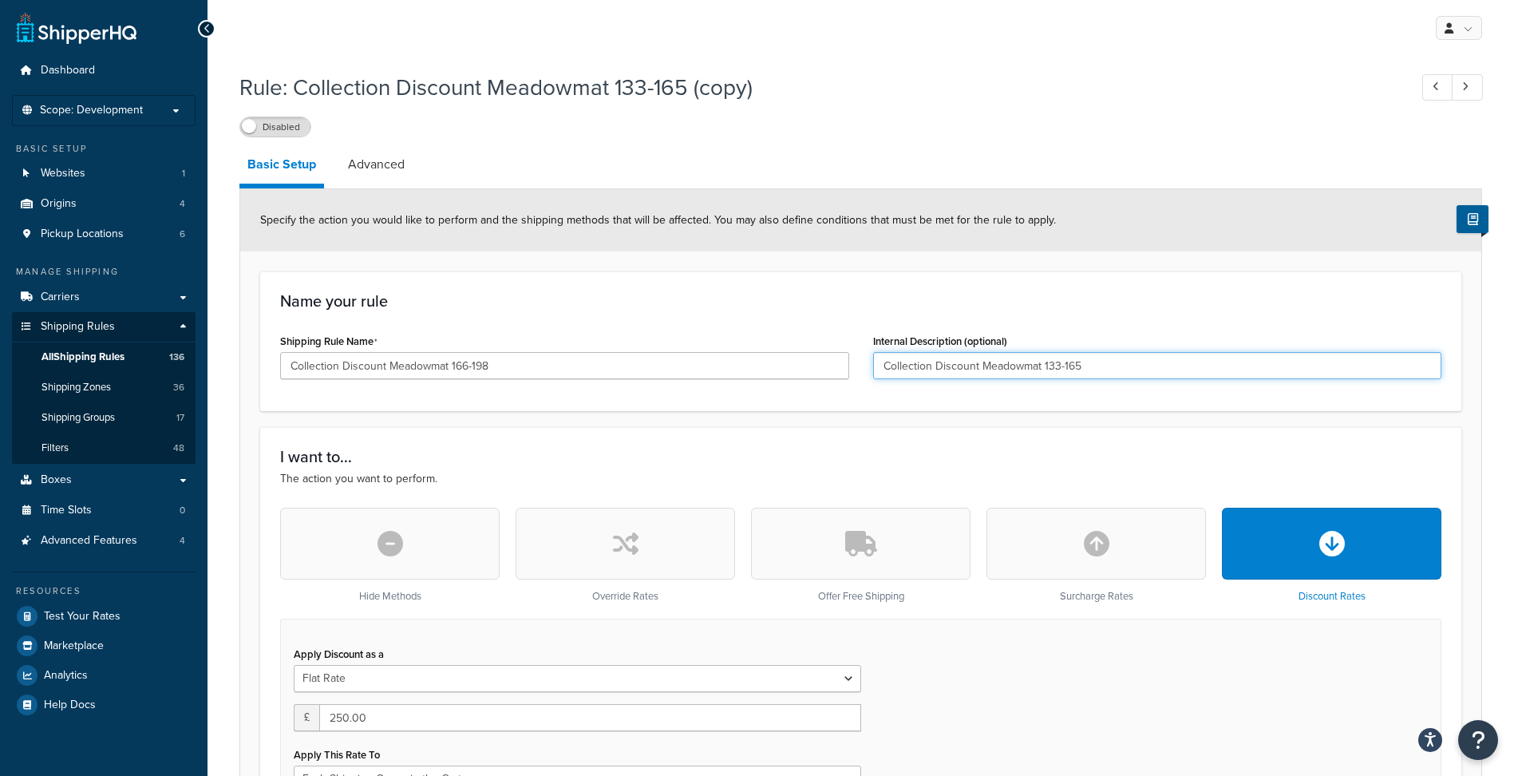
click at [1047, 365] on input "Collection Discount Meadowmat 133-165" at bounding box center [1157, 365] width 569 height 27
paste input "66-198"
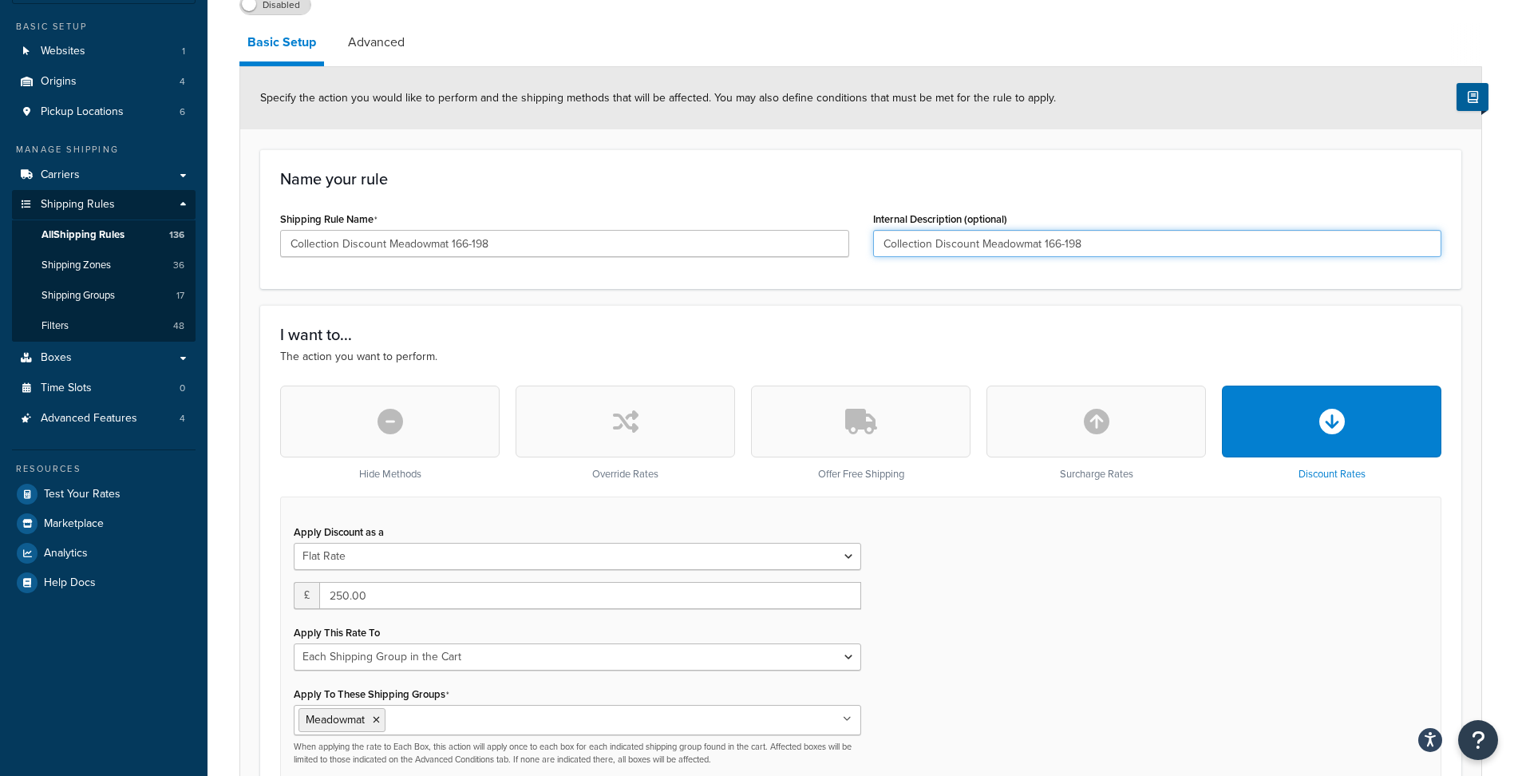
scroll to position [160, 0]
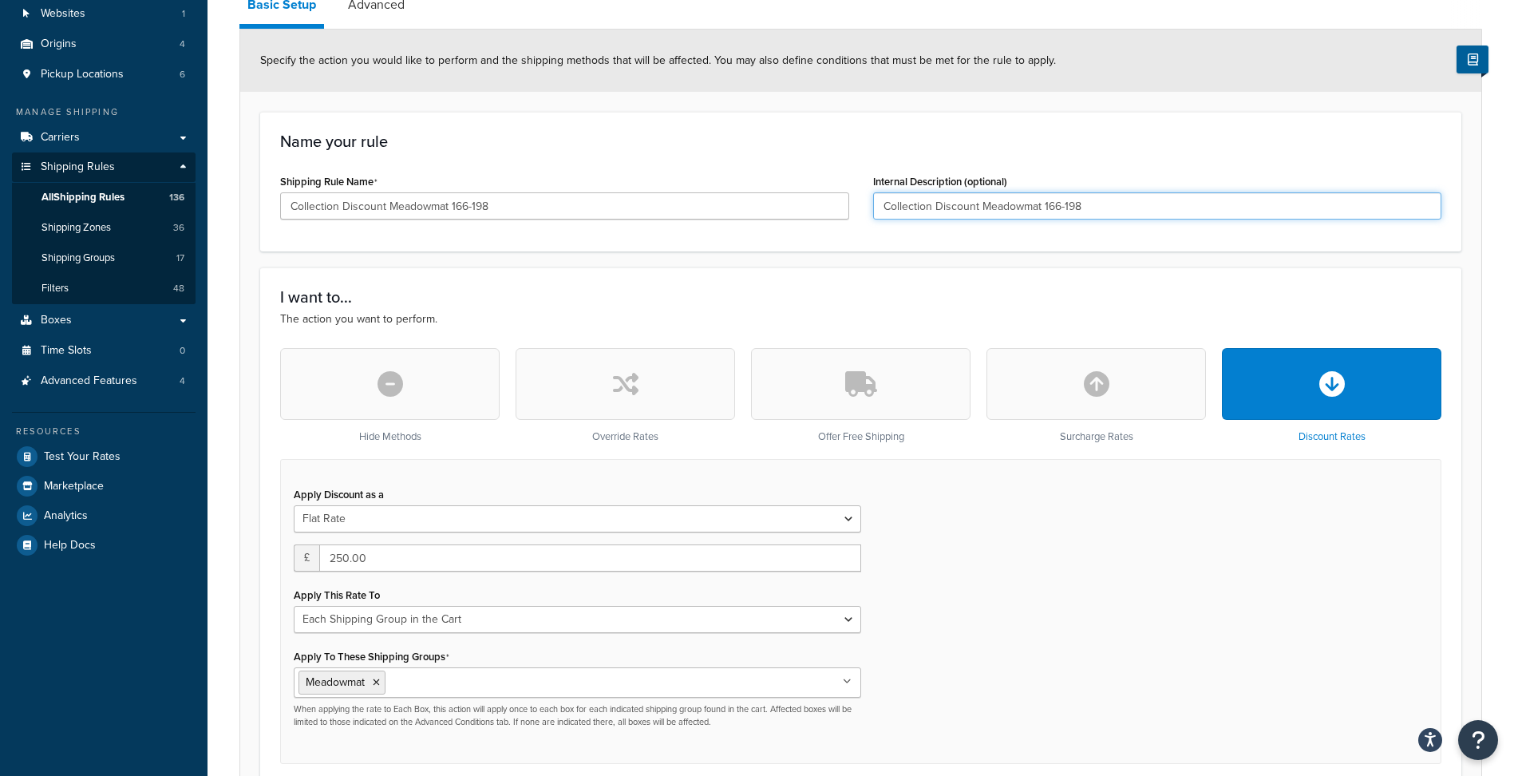
type input "Collection Discount Meadowmat 166-198"
click at [421, 553] on input "250.00" at bounding box center [590, 557] width 542 height 27
type input "300"
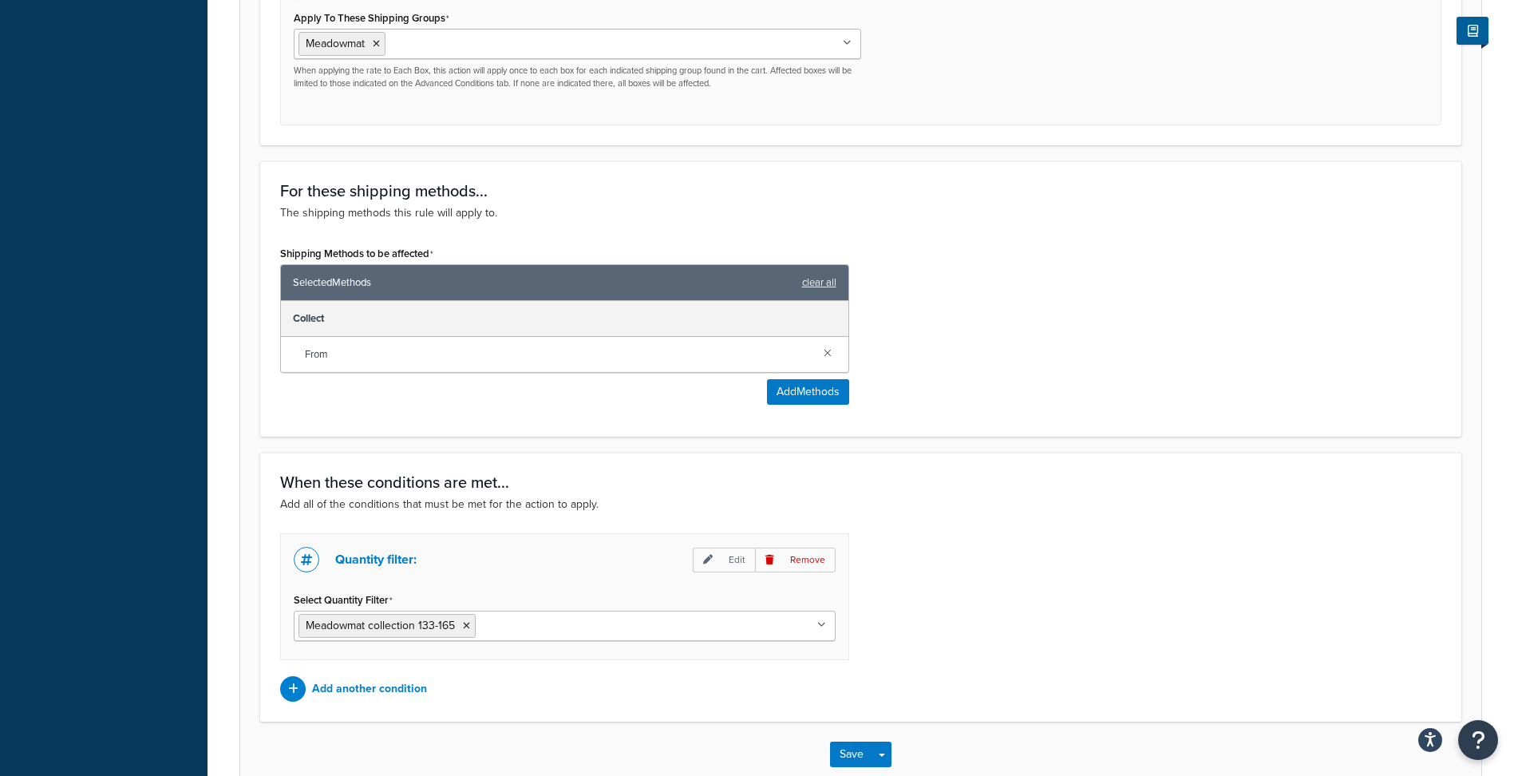
scroll to position [878, 0]
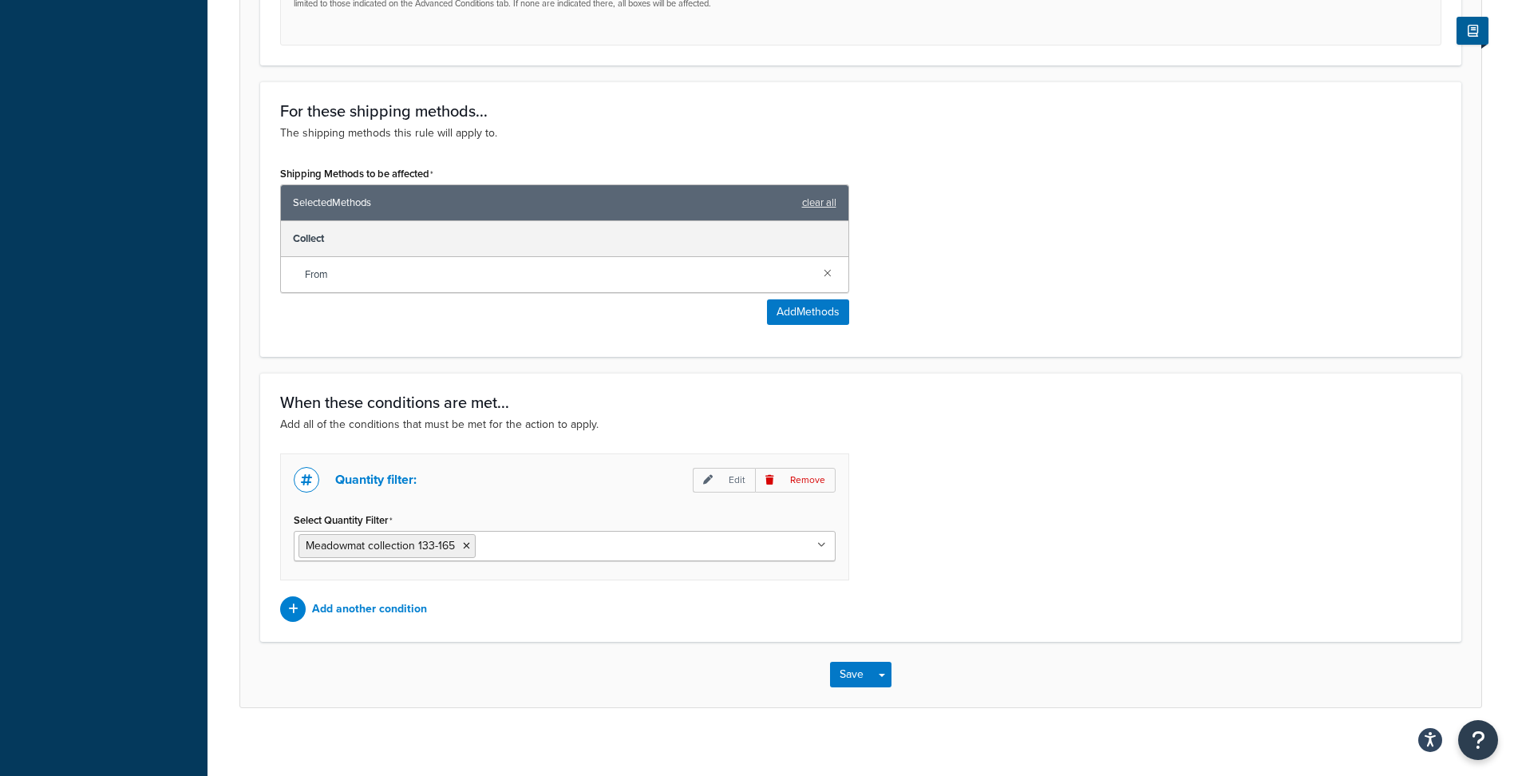
click at [505, 543] on input "Select Quantity Filter" at bounding box center [550, 545] width 141 height 18
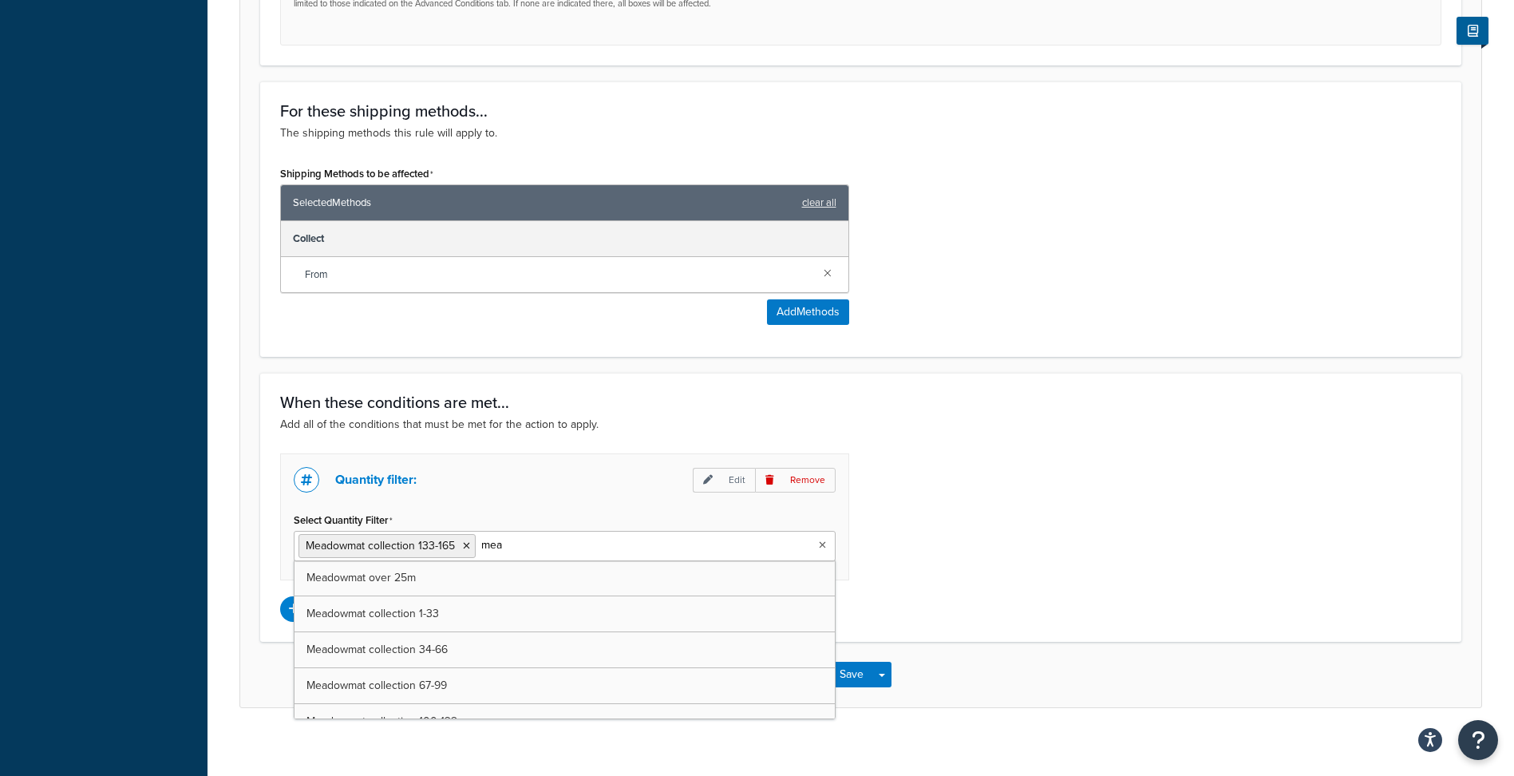
type input "mead"
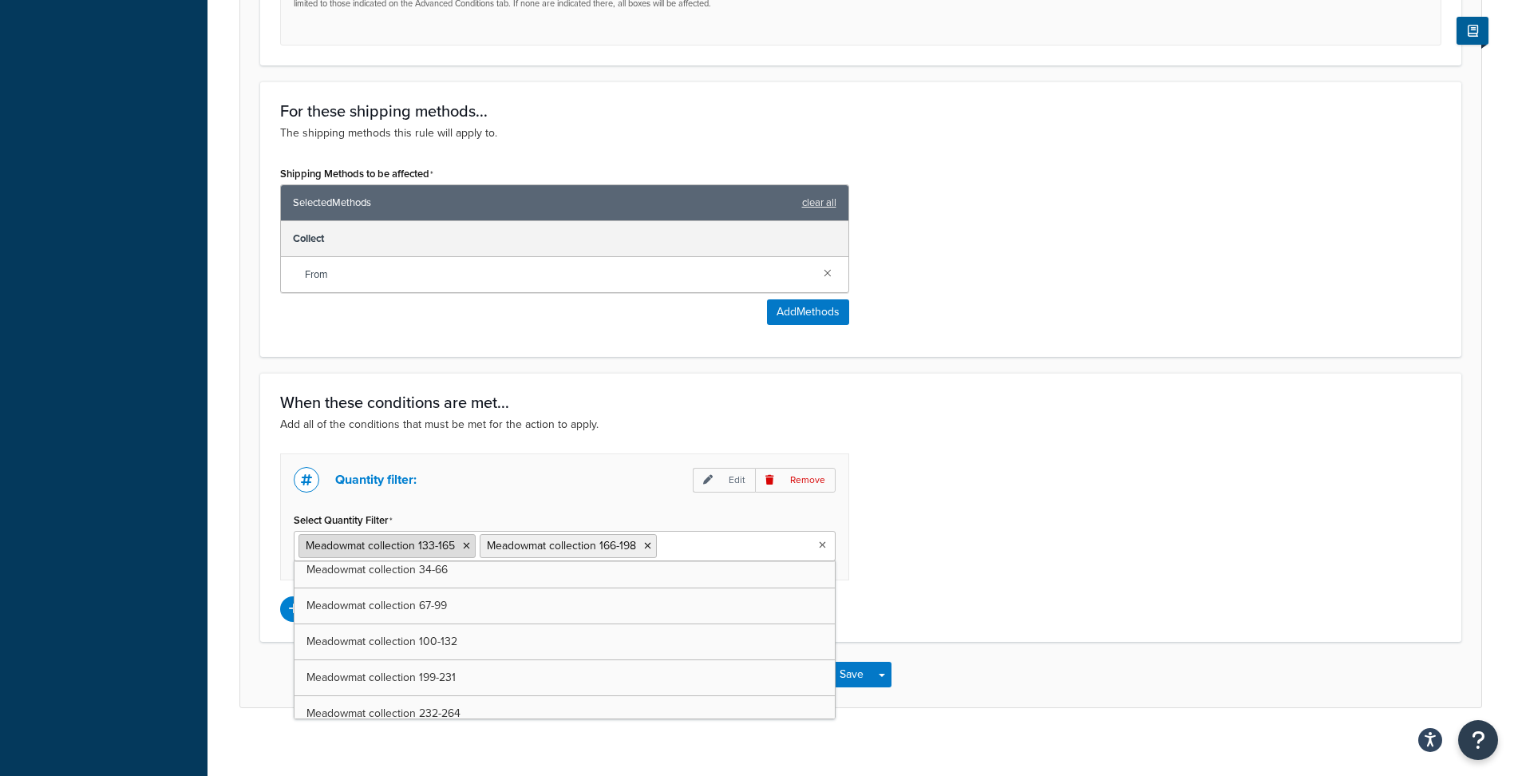
click at [465, 546] on icon at bounding box center [466, 546] width 7 height 10
click at [1023, 521] on div "Quantity filter: Edit Remove Select Quantity Filter Meadowmat collection 166-19…" at bounding box center [860, 537] width 1185 height 168
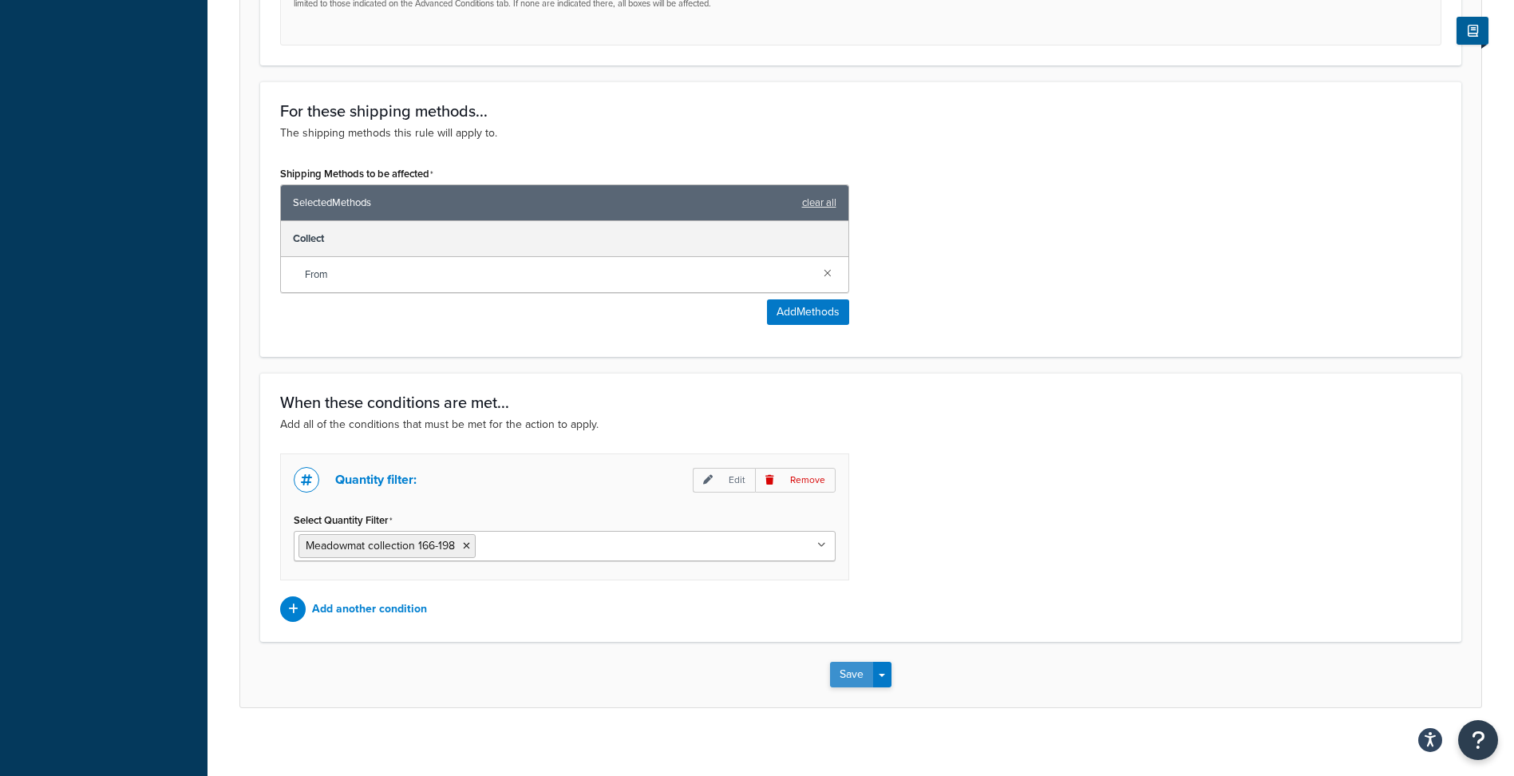
click at [846, 668] on button "Save" at bounding box center [851, 674] width 43 height 26
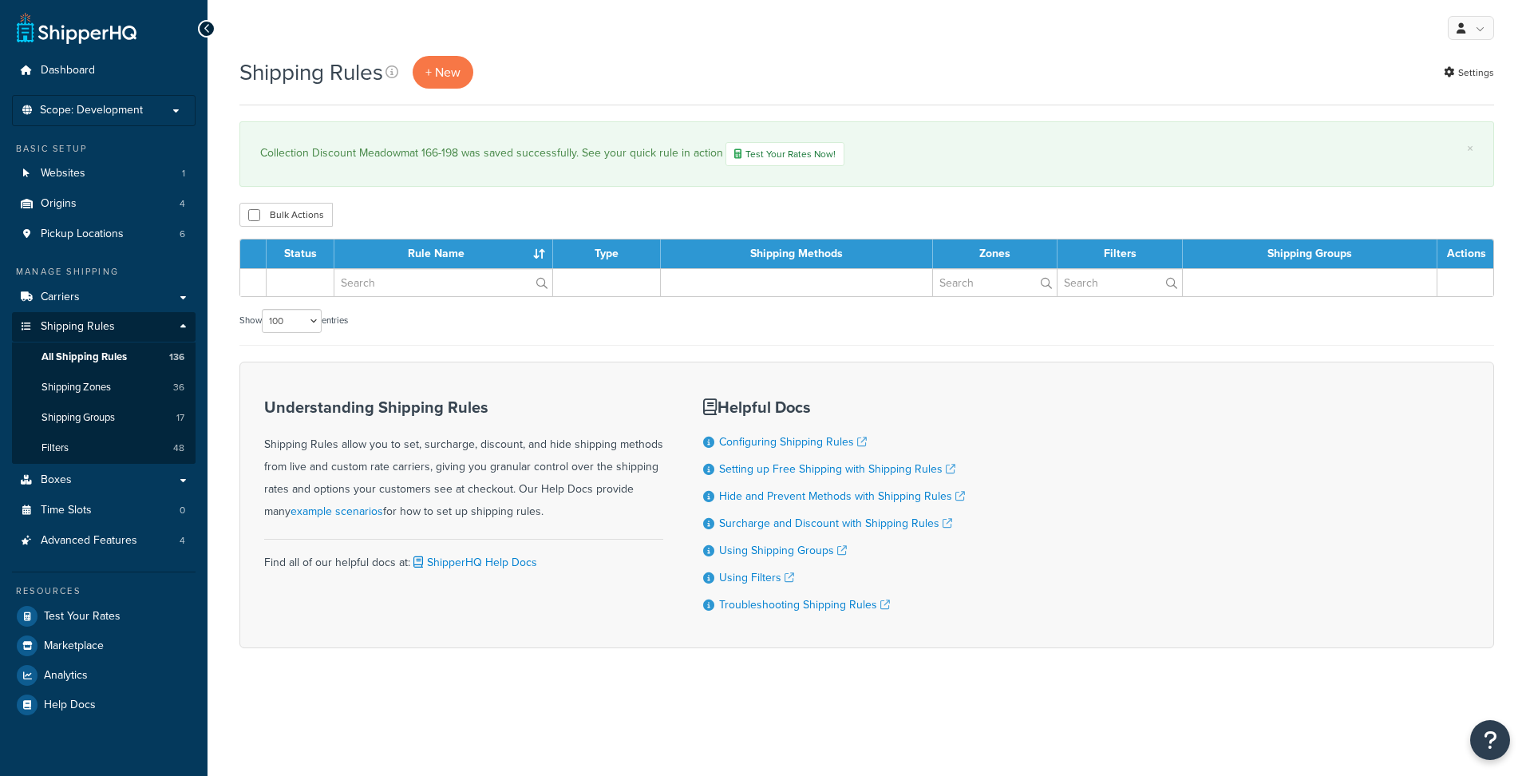
select select "100"
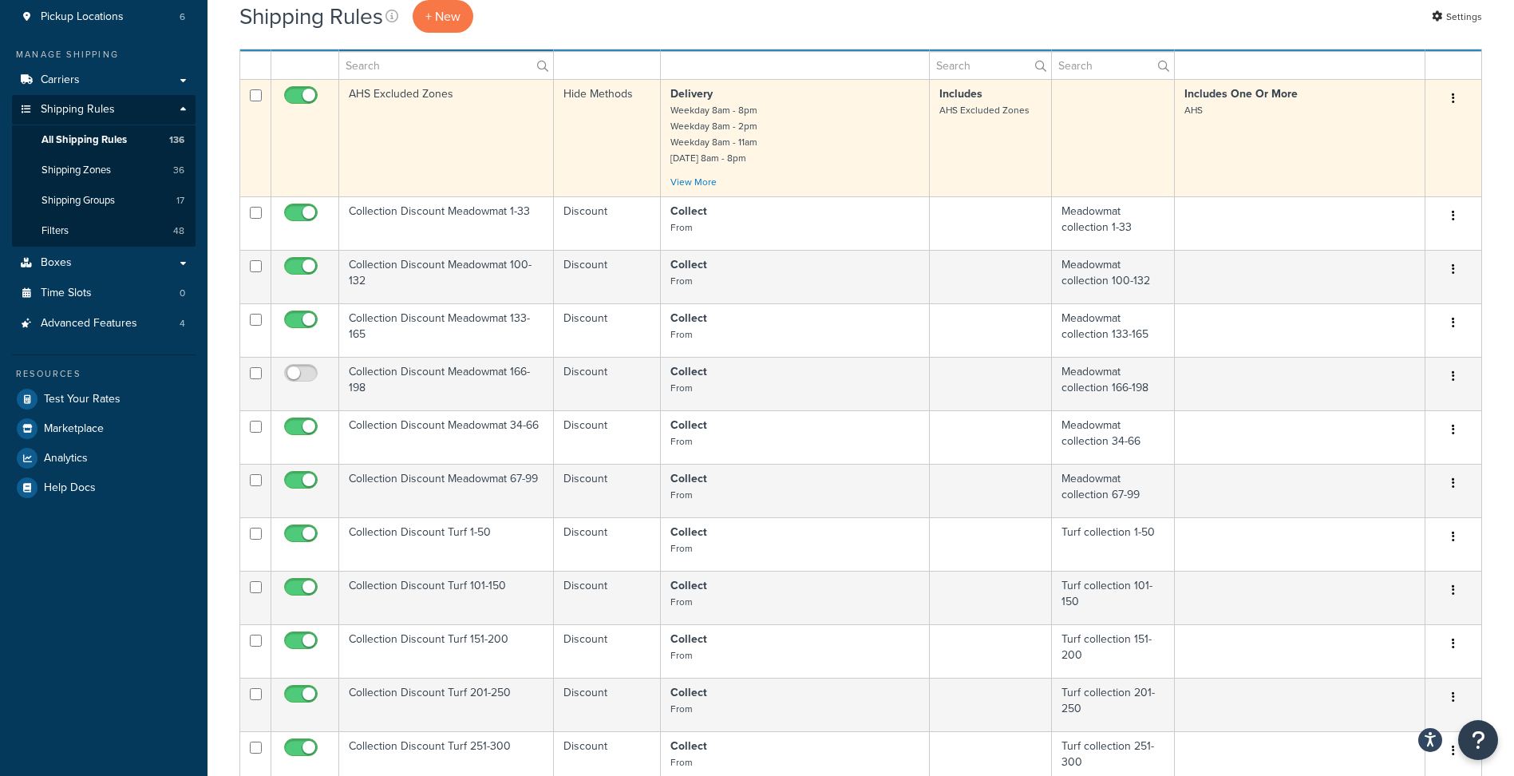
scroll to position [239, 0]
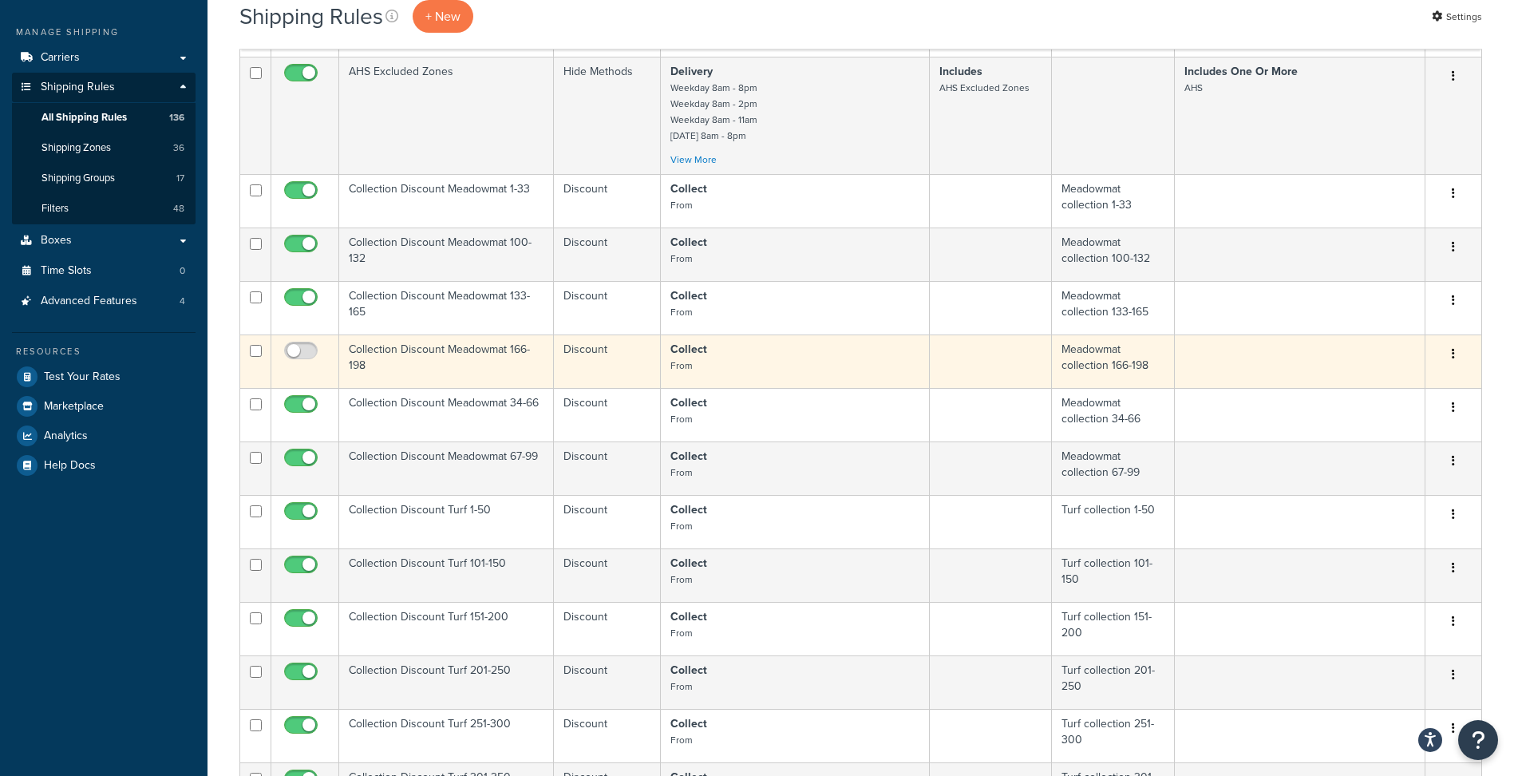
click at [255, 349] on input "checkbox" at bounding box center [256, 351] width 12 height 12
checkbox input "true"
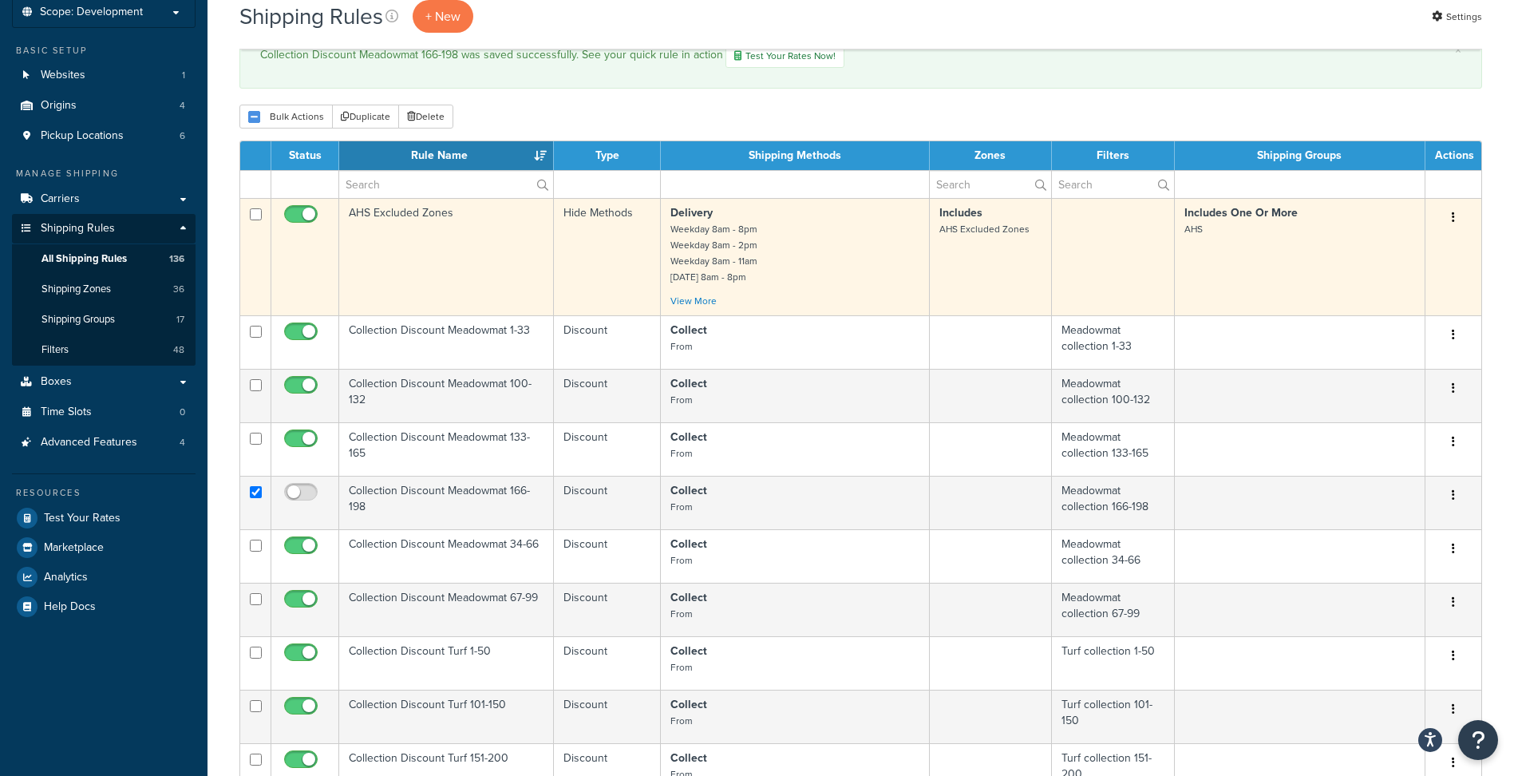
scroll to position [80, 0]
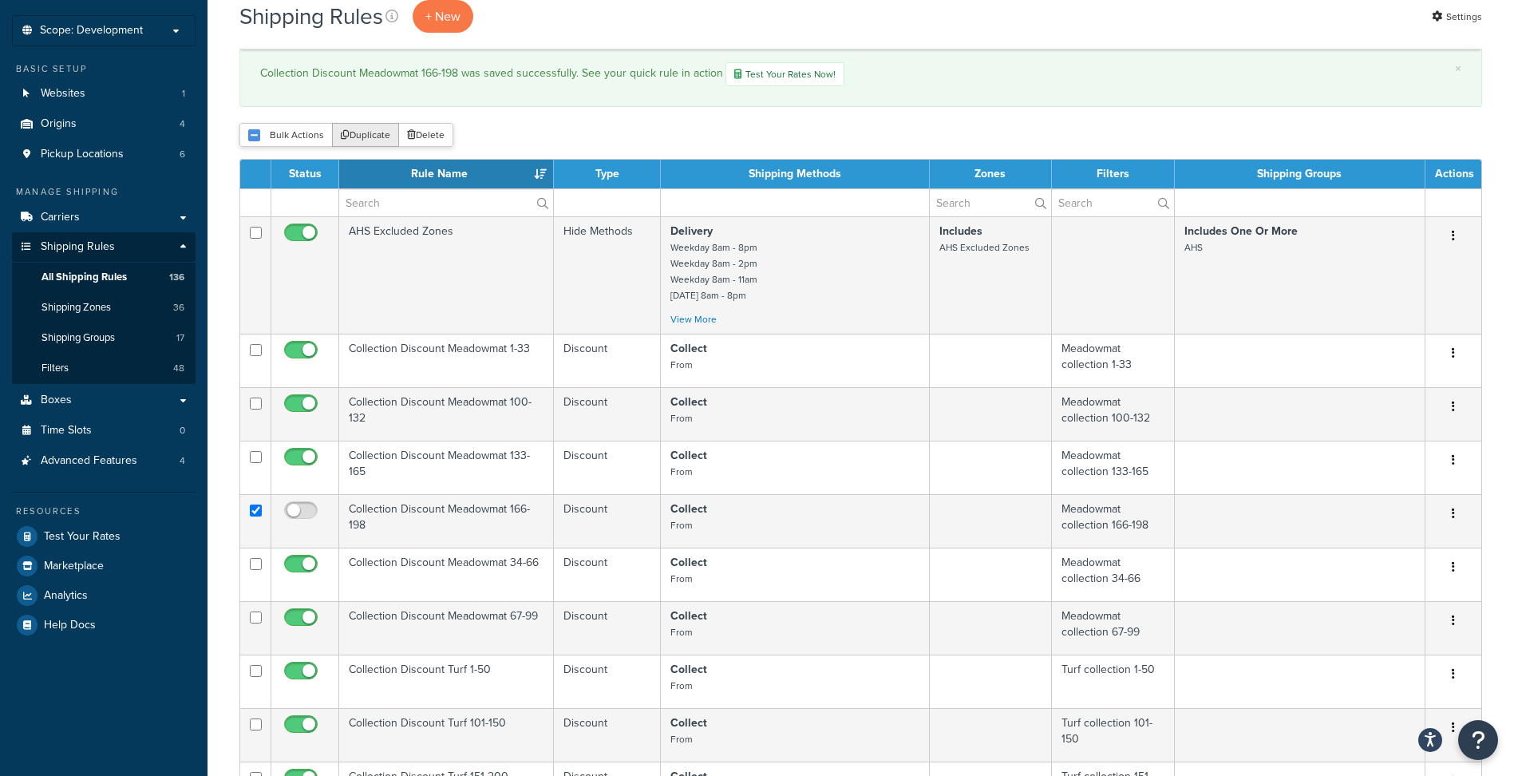
click at [380, 134] on button "Duplicate" at bounding box center [365, 135] width 67 height 24
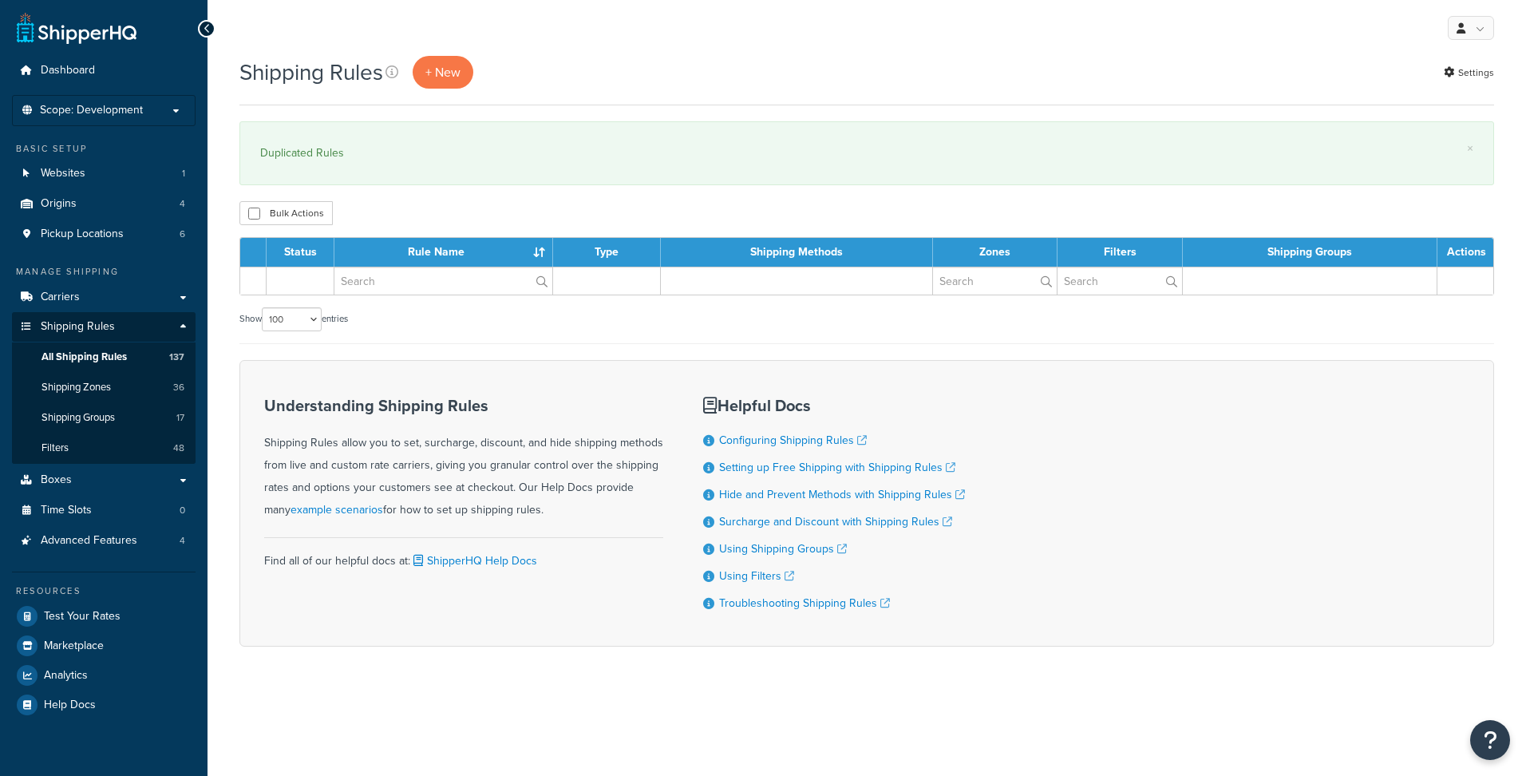
select select "100"
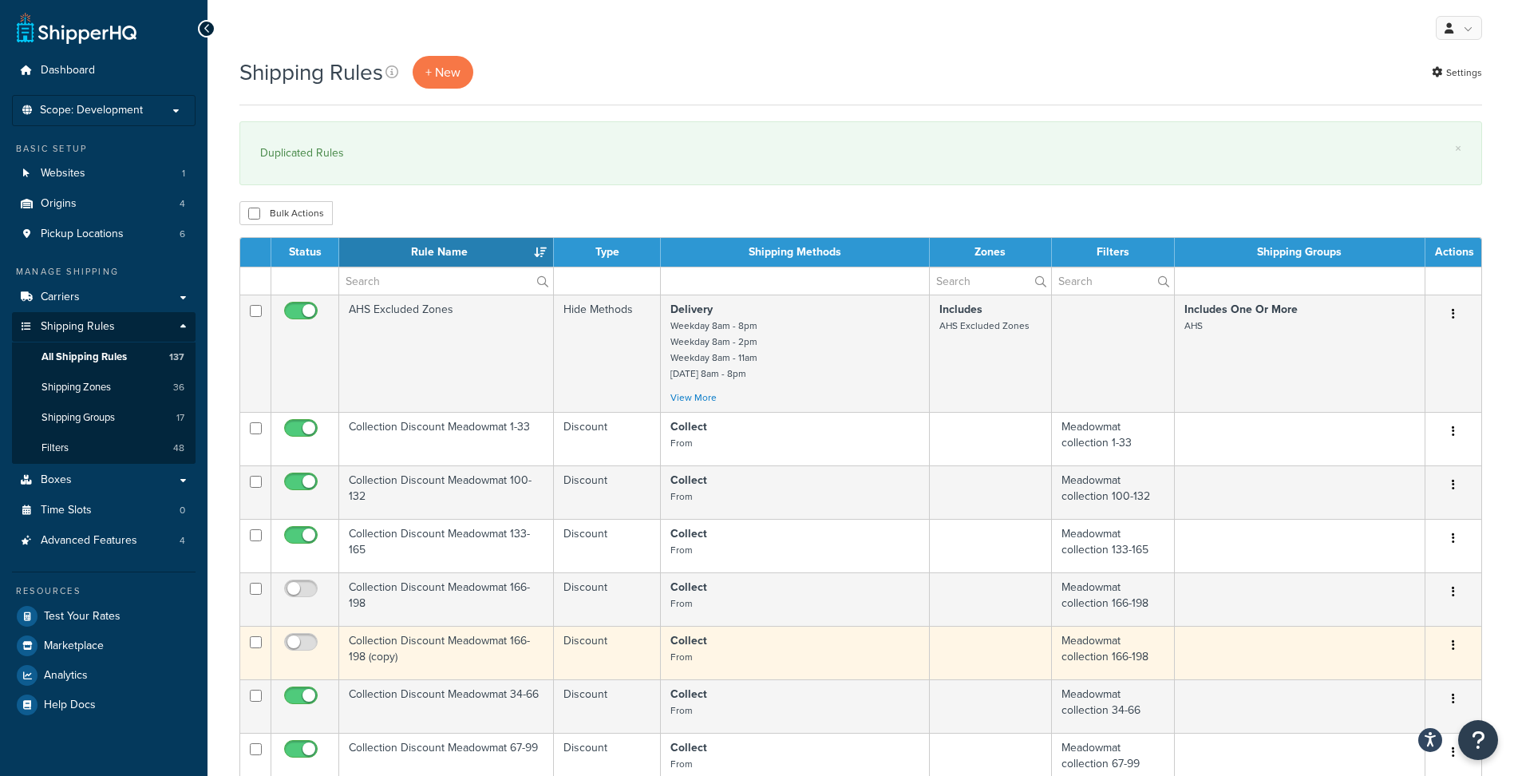
click at [454, 643] on td "Collection Discount Meadowmat 166-198 (copy)" at bounding box center [446, 652] width 215 height 53
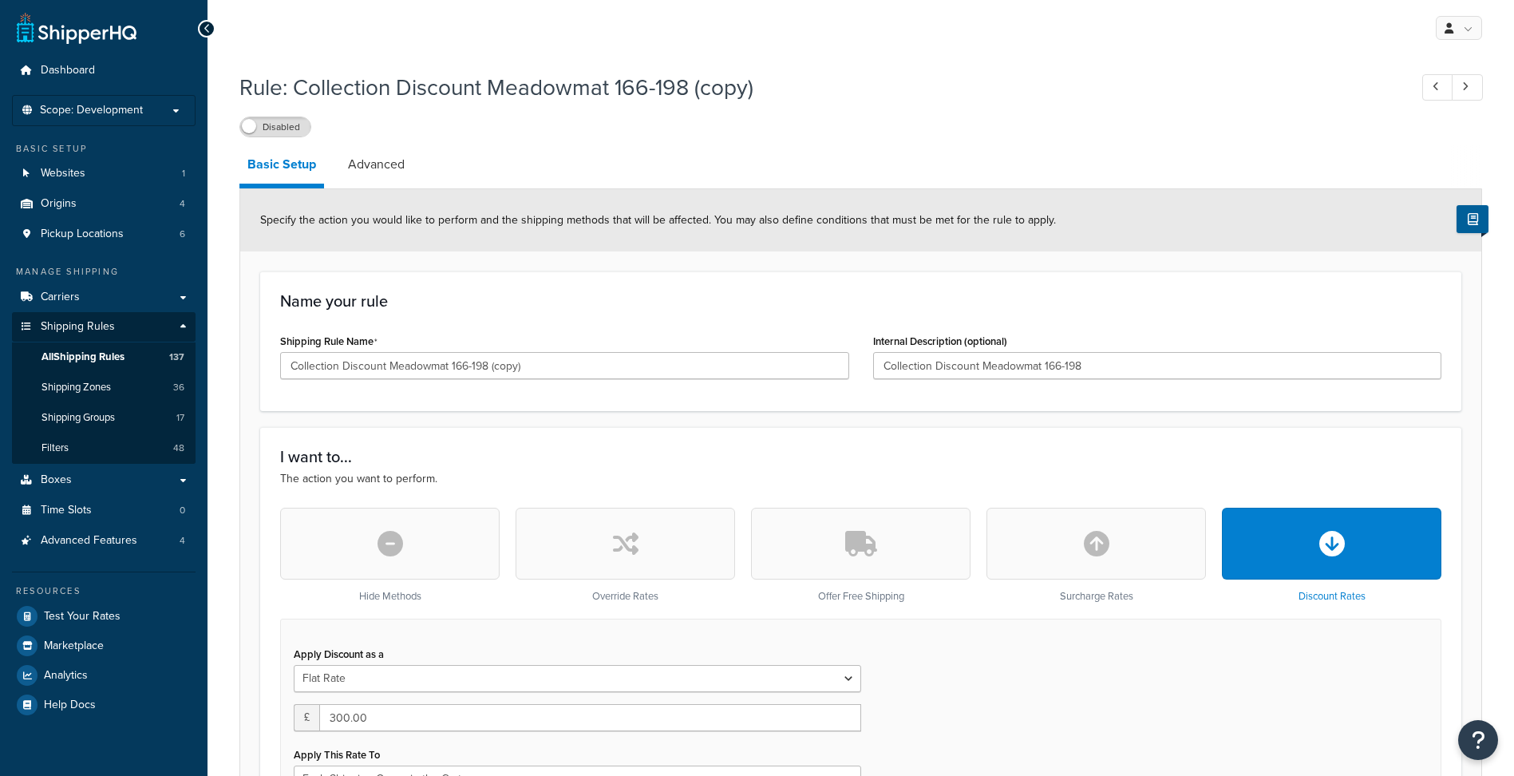
select select "SHIPPING_GROUP"
drag, startPoint x: 455, startPoint y: 362, endPoint x: 558, endPoint y: 358, distance: 103.0
click at [558, 358] on input "Collection Discount Meadowmat 166-198 (copy)" at bounding box center [564, 365] width 569 height 27
type input "Collection Discount Meadowmat 199-231"
click at [955, 364] on input "Collection Discount Meadowmat 166-198" at bounding box center [1157, 365] width 569 height 27
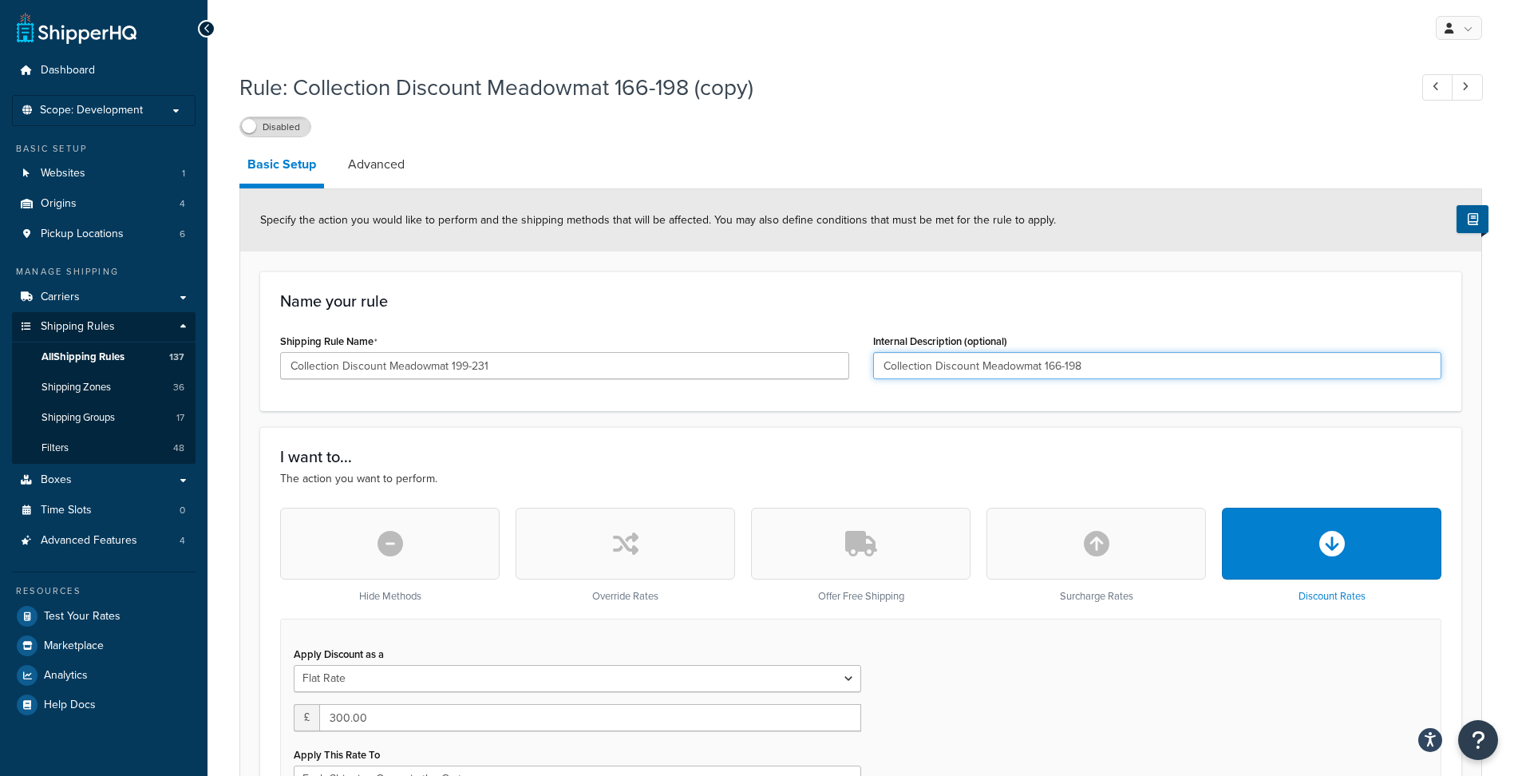
click at [955, 364] on input "Collection Discount Meadowmat 166-198" at bounding box center [1157, 365] width 569 height 27
paste input "99-231"
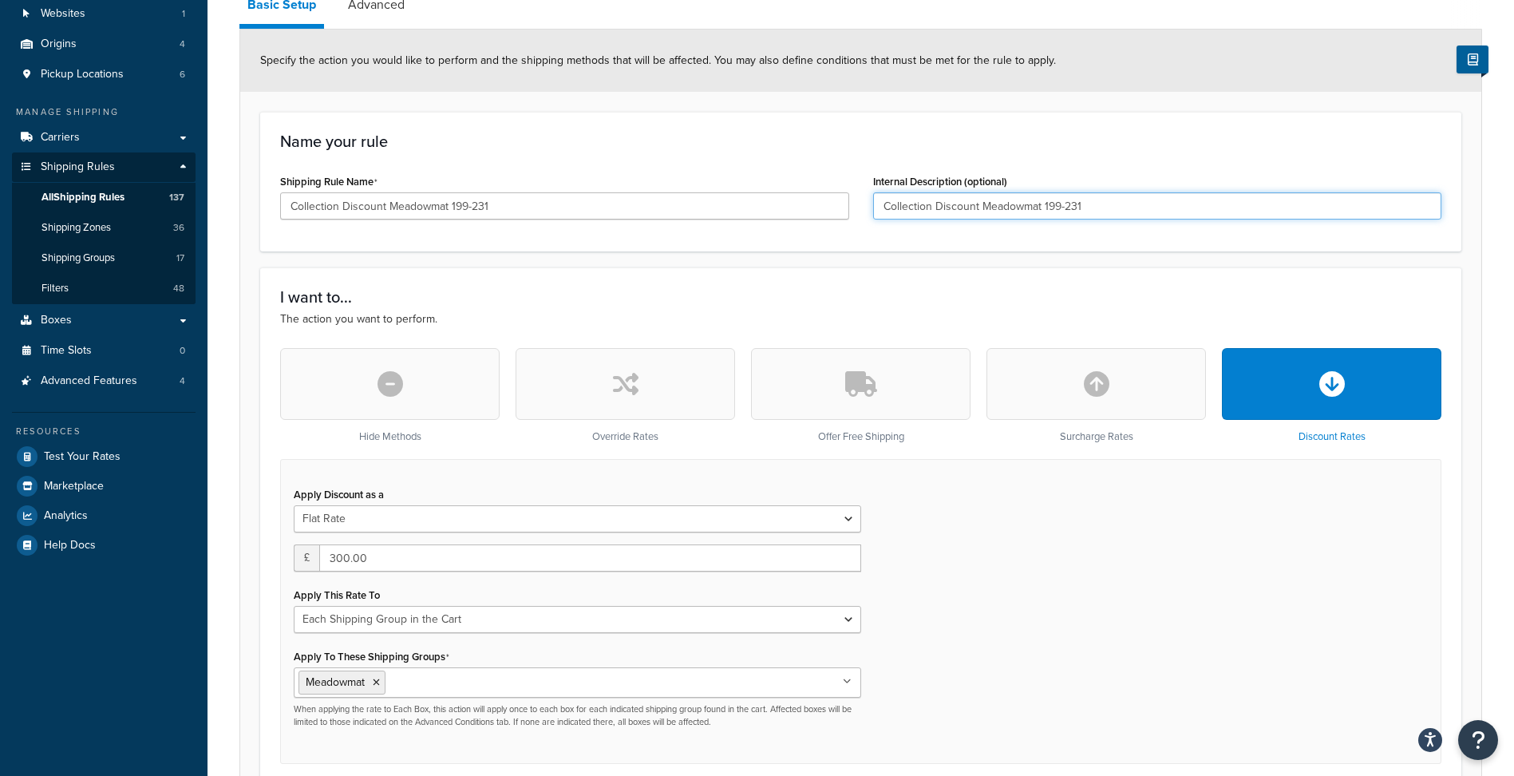
type input "Collection Discount Meadowmat 199-231"
click at [354, 562] on input "300.00" at bounding box center [590, 557] width 542 height 27
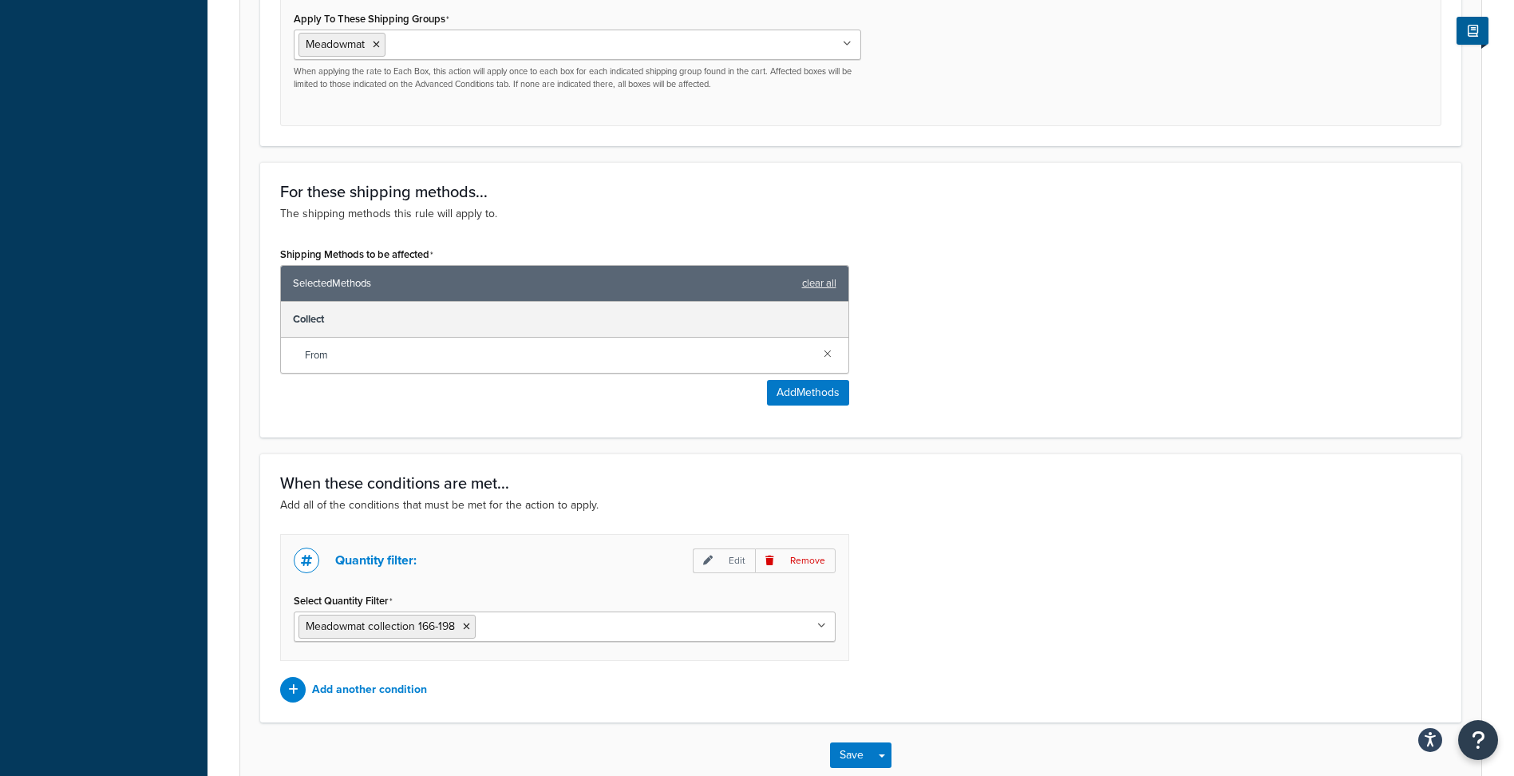
scroll to position [798, 0]
type input "350"
click at [506, 633] on input "Select Quantity Filter" at bounding box center [550, 625] width 141 height 18
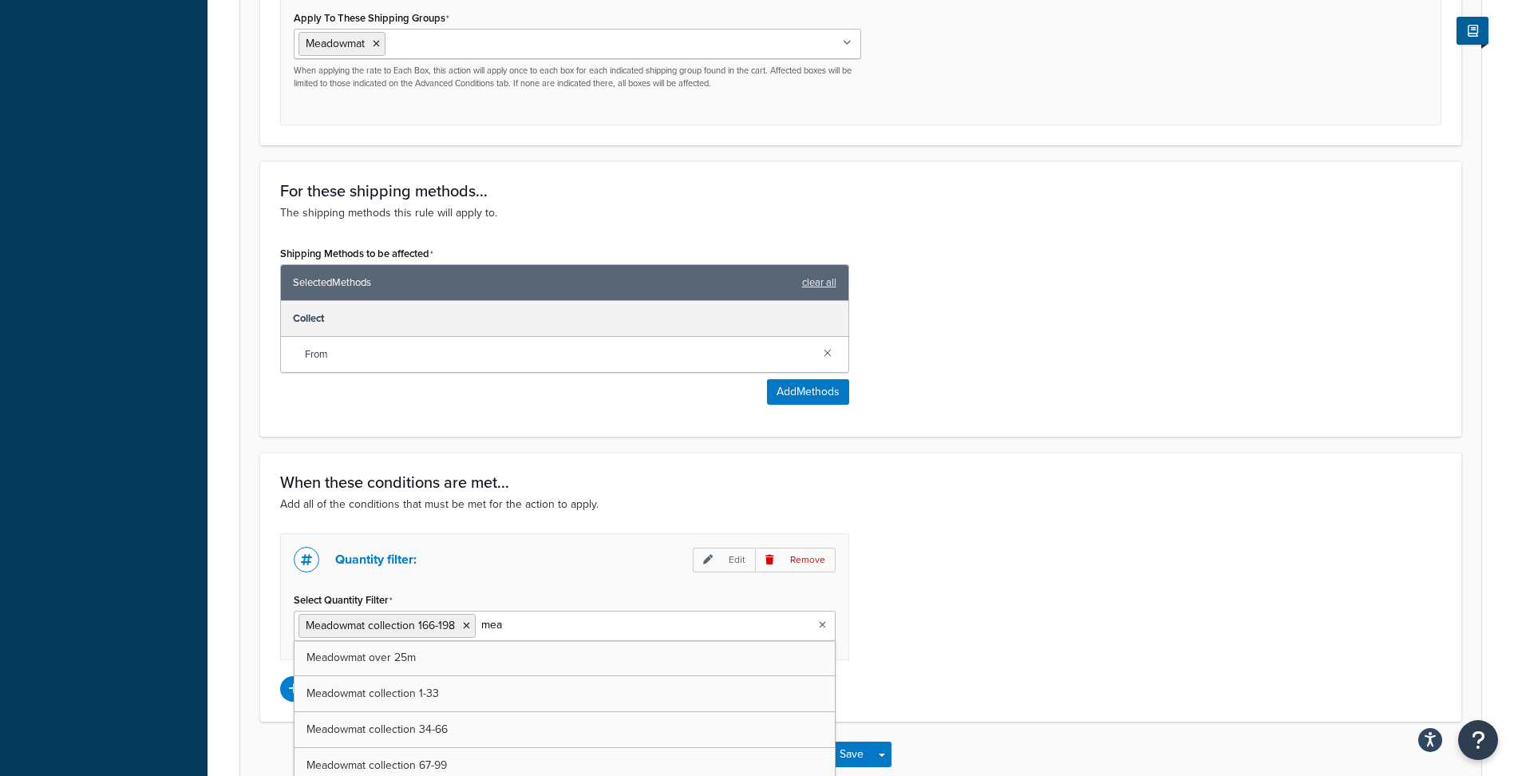
type input "mead"
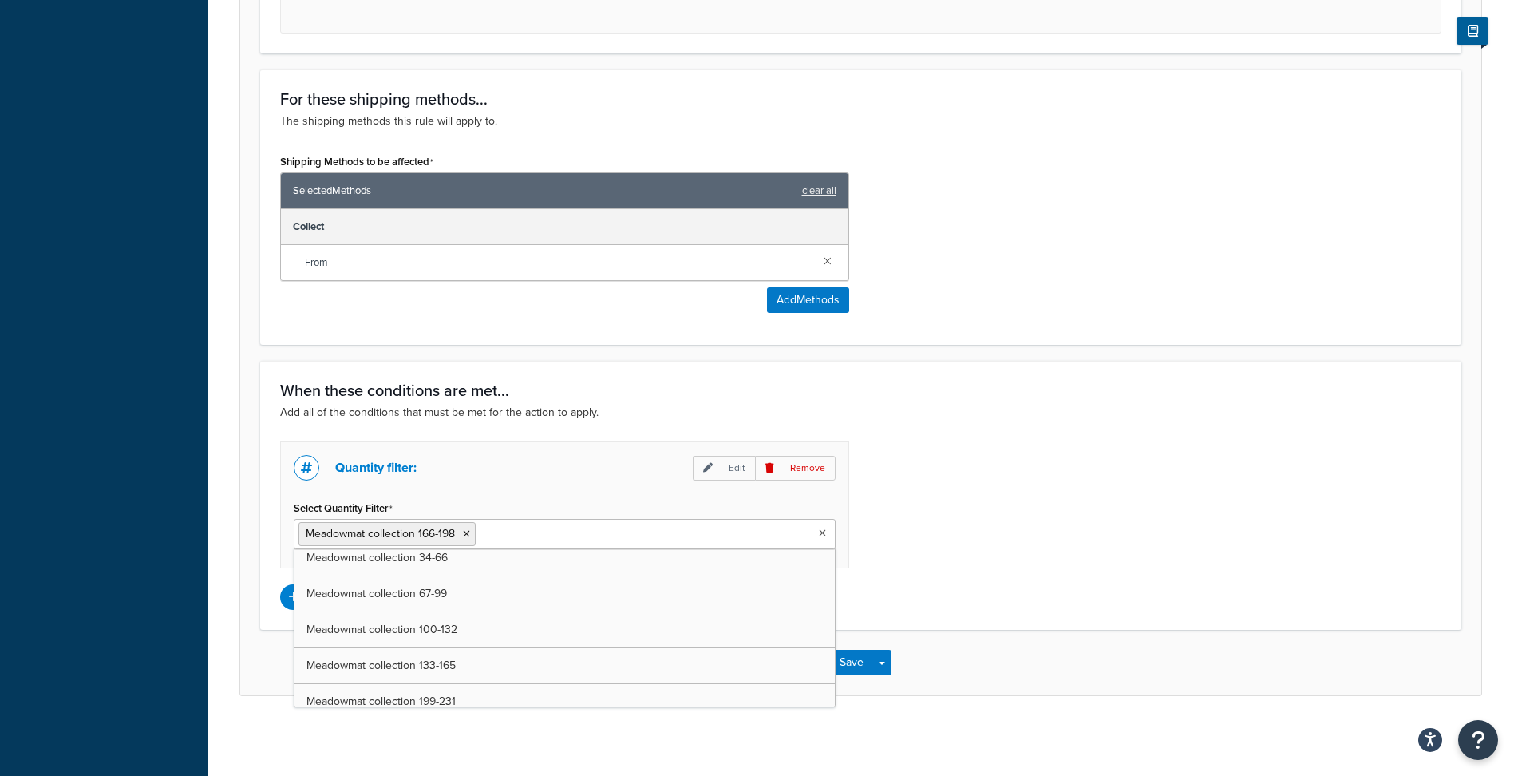
scroll to position [618, 0]
click at [467, 529] on icon at bounding box center [466, 534] width 7 height 10
click at [939, 519] on div "Quantity filter: Edit Remove Select Quantity Filter Meadowmat collection 199-23…" at bounding box center [860, 525] width 1185 height 168
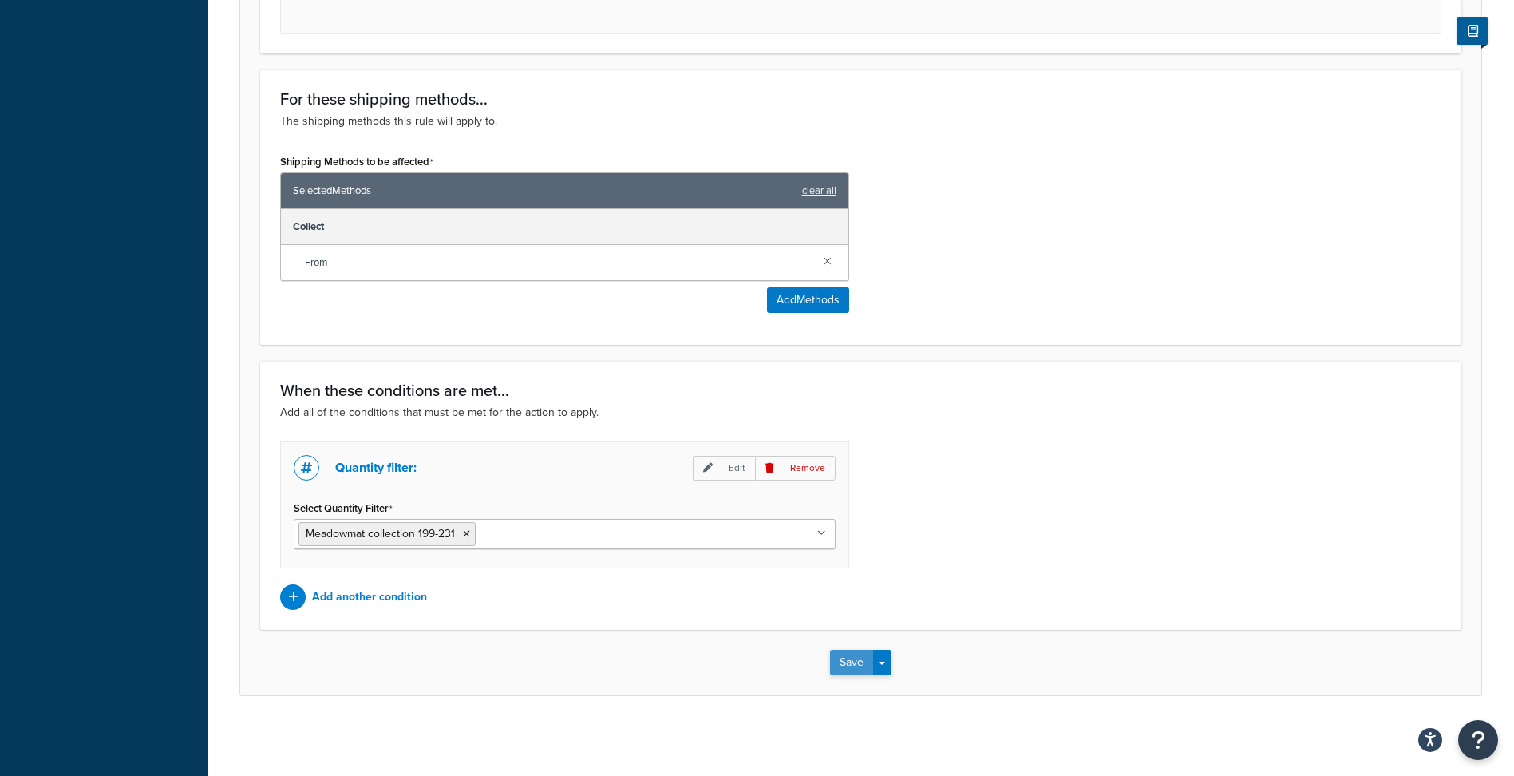
click at [843, 659] on button "Save" at bounding box center [851, 663] width 43 height 26
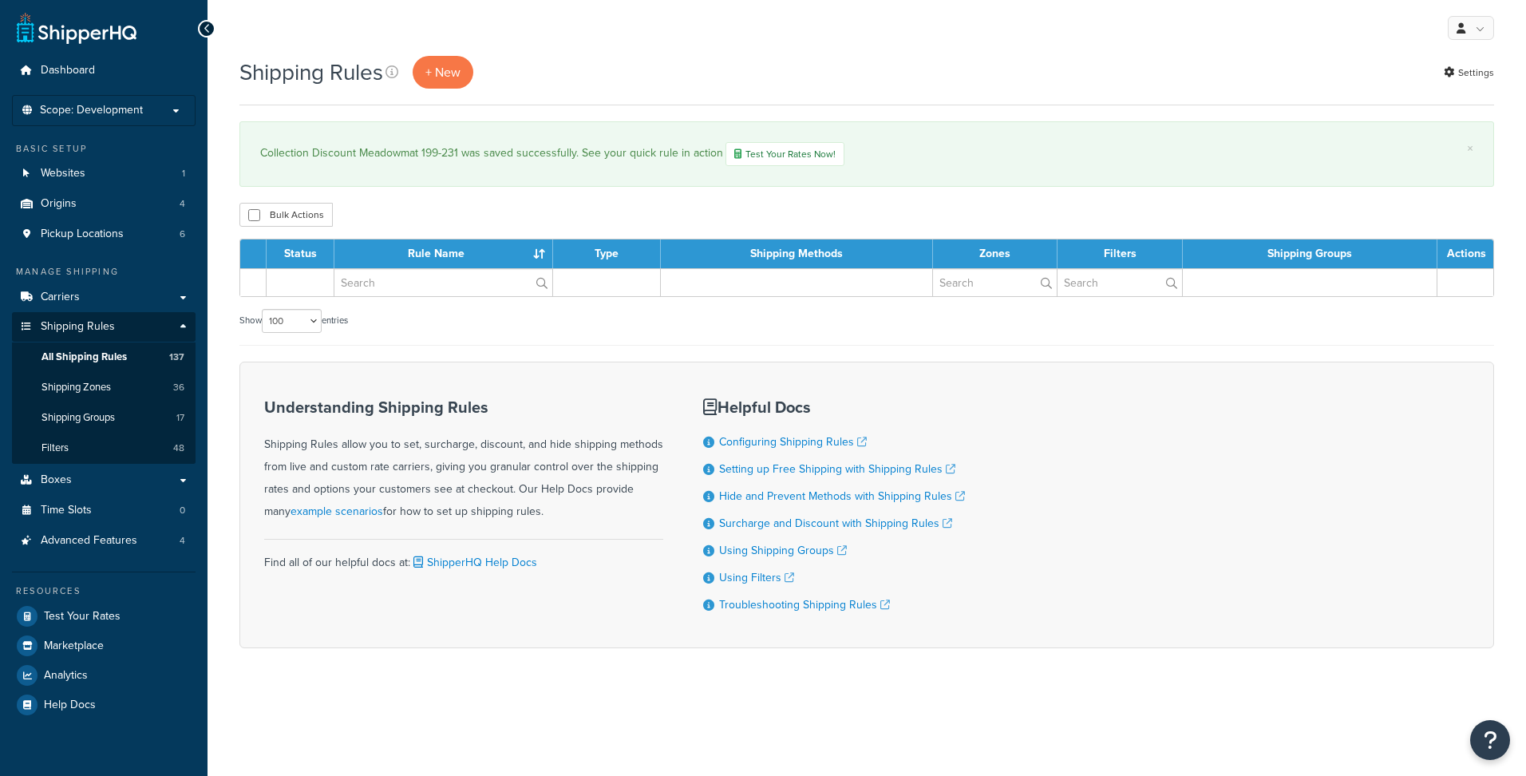
select select "100"
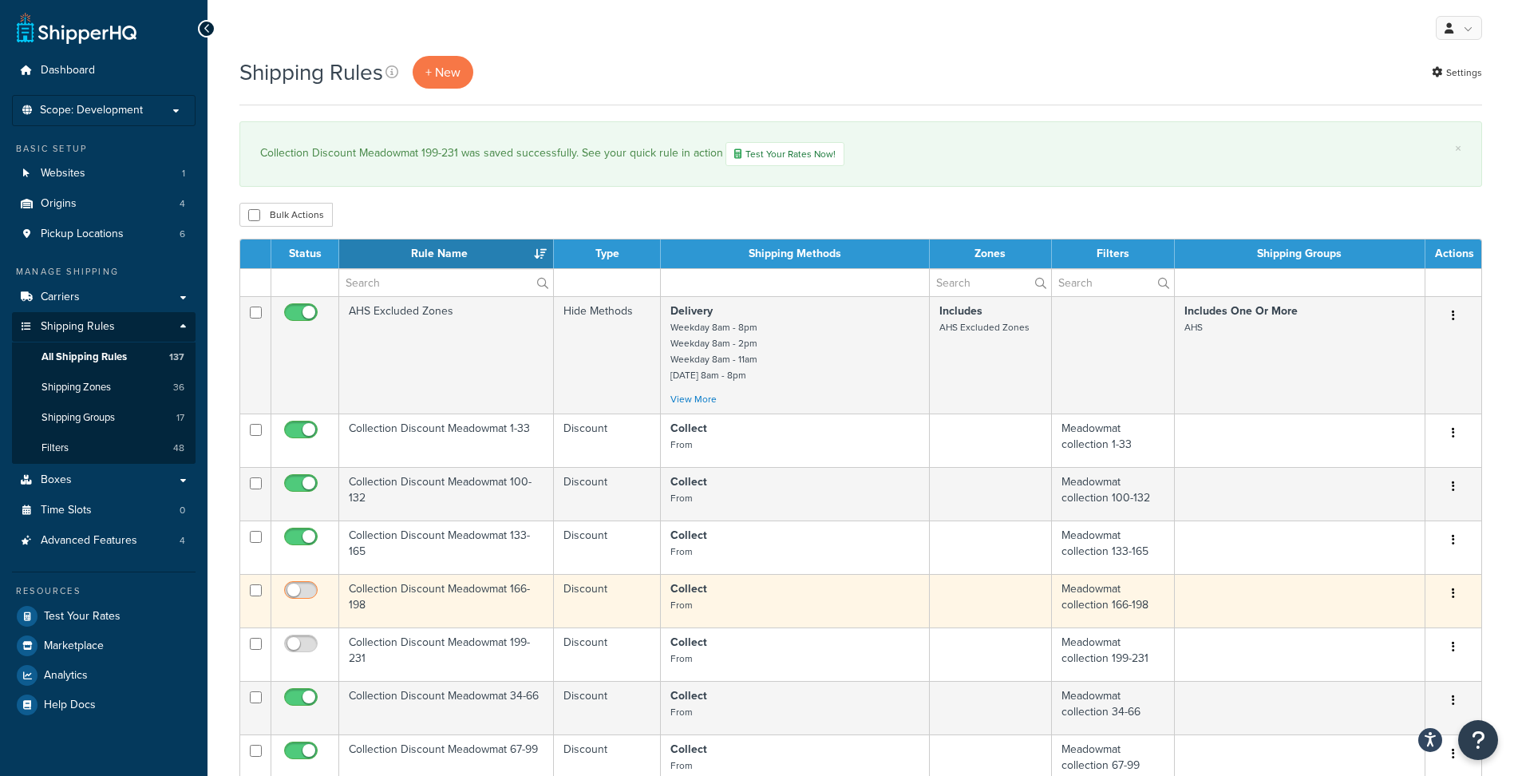
click at [298, 590] on input "checkbox" at bounding box center [303, 594] width 44 height 20
checkbox input "true"
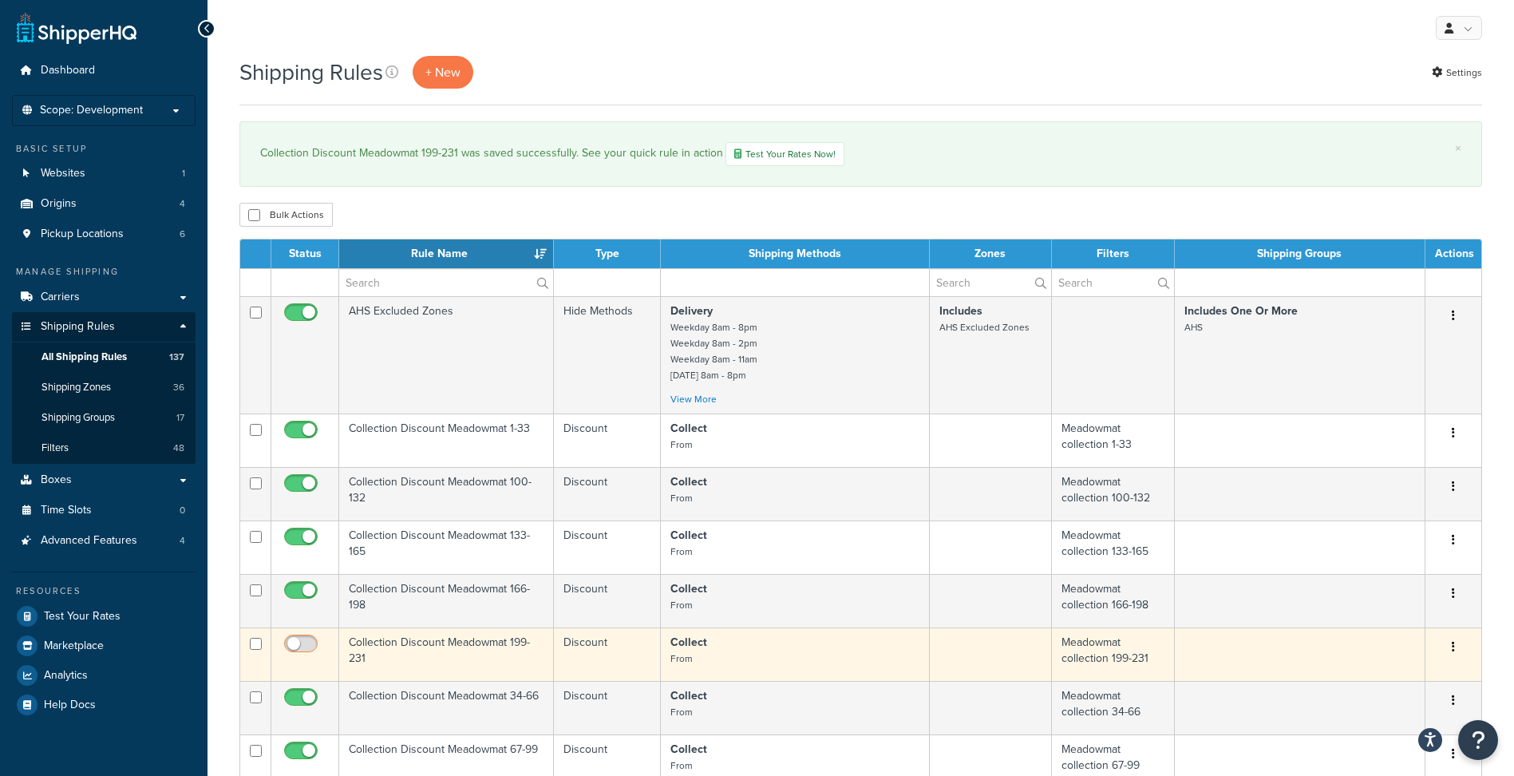
click at [297, 644] on input "checkbox" at bounding box center [303, 648] width 44 height 20
checkbox input "true"
click at [259, 642] on input "checkbox" at bounding box center [256, 644] width 12 height 12
checkbox input "true"
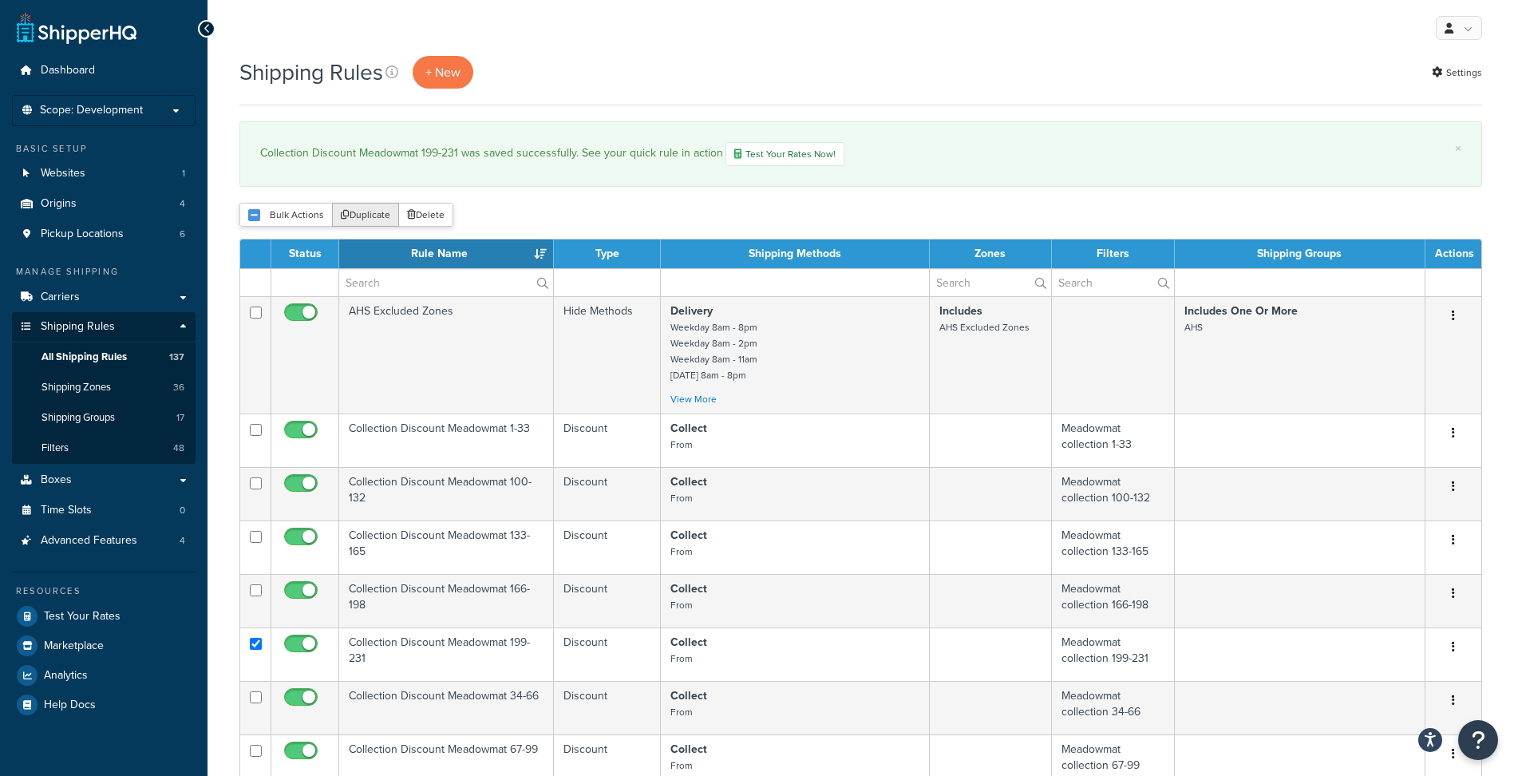
click at [370, 210] on button "Duplicate" at bounding box center [365, 215] width 67 height 24
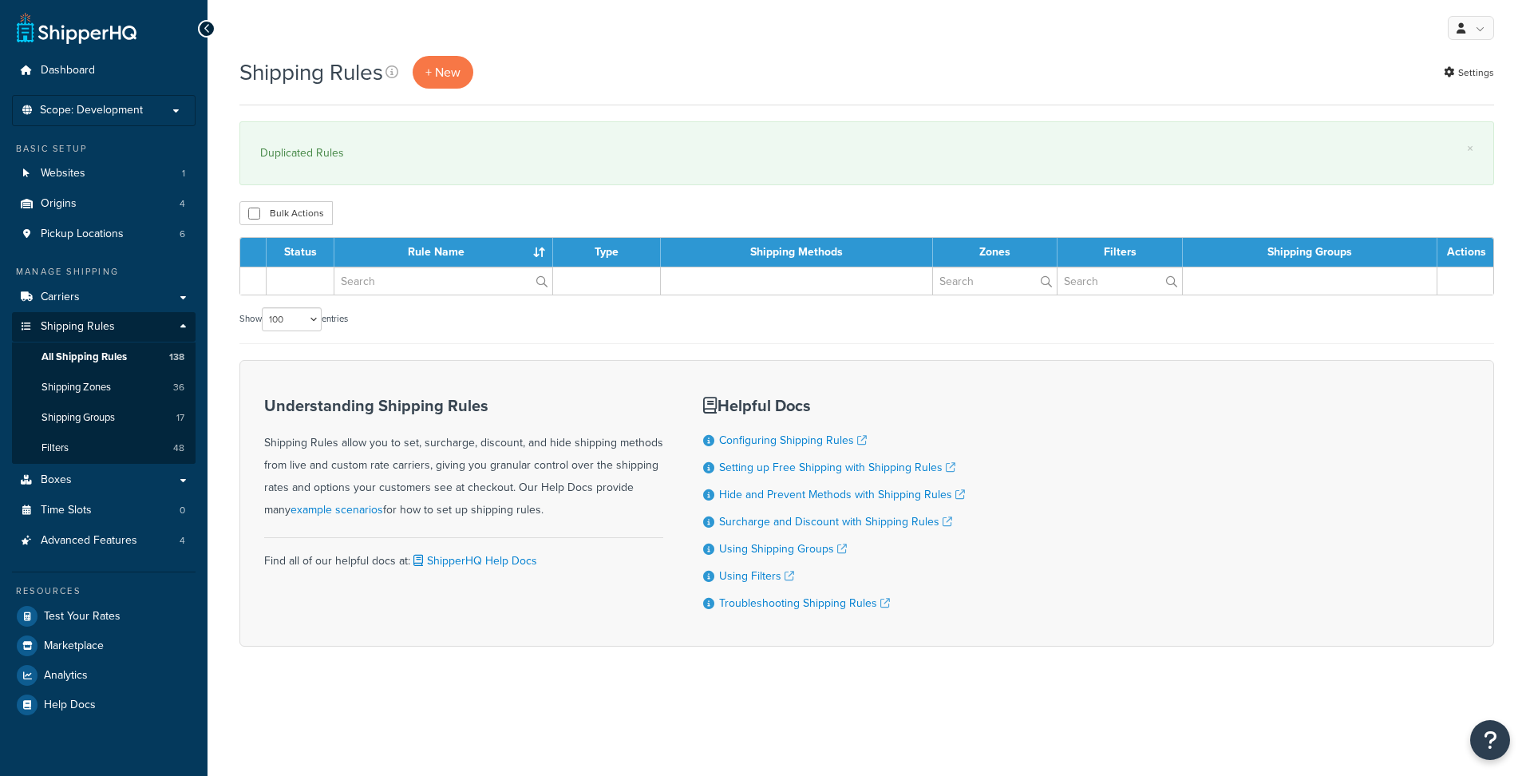
select select "100"
